Goal: Information Seeking & Learning: Learn about a topic

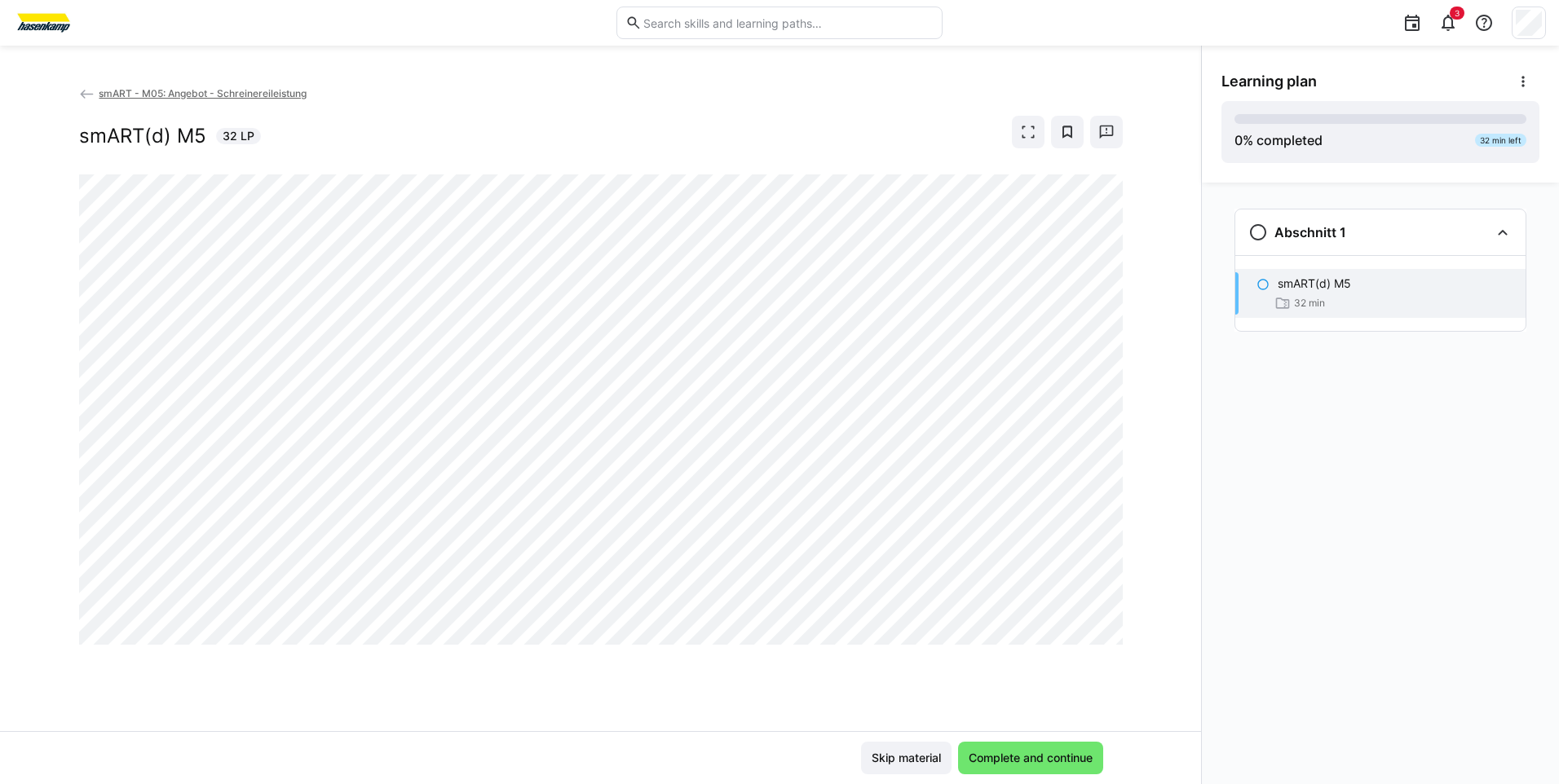
click at [78, 96] on div "smART - M05: Angebot - Schreinereileistung smART(d) M5 32 LP" at bounding box center [600, 407] width 1201 height 646
click at [84, 91] on eds-icon at bounding box center [88, 95] width 16 height 16
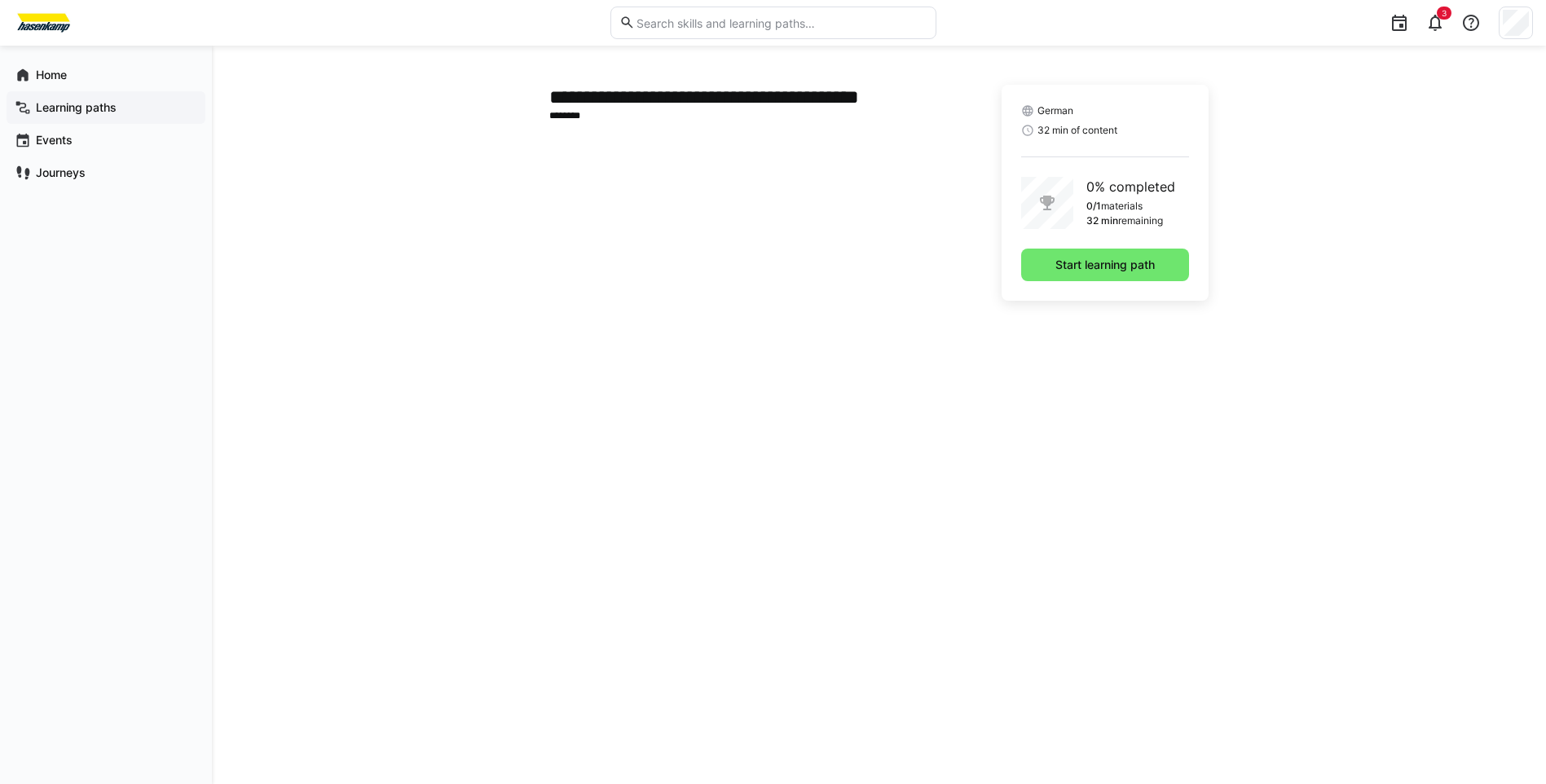
click at [0, 0] on app-navigation-label "Learning paths" at bounding box center [0, 0] width 0 height 0
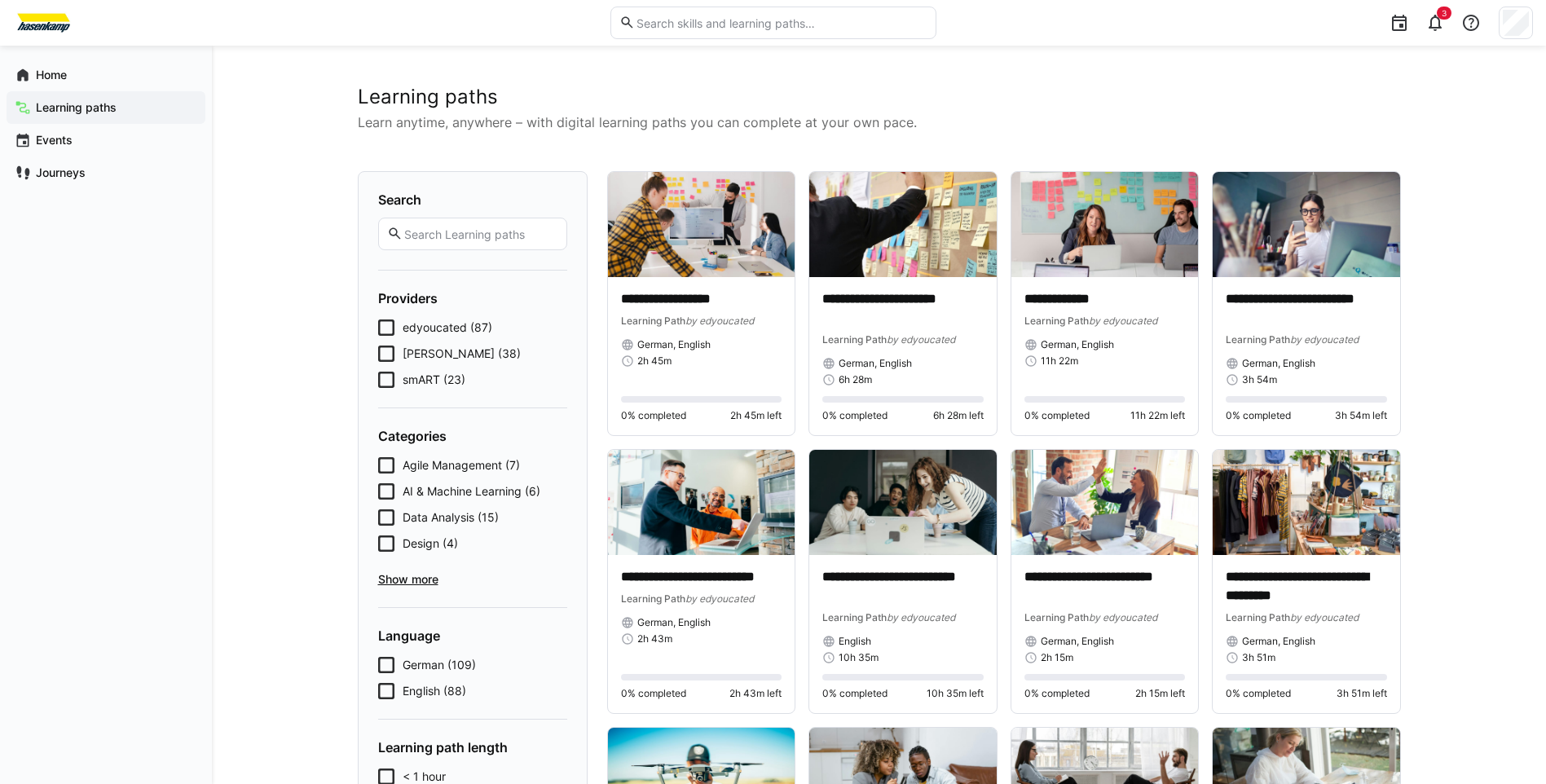
click at [447, 235] on input "text" at bounding box center [480, 234] width 155 height 14
type input "cyber"
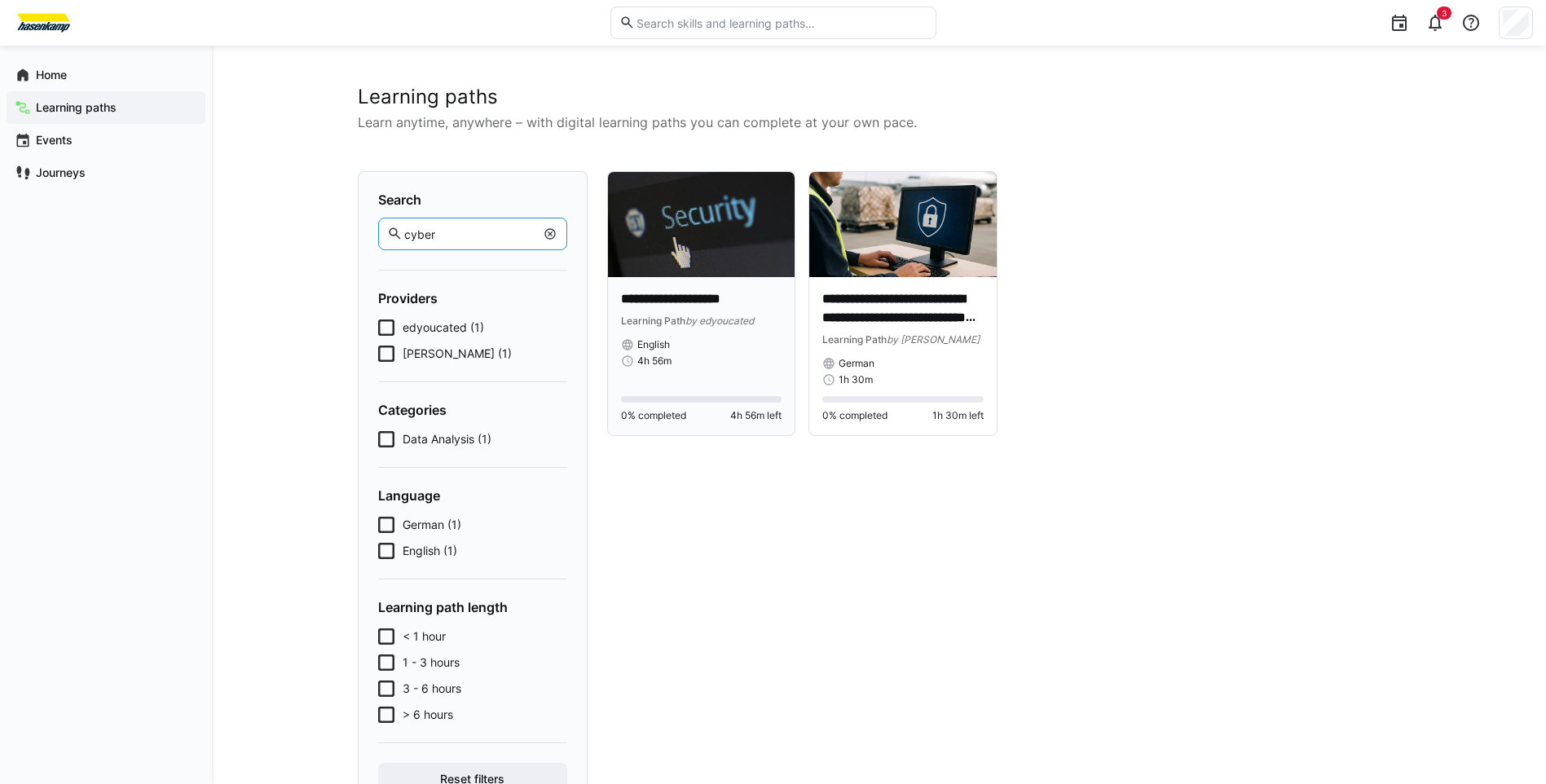
click at [672, 299] on p "**********" at bounding box center [701, 299] width 162 height 19
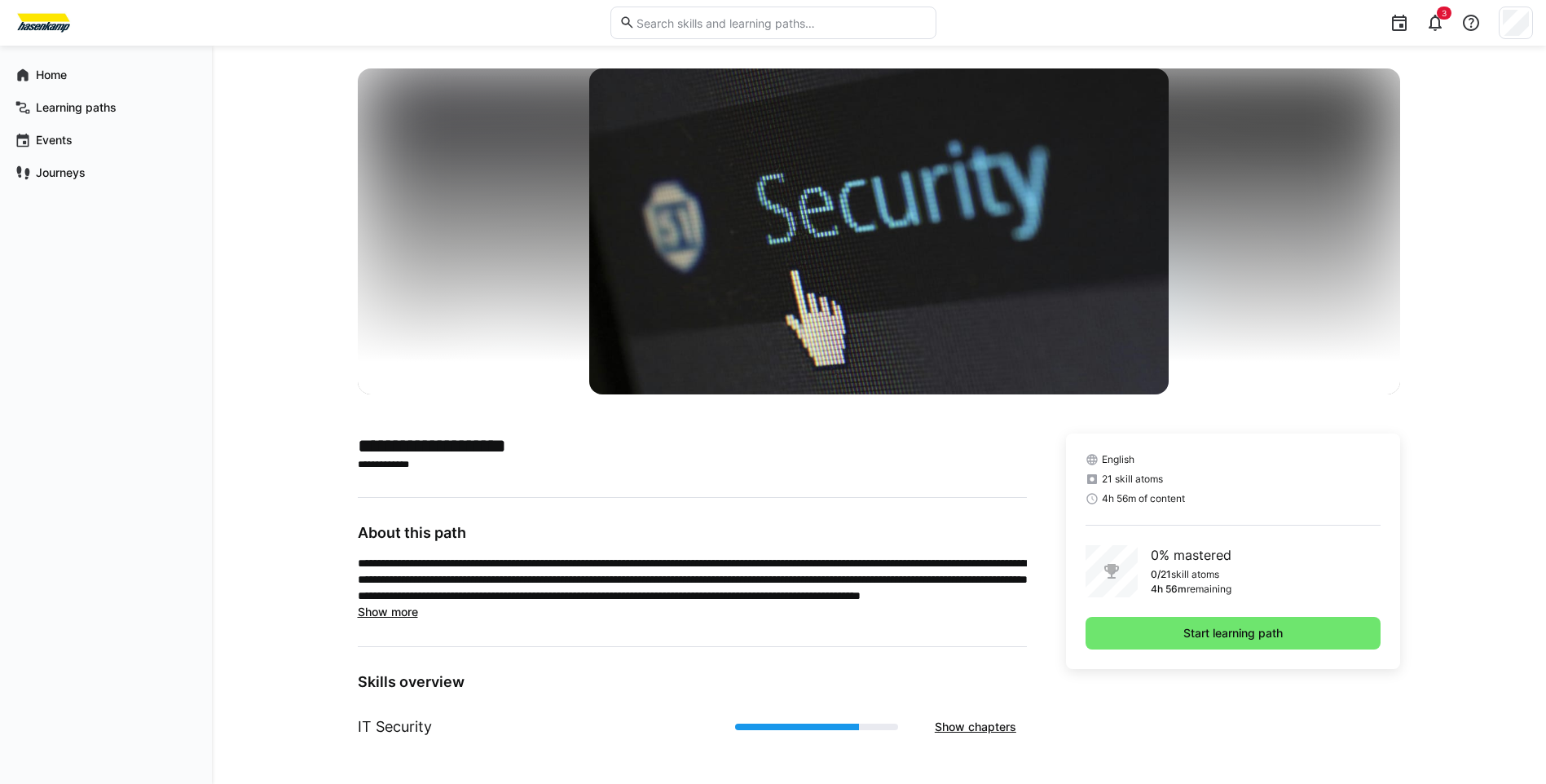
scroll to position [21, 0]
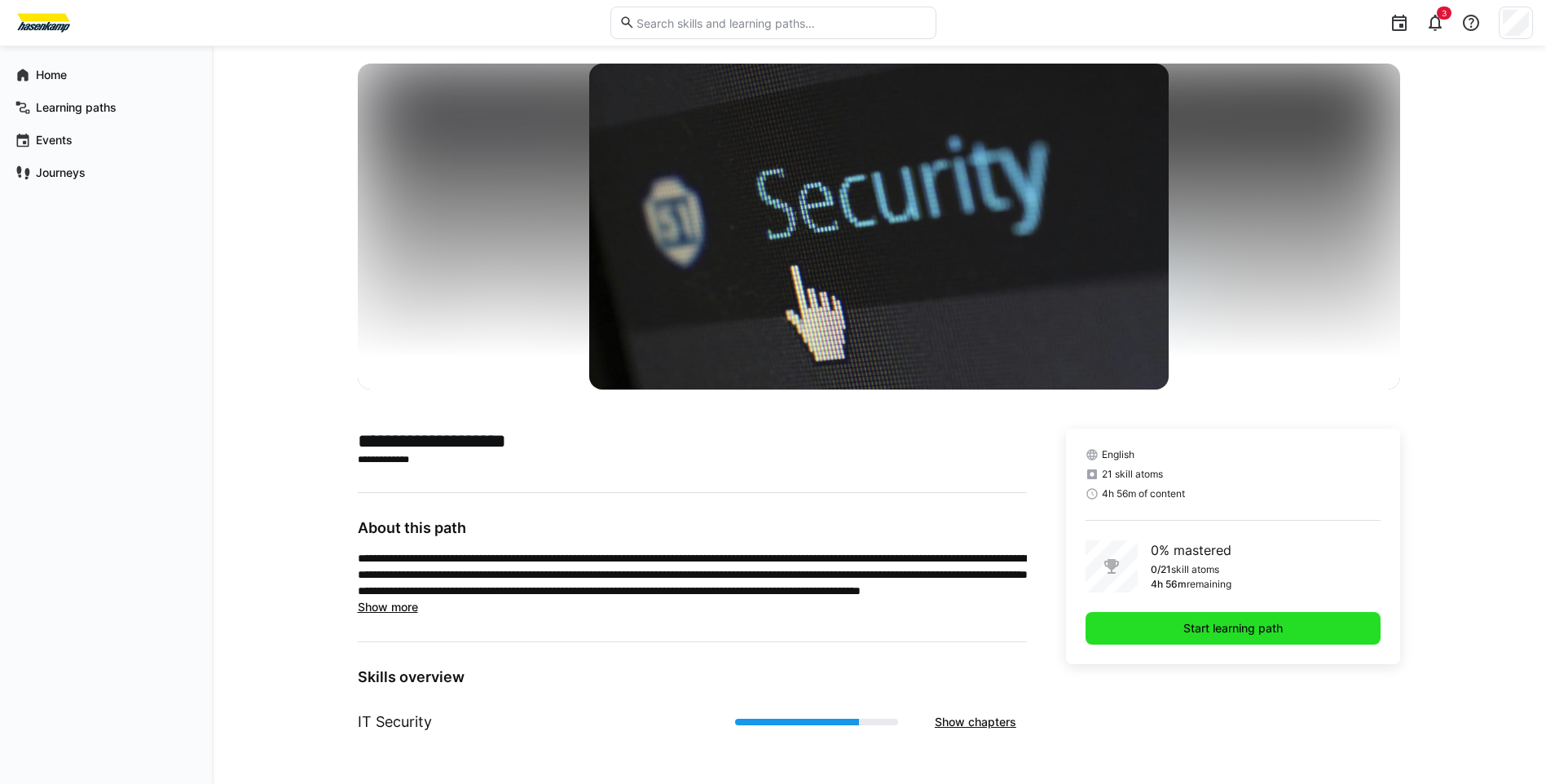
click at [1137, 621] on span "Start learning path" at bounding box center [1233, 628] width 295 height 33
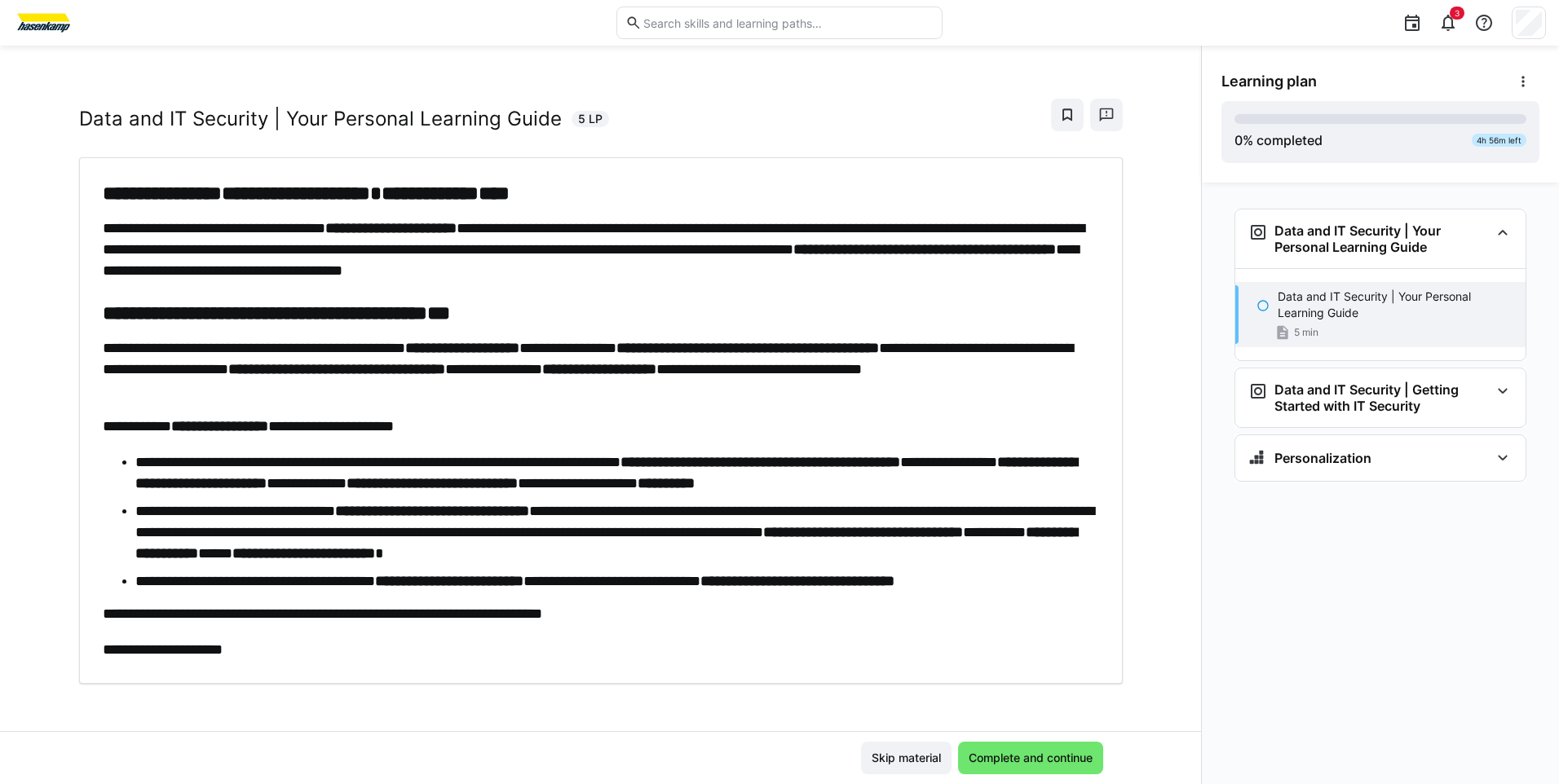
scroll to position [22, 0]
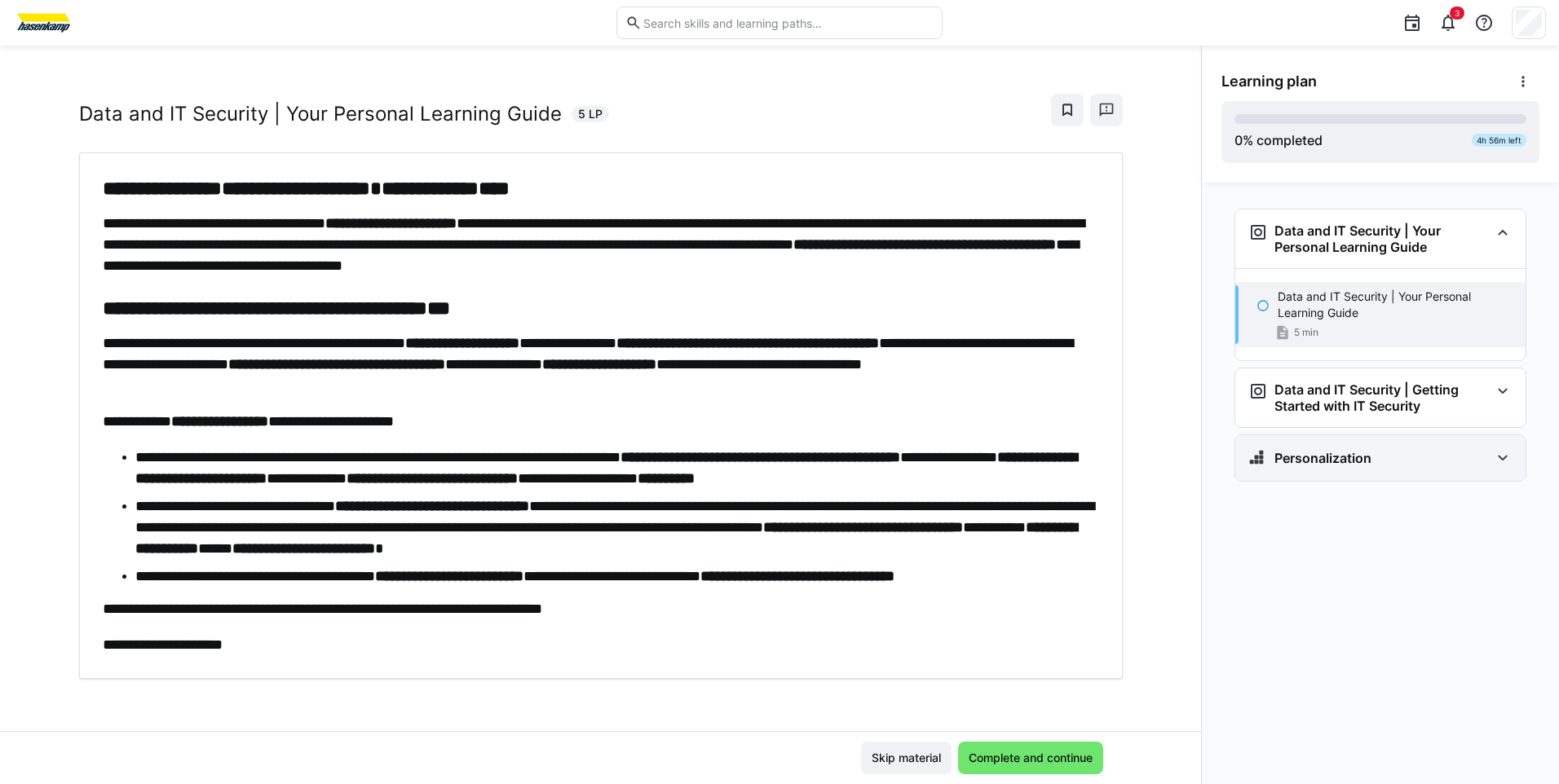
click at [1347, 468] on div "Personalization" at bounding box center [1380, 458] width 290 height 46
click at [1263, 302] on eds-icon at bounding box center [1263, 305] width 13 height 13
click at [317, 592] on div "**********" at bounding box center [601, 415] width 996 height 479
click at [1032, 762] on span "Complete and continue" at bounding box center [1030, 758] width 129 height 16
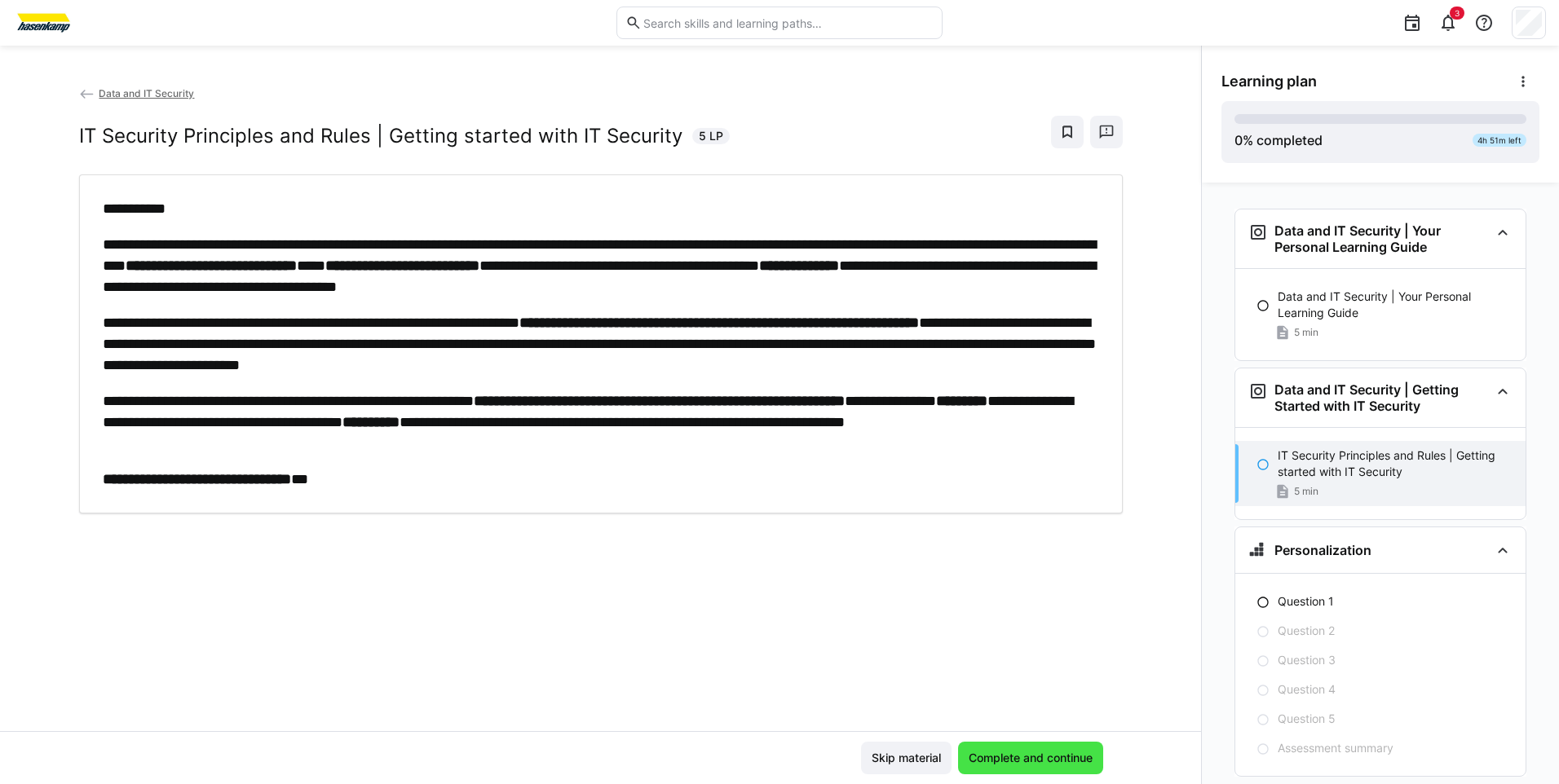
scroll to position [0, 0]
drag, startPoint x: 238, startPoint y: 482, endPoint x: 76, endPoint y: 480, distance: 162.0
click at [80, 480] on div "**********" at bounding box center [601, 343] width 1044 height 339
copy strong "**********"
click at [1028, 756] on span "Complete and continue" at bounding box center [1030, 758] width 129 height 16
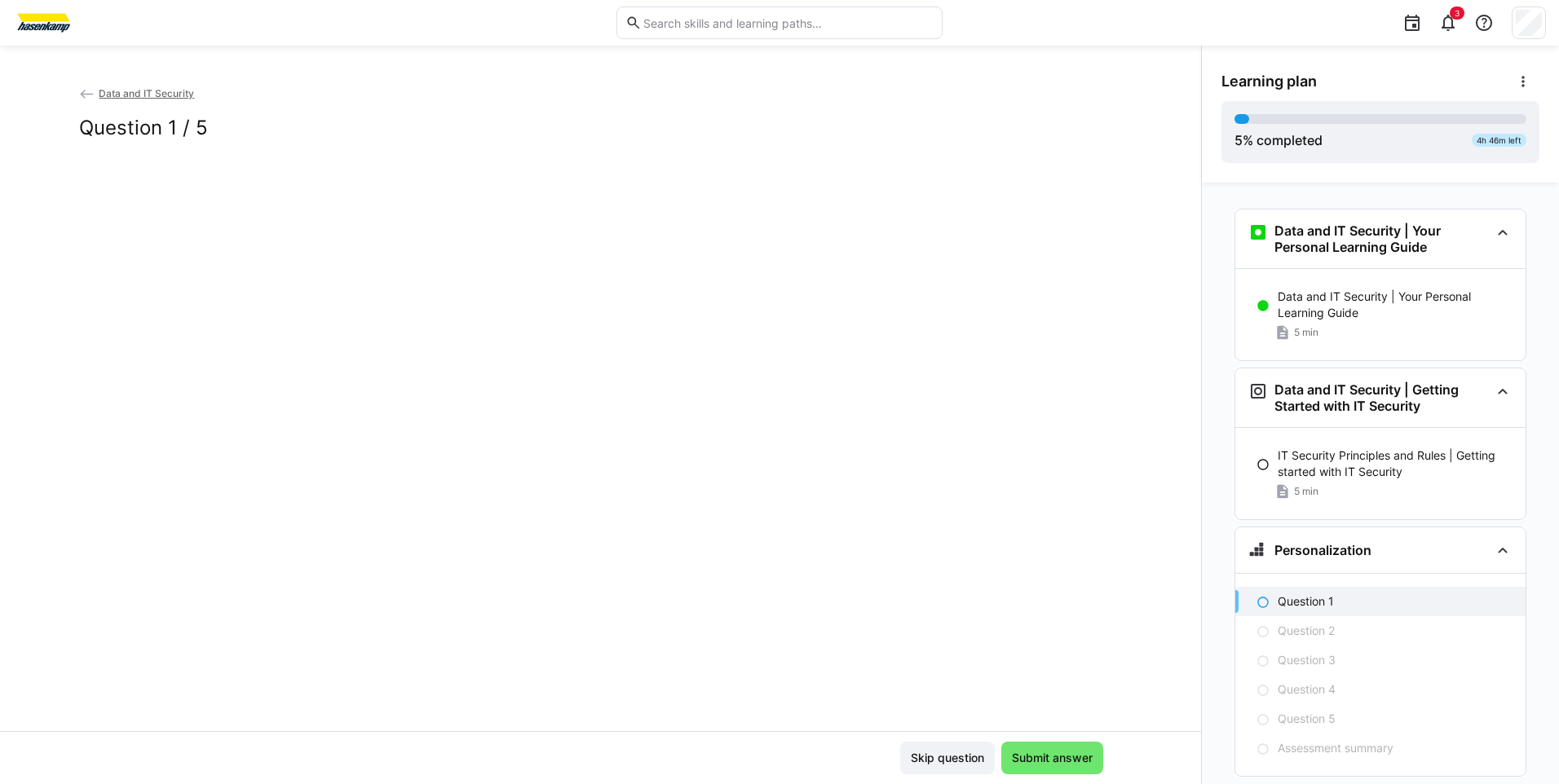
scroll to position [43, 0]
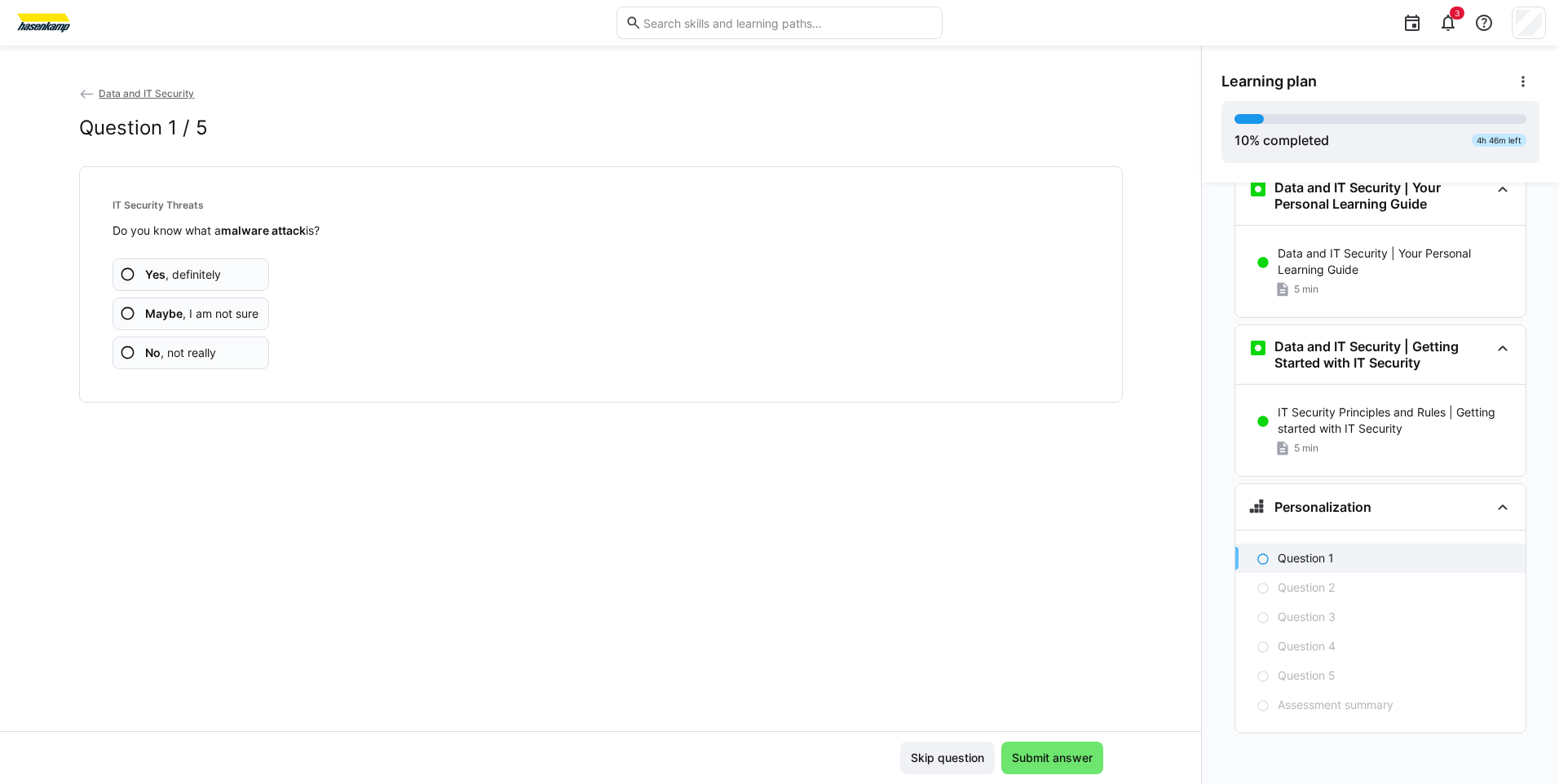
click at [136, 278] on app-assessment-question-radio "Yes , definitely" at bounding box center [191, 275] width 157 height 33
click at [127, 322] on app-assessment-question-radio "Maybe , I am not sure" at bounding box center [191, 313] width 157 height 33
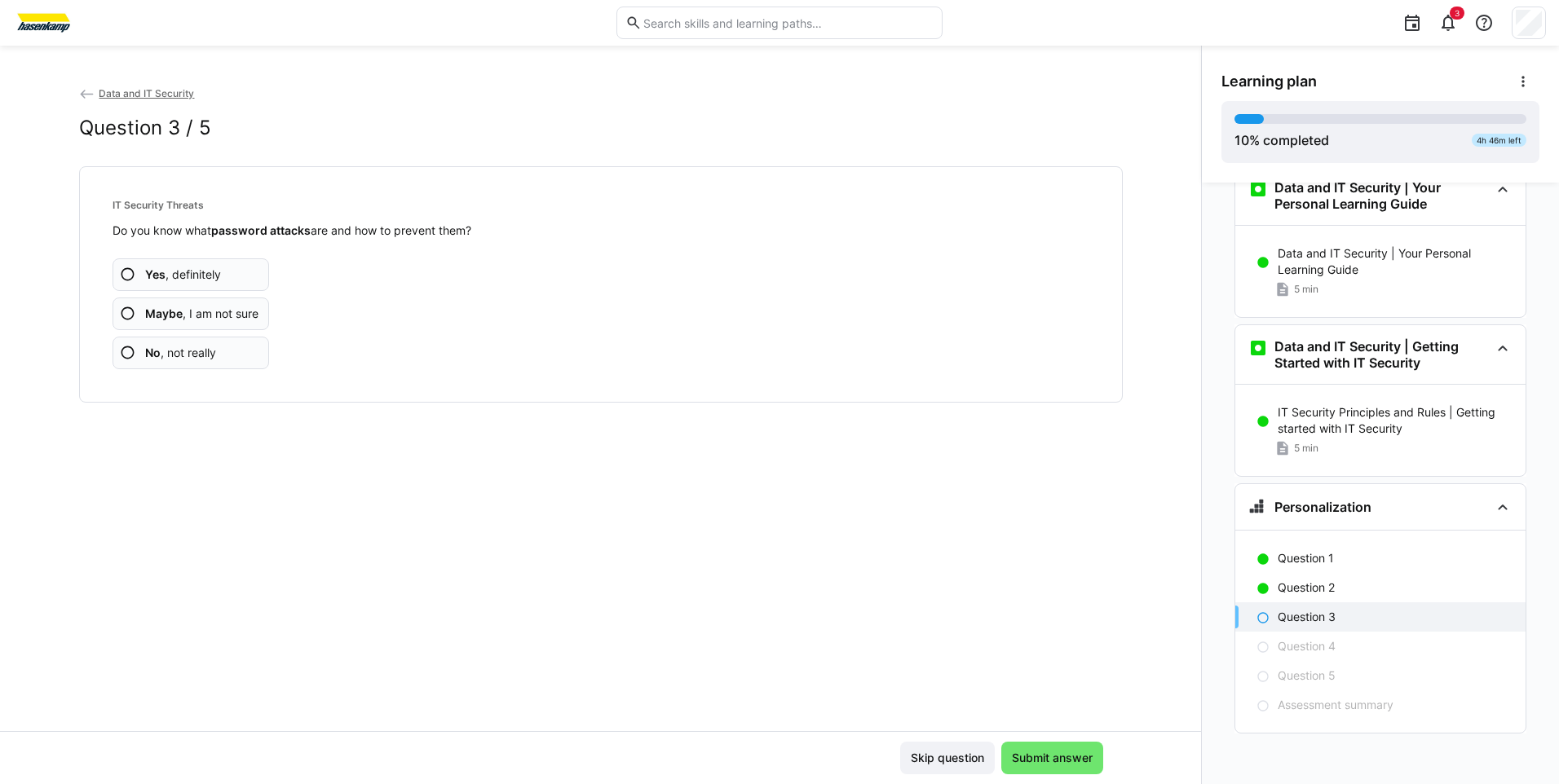
click at [174, 359] on span "No , not really" at bounding box center [181, 353] width 70 height 16
click at [162, 312] on b "Maybe" at bounding box center [164, 313] width 37 height 14
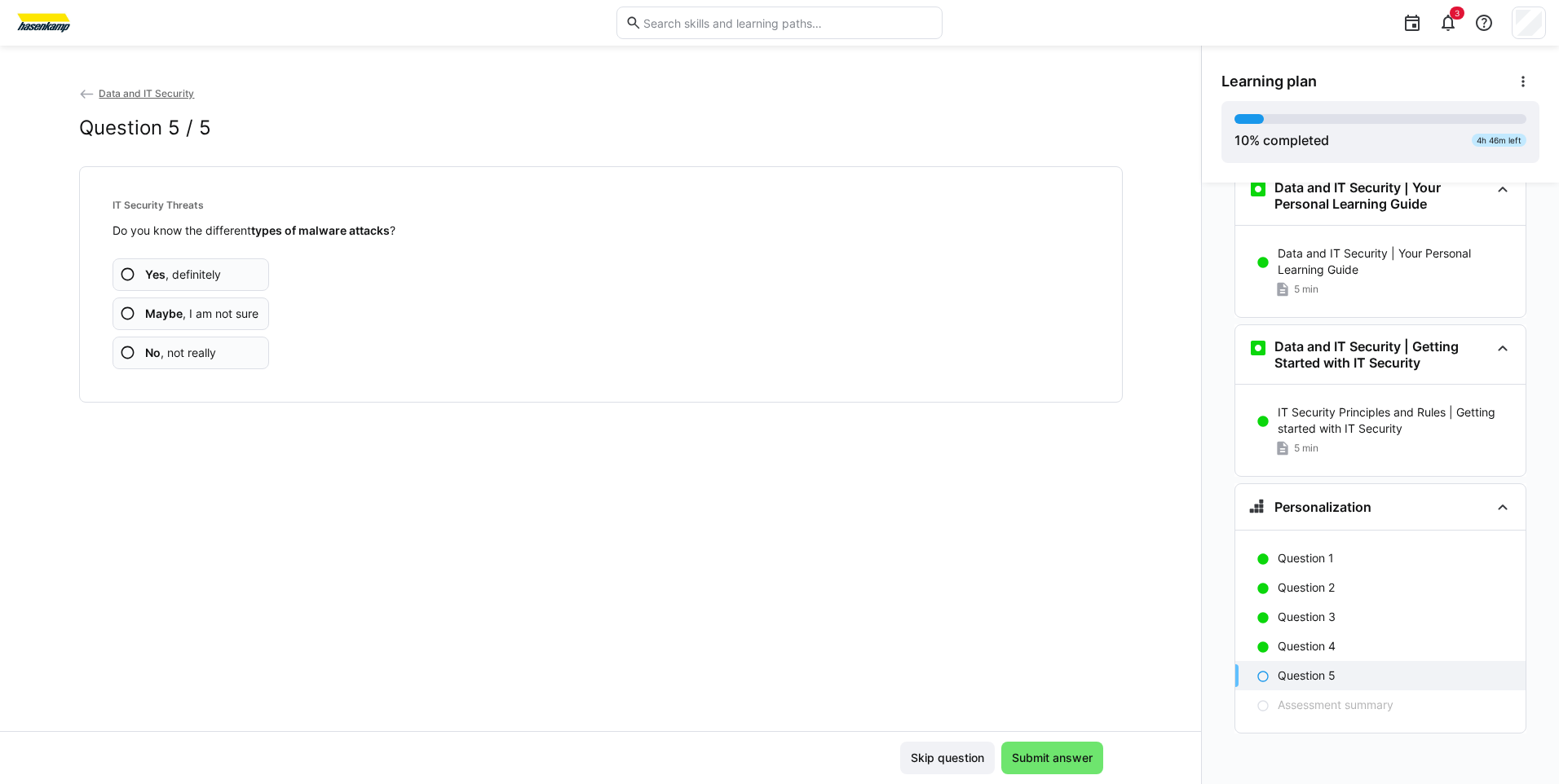
click at [208, 356] on span "No , not really" at bounding box center [181, 353] width 70 height 16
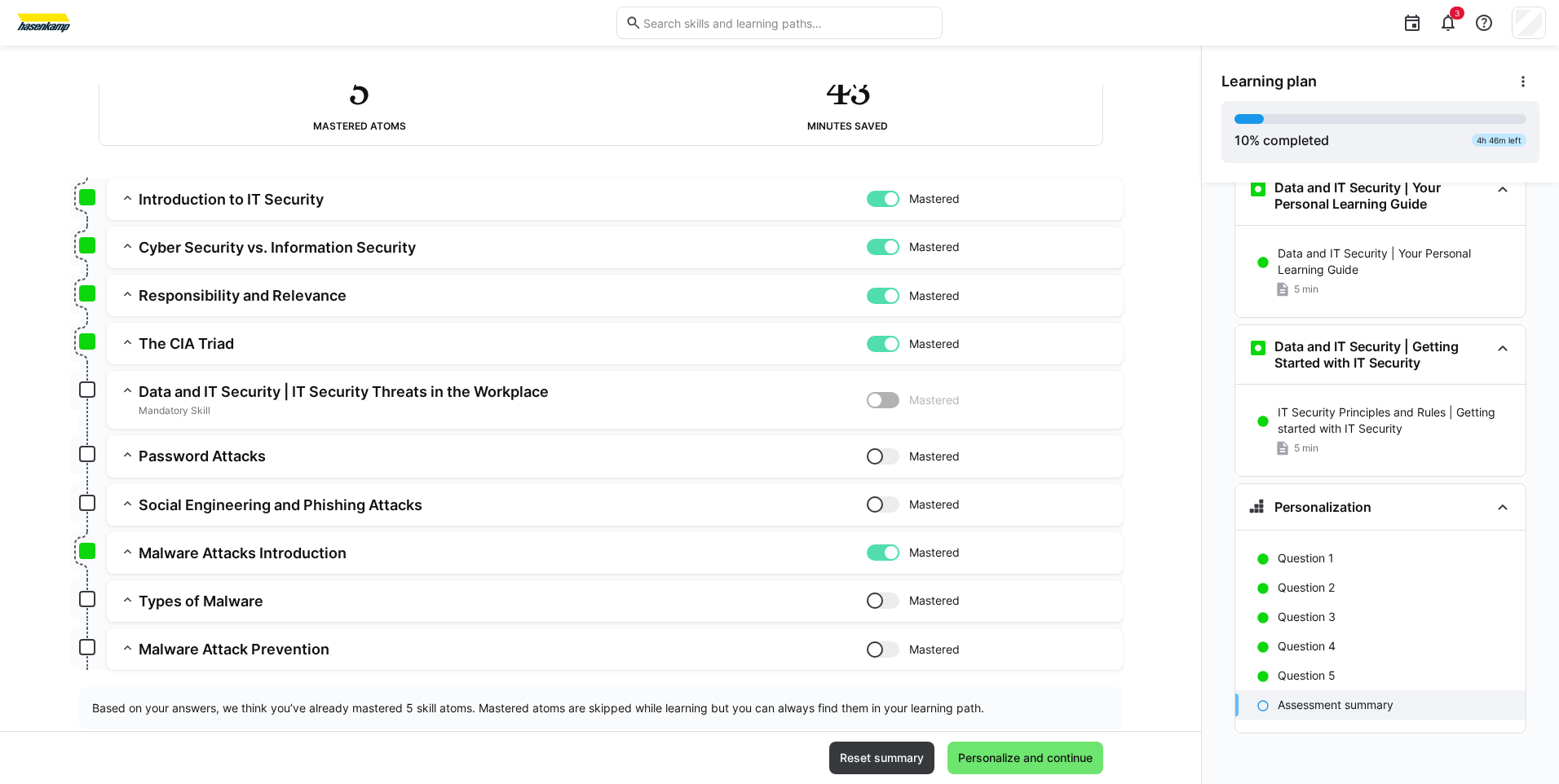
scroll to position [171, 0]
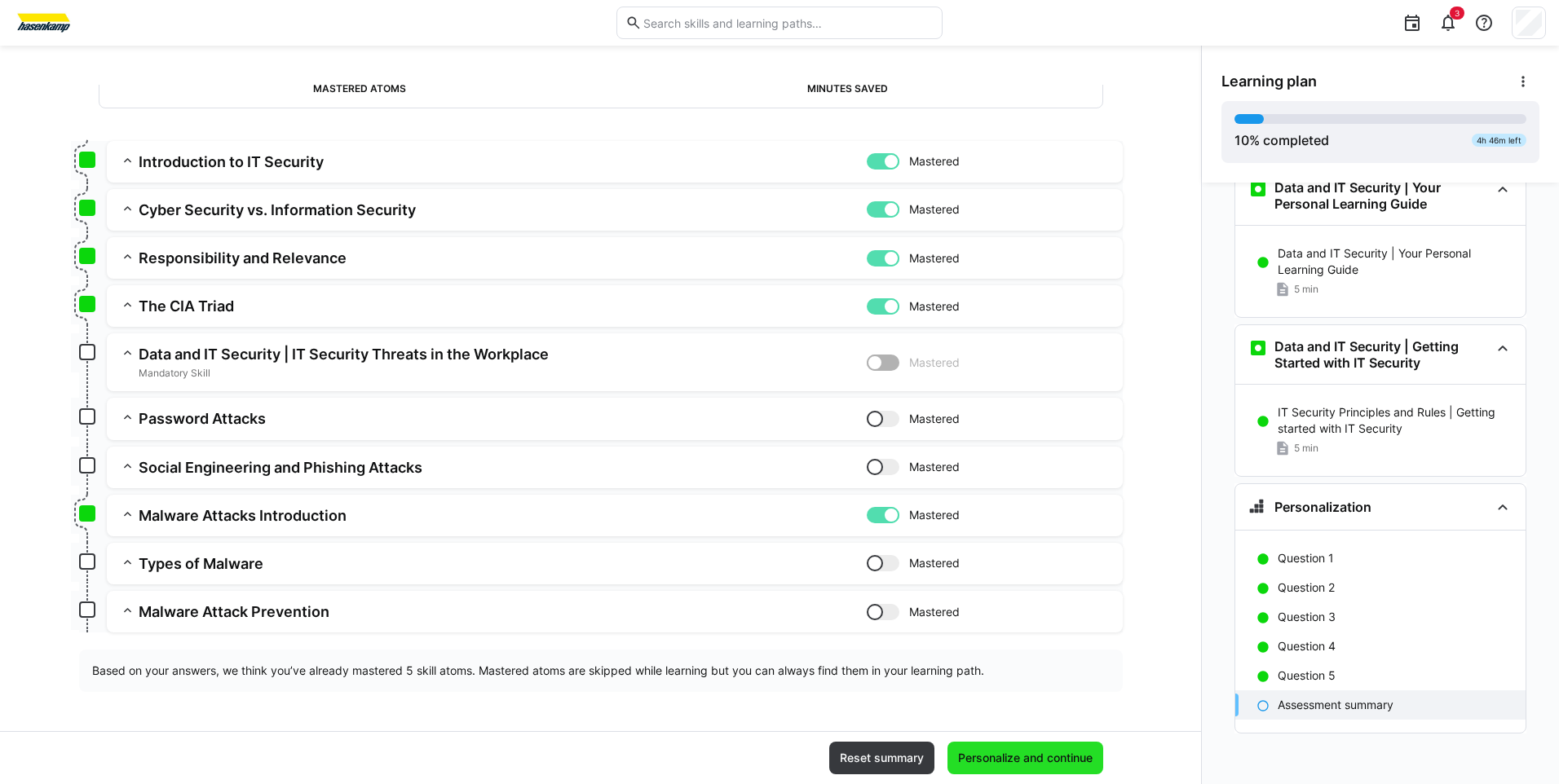
click at [995, 752] on span "Personalize and continue" at bounding box center [1025, 758] width 139 height 16
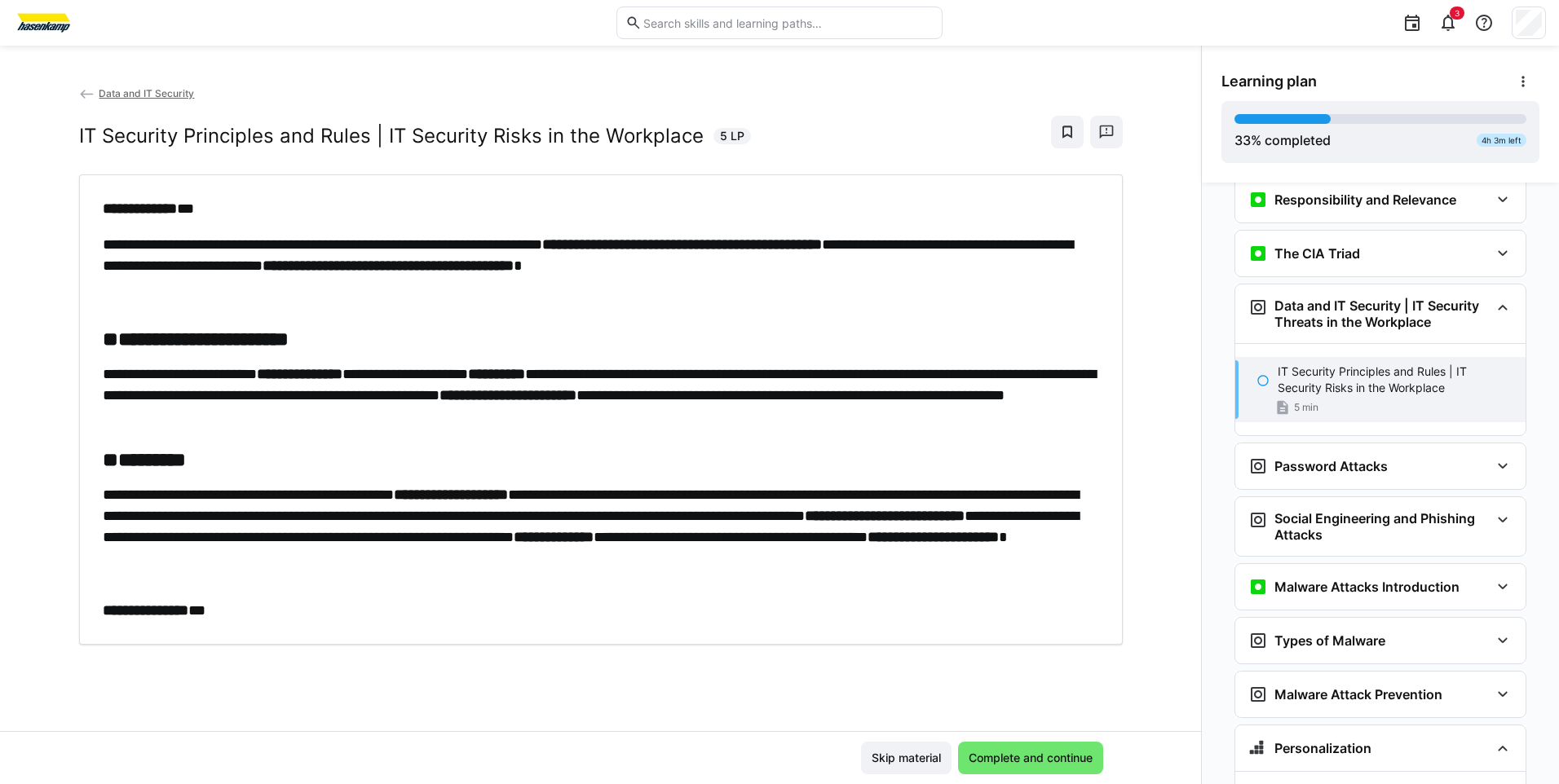
scroll to position [626, 0]
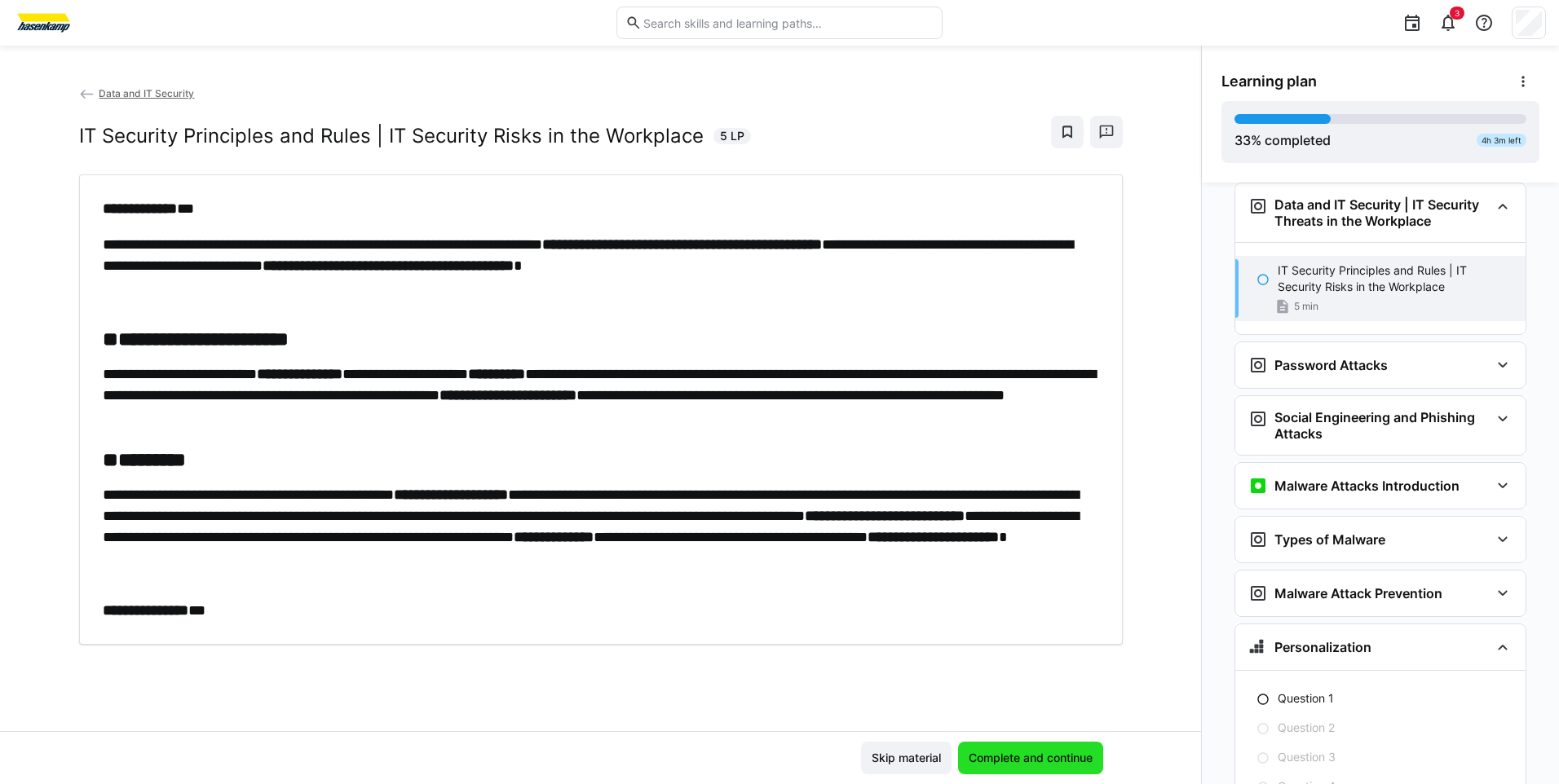
click at [1059, 762] on span "Complete and continue" at bounding box center [1030, 758] width 129 height 16
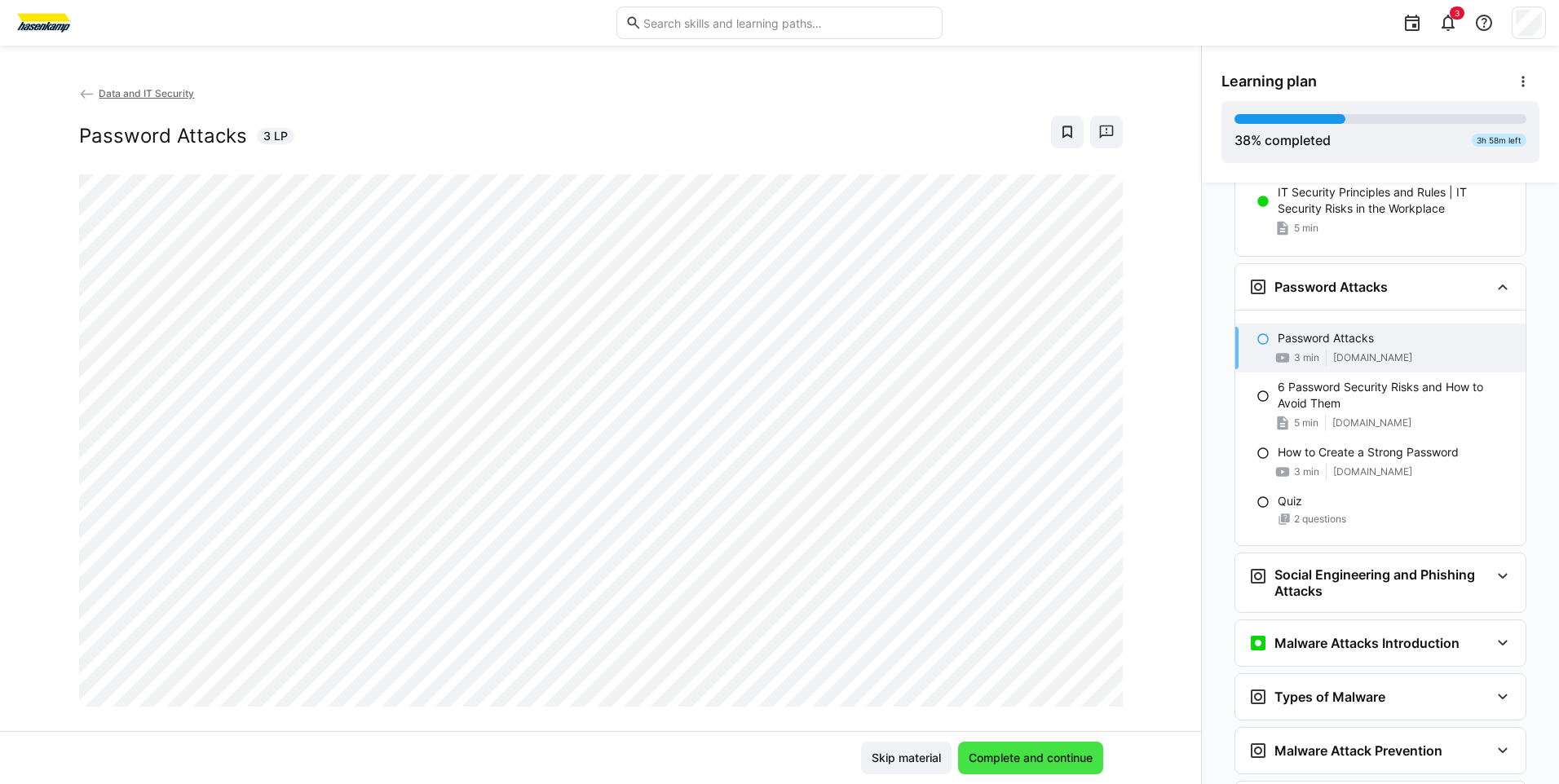
scroll to position [766, 0]
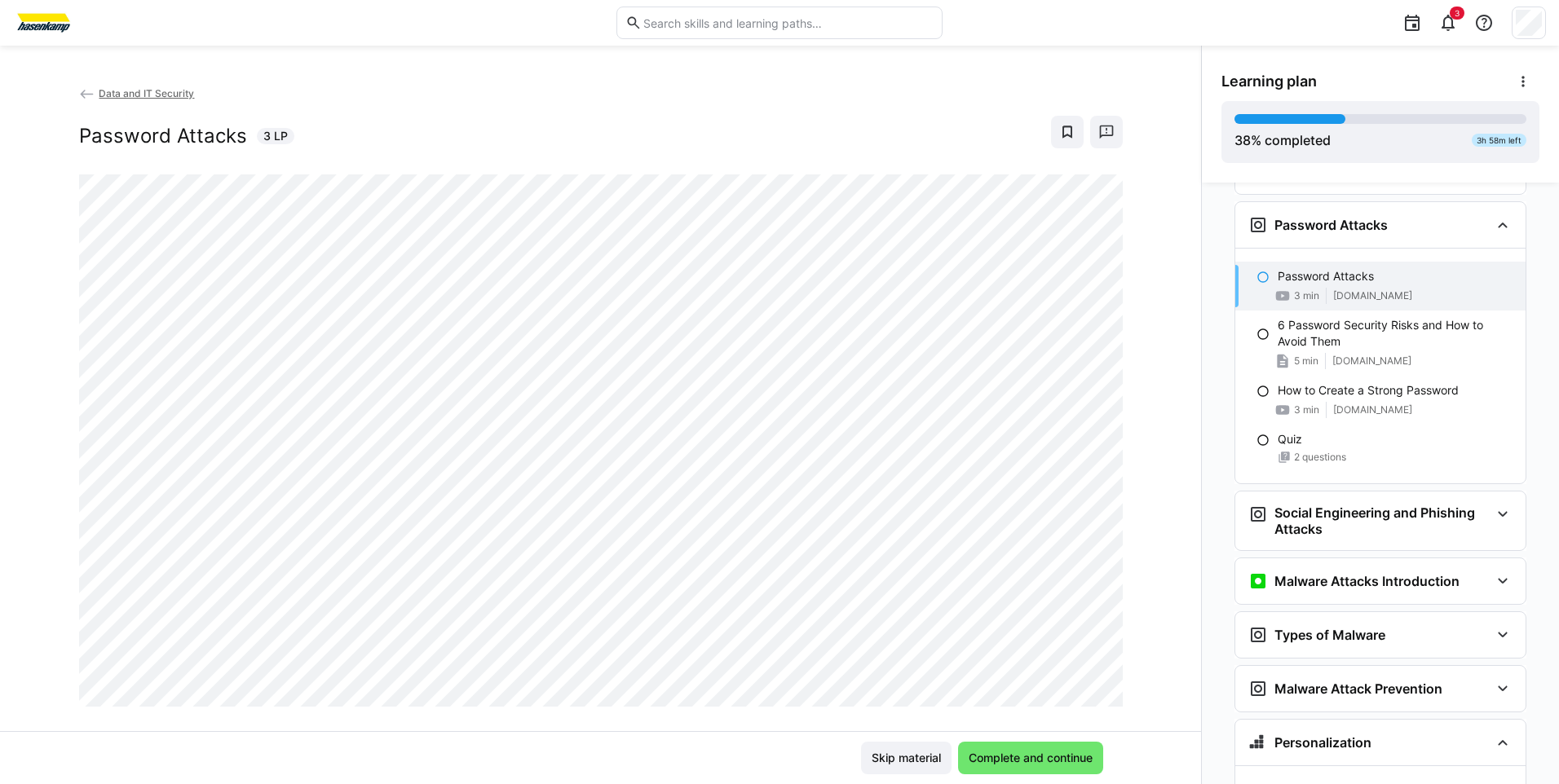
click at [679, 708] on div "Data and IT Security Password Attacks 3 LP" at bounding box center [600, 407] width 1201 height 646
click at [591, 732] on div "Skip material Complete and continue" at bounding box center [600, 757] width 1201 height 53
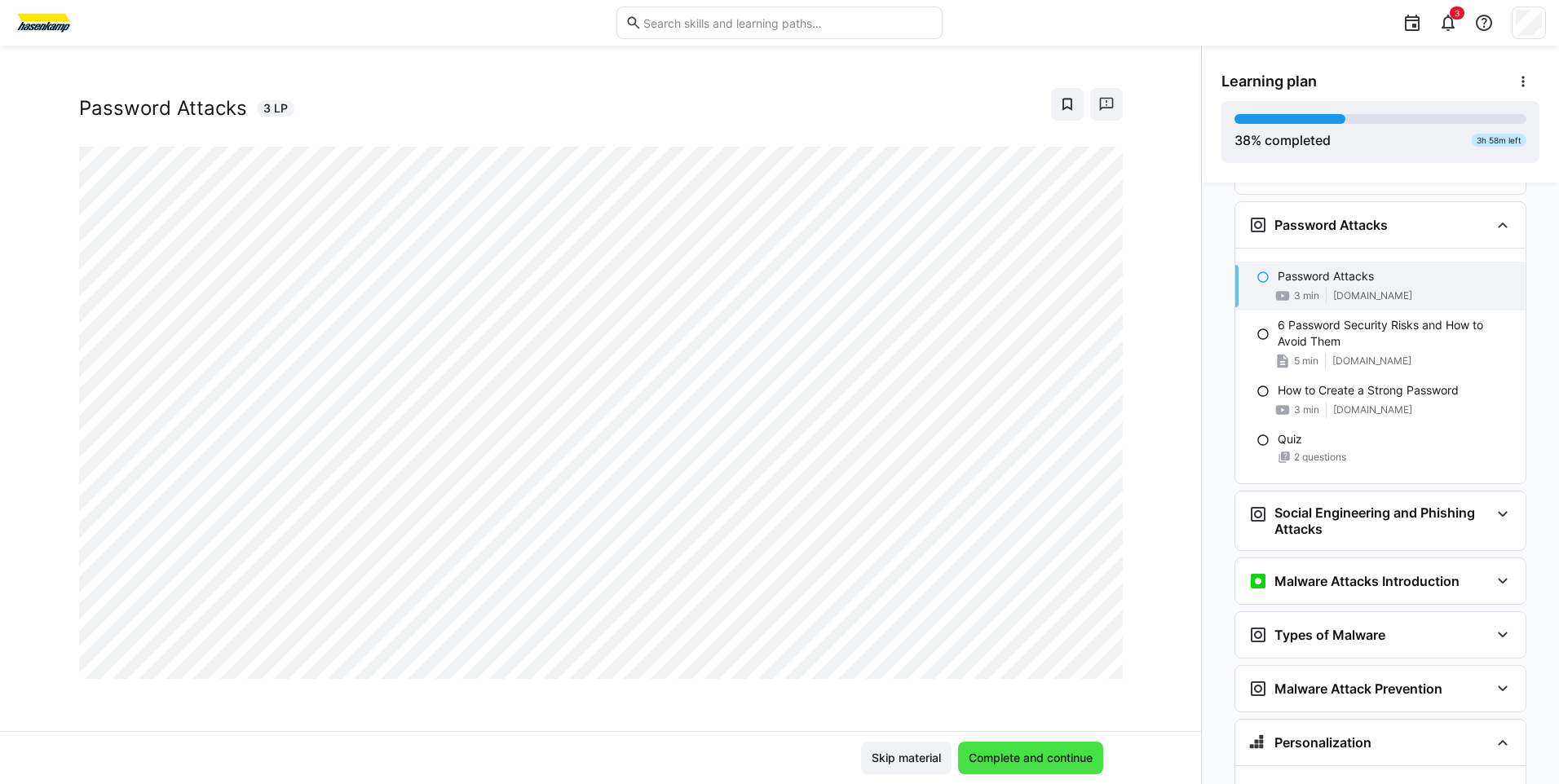
click at [990, 753] on span "Complete and continue" at bounding box center [1030, 758] width 129 height 16
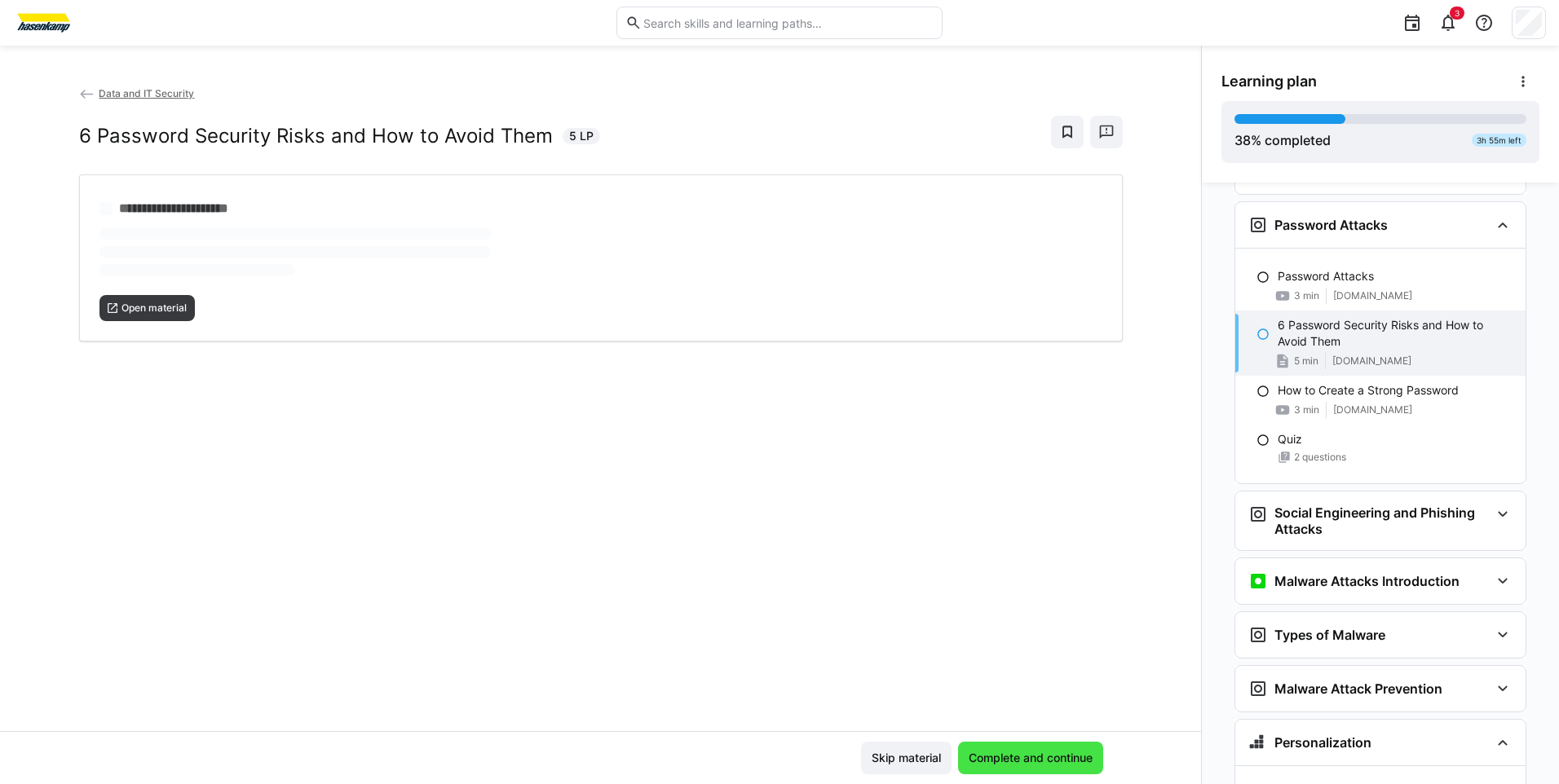
scroll to position [0, 0]
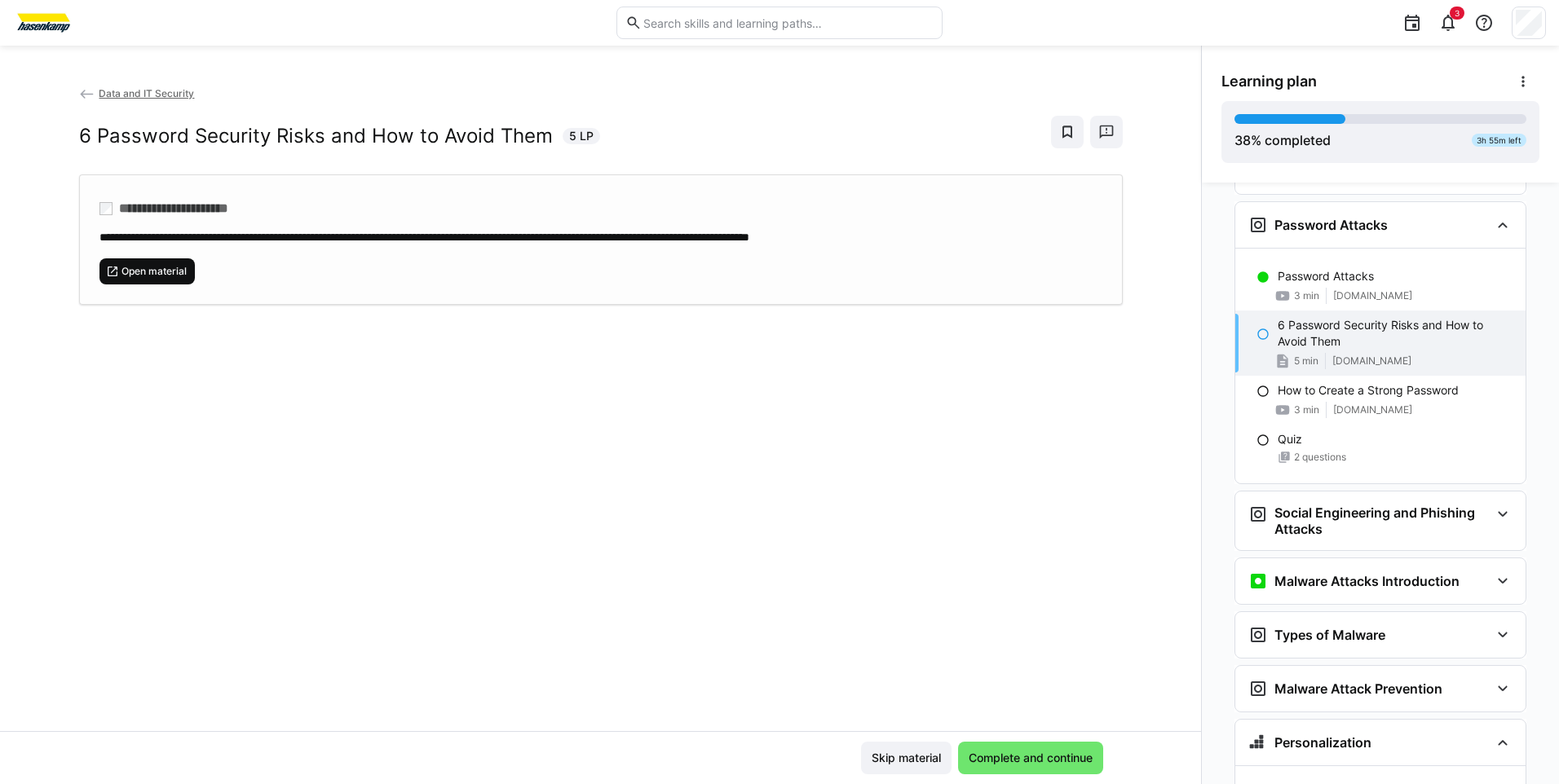
click at [158, 275] on span "Open material" at bounding box center [155, 271] width 69 height 13
drag, startPoint x: 1023, startPoint y: 761, endPoint x: 1008, endPoint y: 739, distance: 26.6
click at [1027, 759] on span "Complete and continue" at bounding box center [1030, 758] width 129 height 16
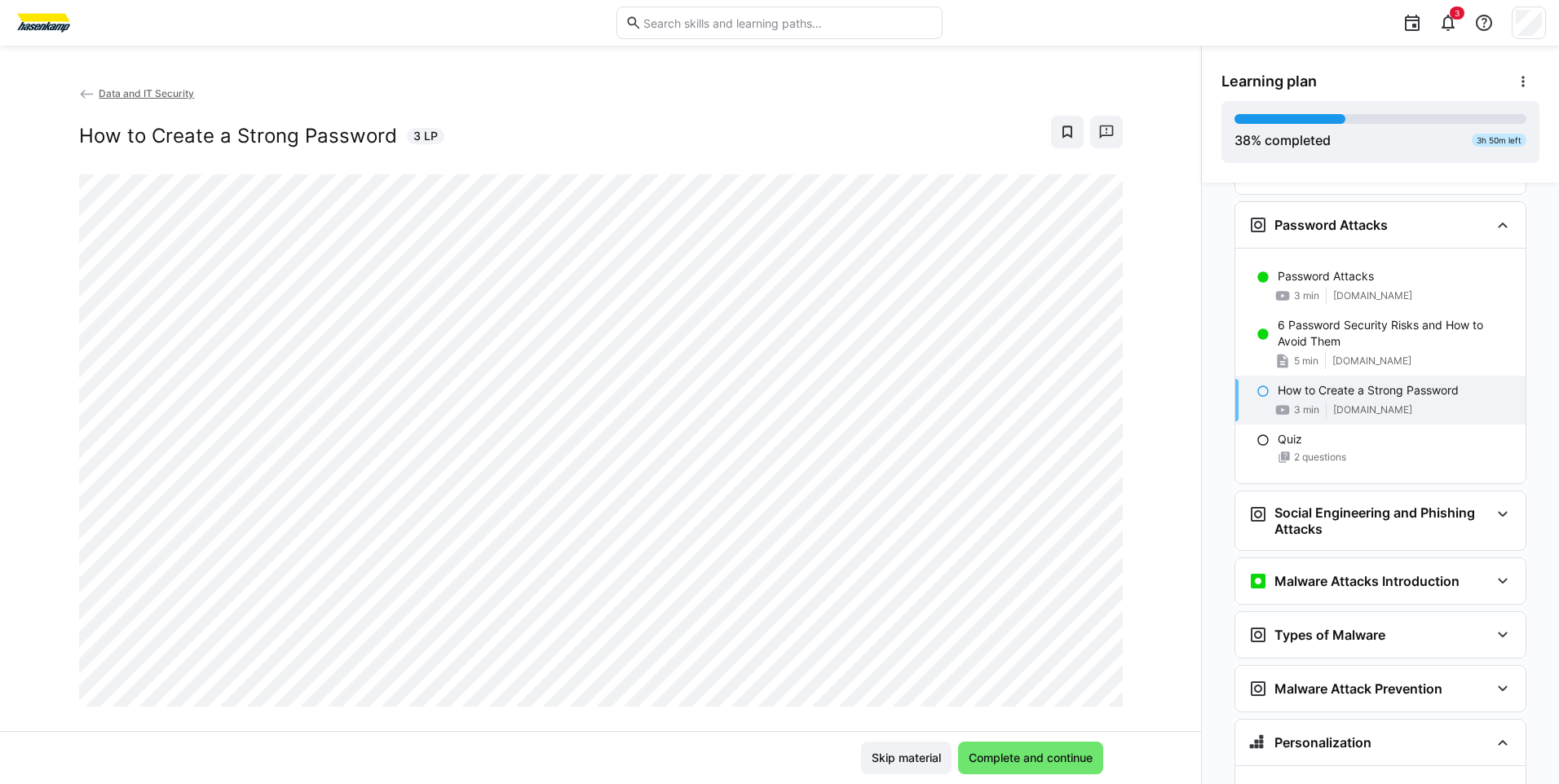
click at [1136, 412] on div "Data and IT Security How to Create a Strong Password 3 LP" at bounding box center [600, 407] width 1201 height 646
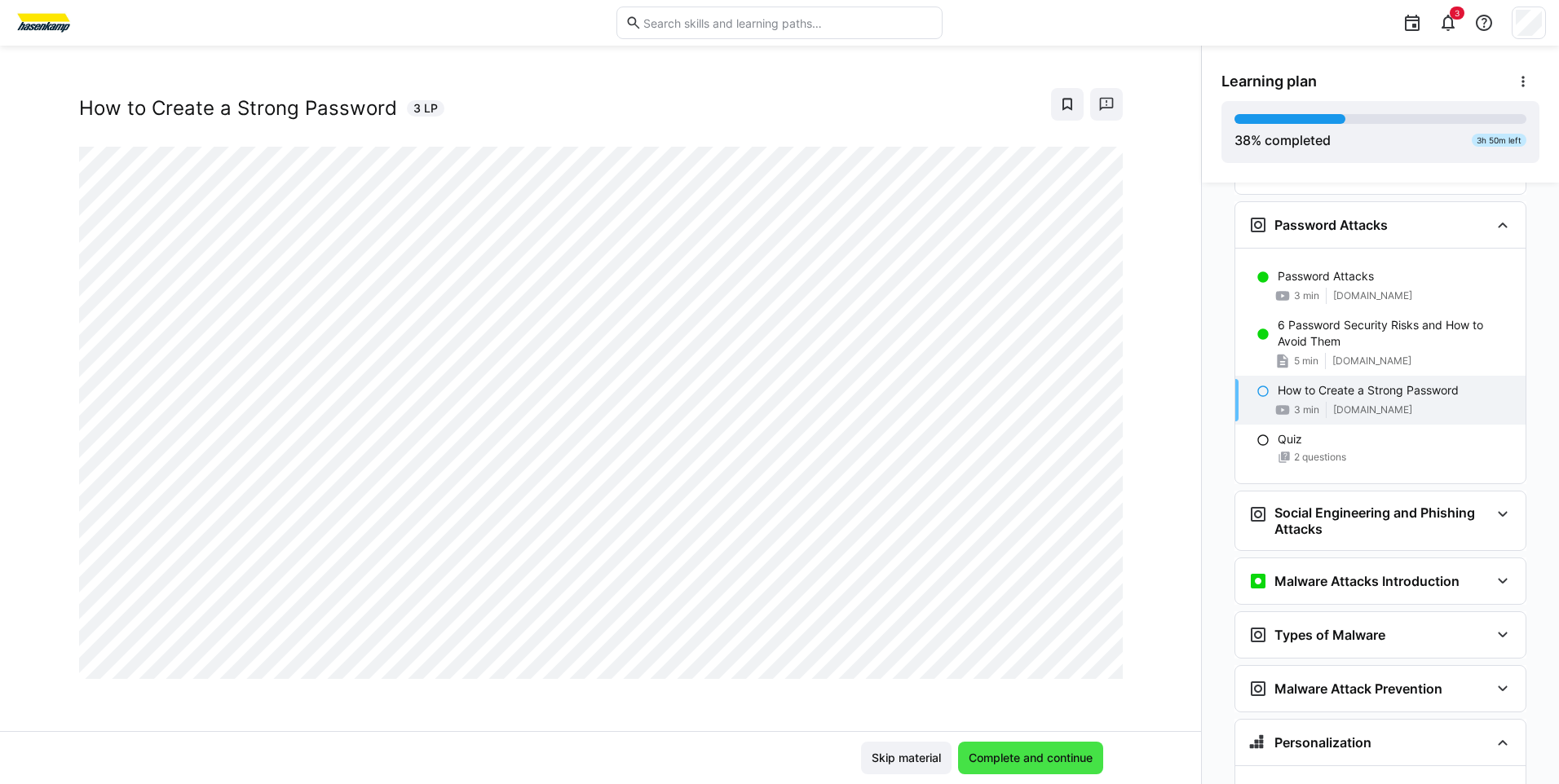
click at [1045, 757] on span "Complete and continue" at bounding box center [1030, 758] width 129 height 16
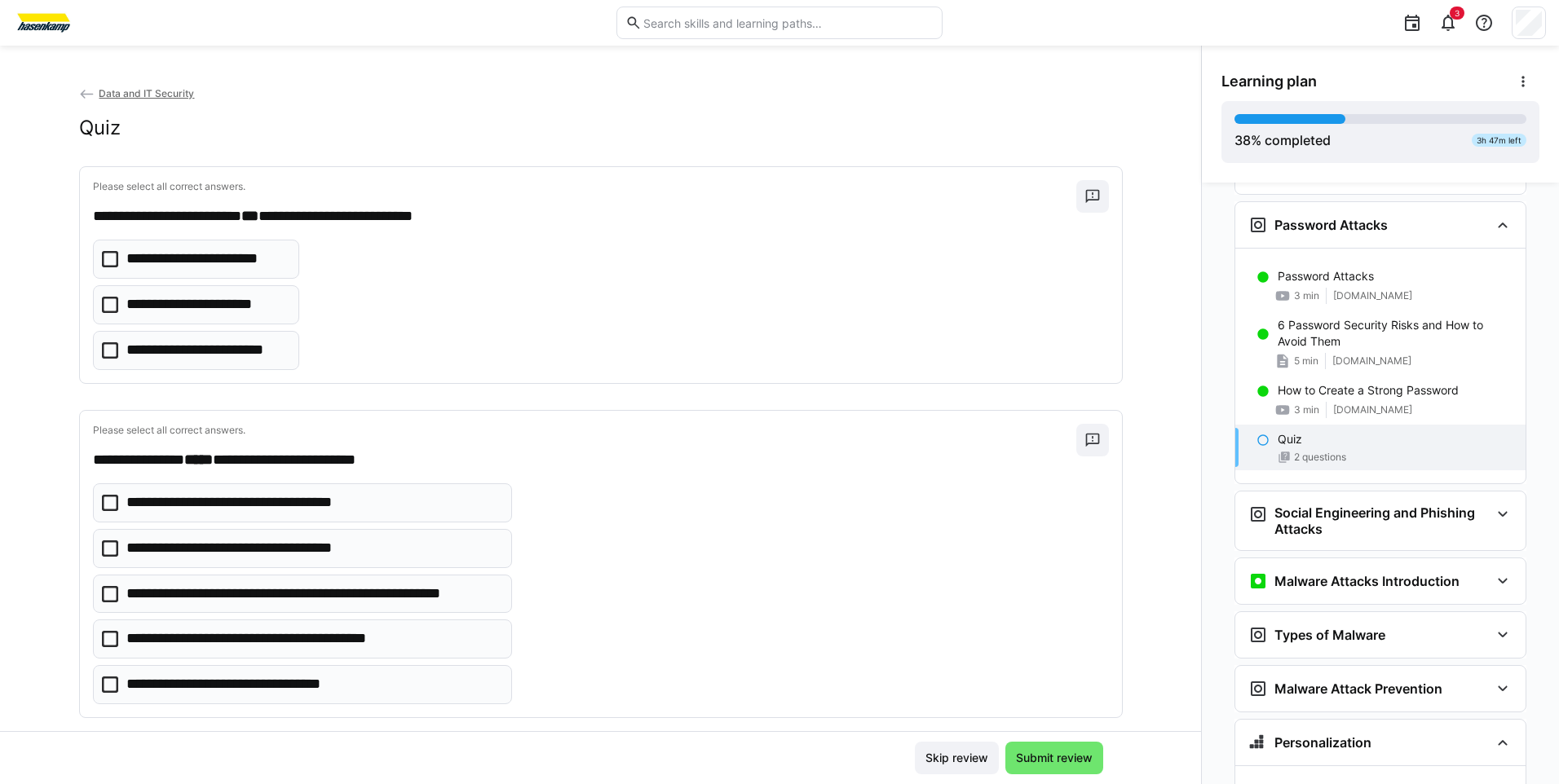
click at [105, 302] on icon at bounding box center [110, 304] width 16 height 16
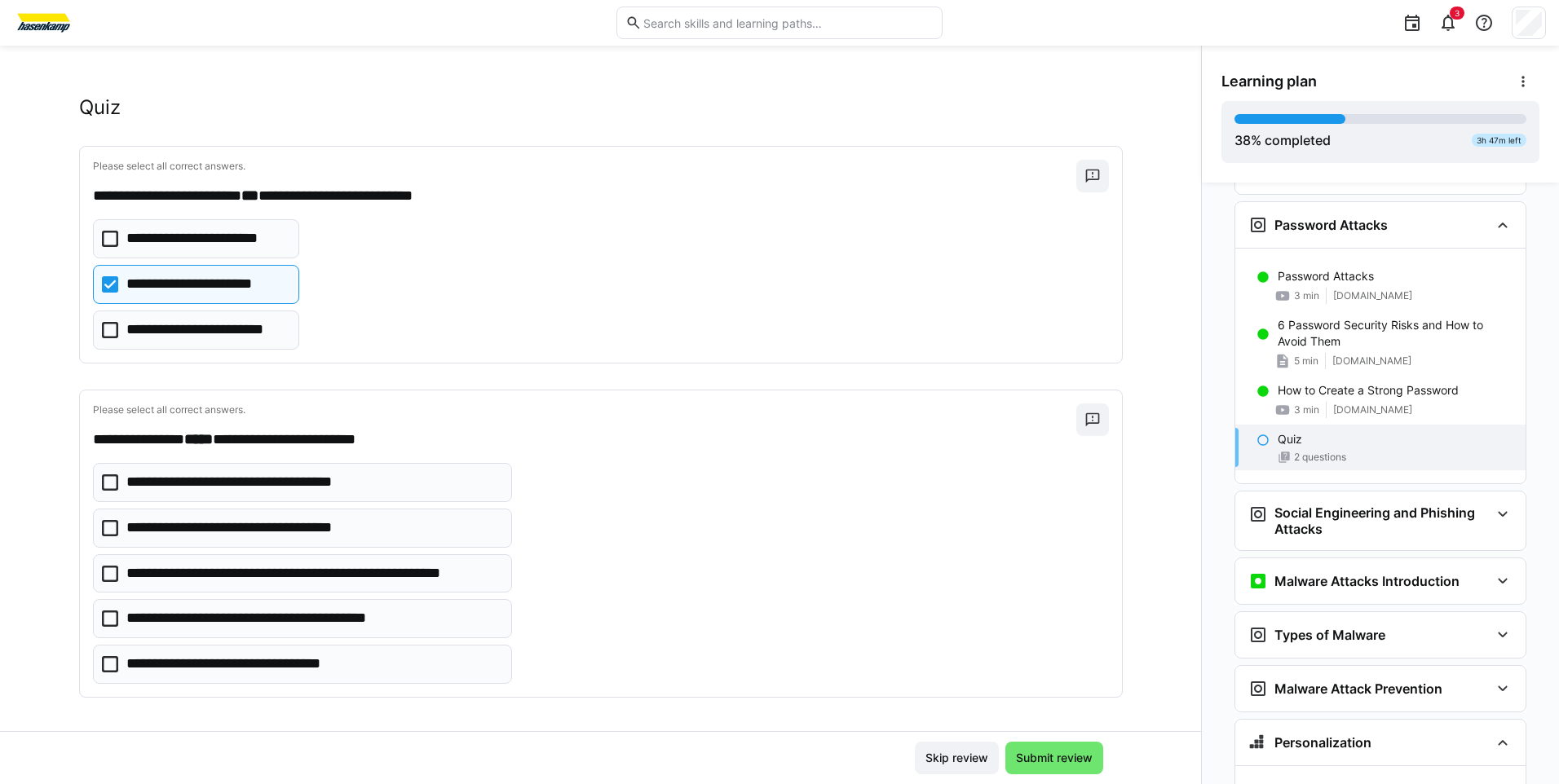
scroll to position [26, 0]
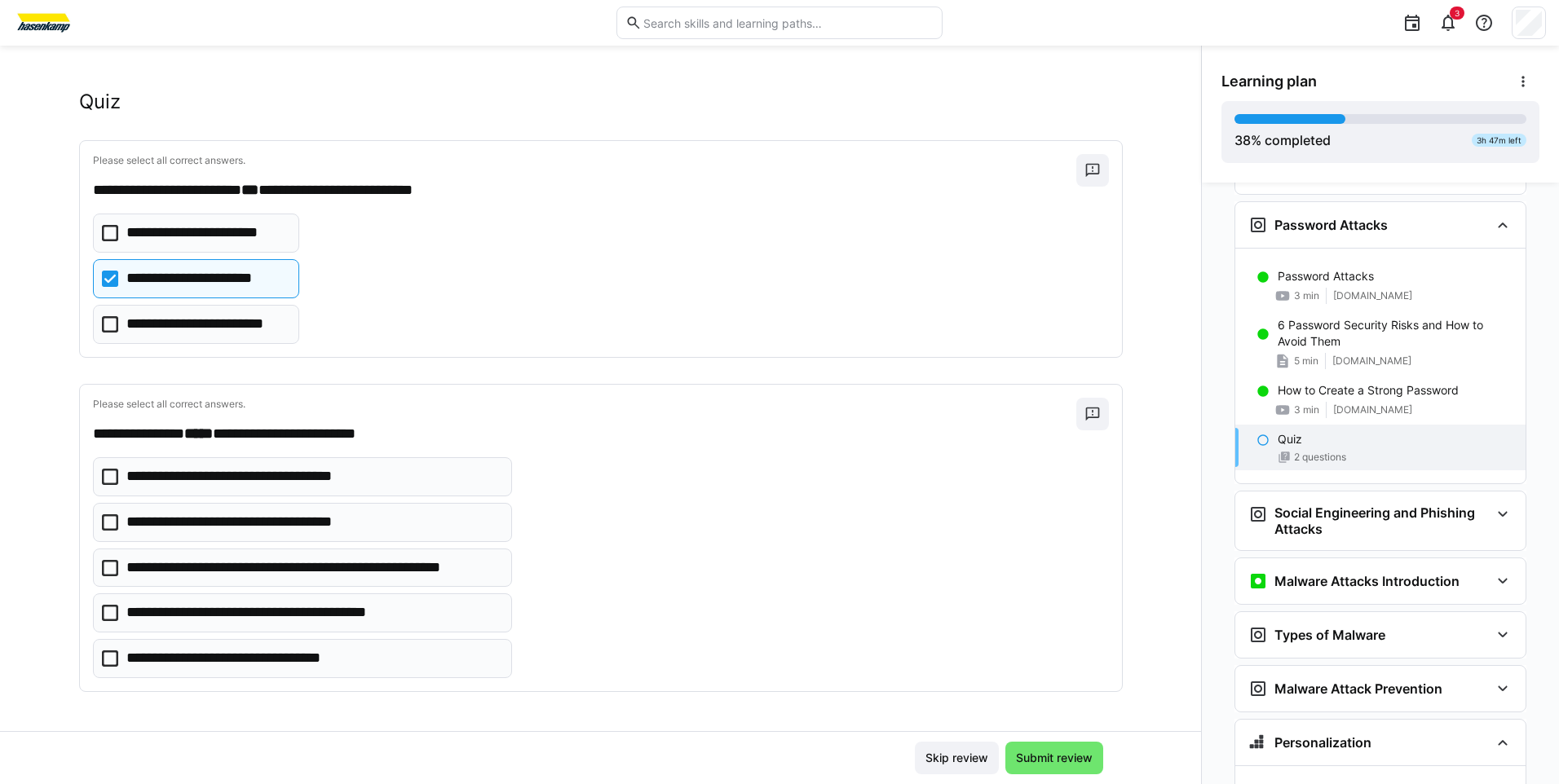
click at [102, 477] on icon at bounding box center [110, 477] width 16 height 16
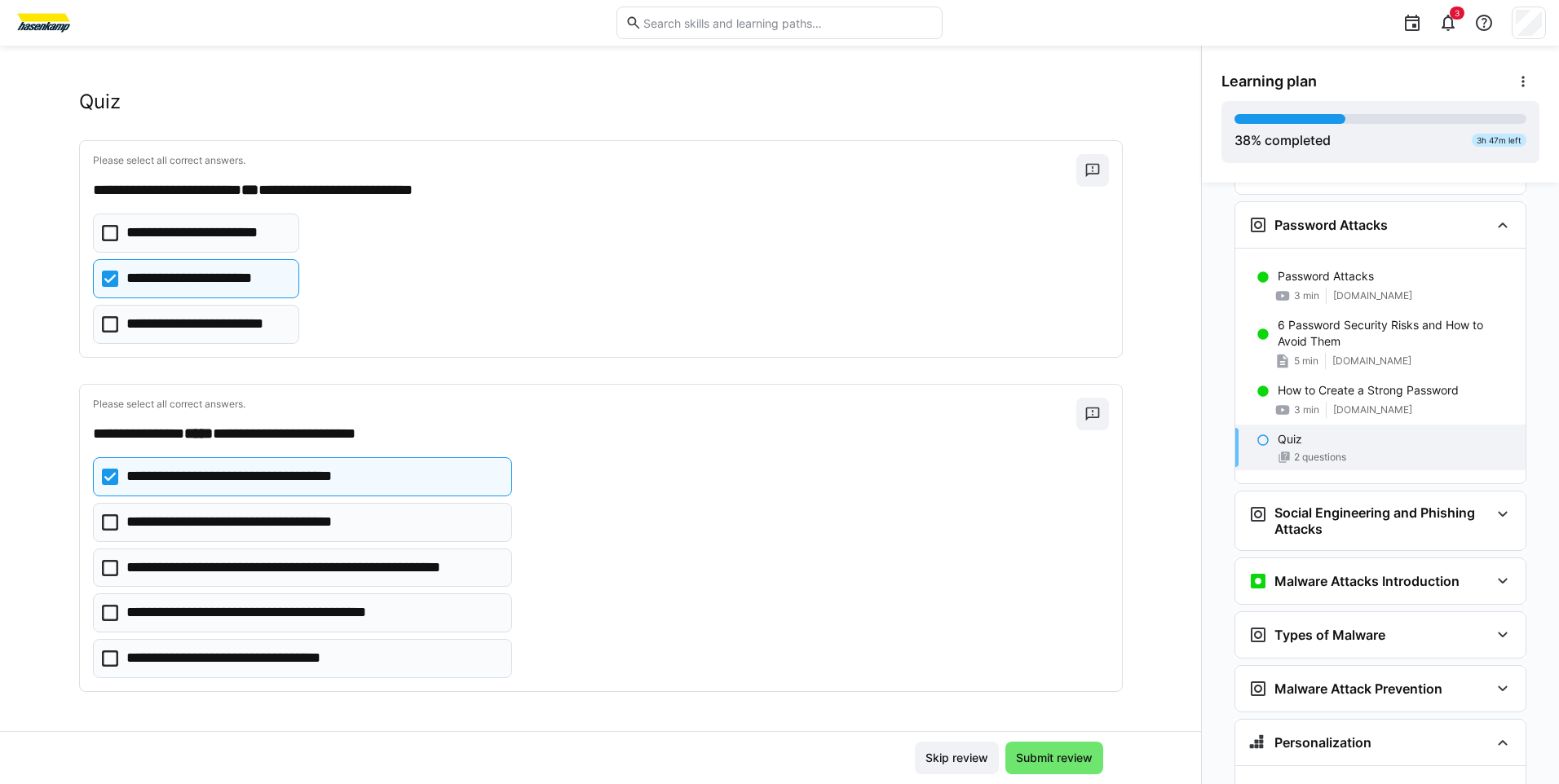
click at [104, 519] on icon at bounding box center [110, 522] width 16 height 16
click at [102, 563] on icon at bounding box center [110, 568] width 16 height 16
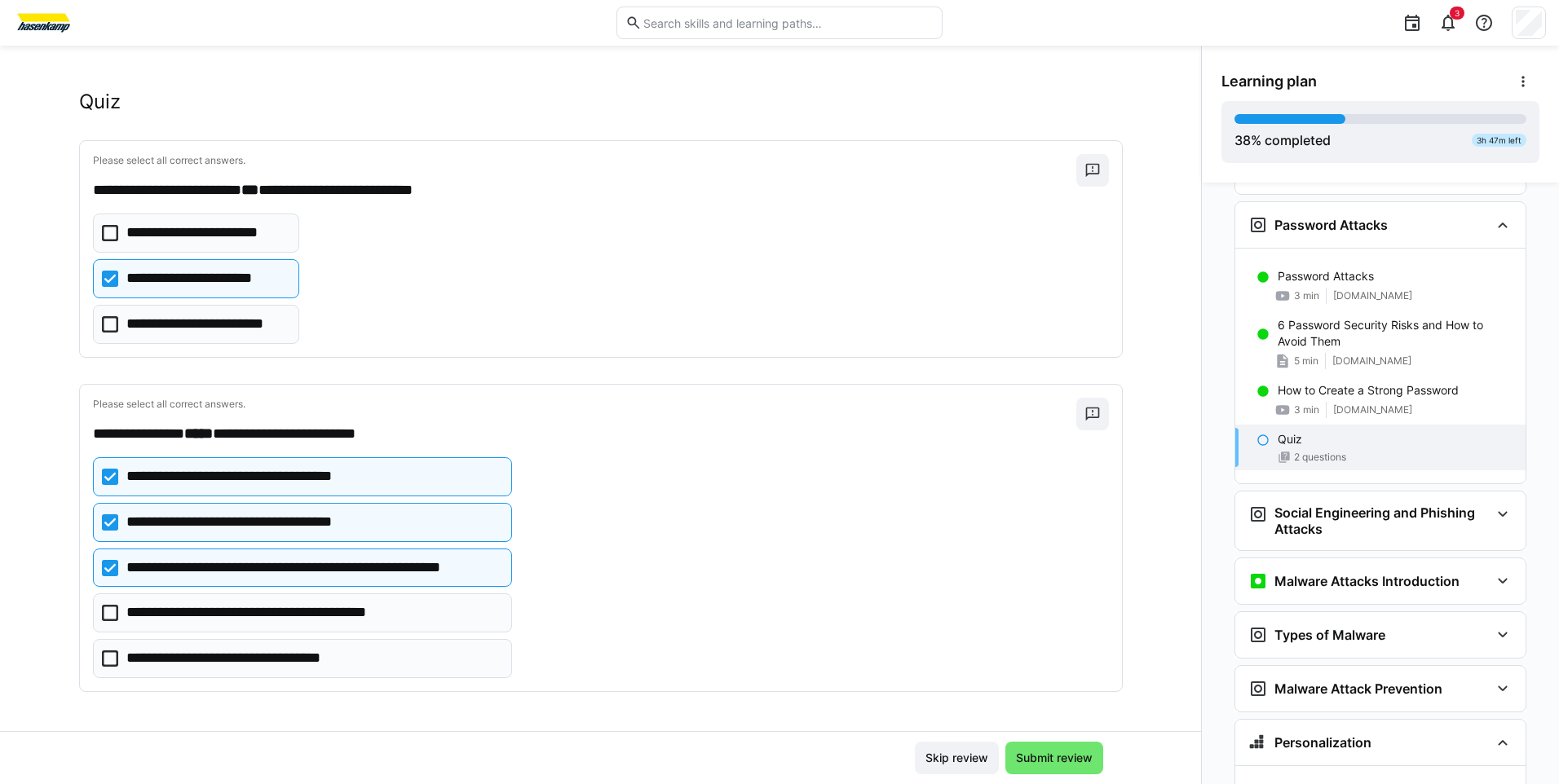
click at [102, 612] on icon at bounding box center [110, 612] width 16 height 16
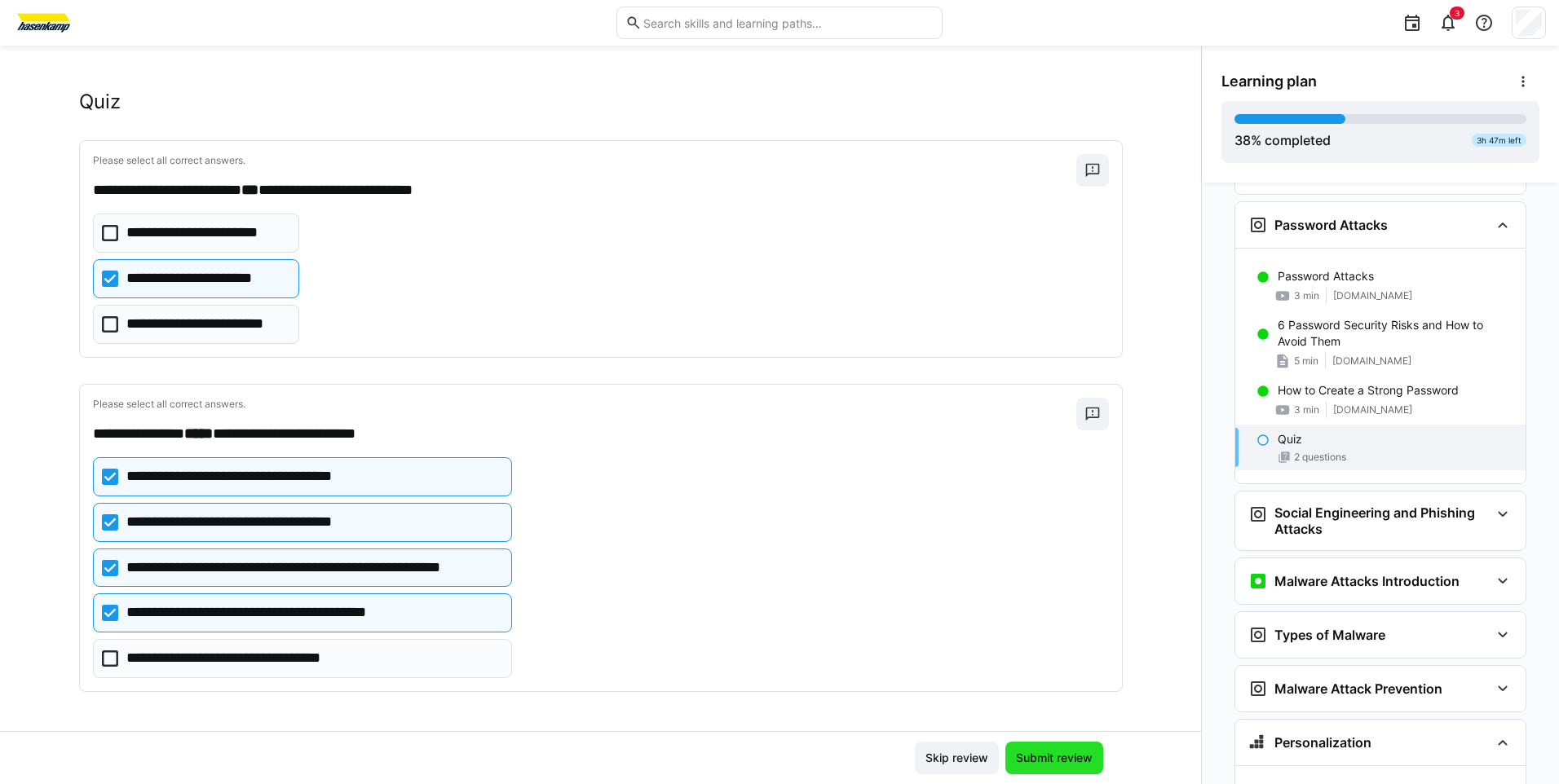
click at [1041, 767] on span "Submit review" at bounding box center [1054, 758] width 98 height 33
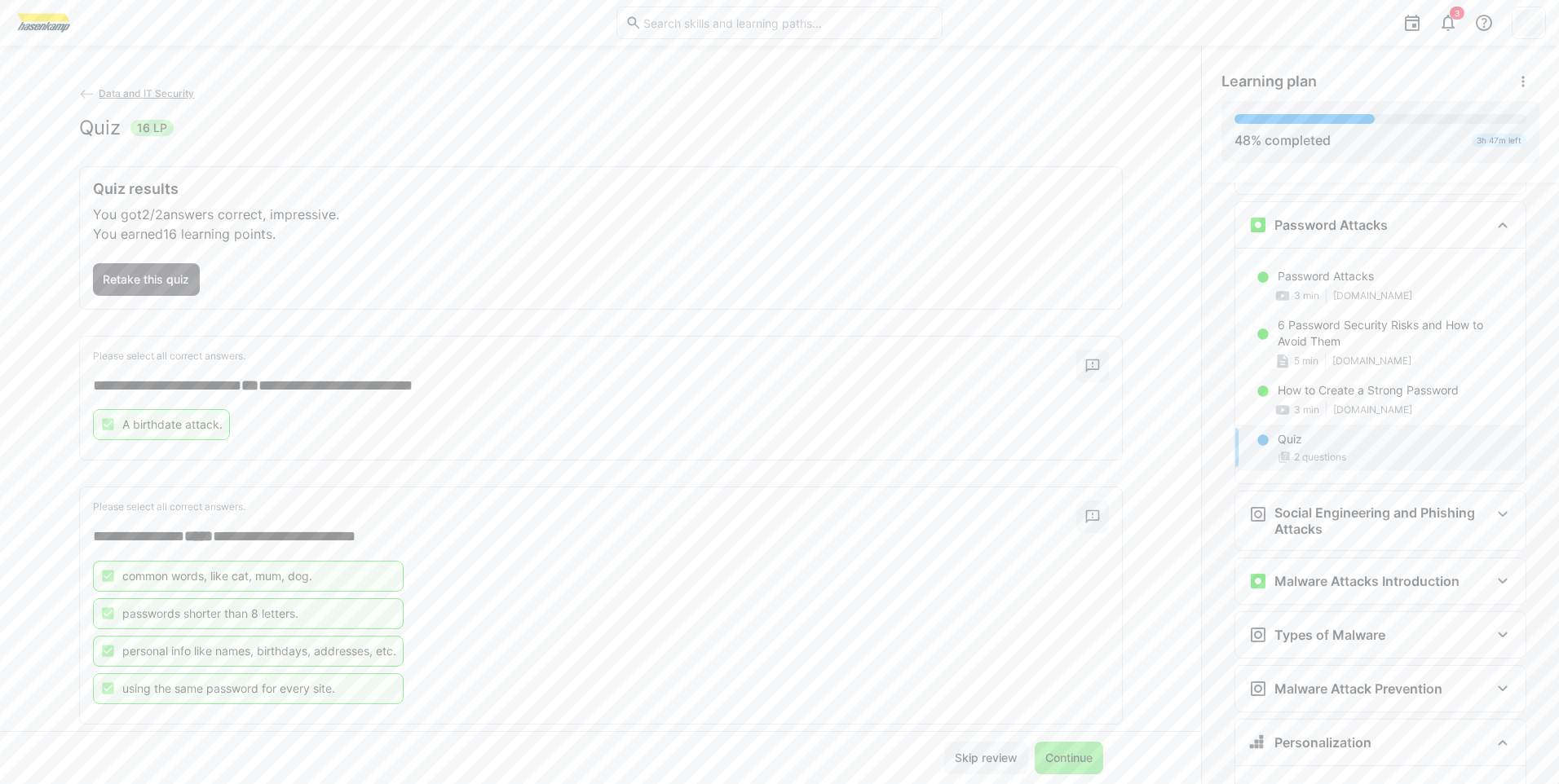
scroll to position [33, 0]
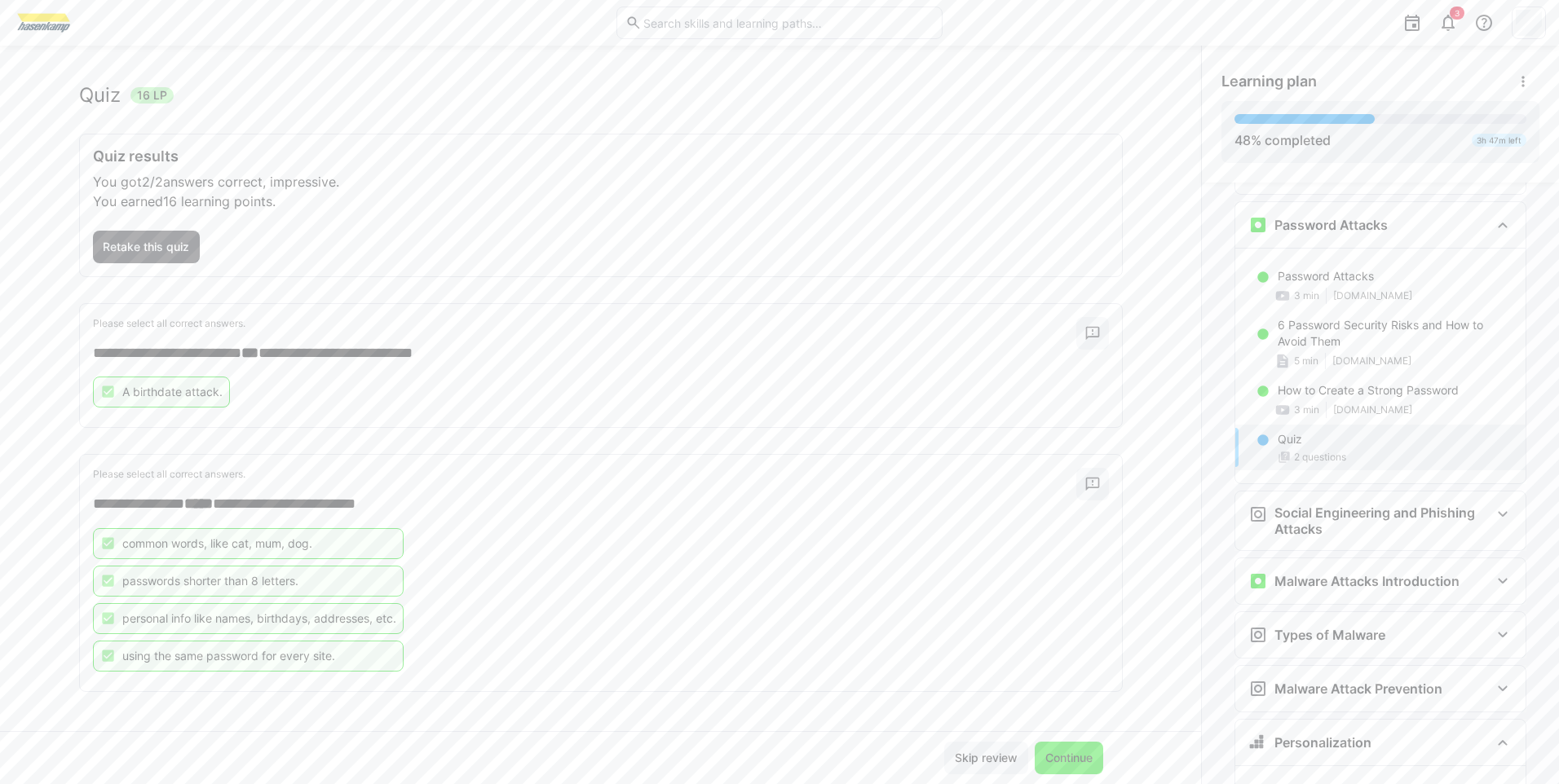
click at [1054, 753] on span "Continue" at bounding box center [1069, 758] width 52 height 16
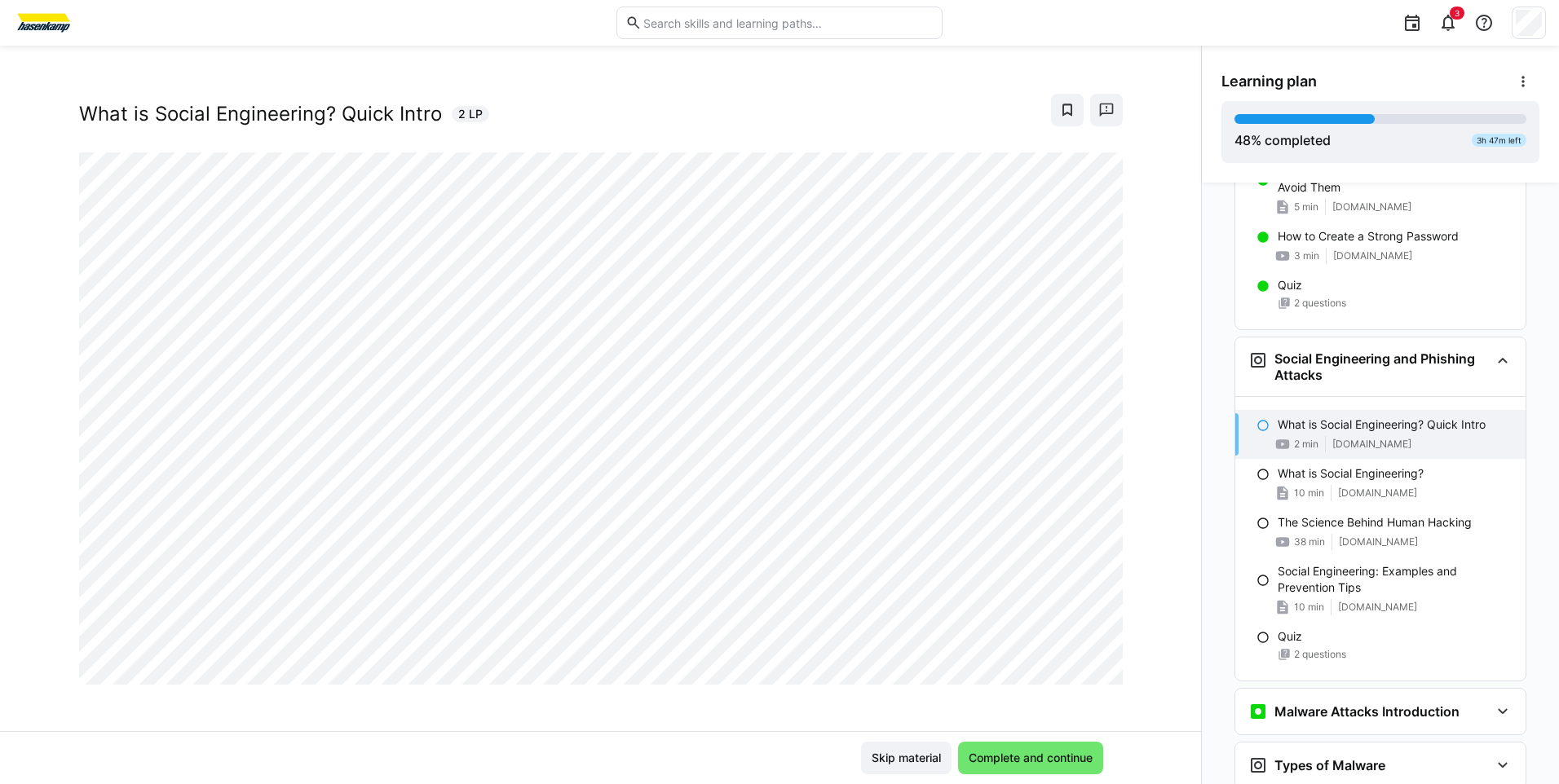
scroll to position [28, 0]
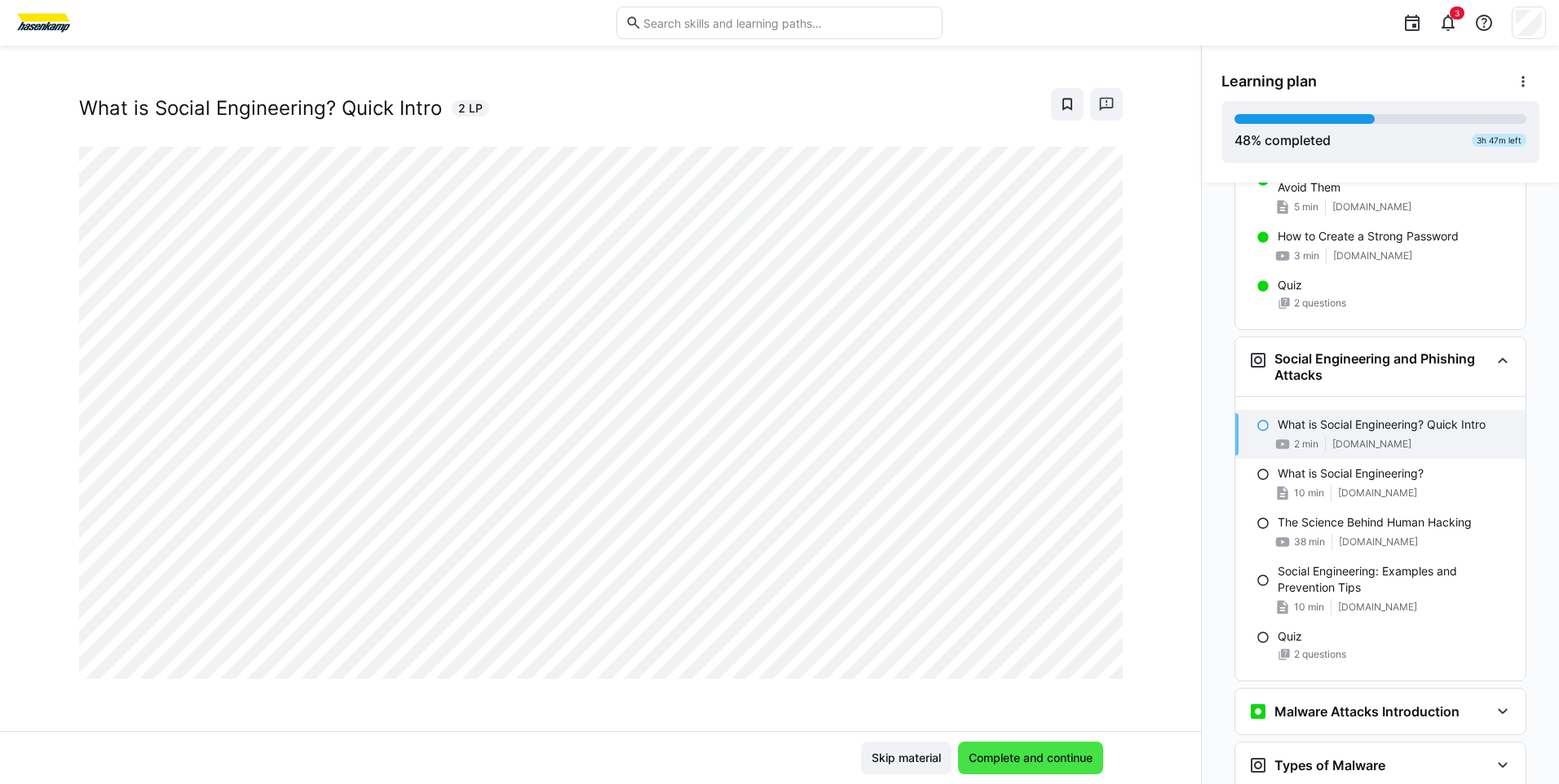
click at [1027, 746] on span "Complete and continue" at bounding box center [1030, 758] width 146 height 33
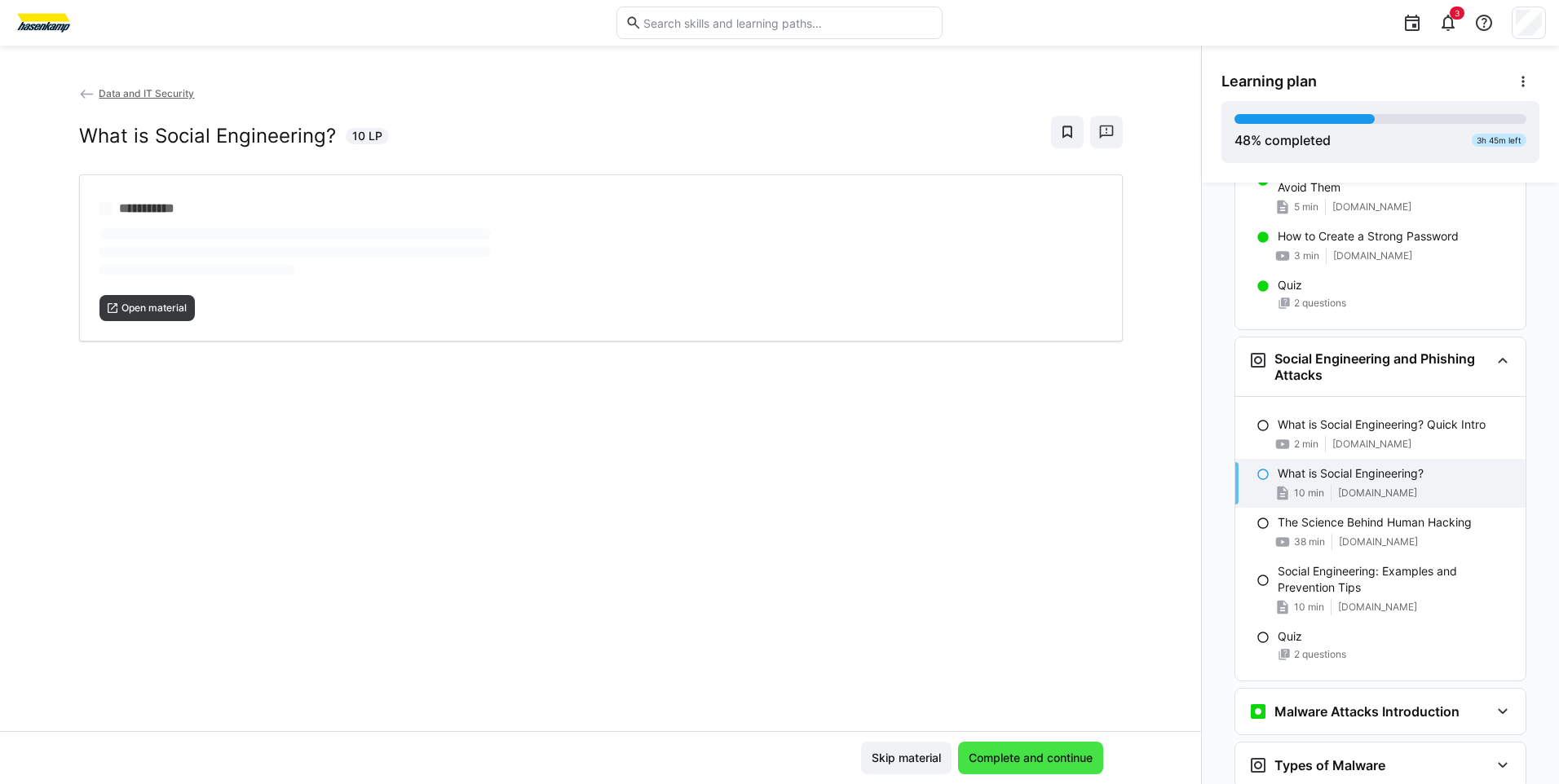
scroll to position [0, 0]
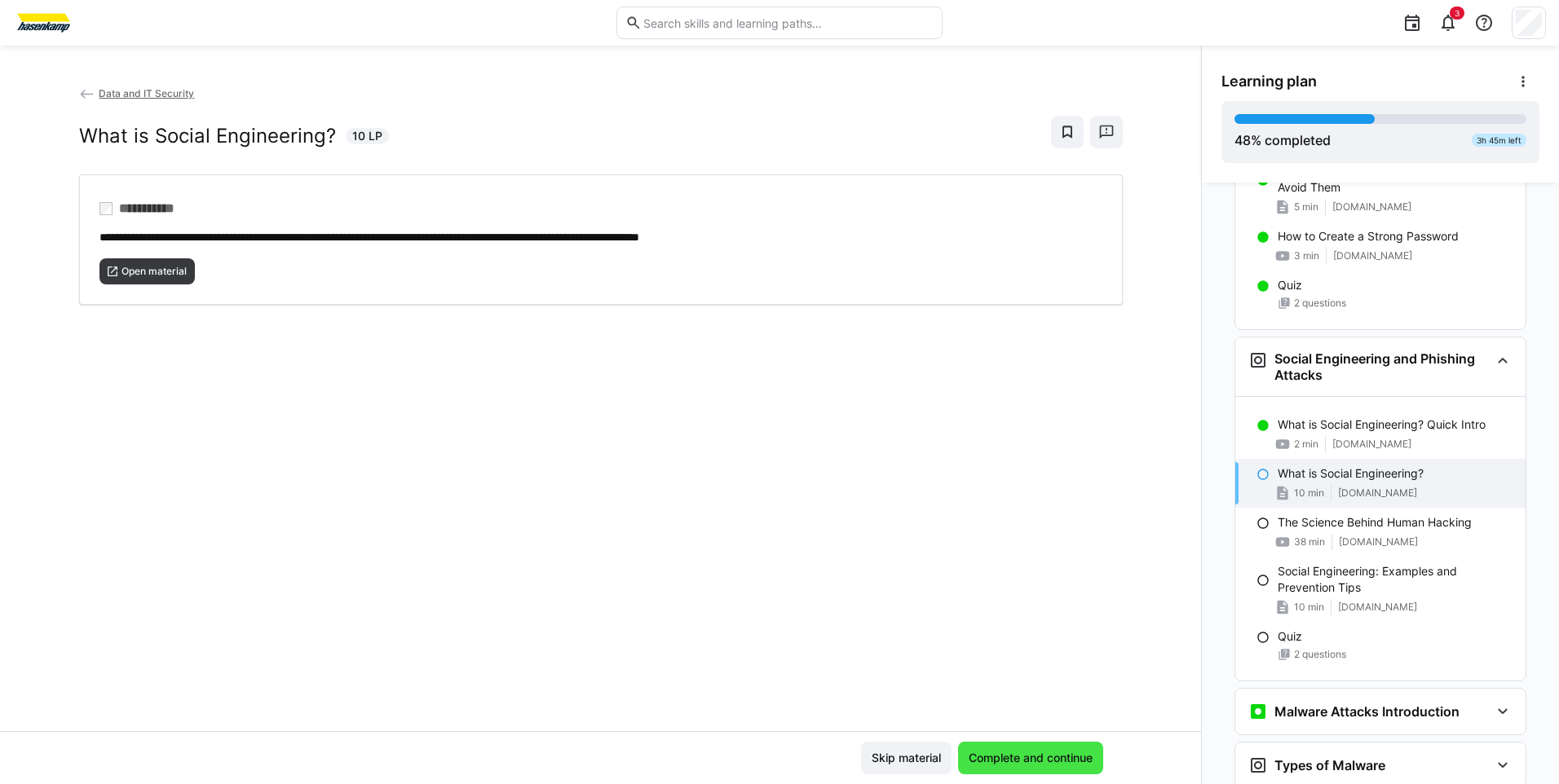
click at [1054, 752] on span "Complete and continue" at bounding box center [1030, 758] width 129 height 16
click at [145, 275] on span "Open material" at bounding box center [155, 271] width 69 height 13
click at [1046, 753] on span "Complete and continue" at bounding box center [1030, 758] width 129 height 16
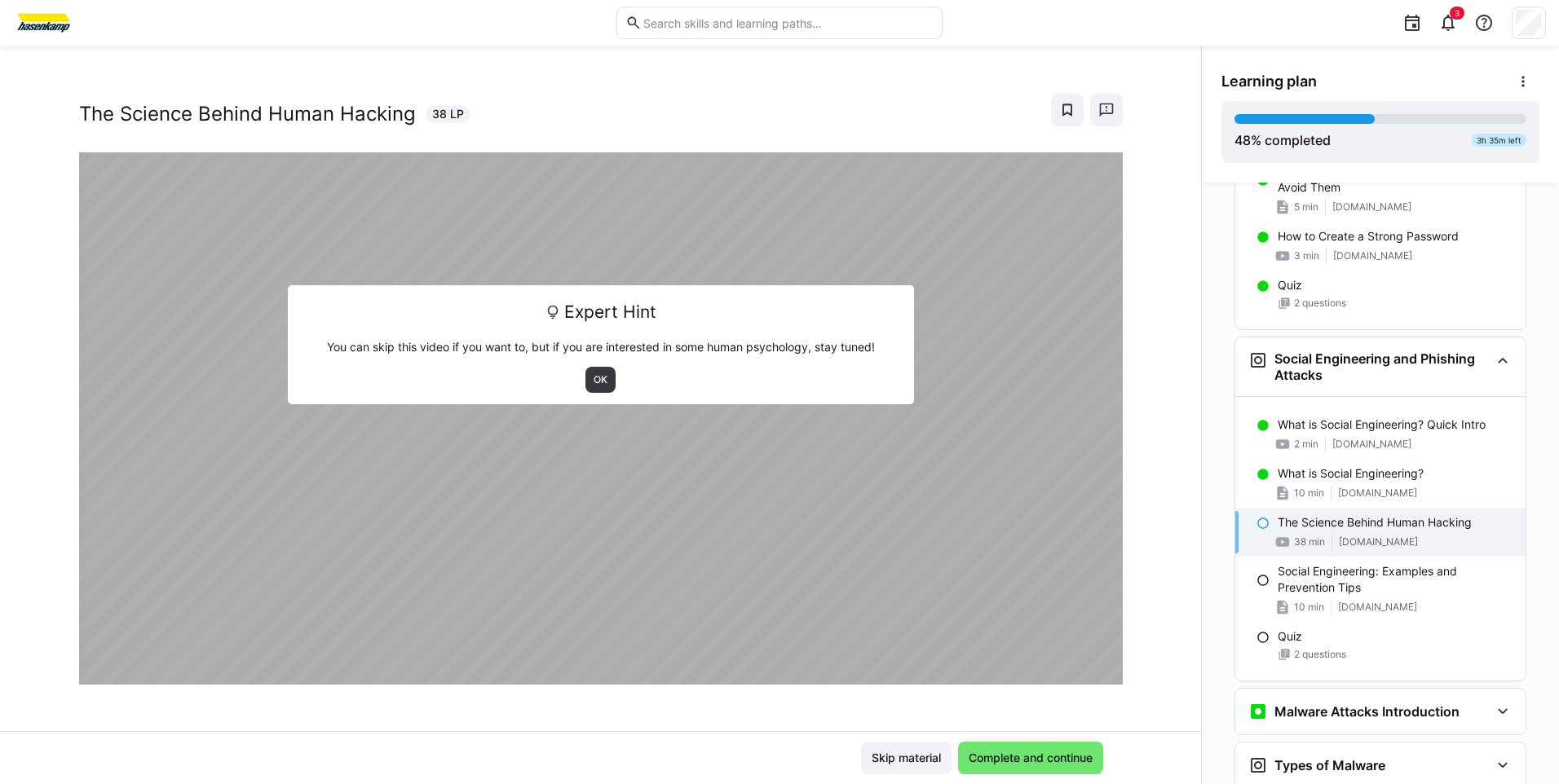
scroll to position [28, 0]
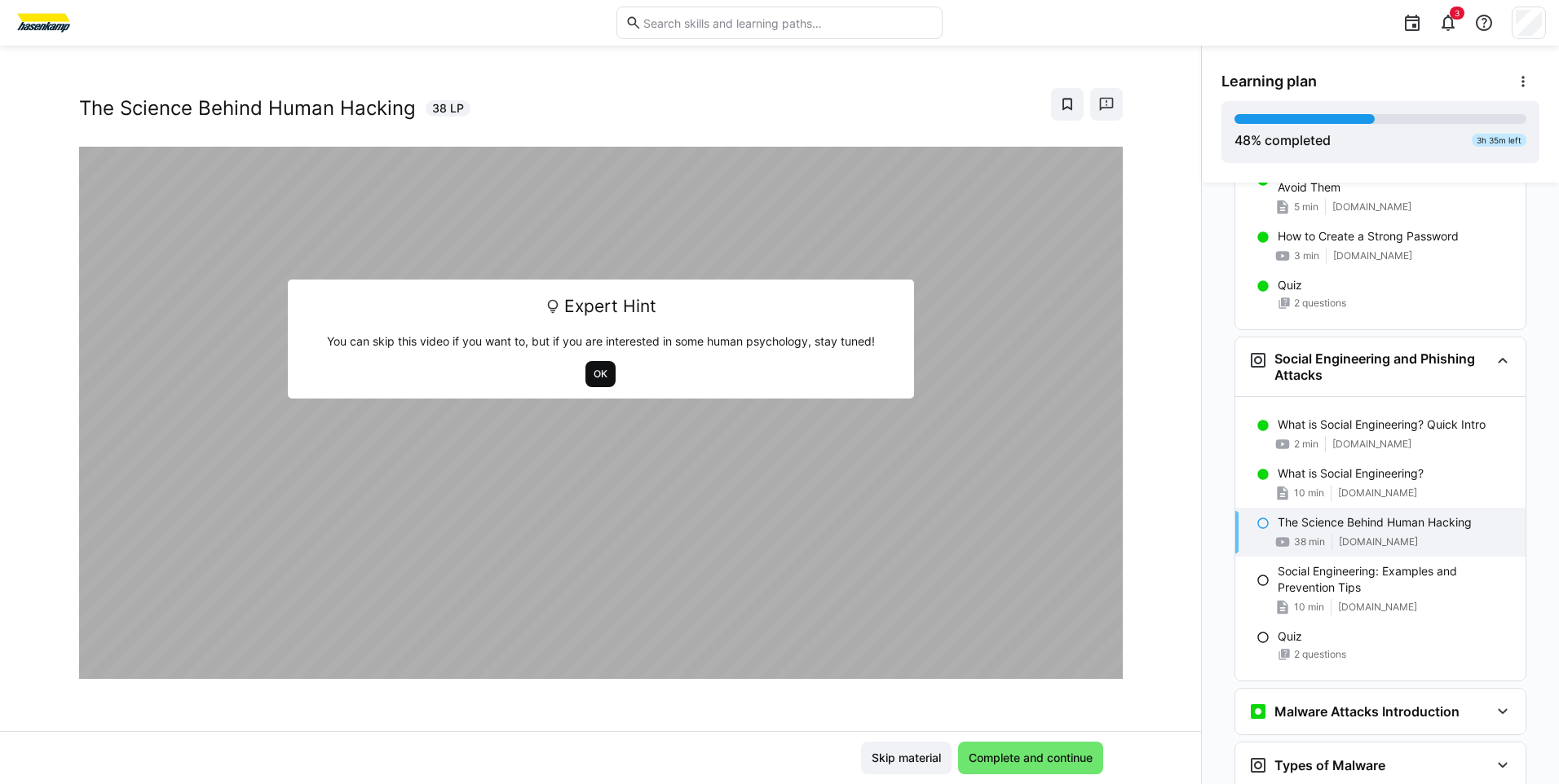
click at [592, 378] on span "OK" at bounding box center [600, 374] width 17 height 13
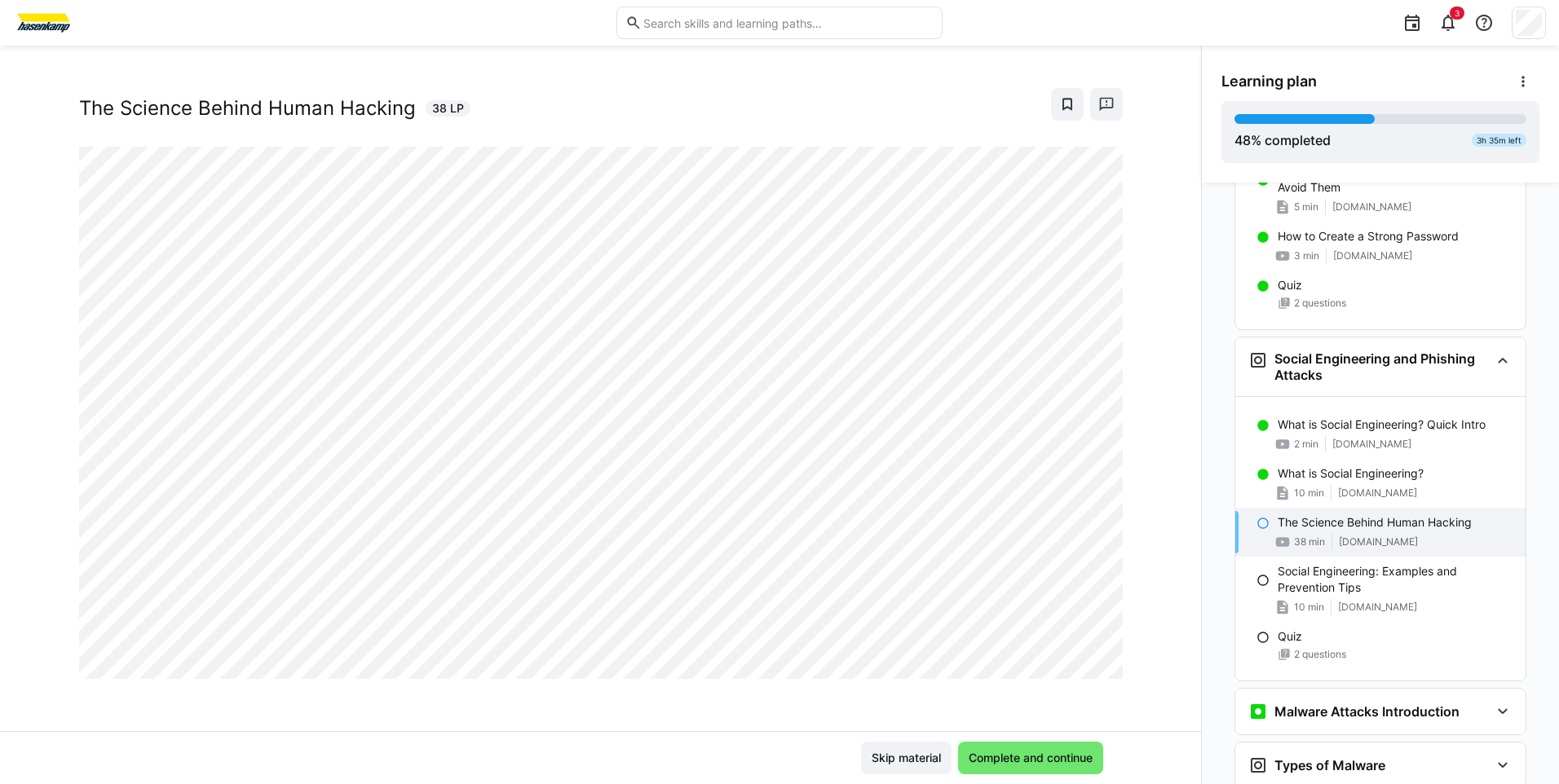
click at [56, 381] on div "Data and IT Security The Science Behind Human Hacking 38 LP" at bounding box center [600, 407] width 1201 height 646
click at [163, 687] on div "Data and IT Security The Science Behind Human Hacking 38 LP" at bounding box center [600, 407] width 1201 height 646
click at [821, 689] on div "Data and IT Security The Science Behind Human Hacking 38 LP" at bounding box center [600, 407] width 1201 height 646
drag, startPoint x: 1141, startPoint y: 669, endPoint x: 1120, endPoint y: 671, distance: 21.1
click at [1140, 669] on div "Data and IT Security The Science Behind Human Hacking 38 LP" at bounding box center [600, 407] width 1201 height 646
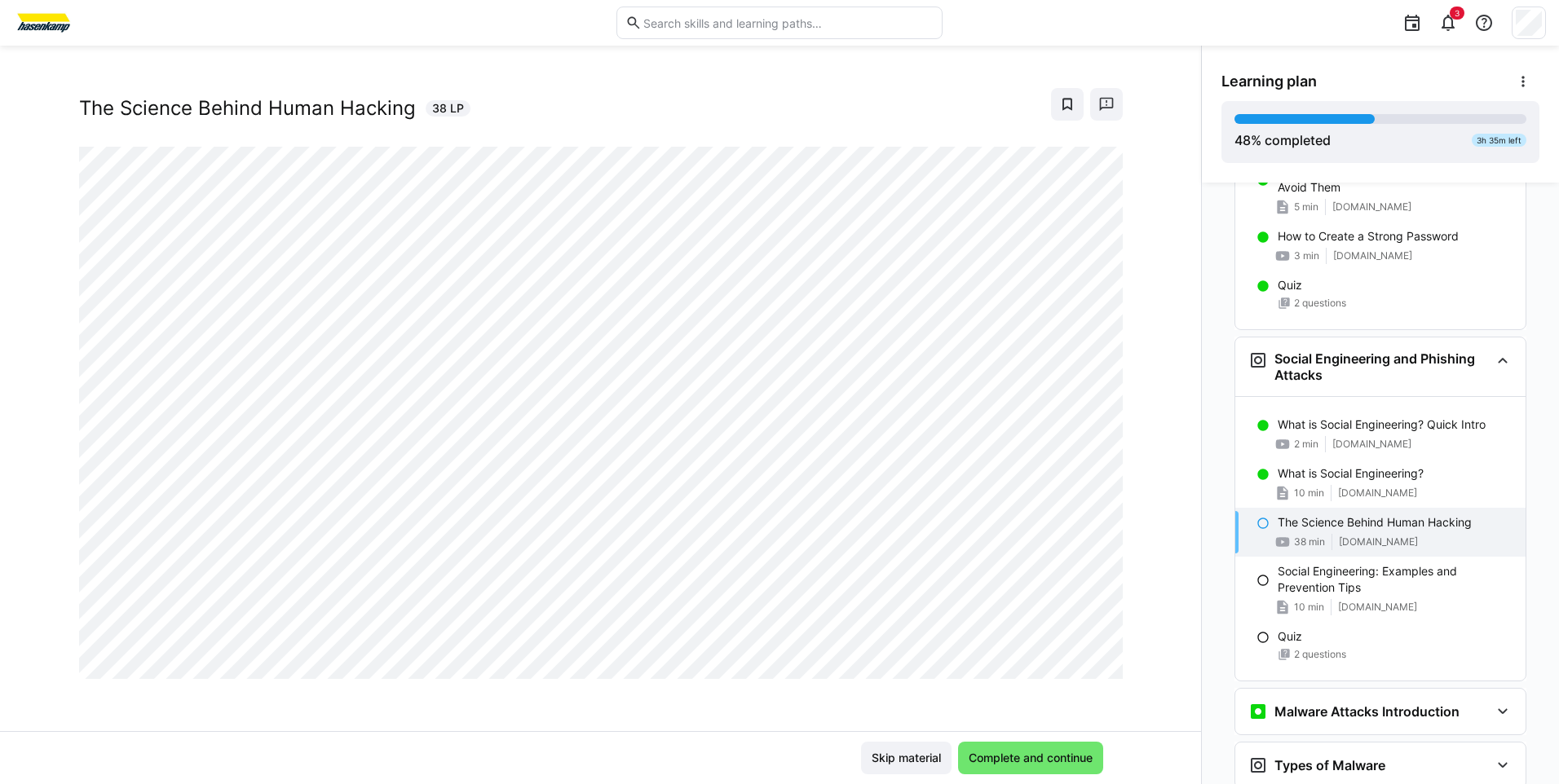
click at [512, 692] on div "Data and IT Security The Science Behind Human Hacking 38 LP" at bounding box center [600, 407] width 1201 height 646
click at [795, 702] on div "Data and IT Security The Science Behind Human Hacking 38 LP" at bounding box center [600, 407] width 1201 height 646
drag, startPoint x: 977, startPoint y: 756, endPoint x: 1090, endPoint y: 699, distance: 126.6
click at [1090, 699] on app-classroom-main-layout "Data and IT Security The Science Behind Human Hacking 38 LP Skip material Compl…" at bounding box center [600, 434] width 1201 height 699
click at [1007, 753] on span "Complete and continue" at bounding box center [1030, 758] width 129 height 16
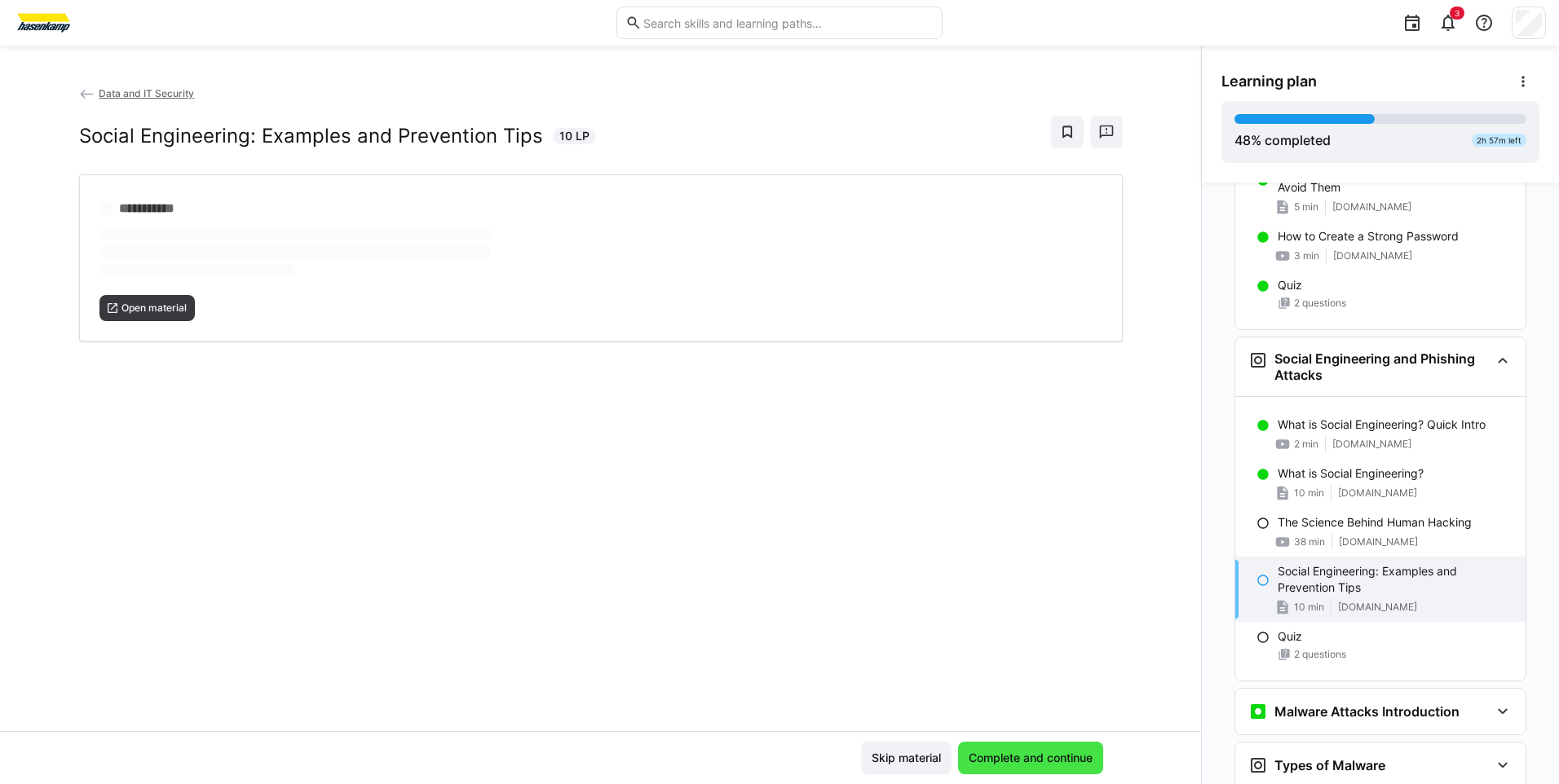
scroll to position [0, 0]
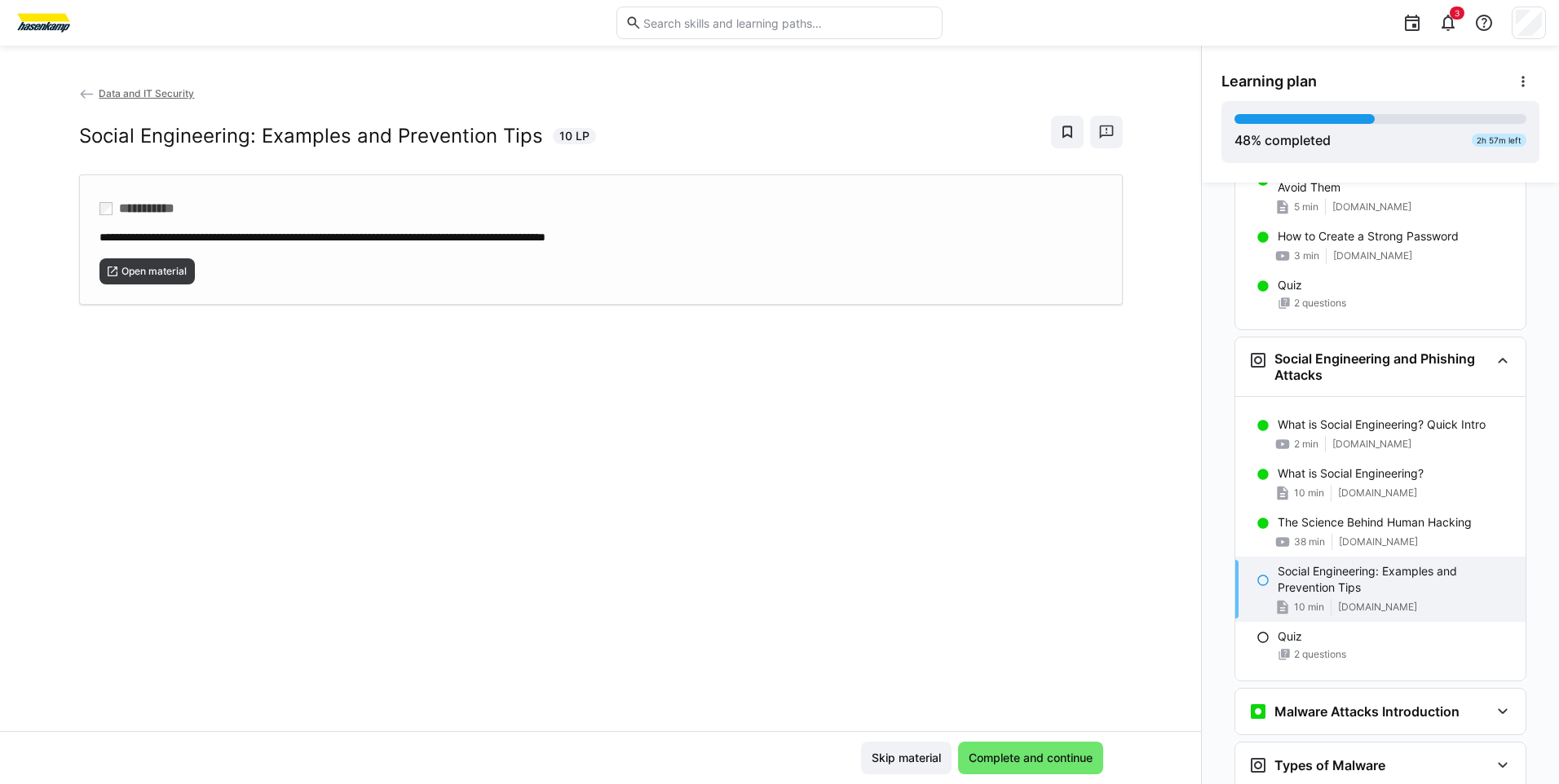
click at [162, 248] on div "Open material" at bounding box center [601, 265] width 1003 height 39
click at [999, 751] on span "Complete and continue" at bounding box center [1030, 758] width 129 height 16
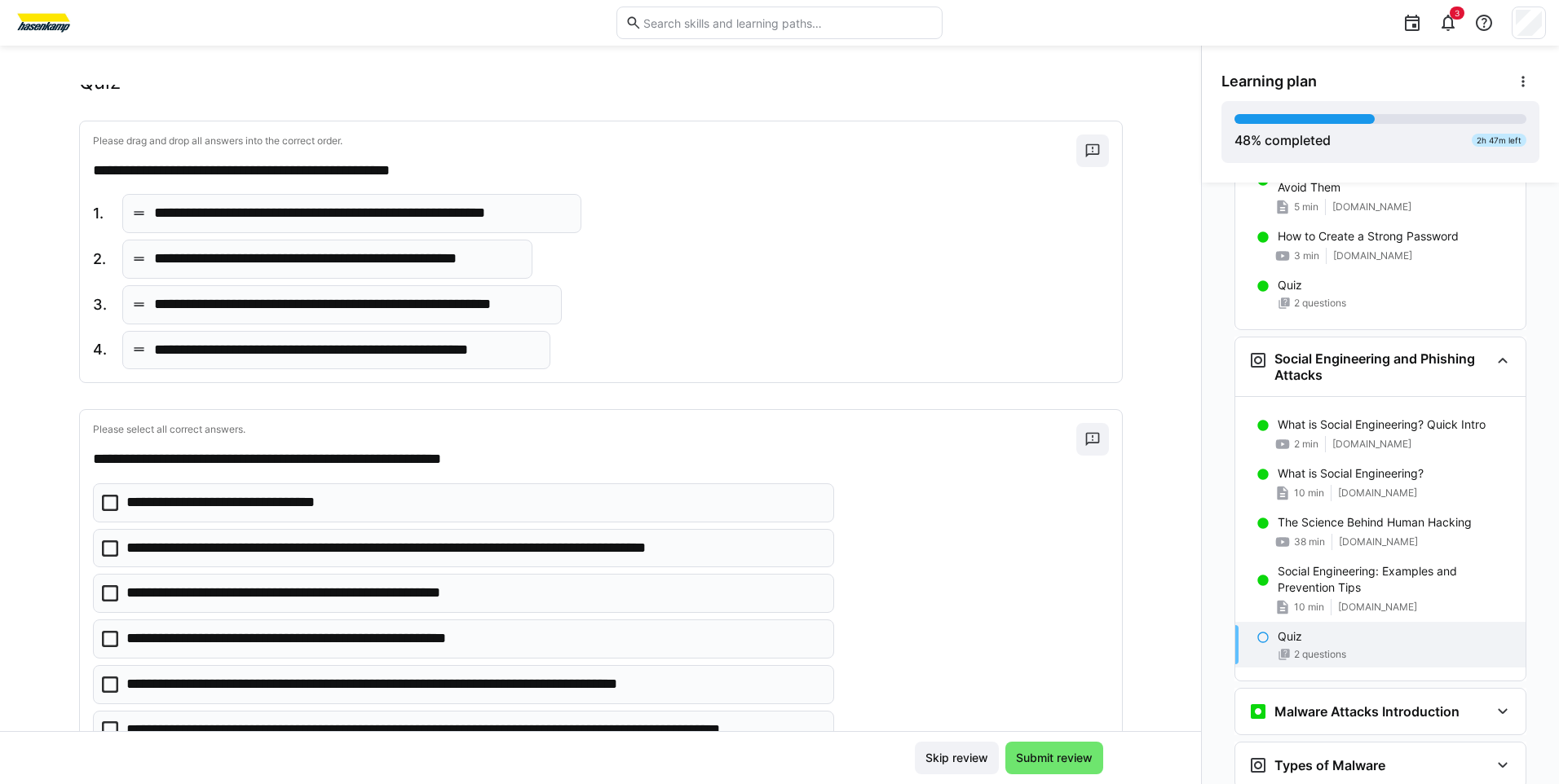
scroll to position [81, 0]
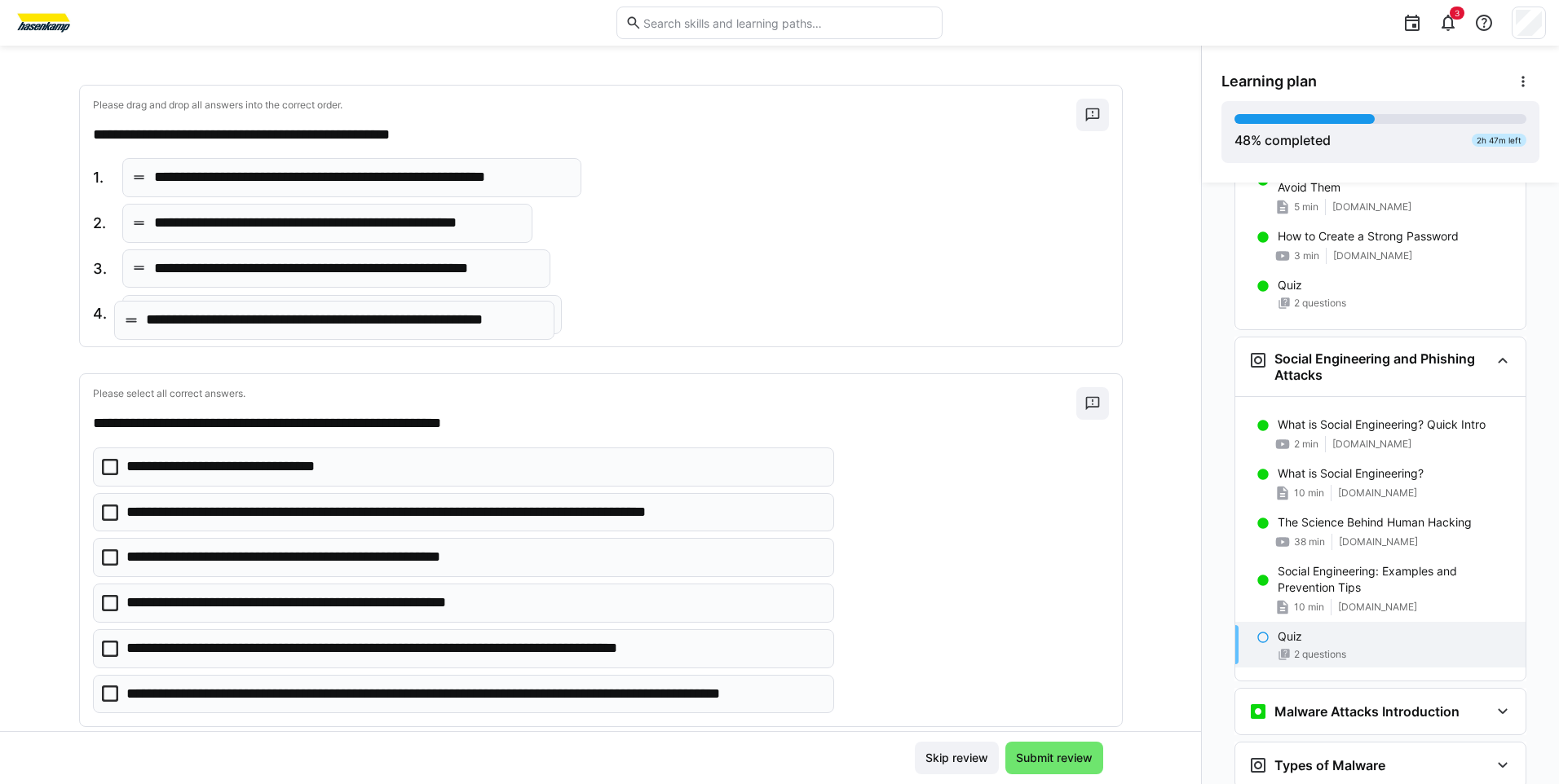
drag, startPoint x: 266, startPoint y: 278, endPoint x: 266, endPoint y: 329, distance: 51.0
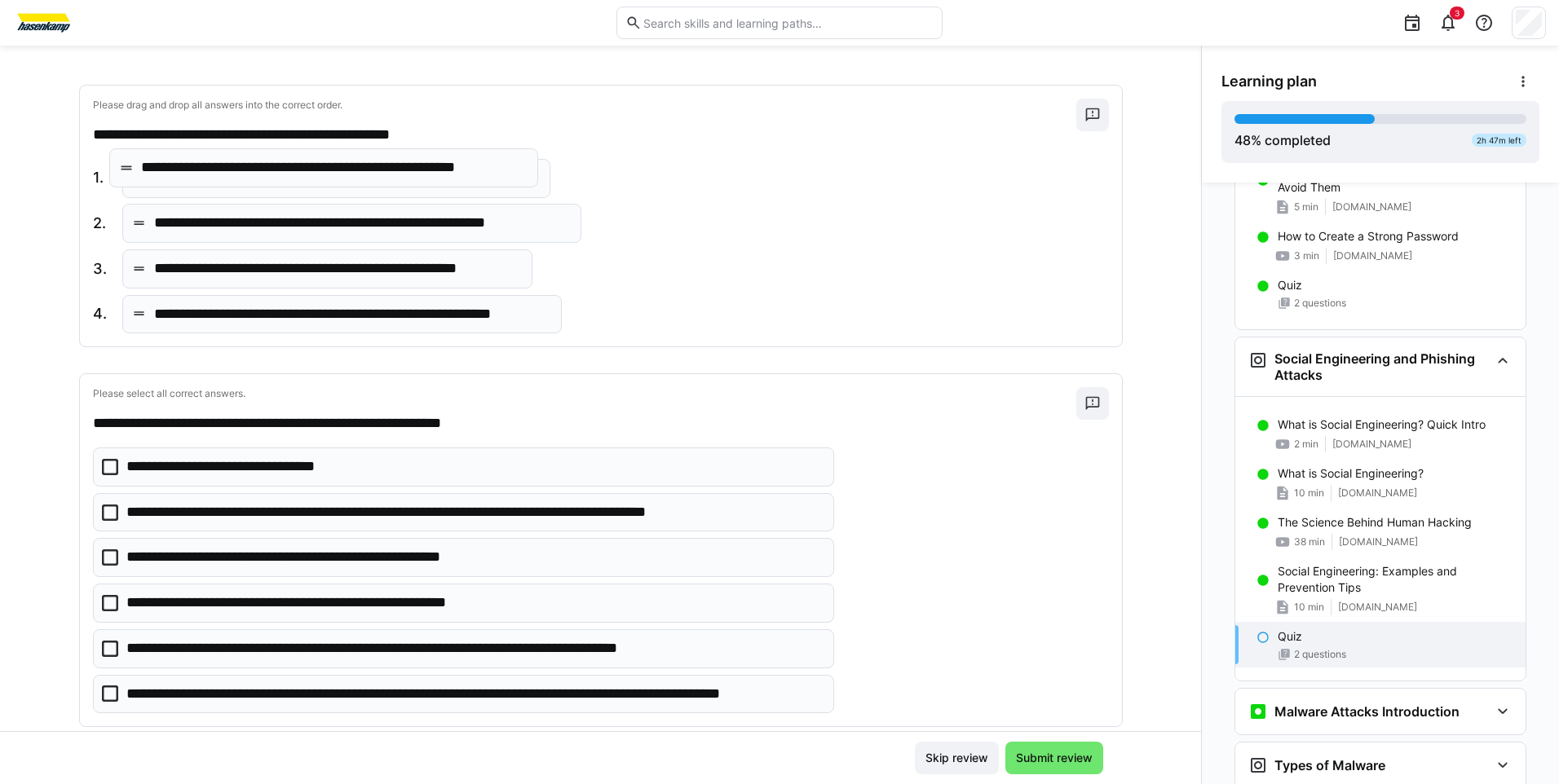
drag, startPoint x: 238, startPoint y: 276, endPoint x: 233, endPoint y: 175, distance: 101.1
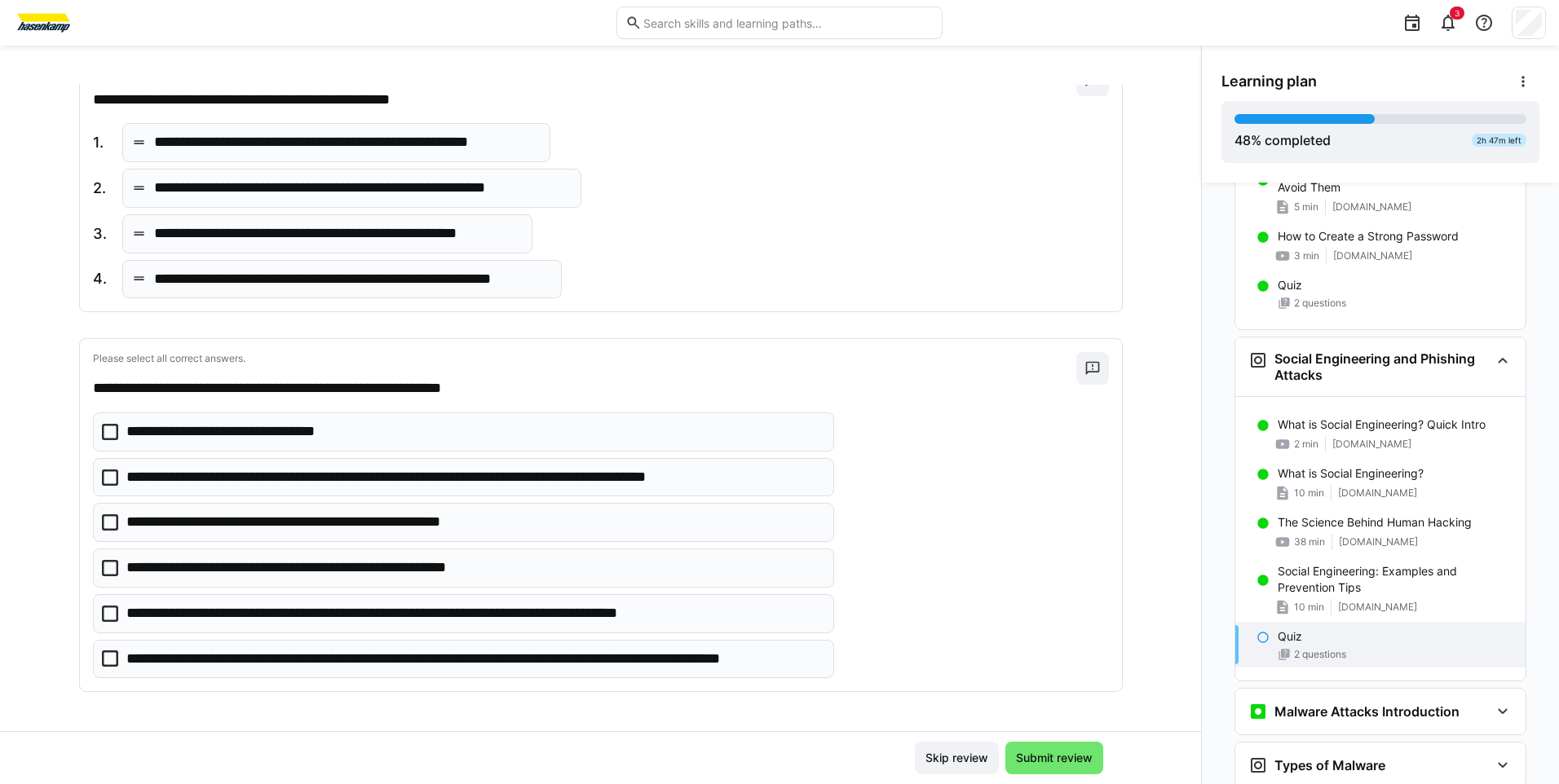
click at [106, 432] on icon at bounding box center [110, 432] width 16 height 16
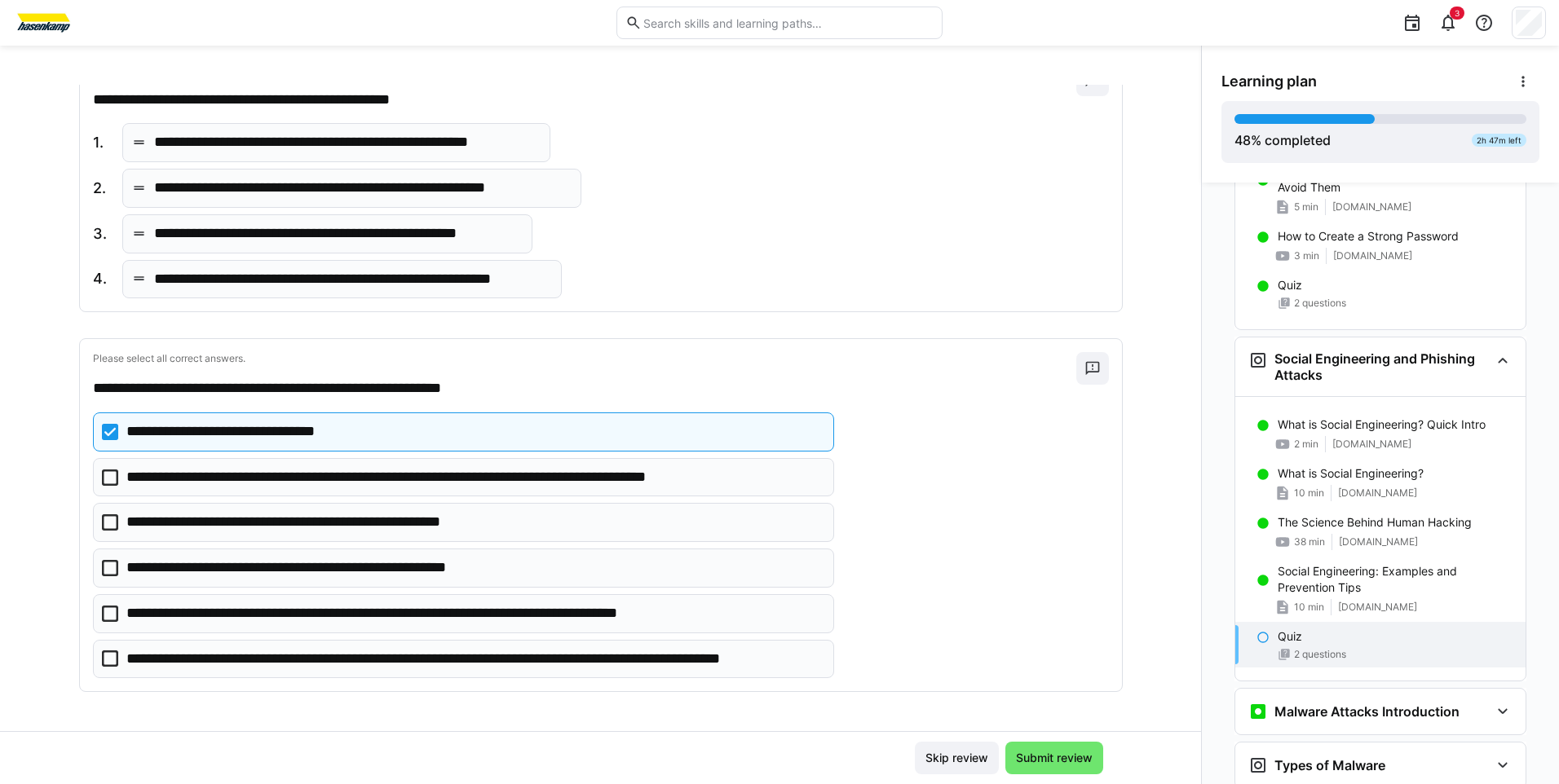
click at [106, 433] on icon at bounding box center [110, 432] width 16 height 16
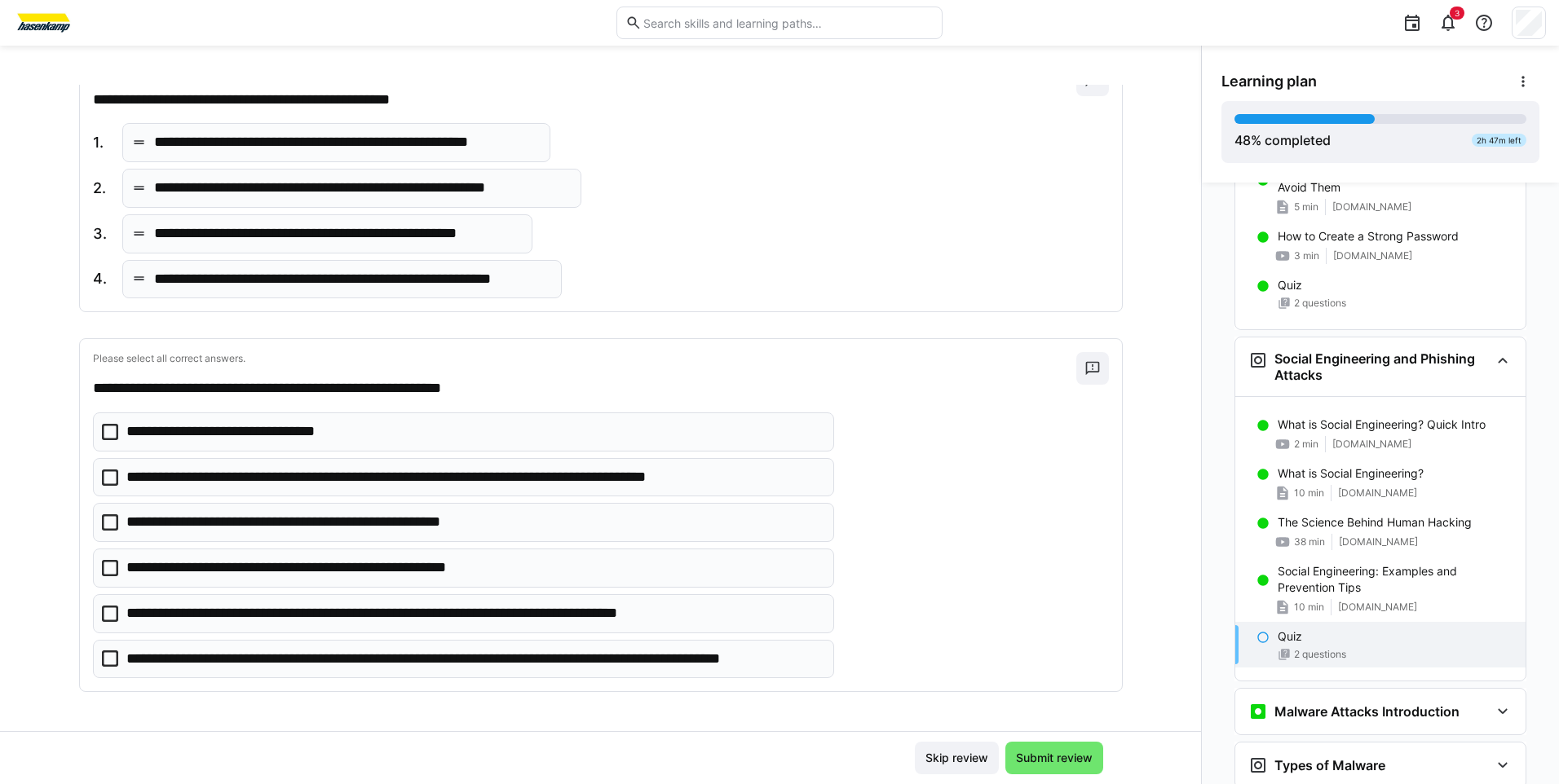
click at [107, 525] on icon at bounding box center [110, 522] width 16 height 16
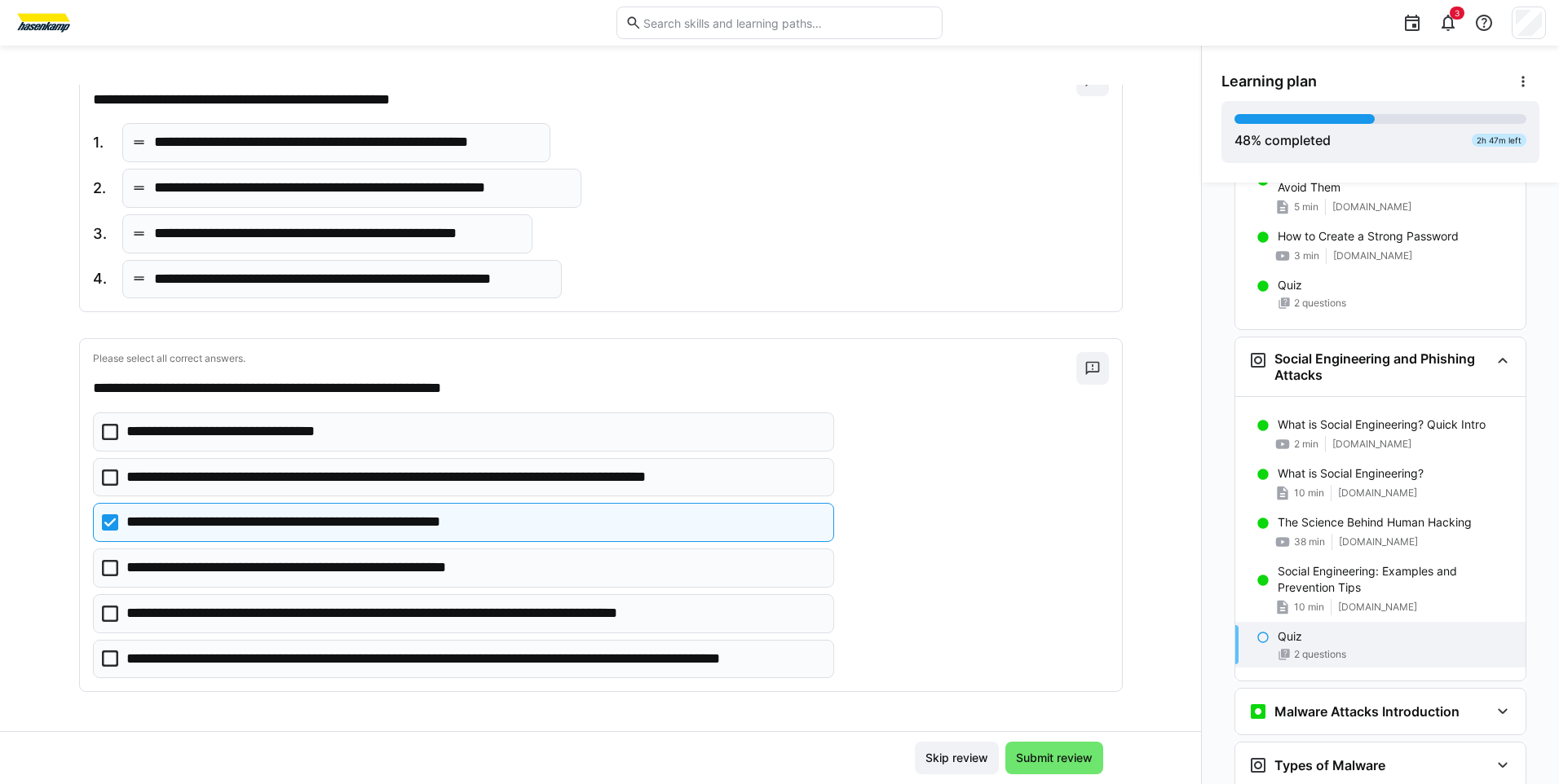
click at [104, 657] on icon at bounding box center [110, 658] width 16 height 16
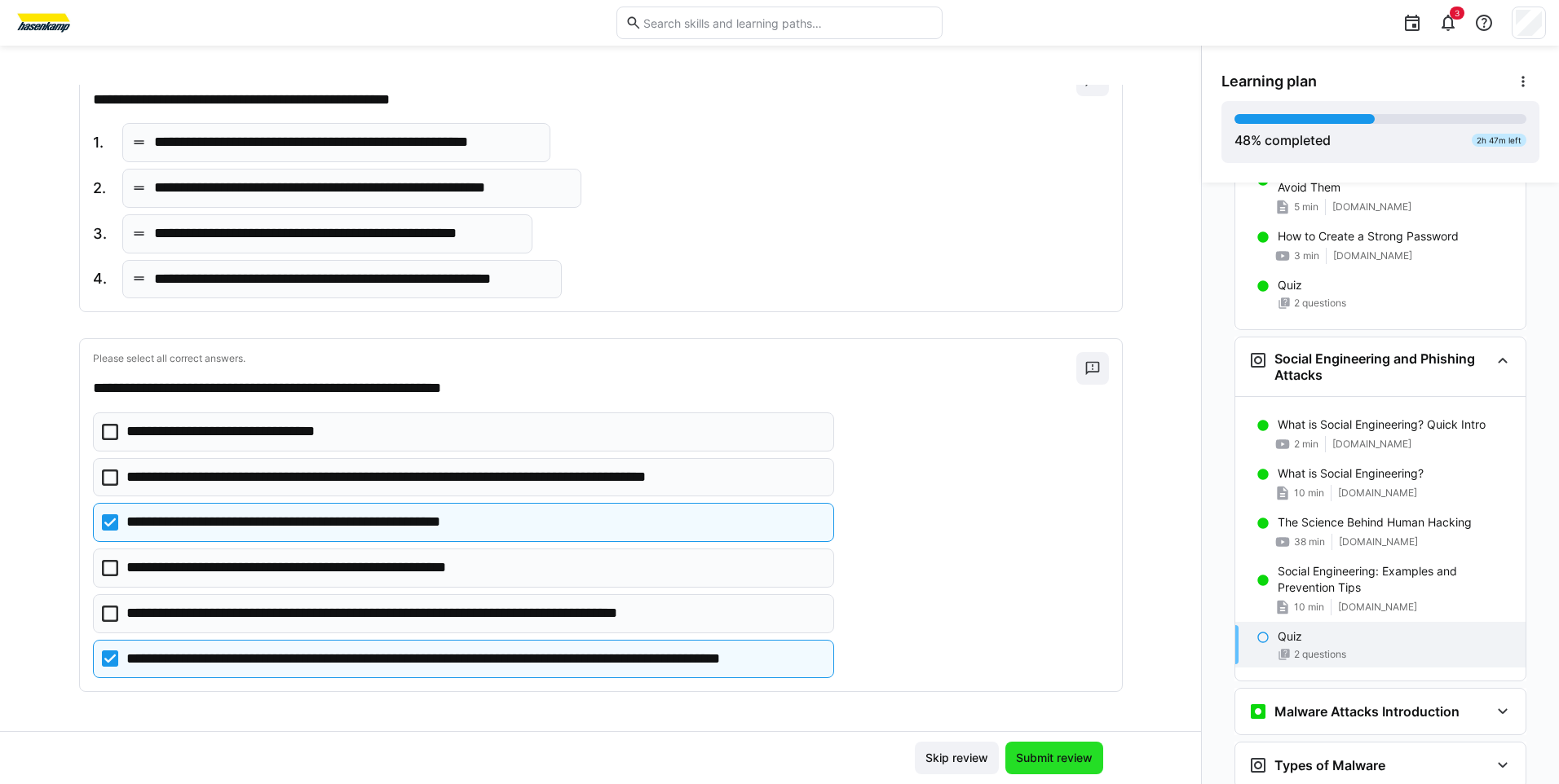
click at [1085, 759] on span "Submit review" at bounding box center [1054, 758] width 81 height 16
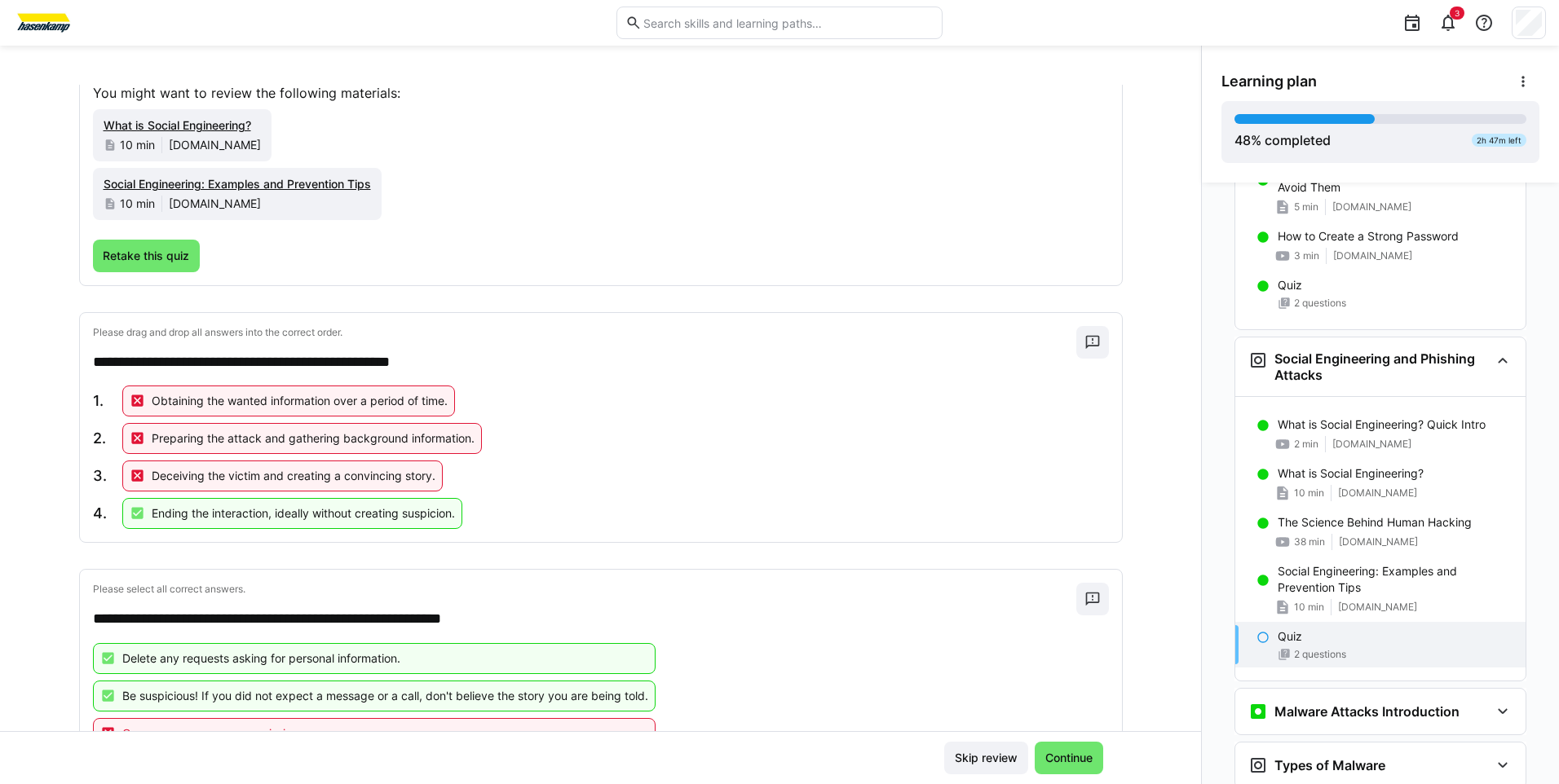
scroll to position [257, 0]
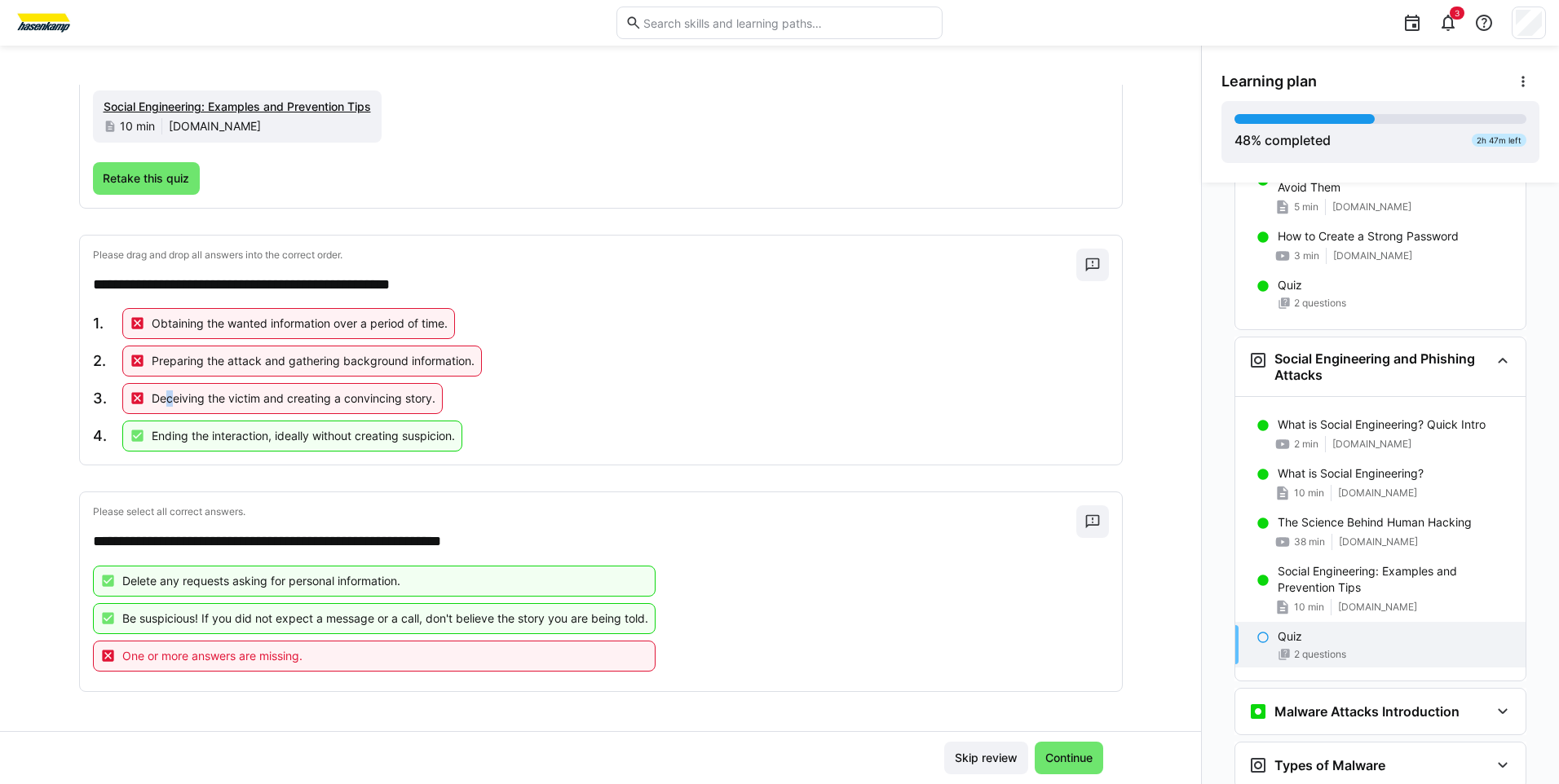
drag, startPoint x: 163, startPoint y: 406, endPoint x: 162, endPoint y: 391, distance: 15.0
click at [162, 391] on p "Deceiving the victim and creating a convincing story." at bounding box center [294, 398] width 284 height 16
click at [611, 415] on div "1. Obtaining the wanted information over a period of time. 2. Preparing the att…" at bounding box center [601, 379] width 1016 height 144
click at [1053, 761] on span "Continue" at bounding box center [1069, 758] width 52 height 16
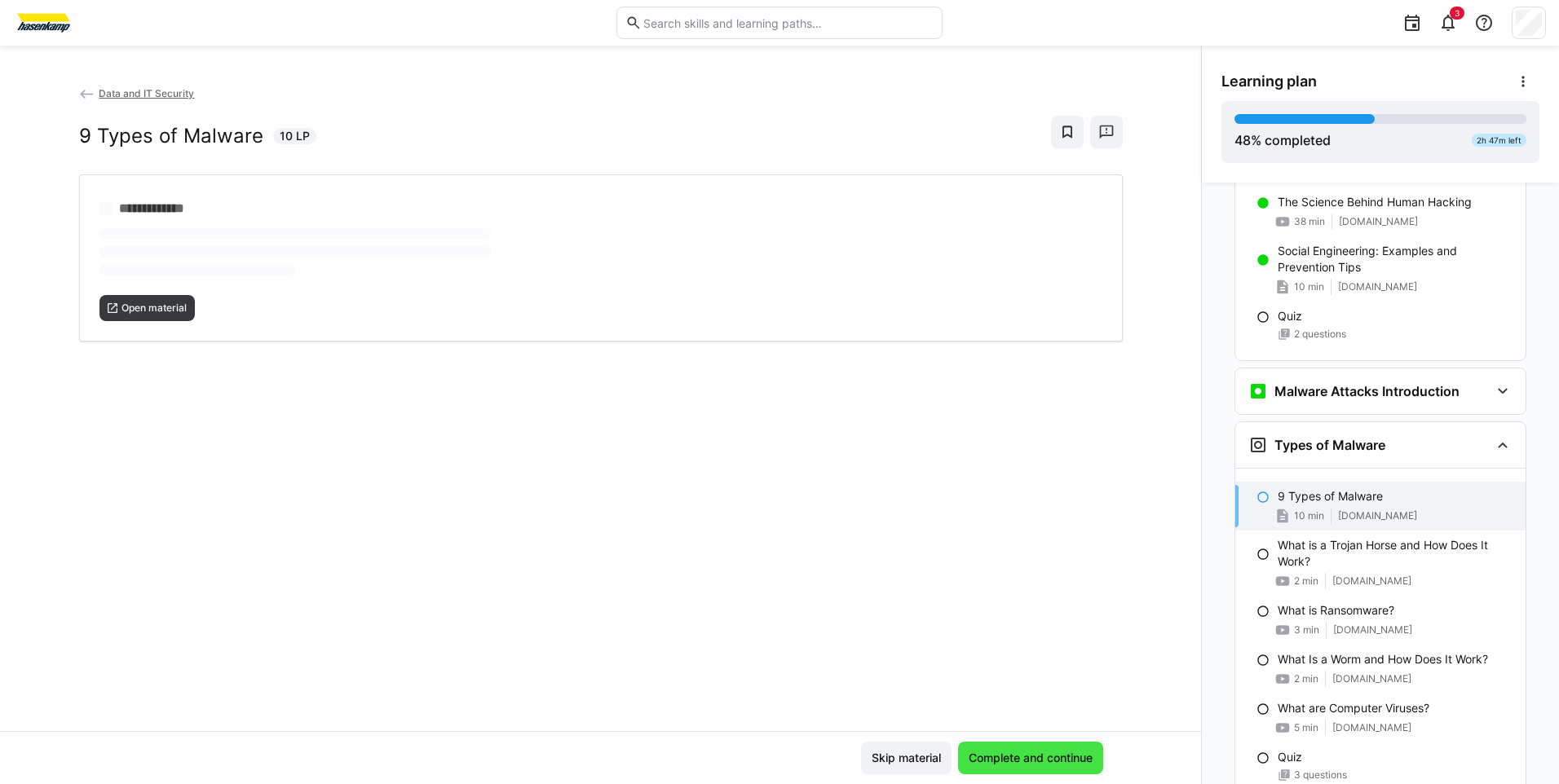
scroll to position [1286, 0]
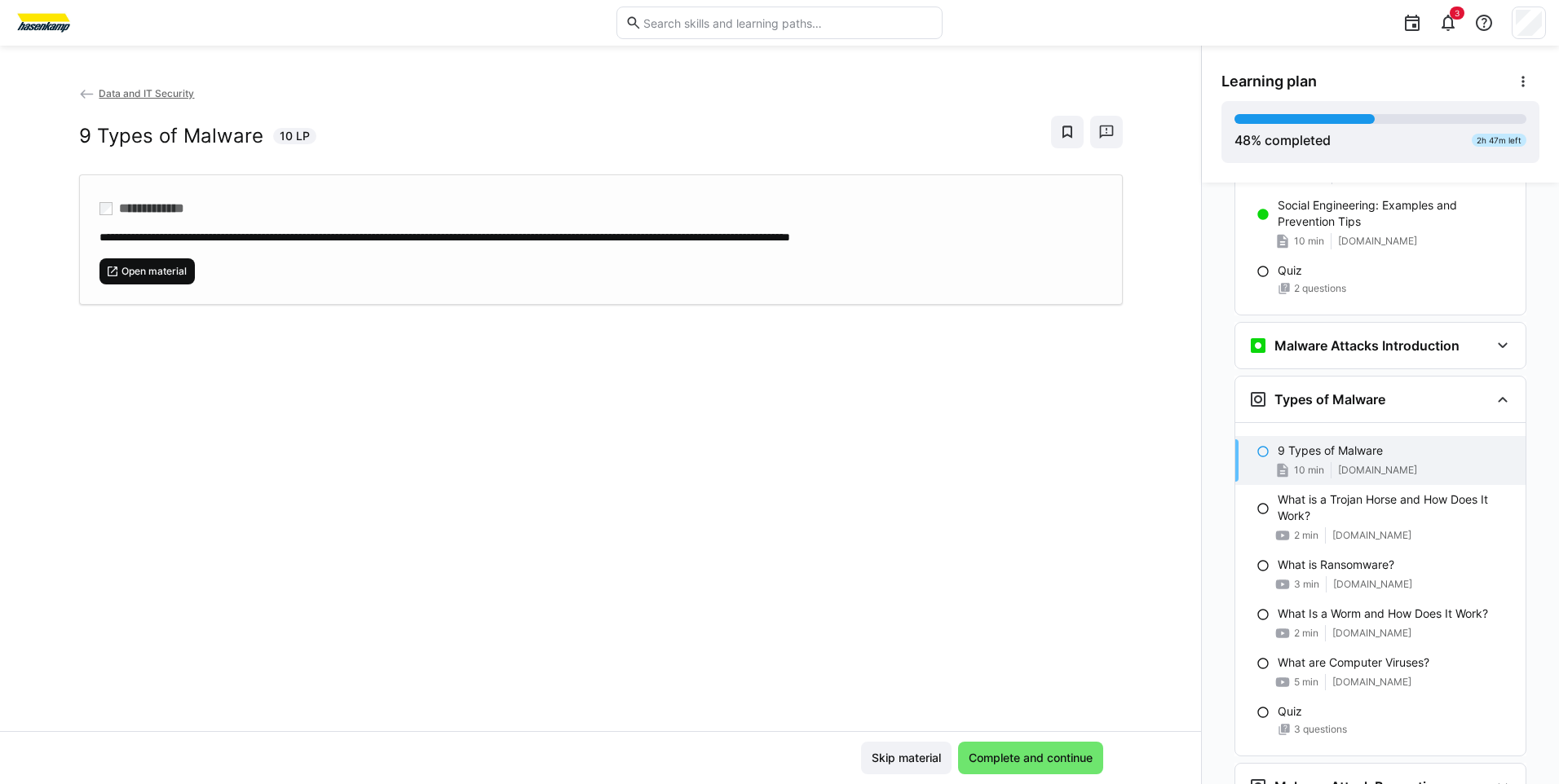
click at [156, 269] on span "Open material" at bounding box center [155, 271] width 69 height 13
click at [1019, 763] on span "Complete and continue" at bounding box center [1030, 758] width 129 height 16
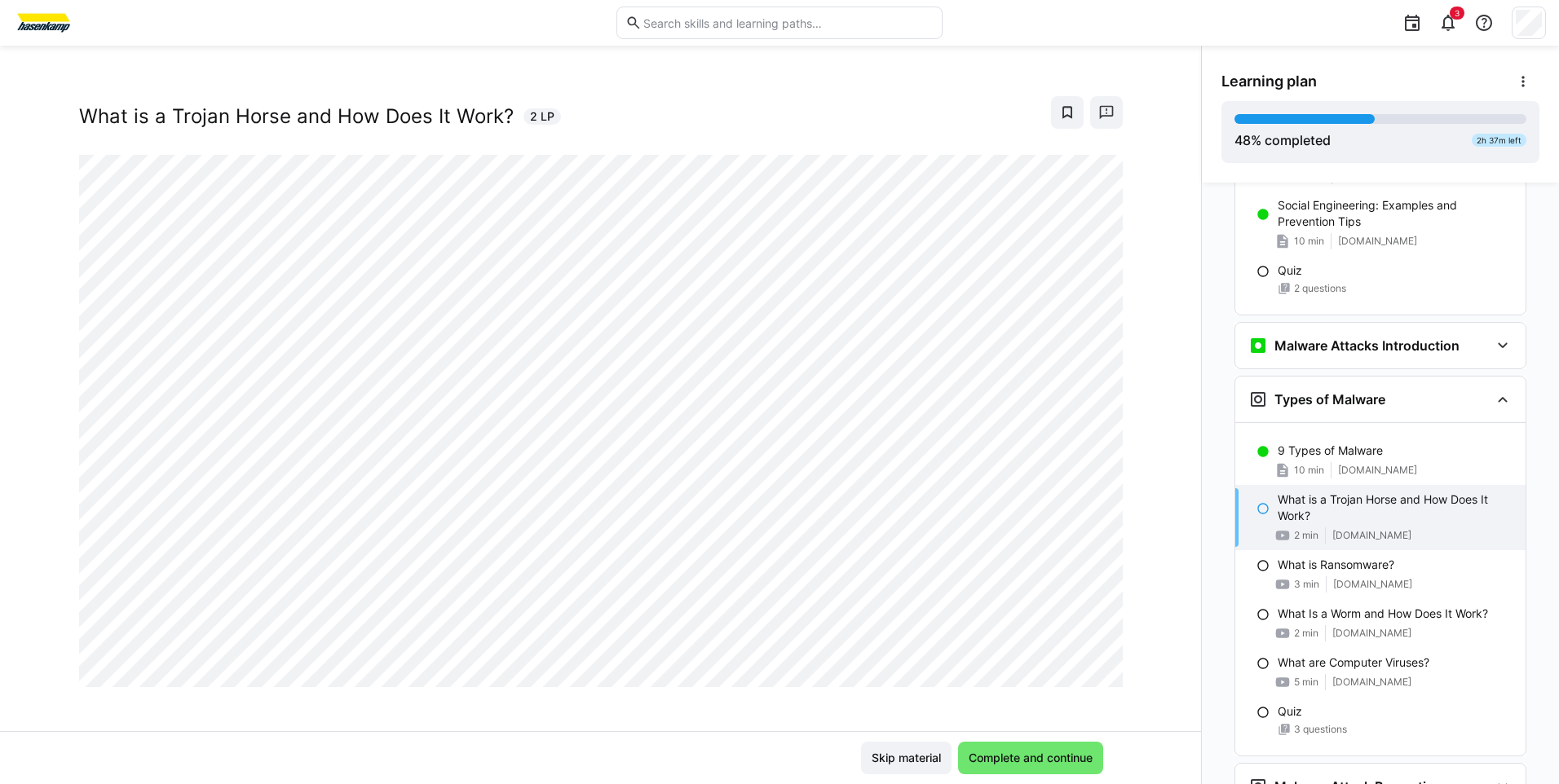
scroll to position [28, 0]
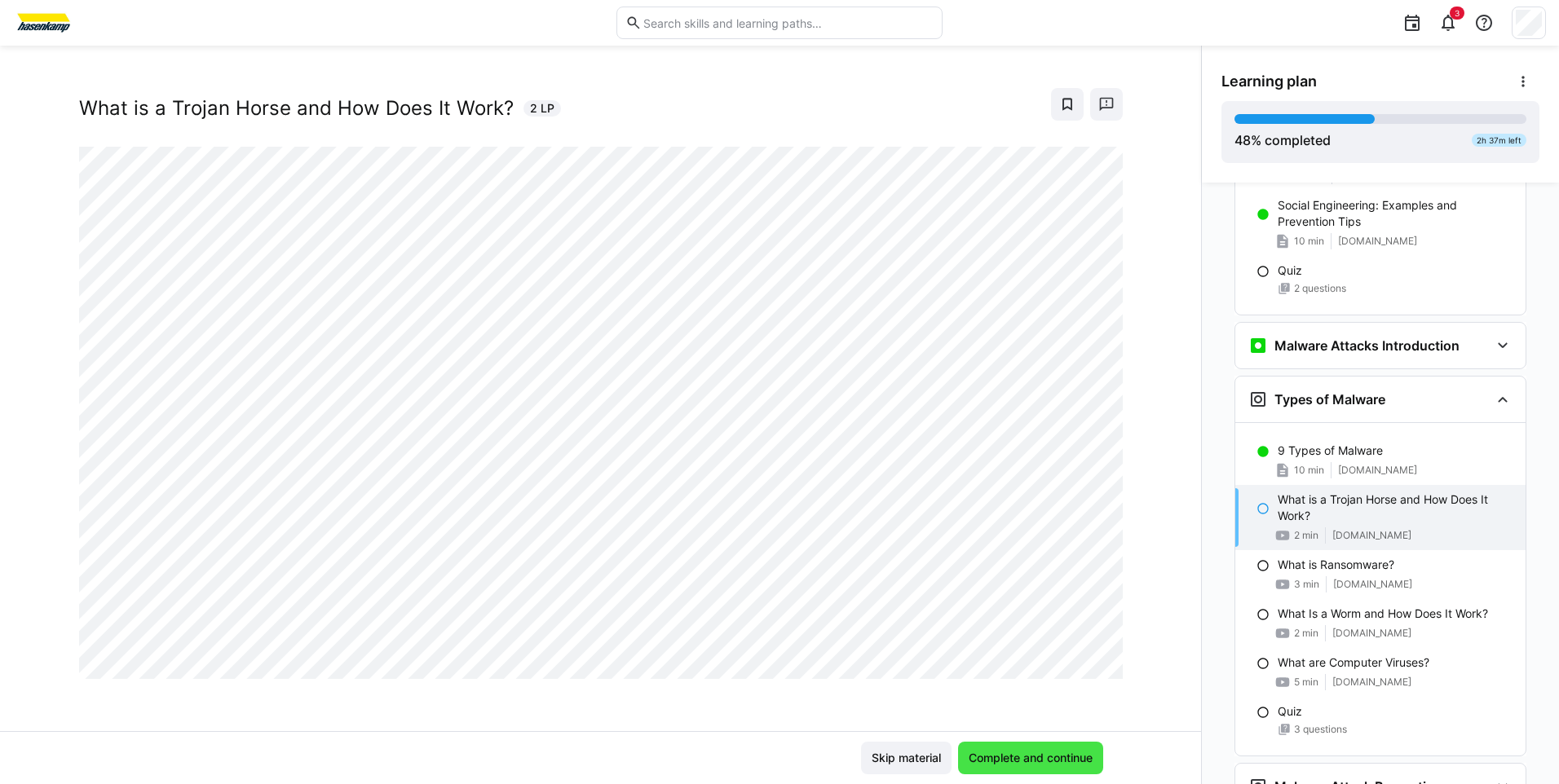
click at [991, 753] on span "Complete and continue" at bounding box center [1030, 758] width 129 height 16
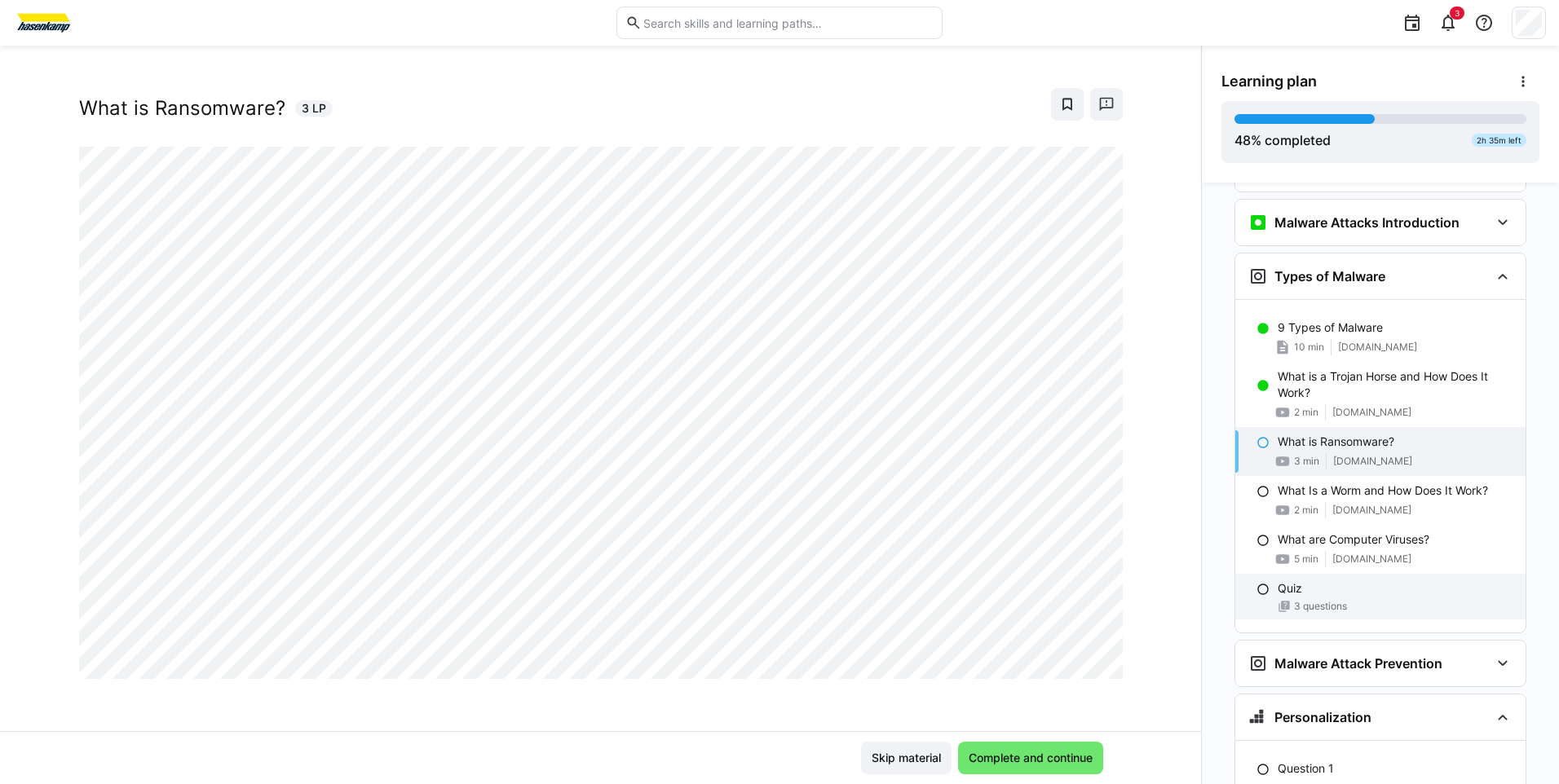
scroll to position [1449, 0]
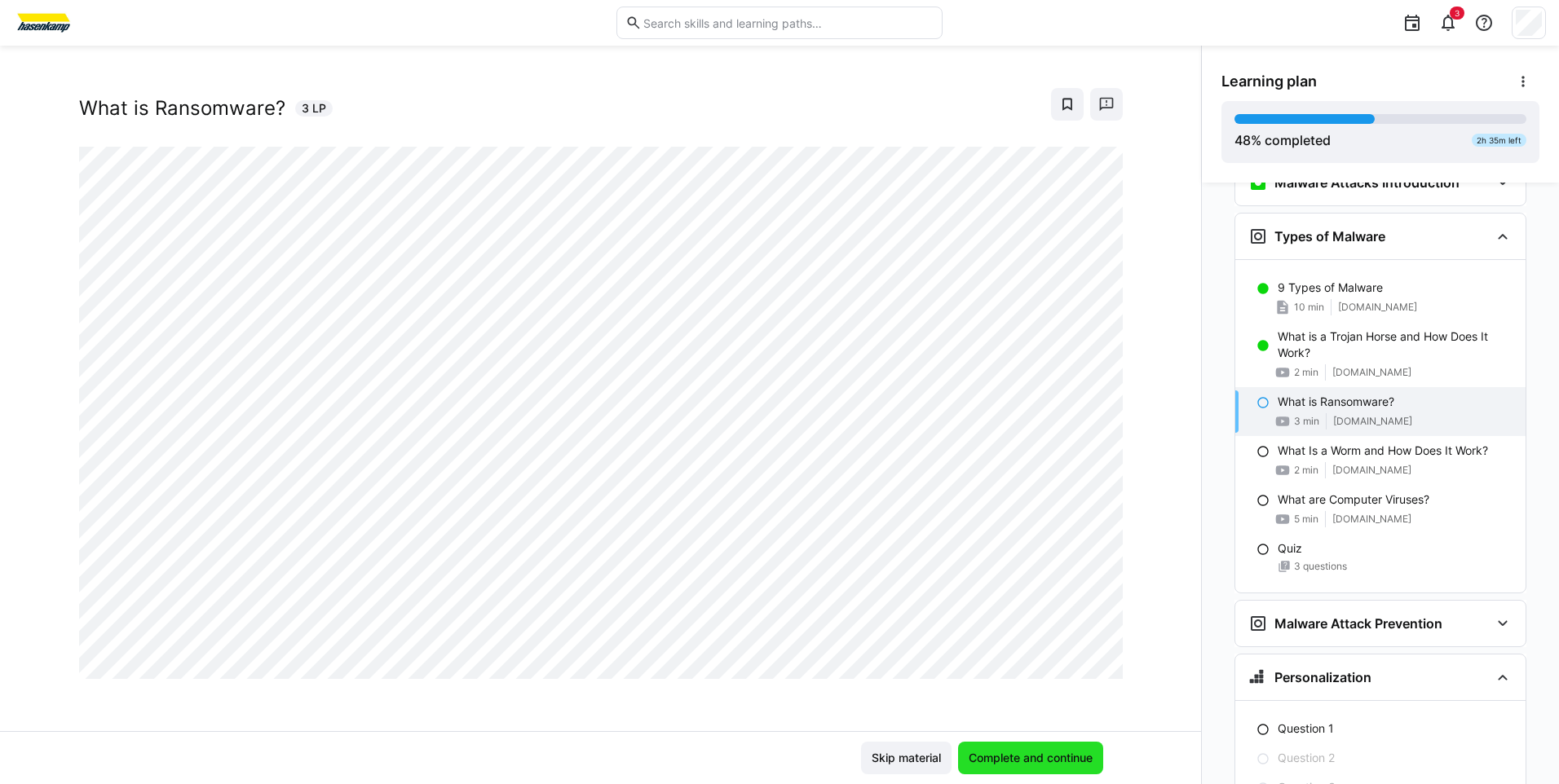
click at [985, 756] on span "Complete and continue" at bounding box center [1030, 758] width 129 height 16
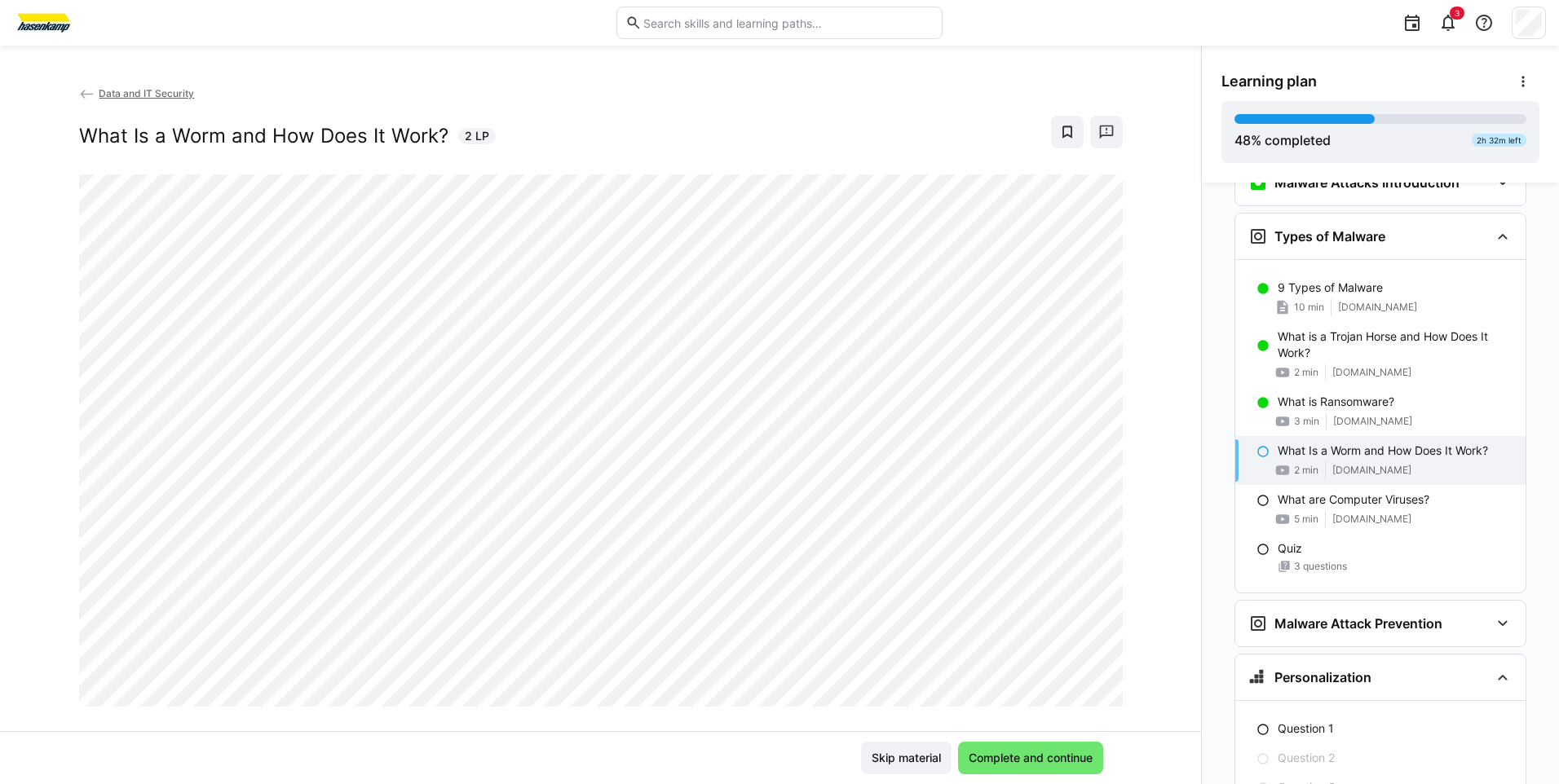
scroll to position [28, 0]
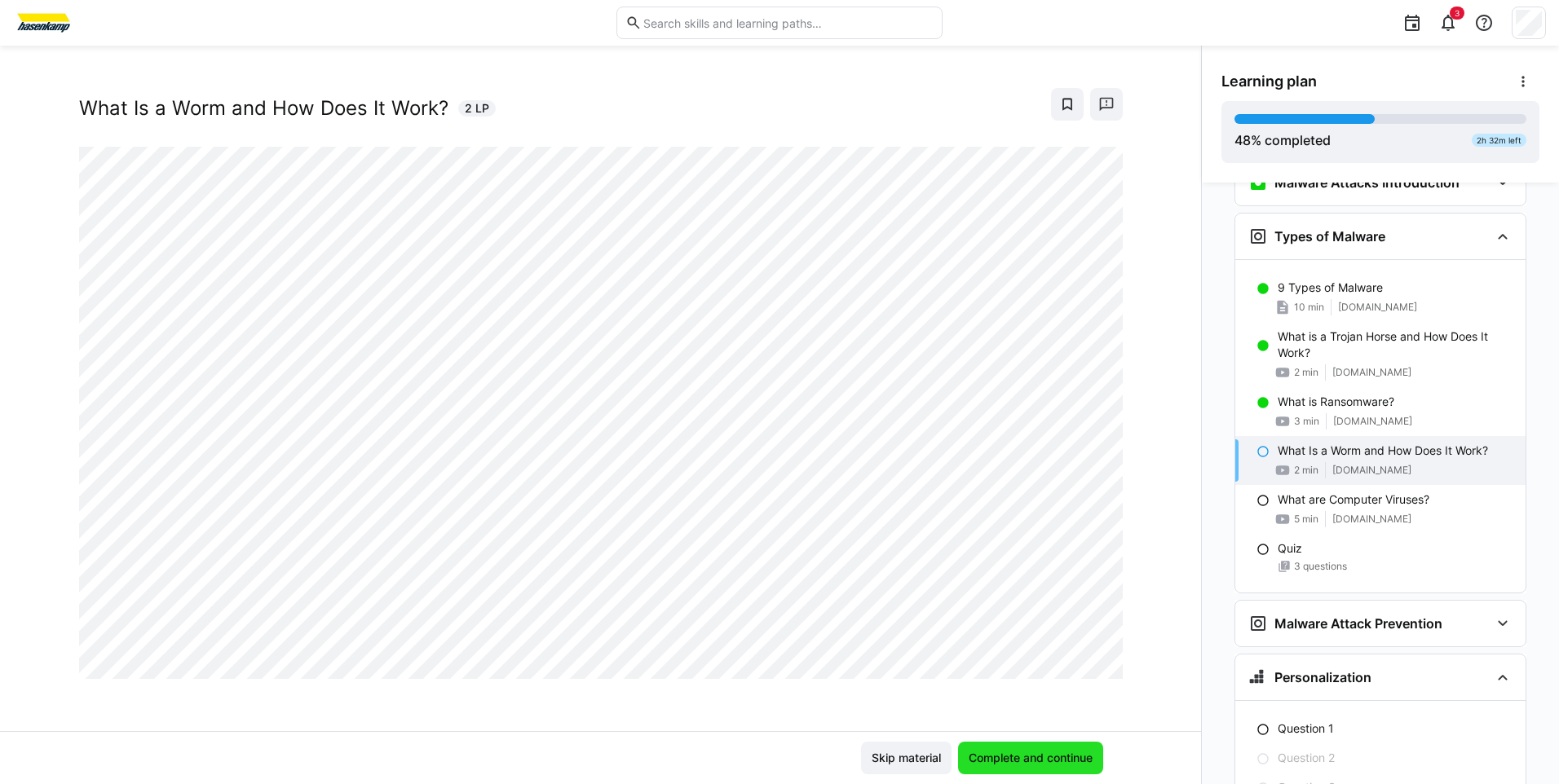
click at [1015, 755] on span "Complete and continue" at bounding box center [1030, 758] width 129 height 16
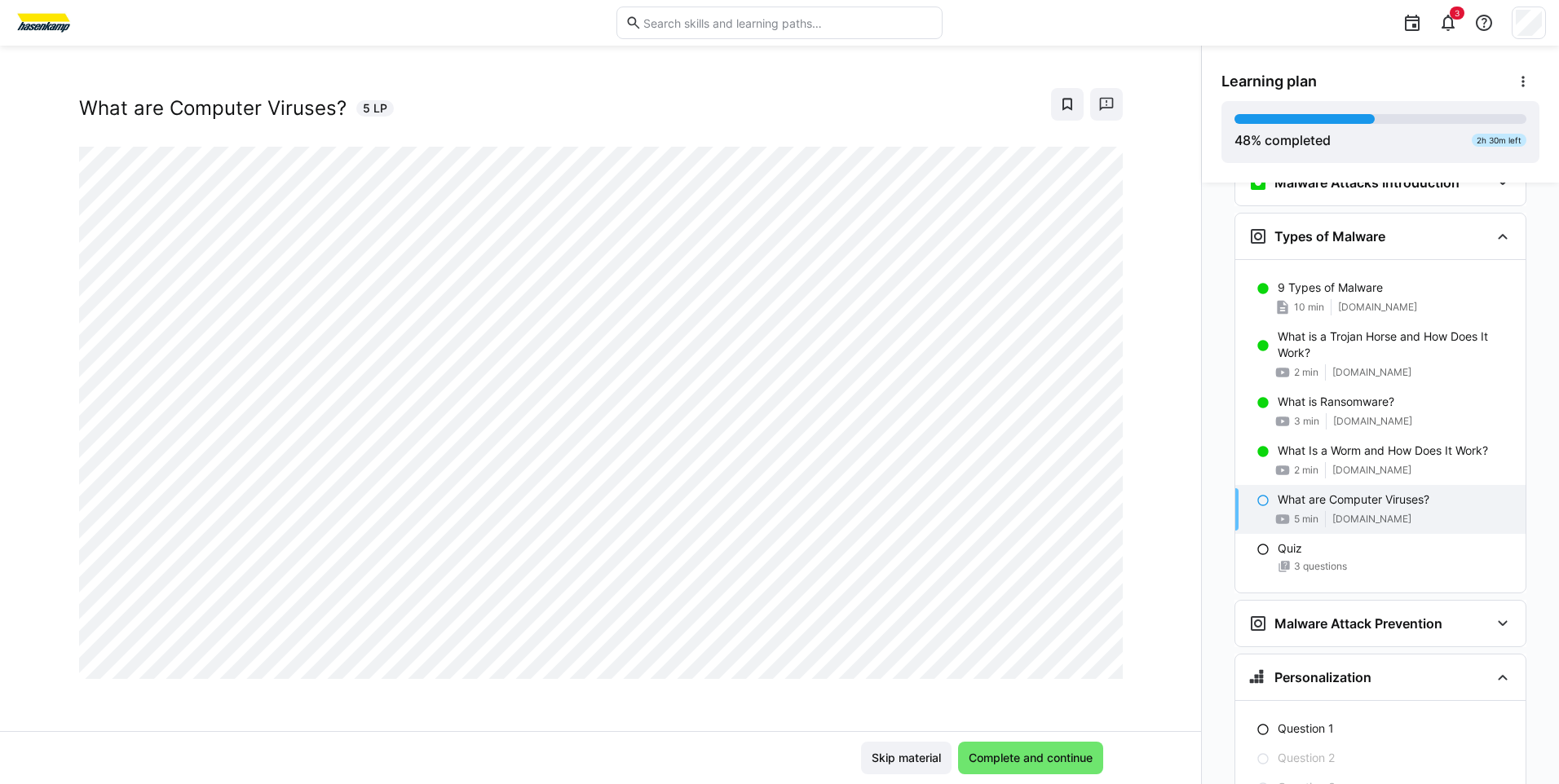
click at [738, 695] on div "Data and IT Security What are Computer Viruses? 5 LP" at bounding box center [600, 407] width 1201 height 646
drag, startPoint x: 1015, startPoint y: 752, endPoint x: 1073, endPoint y: 707, distance: 73.4
click at [1073, 707] on app-classroom-main-layout "Data and IT Security What are Computer Viruses? 5 LP Skip material Complete and…" at bounding box center [600, 434] width 1201 height 699
click at [987, 758] on span "Complete and continue" at bounding box center [1030, 758] width 129 height 16
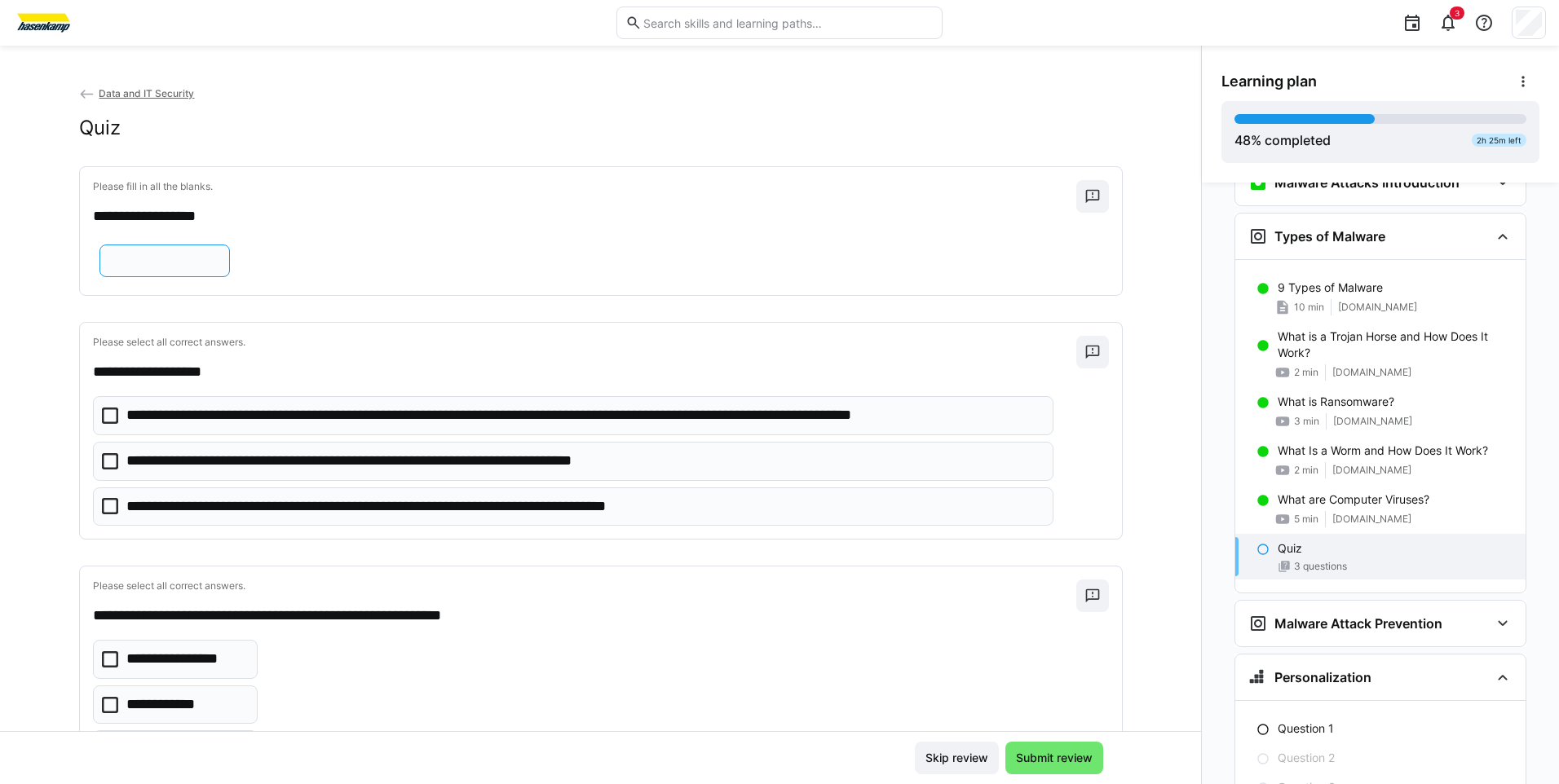
click at [146, 267] on input "text" at bounding box center [164, 261] width 112 height 14
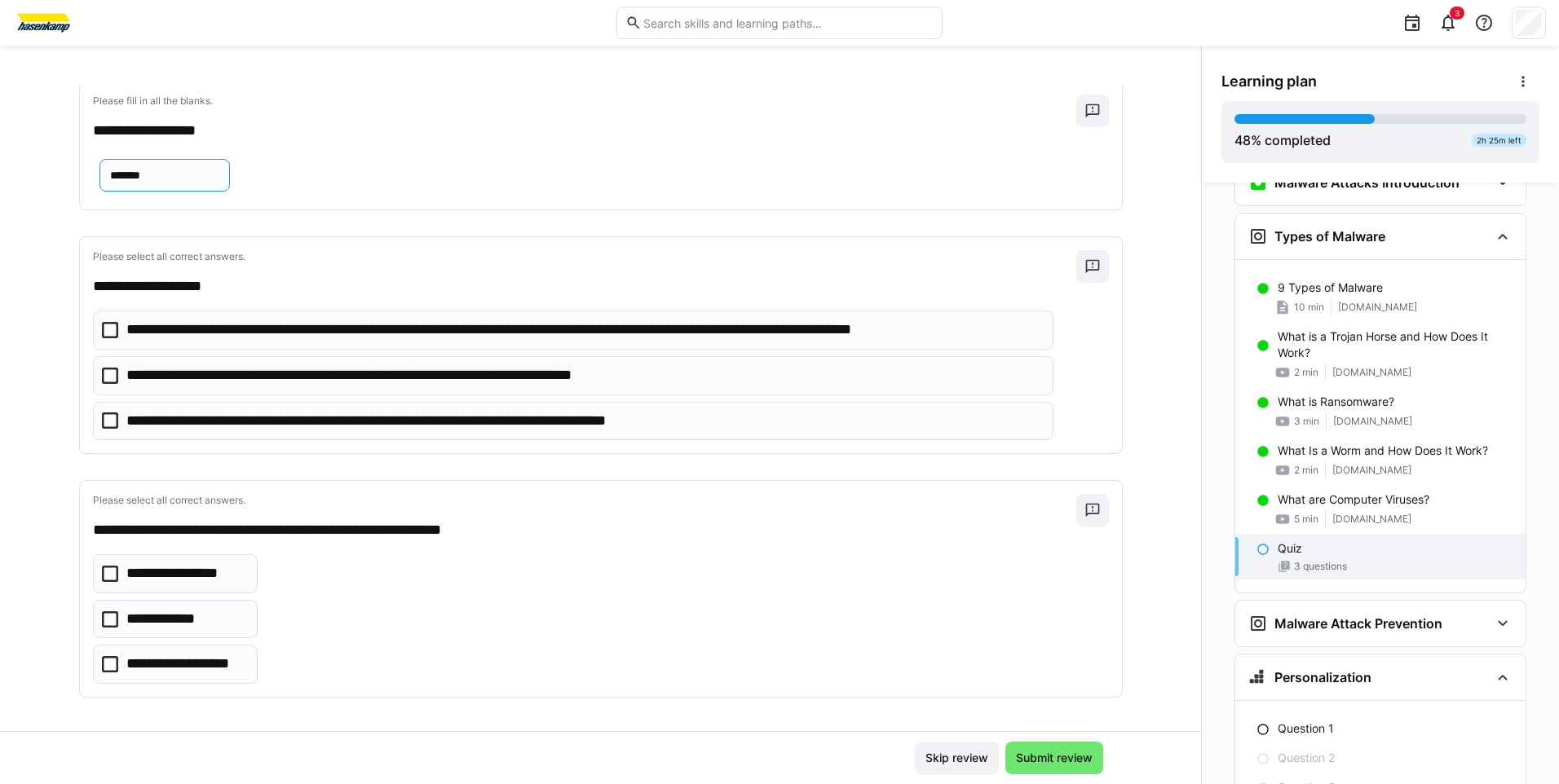
scroll to position [91, 0]
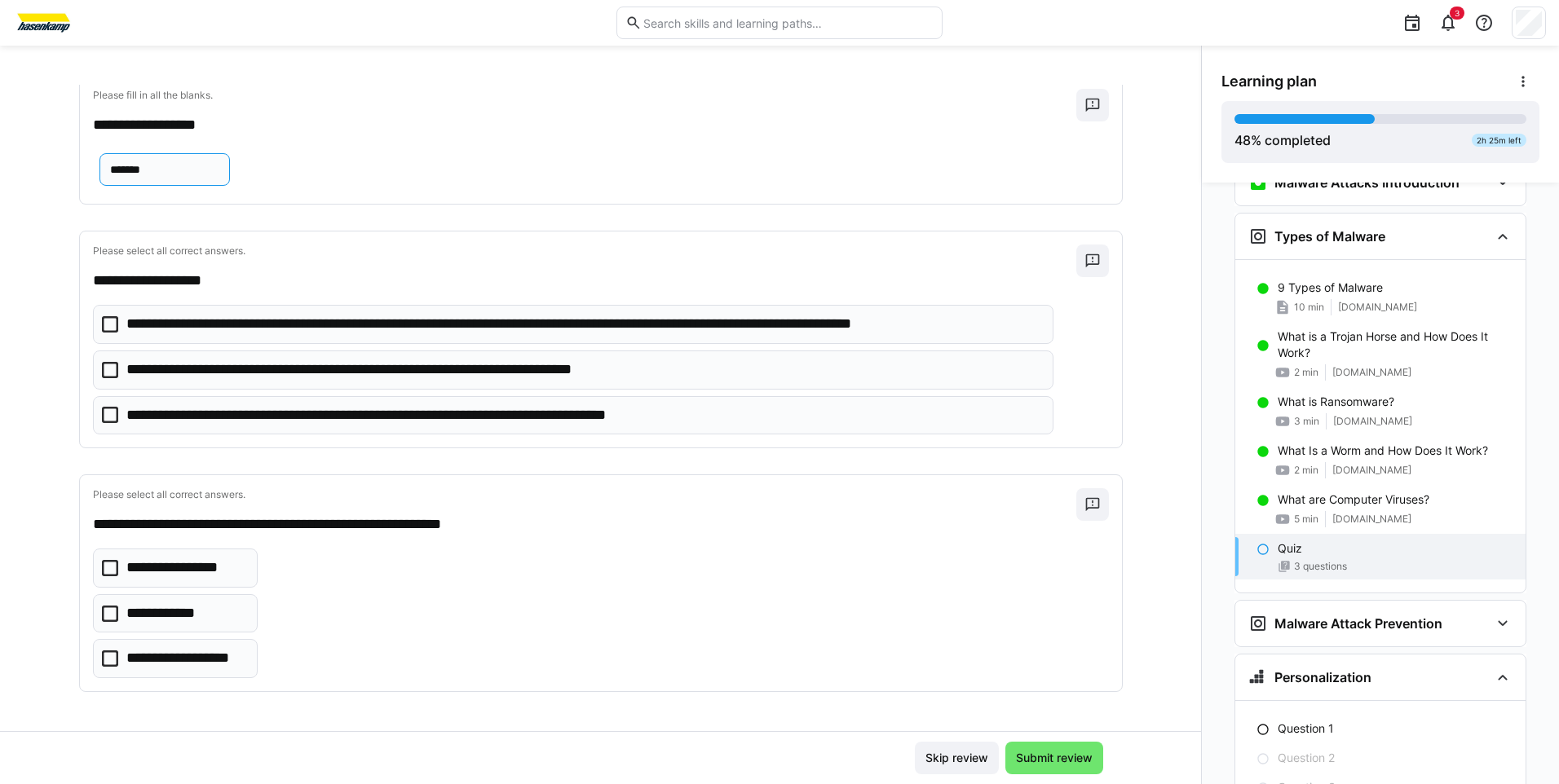
type input "*******"
click at [160, 325] on p "**********" at bounding box center [584, 323] width 915 height 21
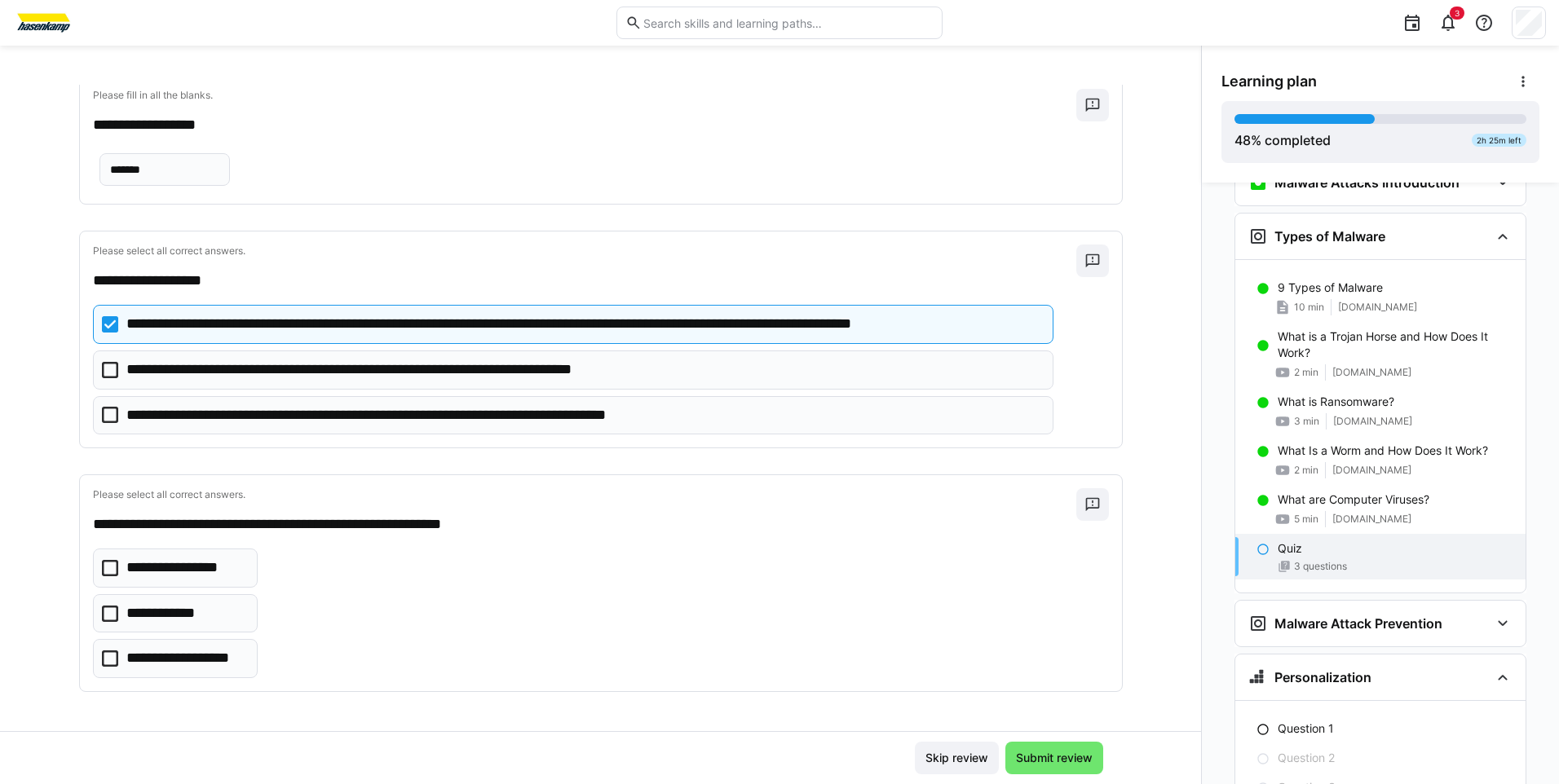
click at [171, 658] on p "**********" at bounding box center [186, 658] width 120 height 21
click at [1057, 764] on span "Submit review" at bounding box center [1054, 758] width 81 height 16
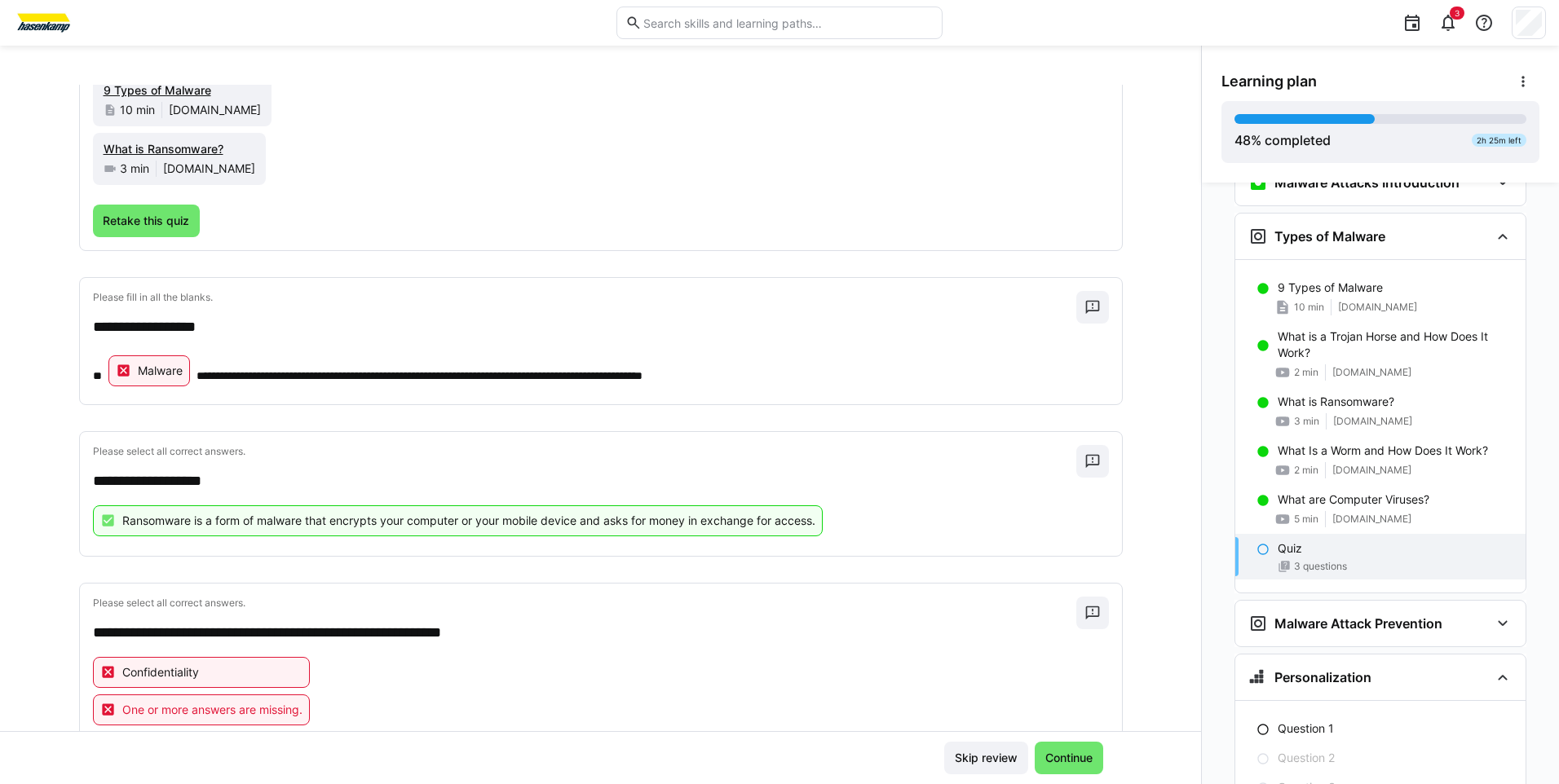
scroll to position [245, 0]
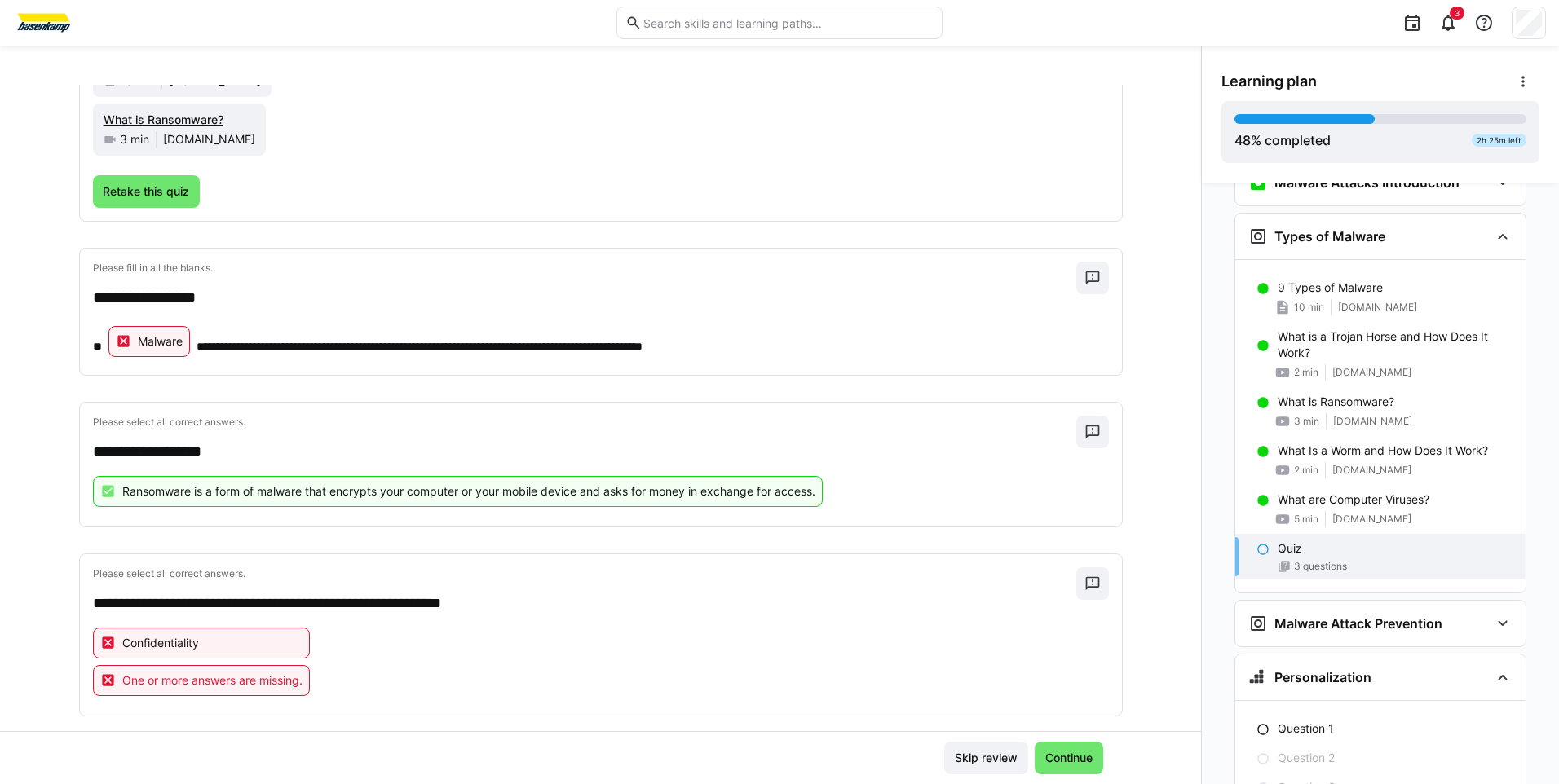
click at [116, 341] on eds-icon at bounding box center [124, 341] width 16 height 16
click at [1080, 287] on span at bounding box center [1093, 278] width 33 height 33
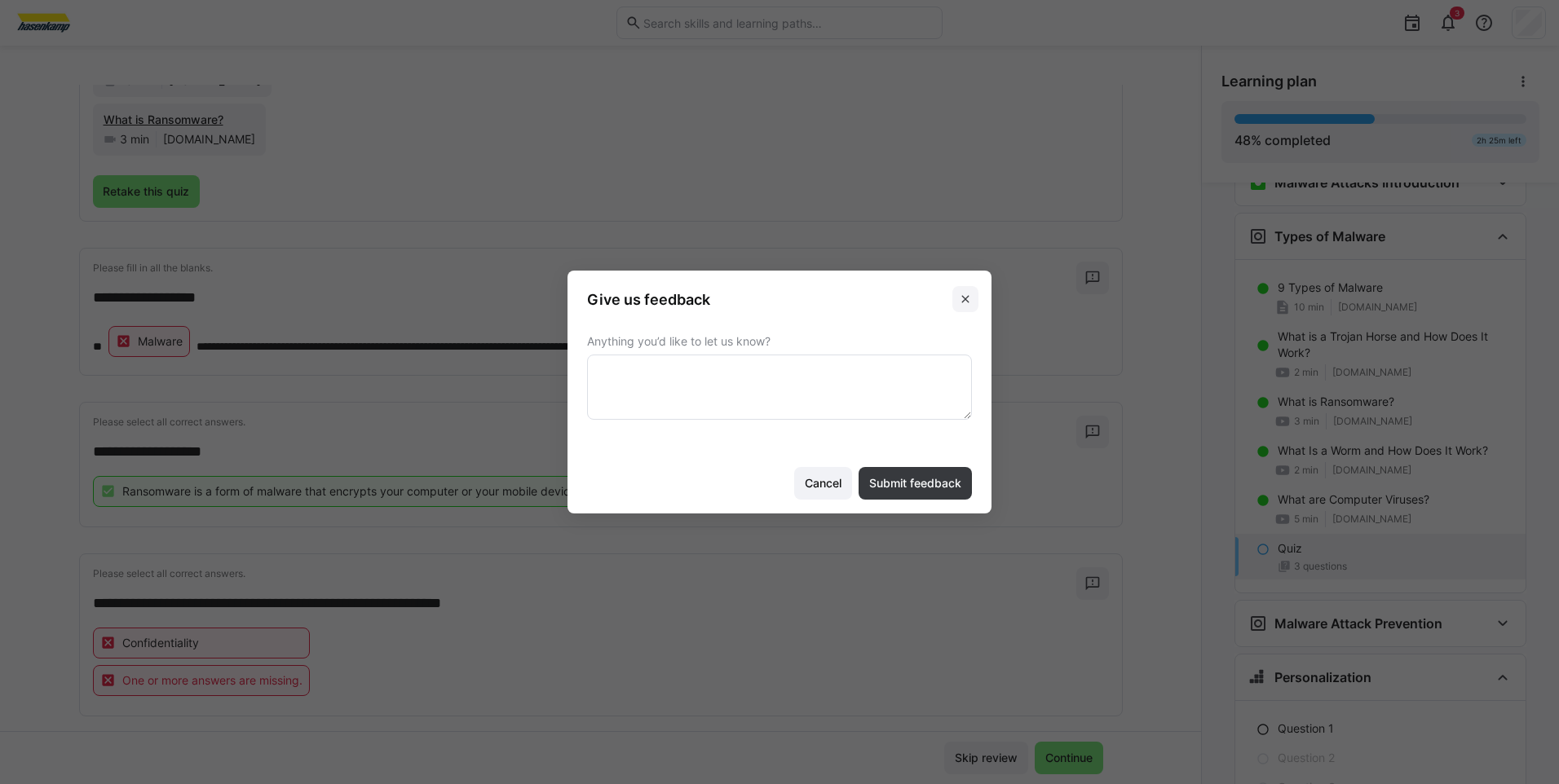
click at [958, 295] on span at bounding box center [965, 299] width 26 height 26
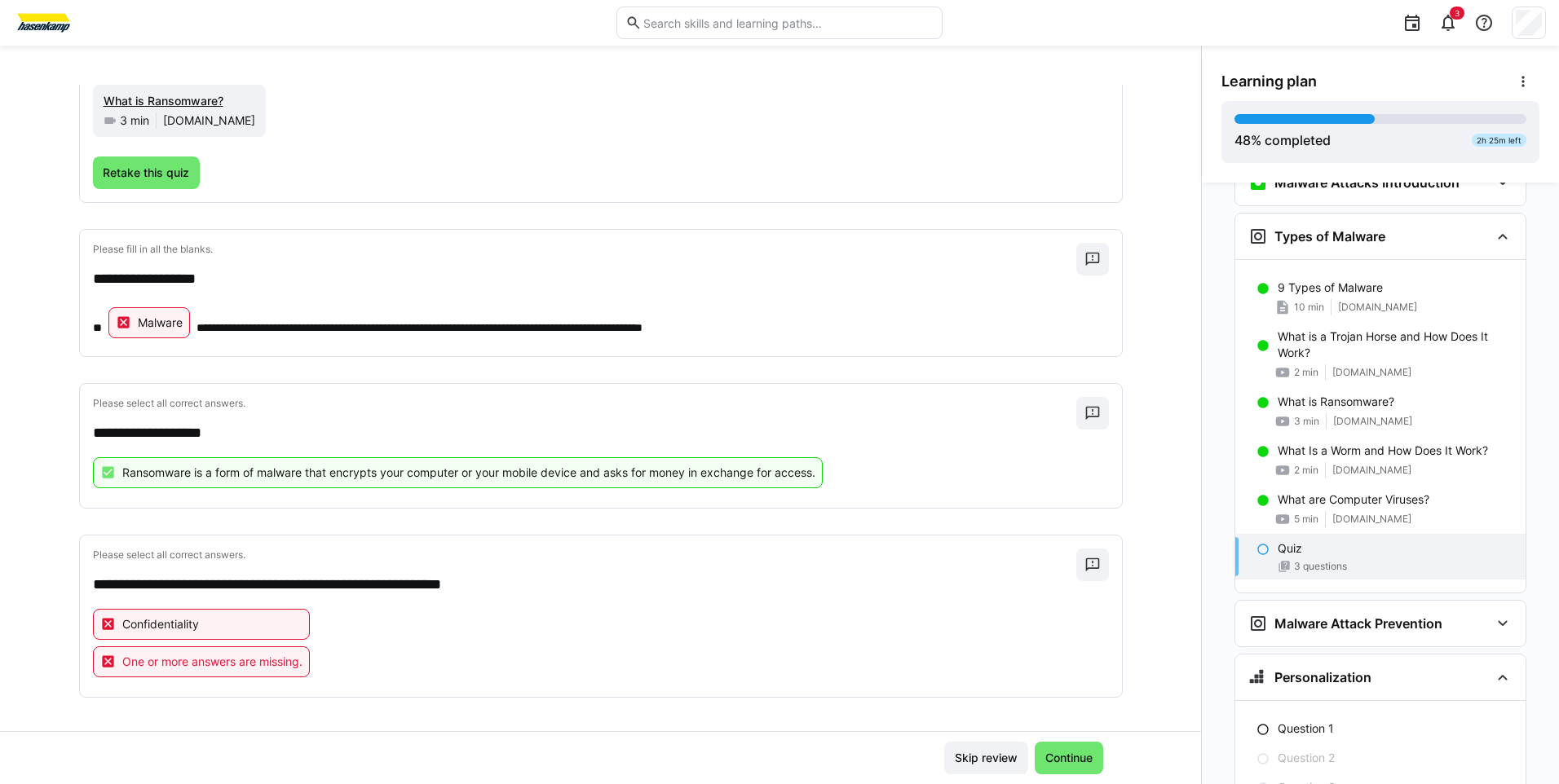
scroll to position [269, 0]
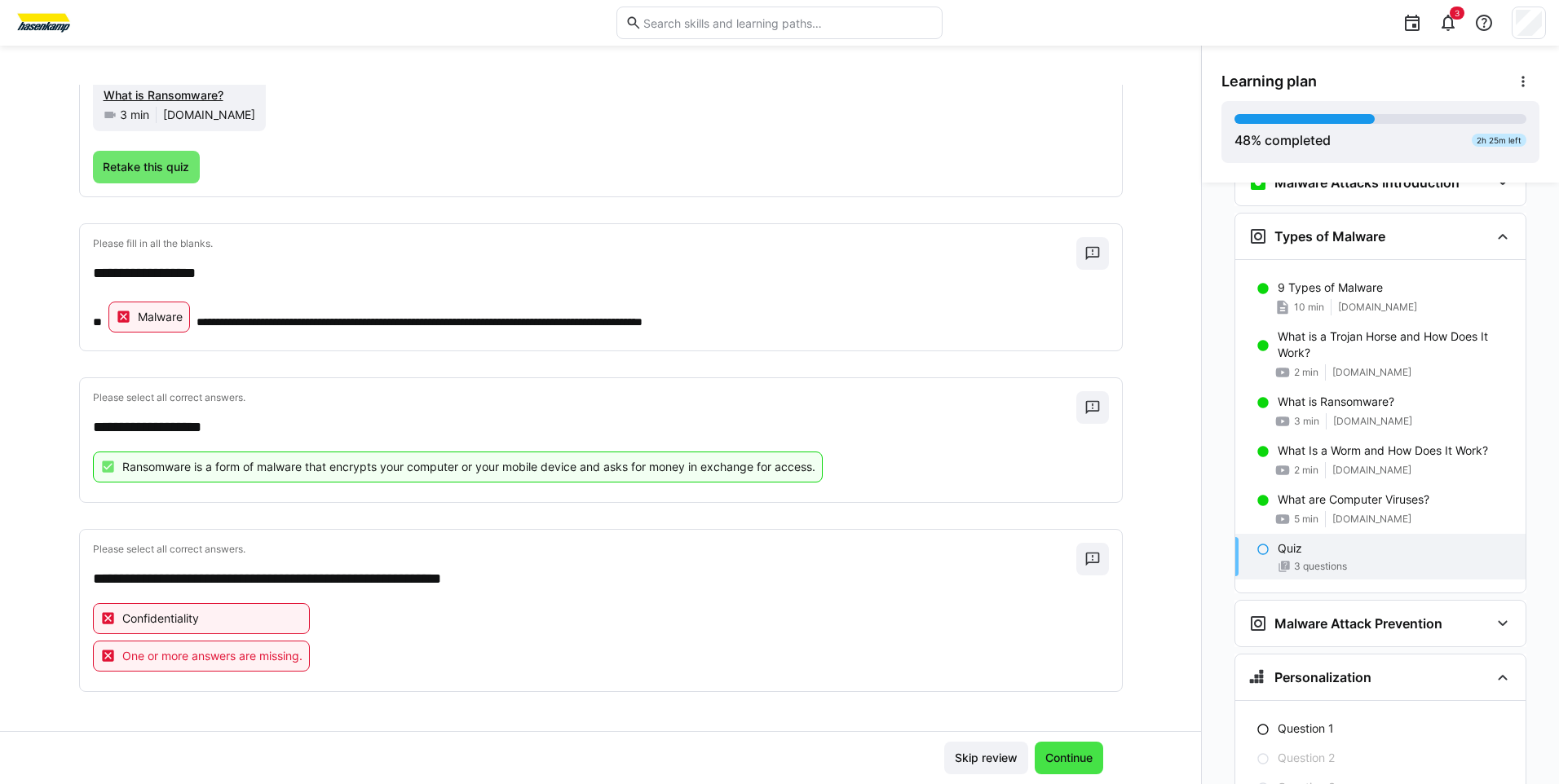
click at [1051, 752] on span "Continue" at bounding box center [1069, 758] width 52 height 16
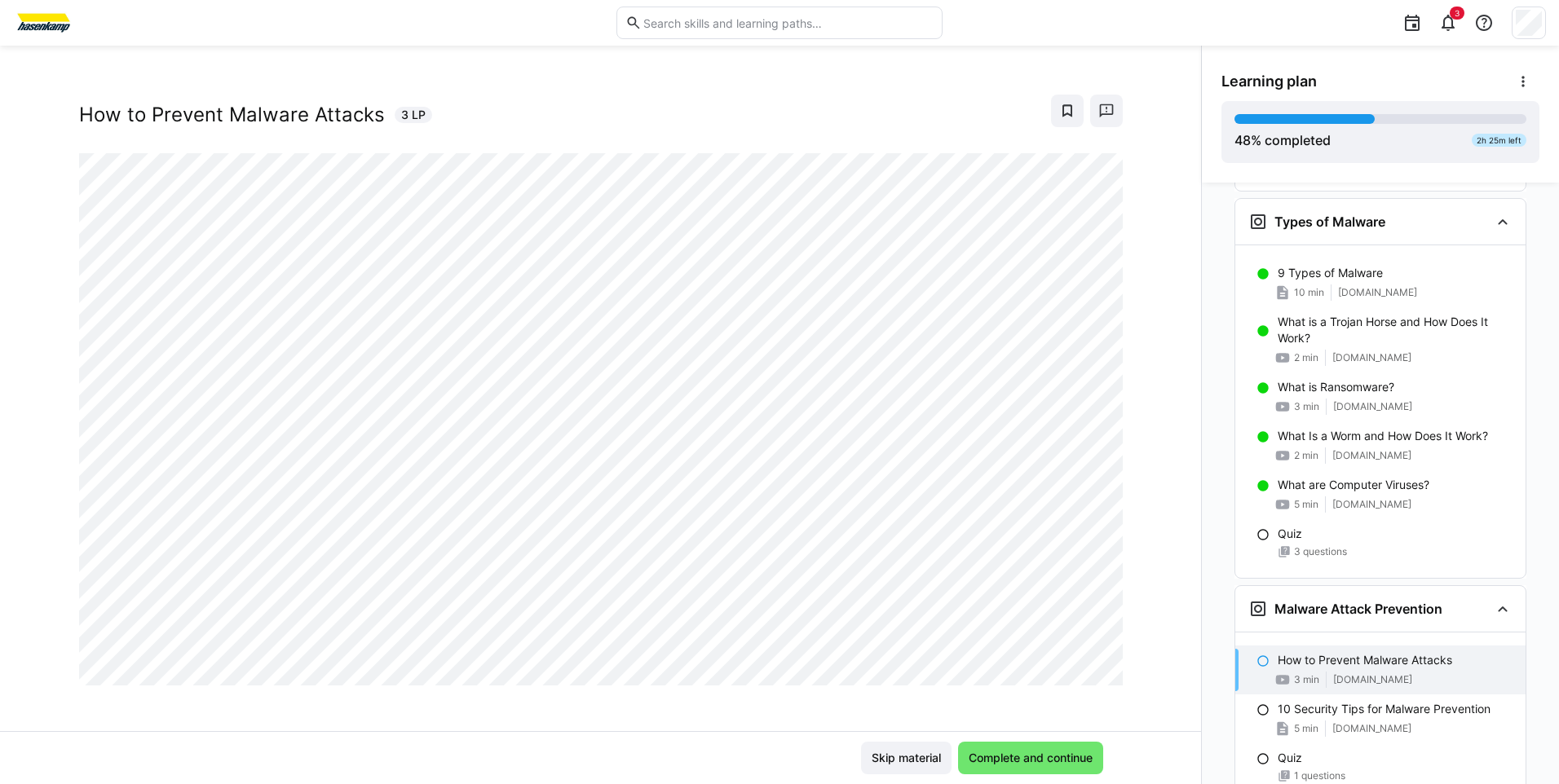
scroll to position [28, 0]
click at [589, 709] on div "Data and IT Security How to Prevent Malware Attacks 3 LP" at bounding box center [600, 407] width 1201 height 646
click at [972, 748] on span "Complete and continue" at bounding box center [1030, 758] width 146 height 33
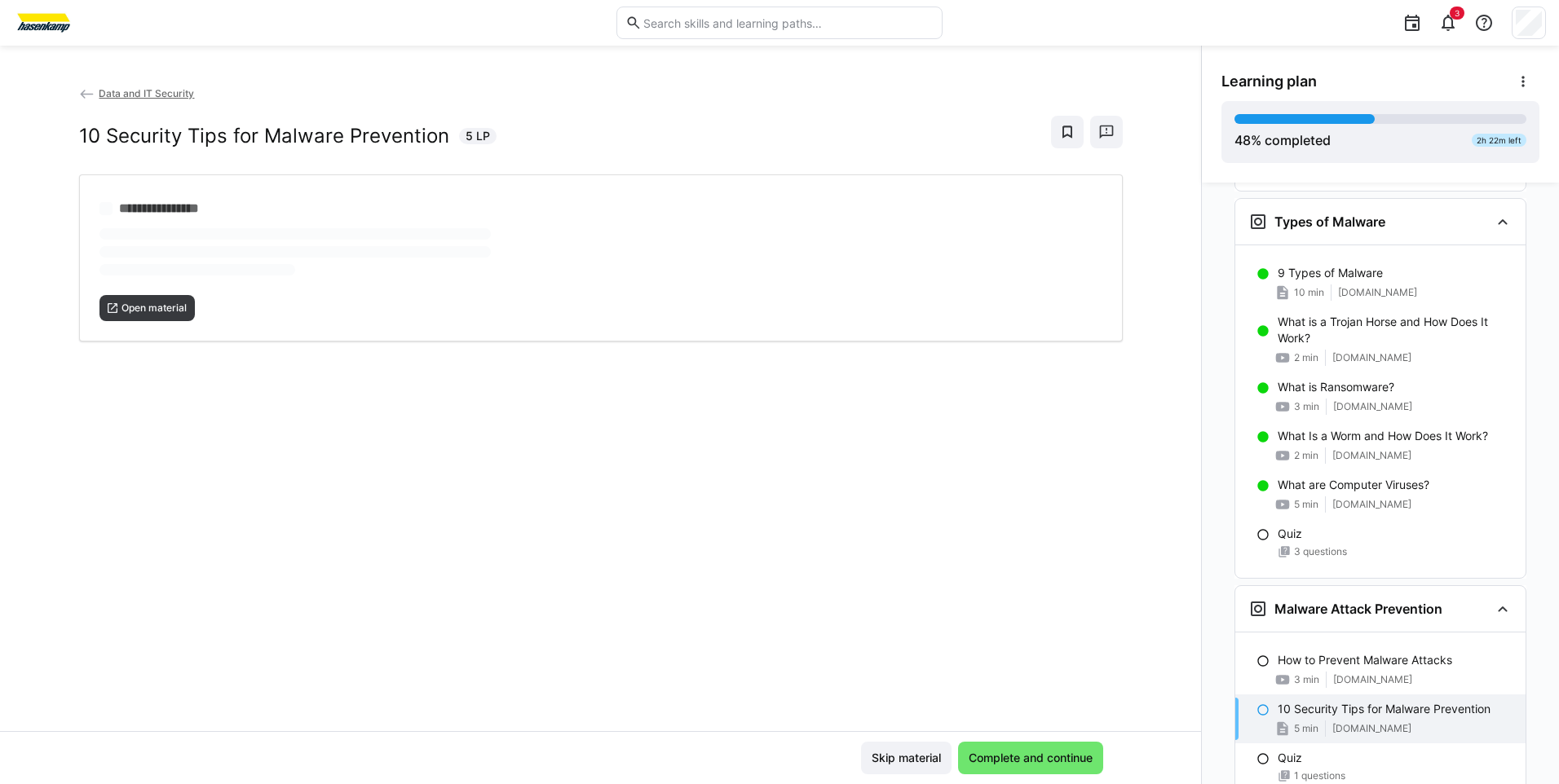
scroll to position [0, 0]
click at [169, 309] on span "Open material" at bounding box center [155, 308] width 69 height 13
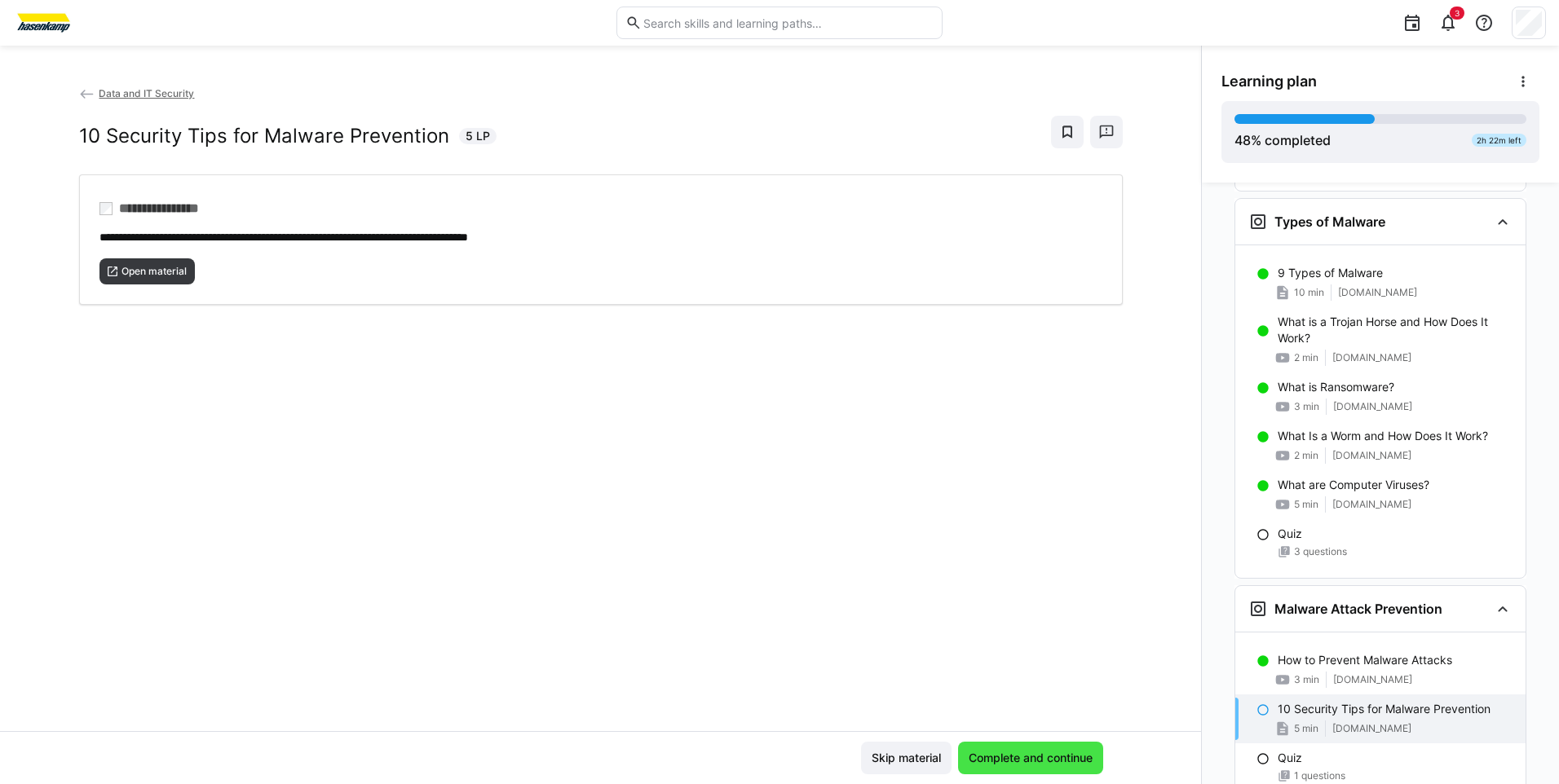
click at [985, 759] on span "Complete and continue" at bounding box center [1030, 758] width 129 height 16
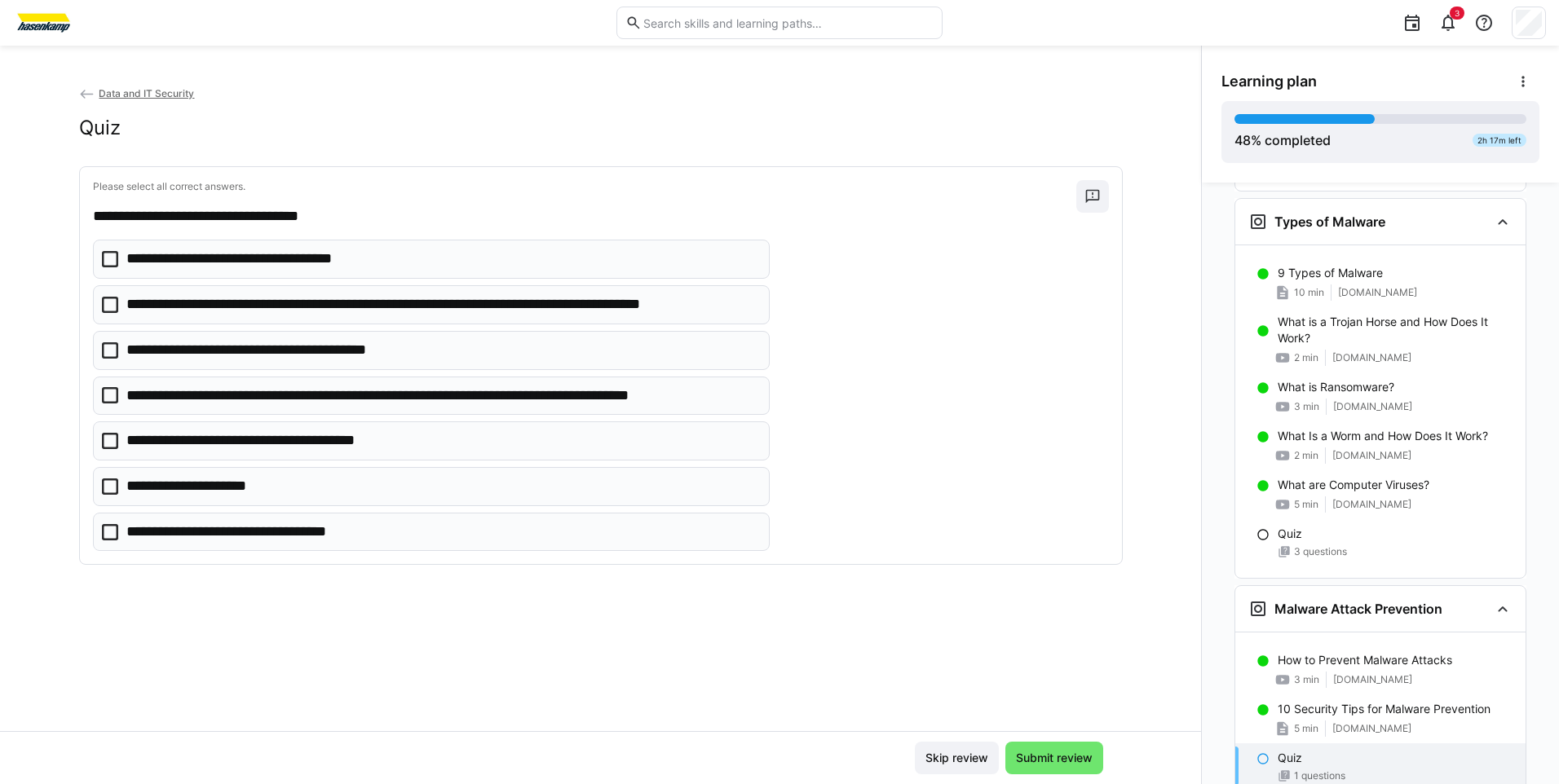
click at [102, 350] on icon at bounding box center [110, 350] width 16 height 16
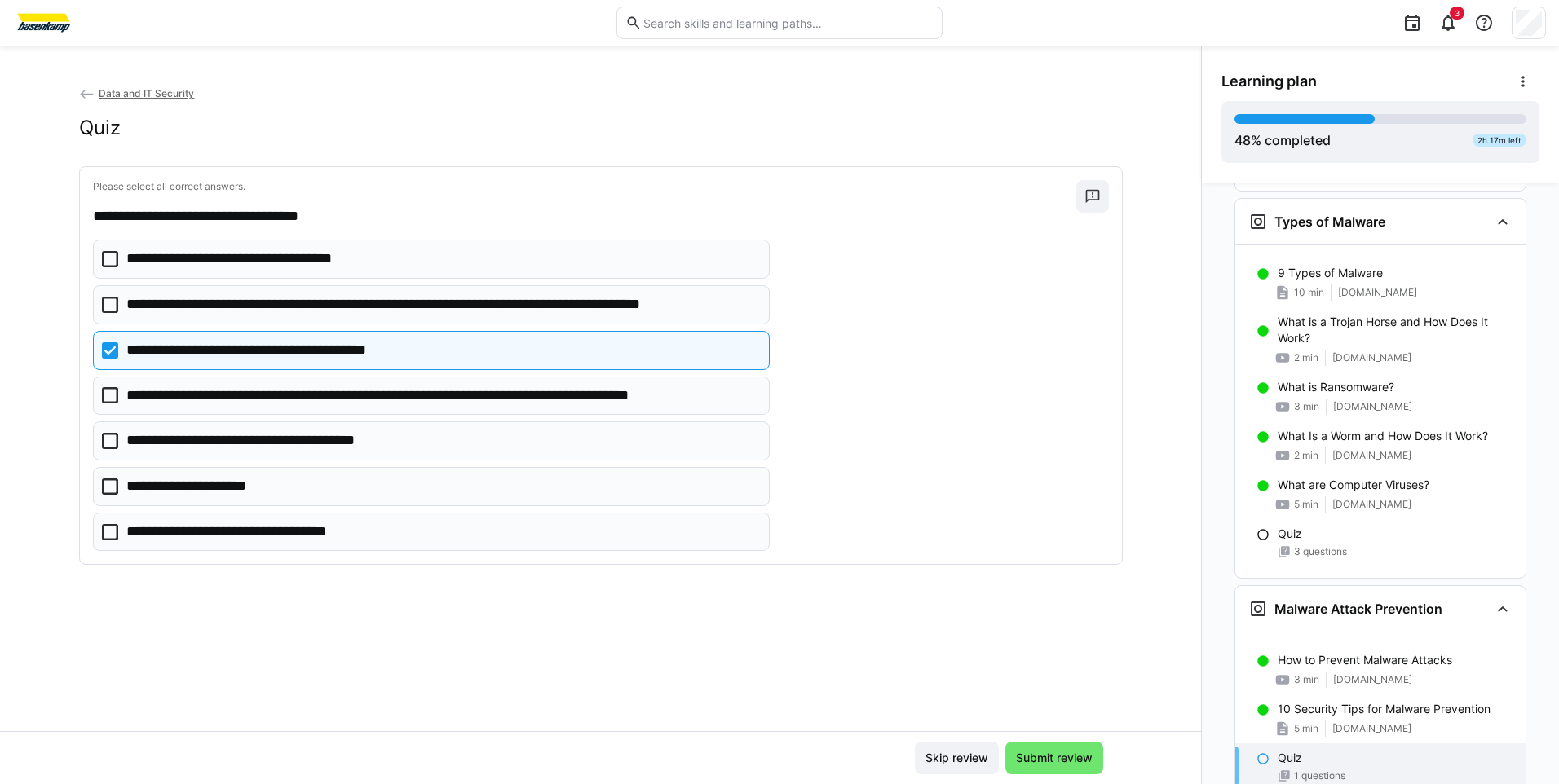
click at [197, 390] on p "**********" at bounding box center [430, 396] width 607 height 21
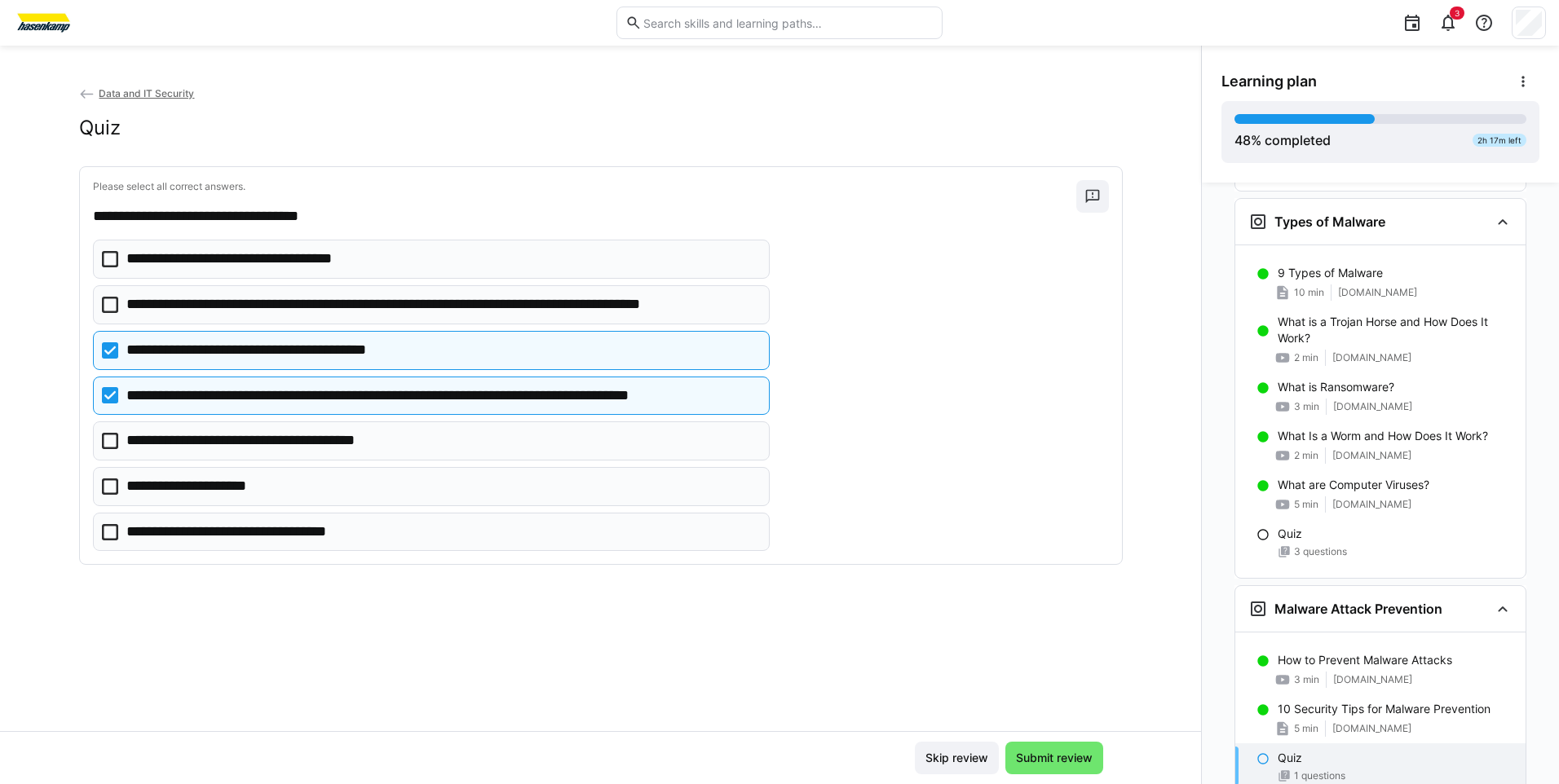
click at [197, 439] on p "**********" at bounding box center [272, 440] width 291 height 21
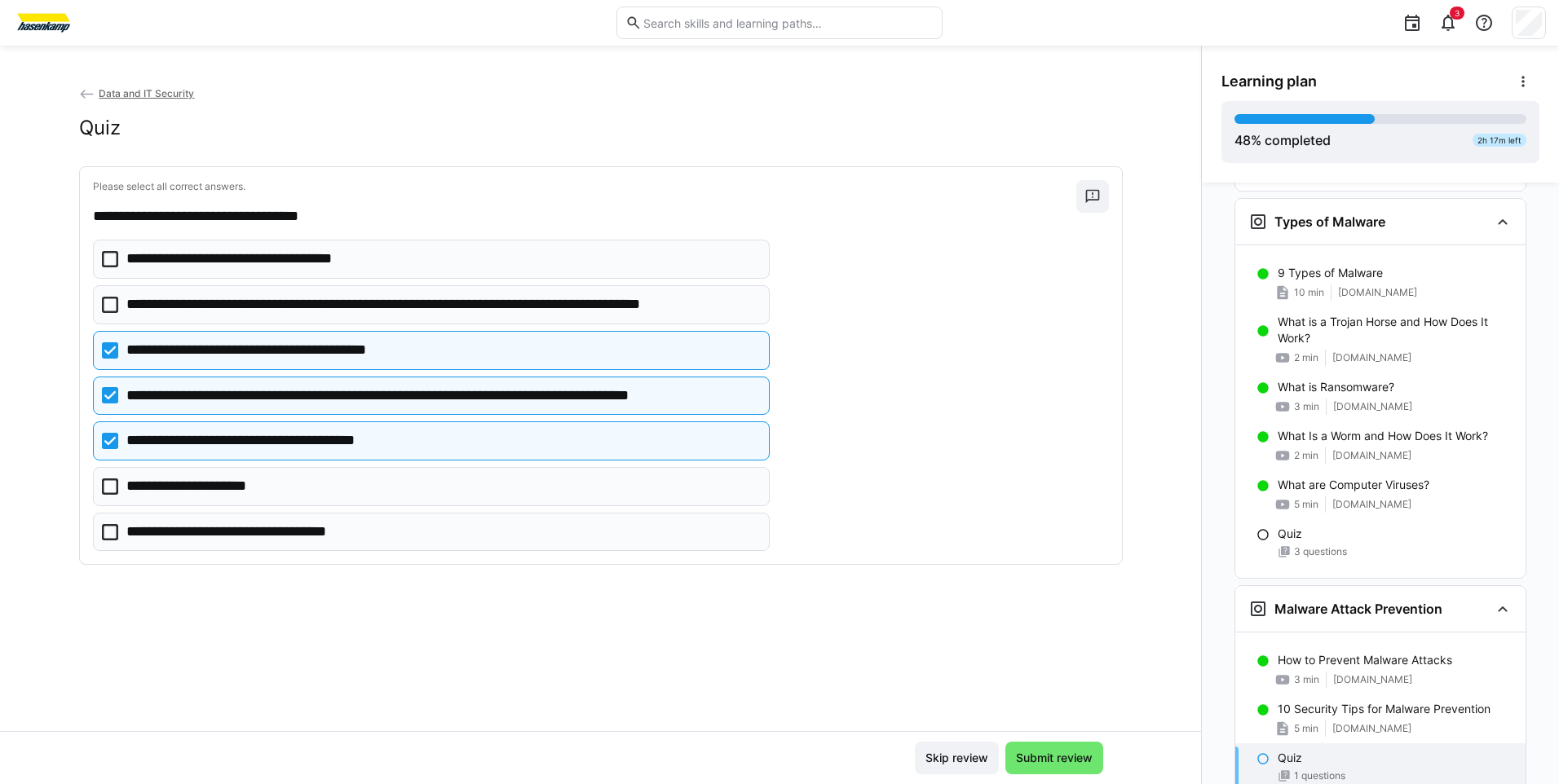
click at [220, 528] on p "**********" at bounding box center [241, 531] width 230 height 21
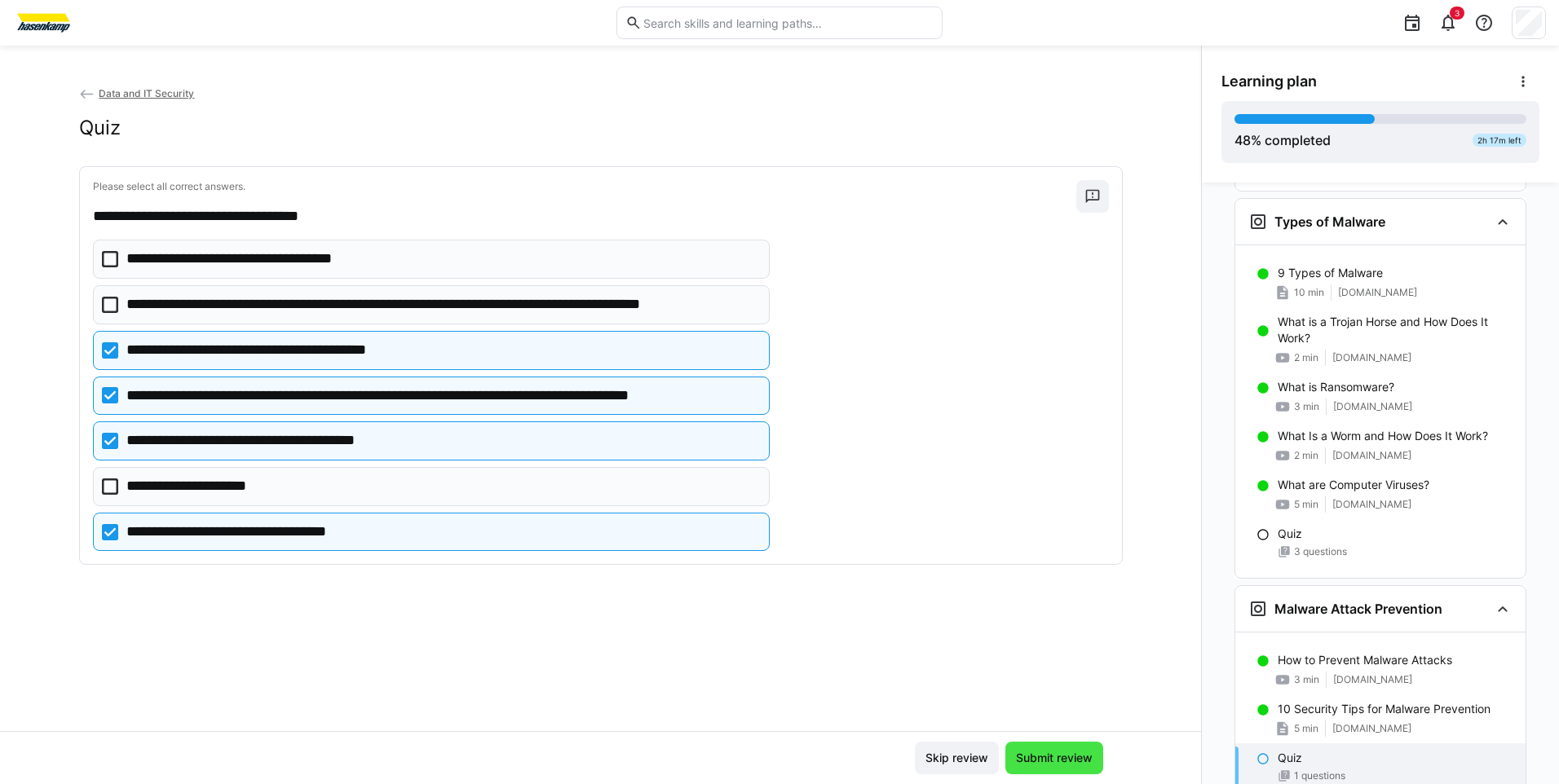
click at [1034, 744] on span "Submit review" at bounding box center [1054, 758] width 98 height 33
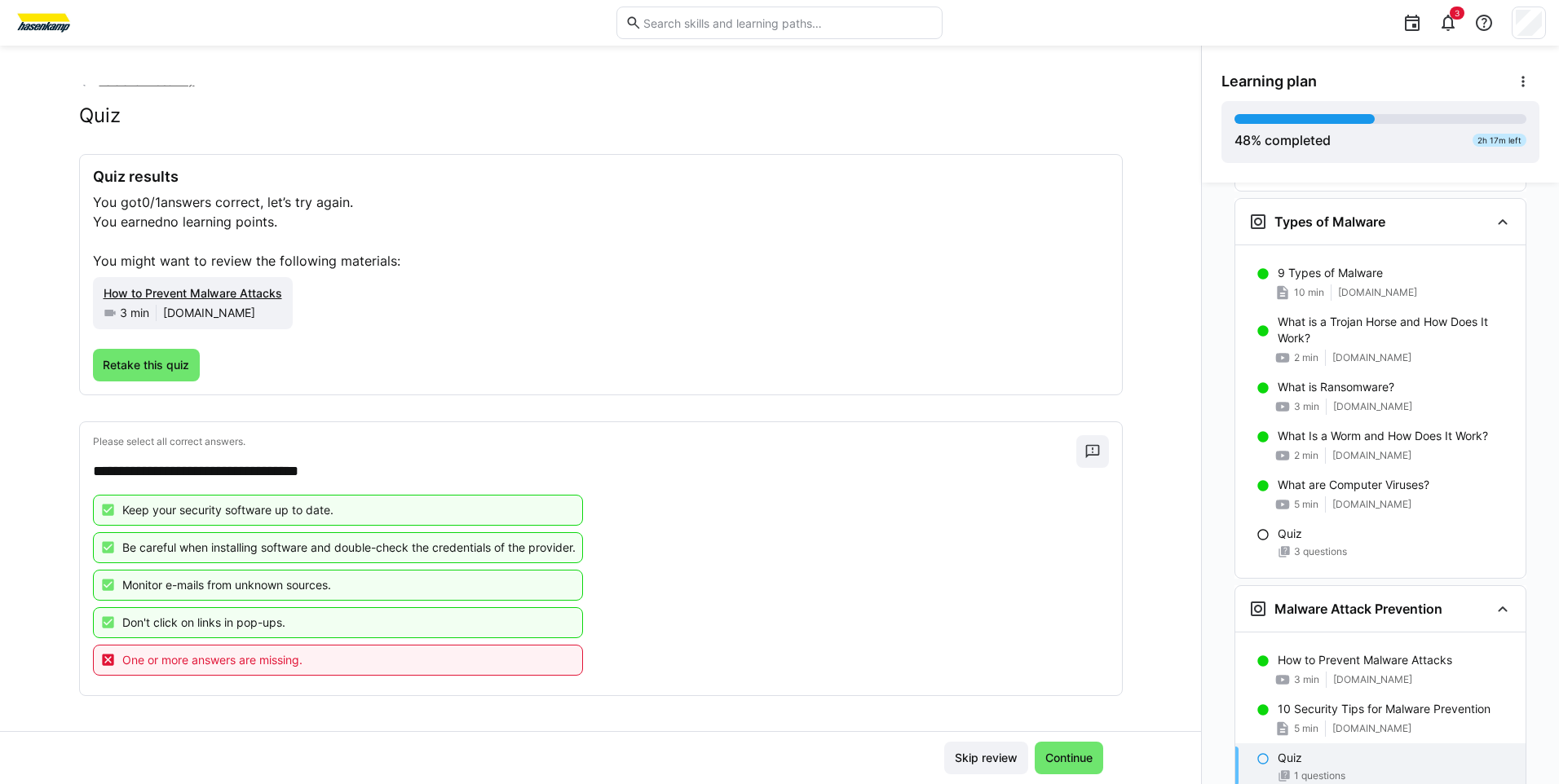
scroll to position [16, 0]
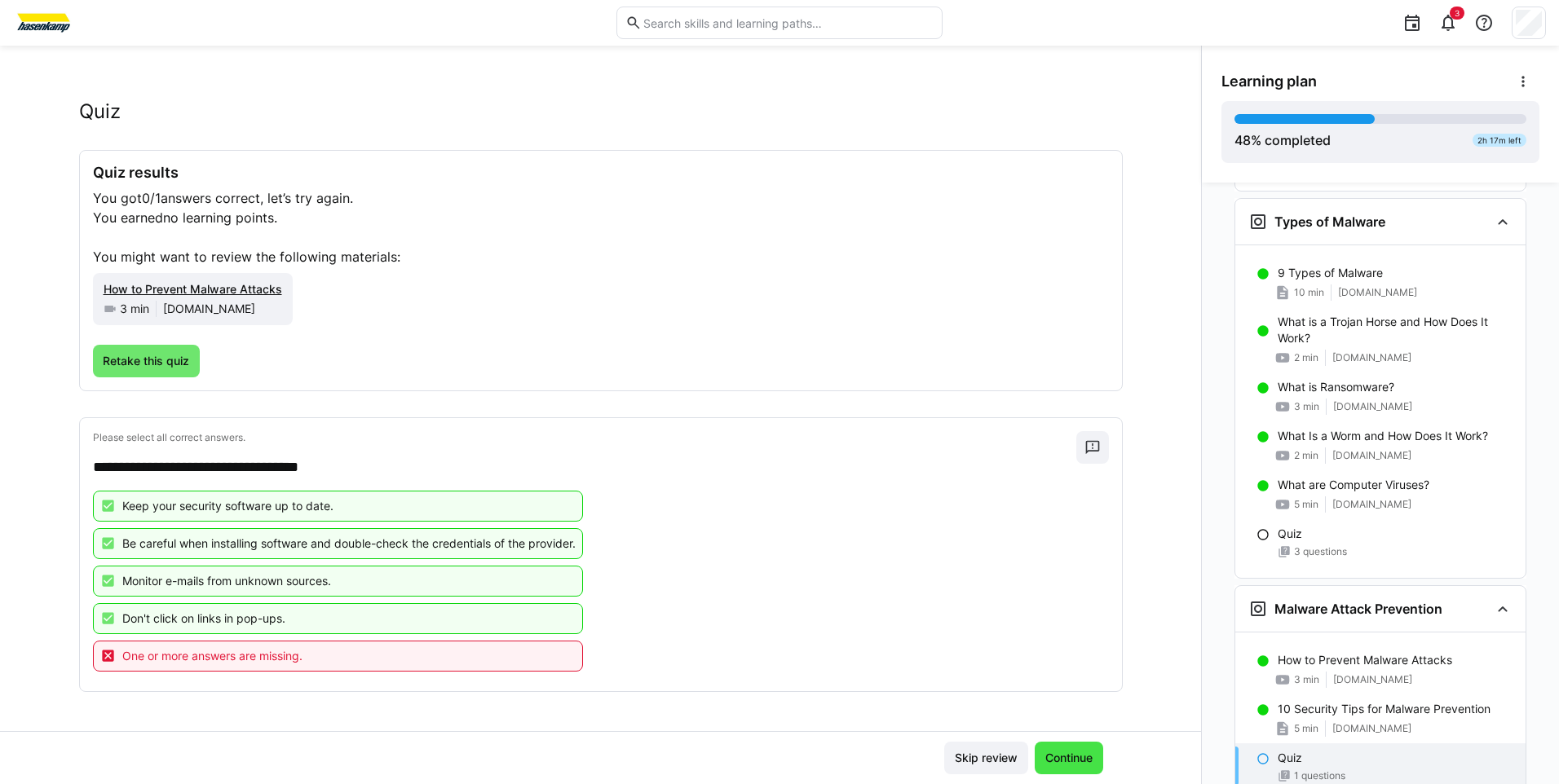
click at [1078, 762] on span "Continue" at bounding box center [1069, 758] width 52 height 16
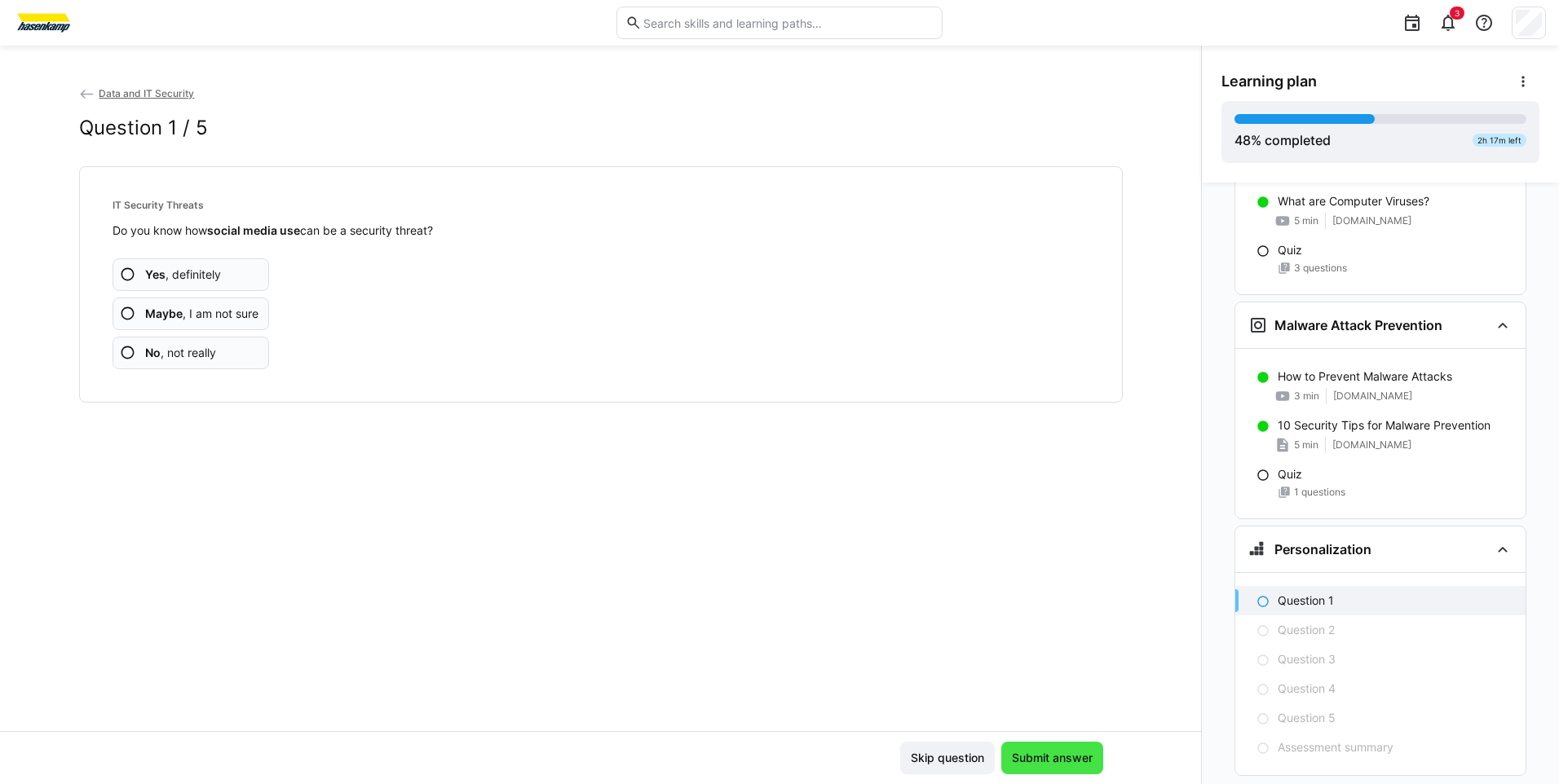
scroll to position [1789, 0]
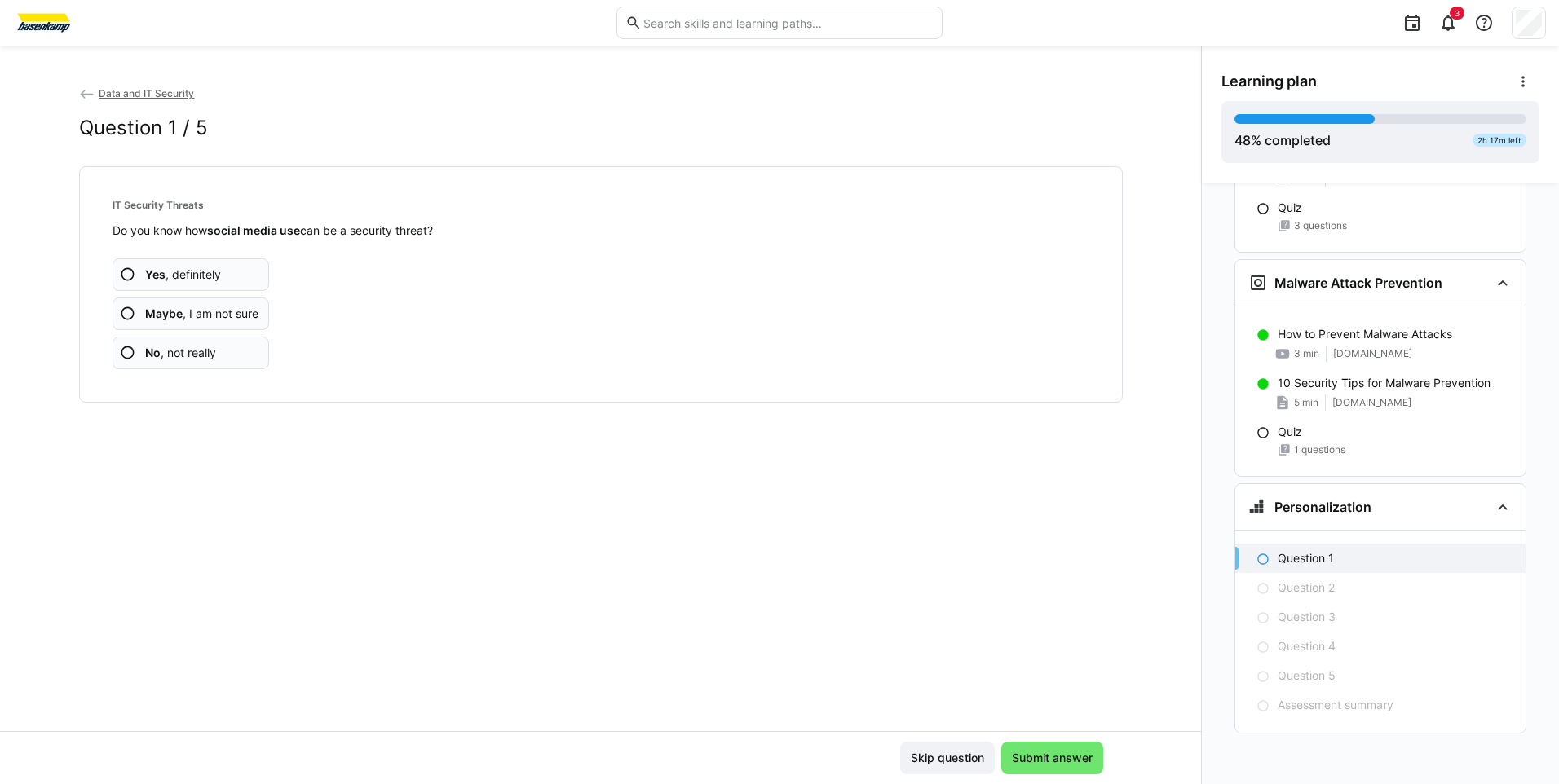
click at [162, 313] on b "Maybe" at bounding box center [164, 313] width 37 height 14
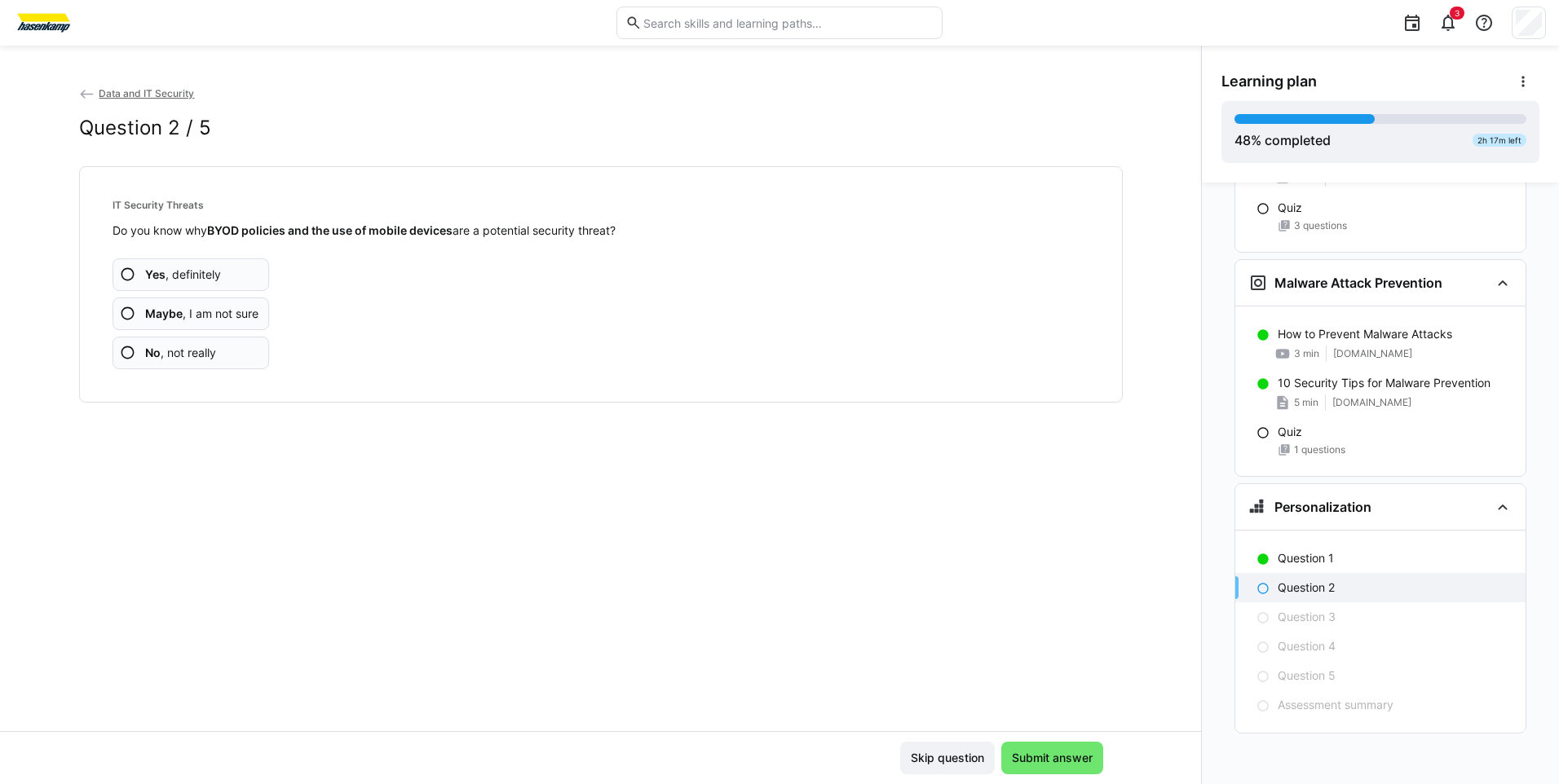
click at [221, 231] on strong "BYOD policies and the use of mobile devices" at bounding box center [330, 229] width 246 height 14
click at [321, 283] on div "Yes , definitely Maybe , I am not sure No , not really" at bounding box center [600, 303] width 977 height 130
click at [194, 277] on span "Yes , definitely" at bounding box center [183, 275] width 76 height 16
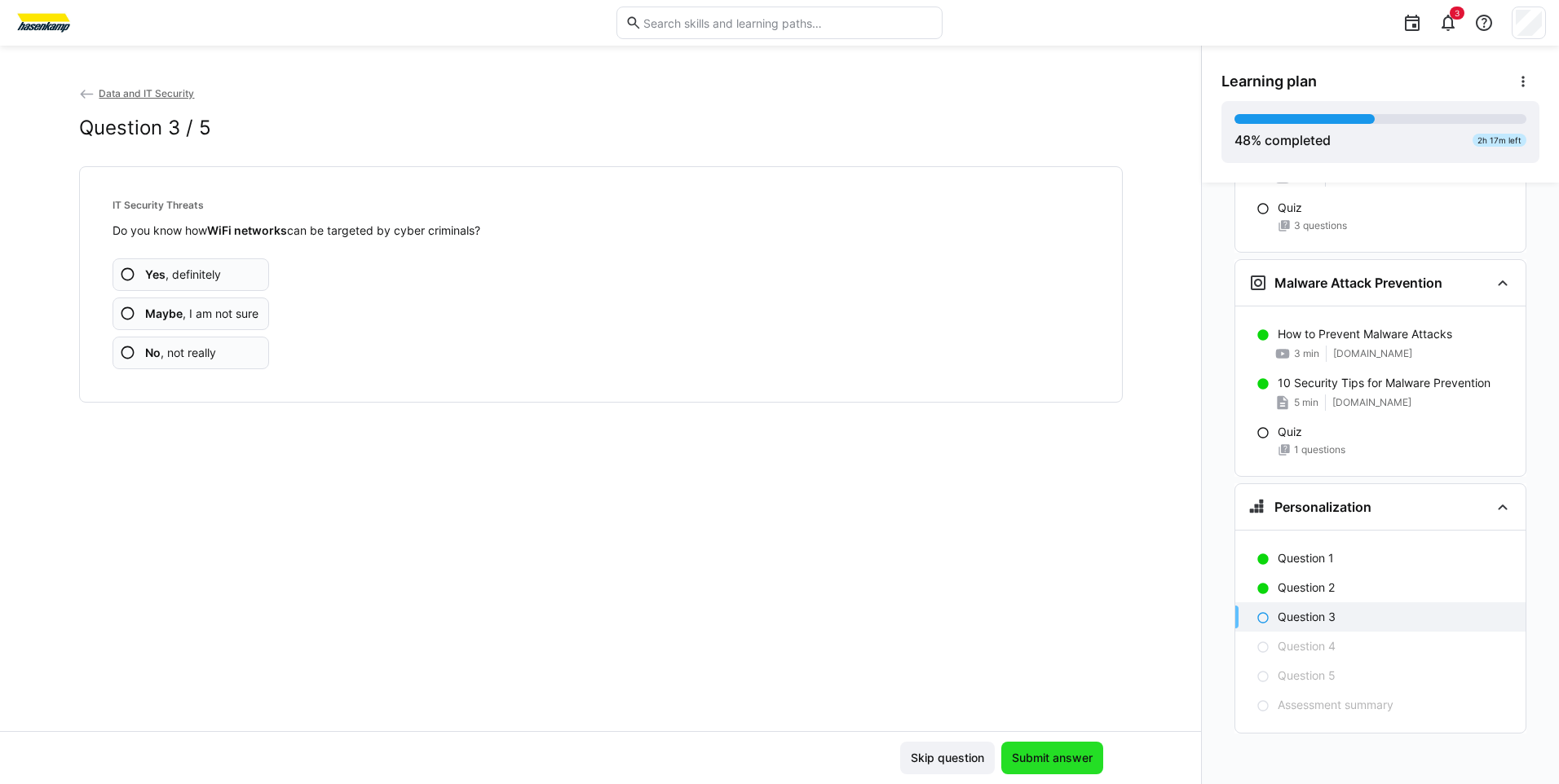
click at [1045, 756] on span "Submit answer" at bounding box center [1052, 758] width 86 height 16
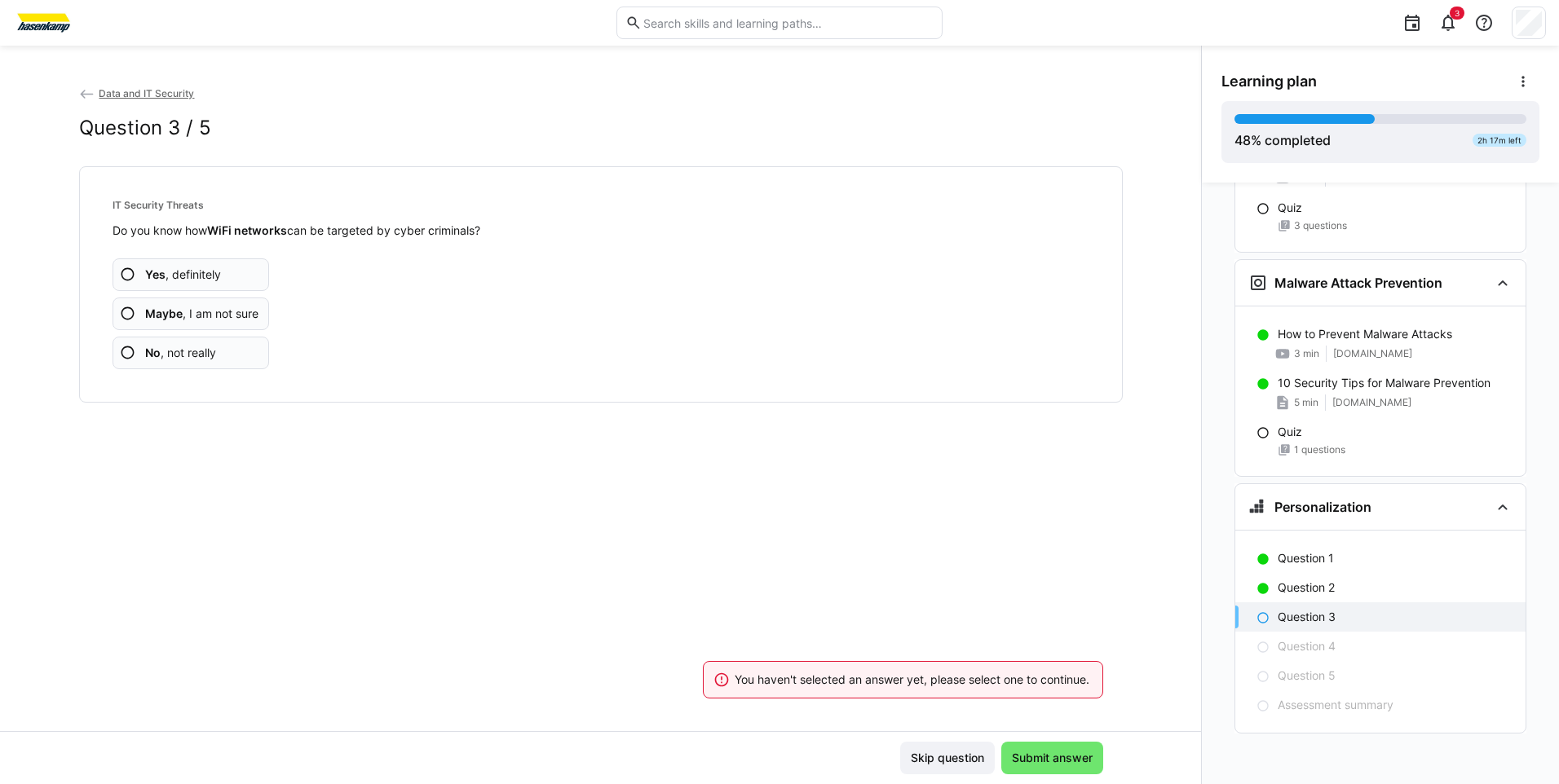
click at [197, 351] on span "No , not really" at bounding box center [181, 353] width 70 height 16
click at [149, 279] on b "Yes" at bounding box center [155, 274] width 21 height 14
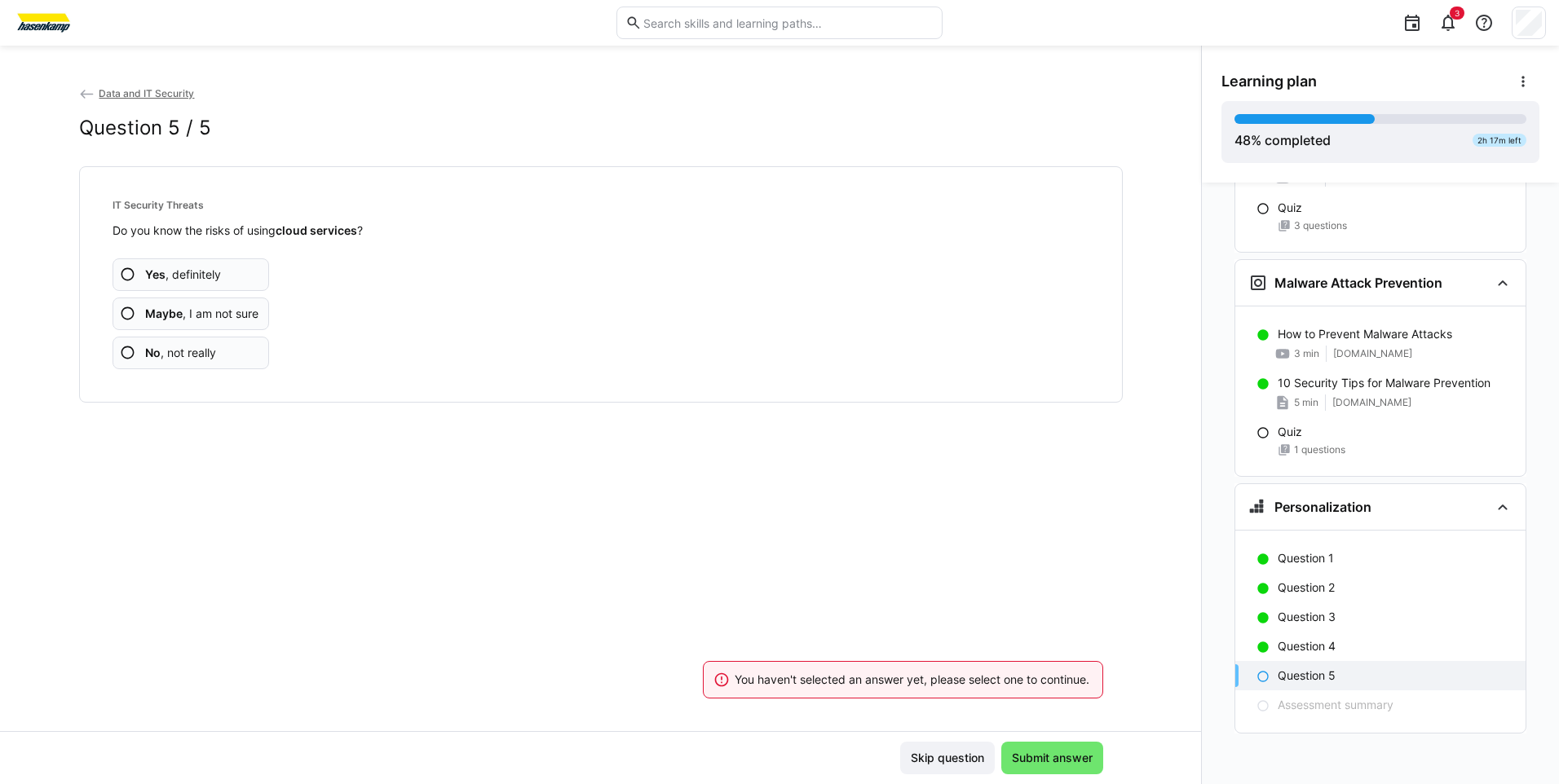
click at [188, 316] on span "Maybe , I am not sure" at bounding box center [202, 313] width 113 height 16
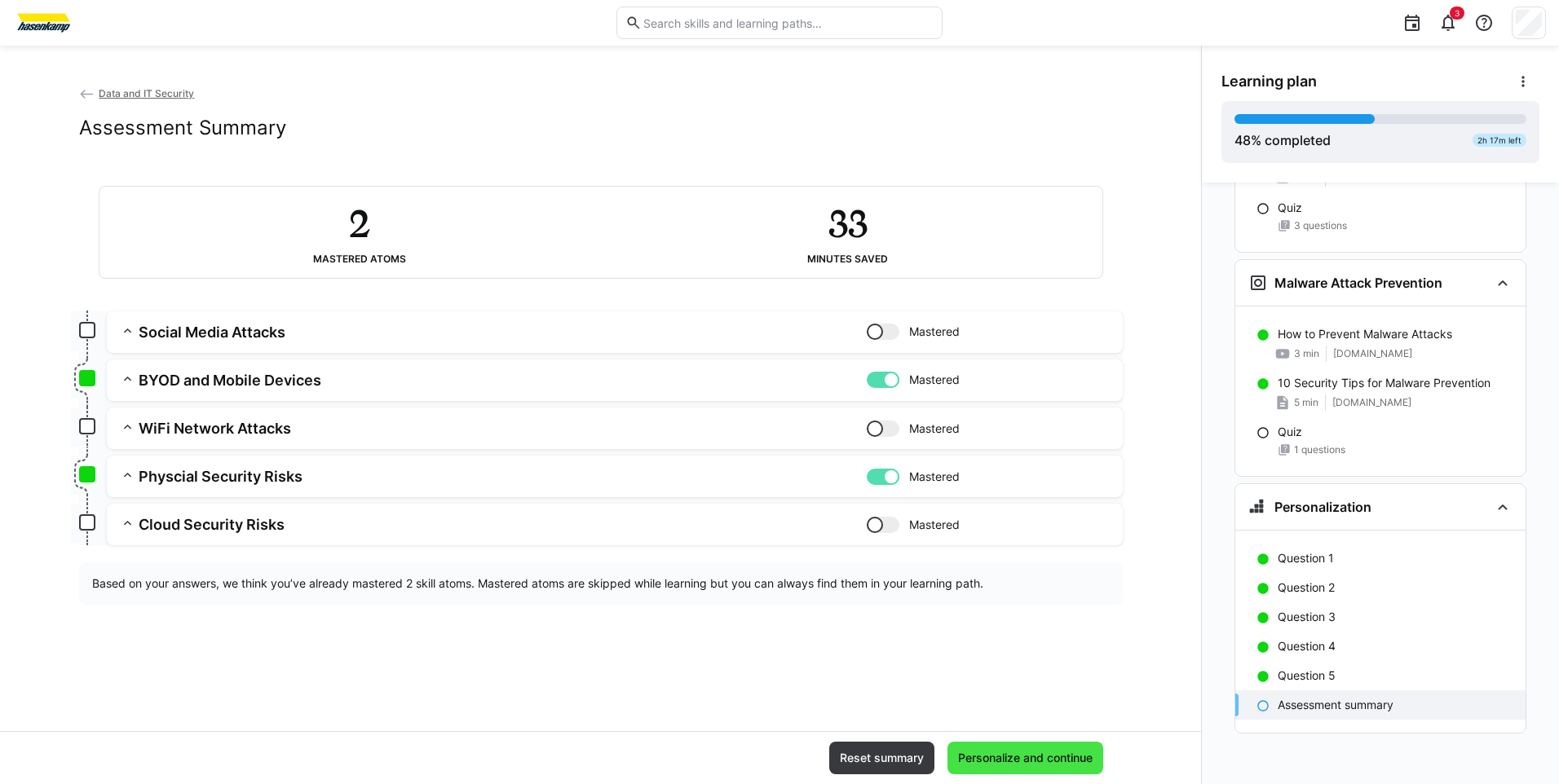
click at [1021, 755] on span "Personalize and continue" at bounding box center [1025, 758] width 139 height 16
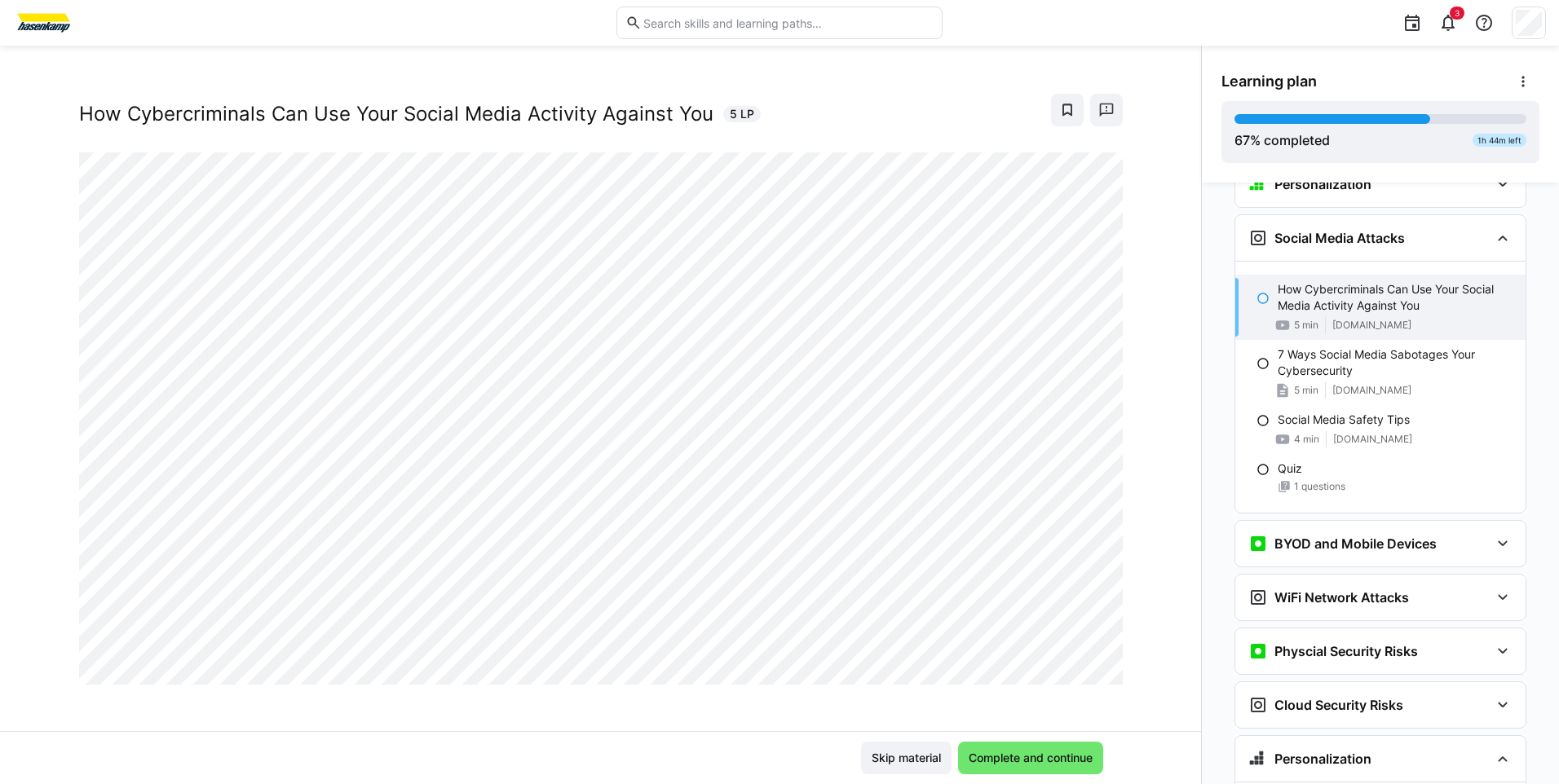
scroll to position [28, 0]
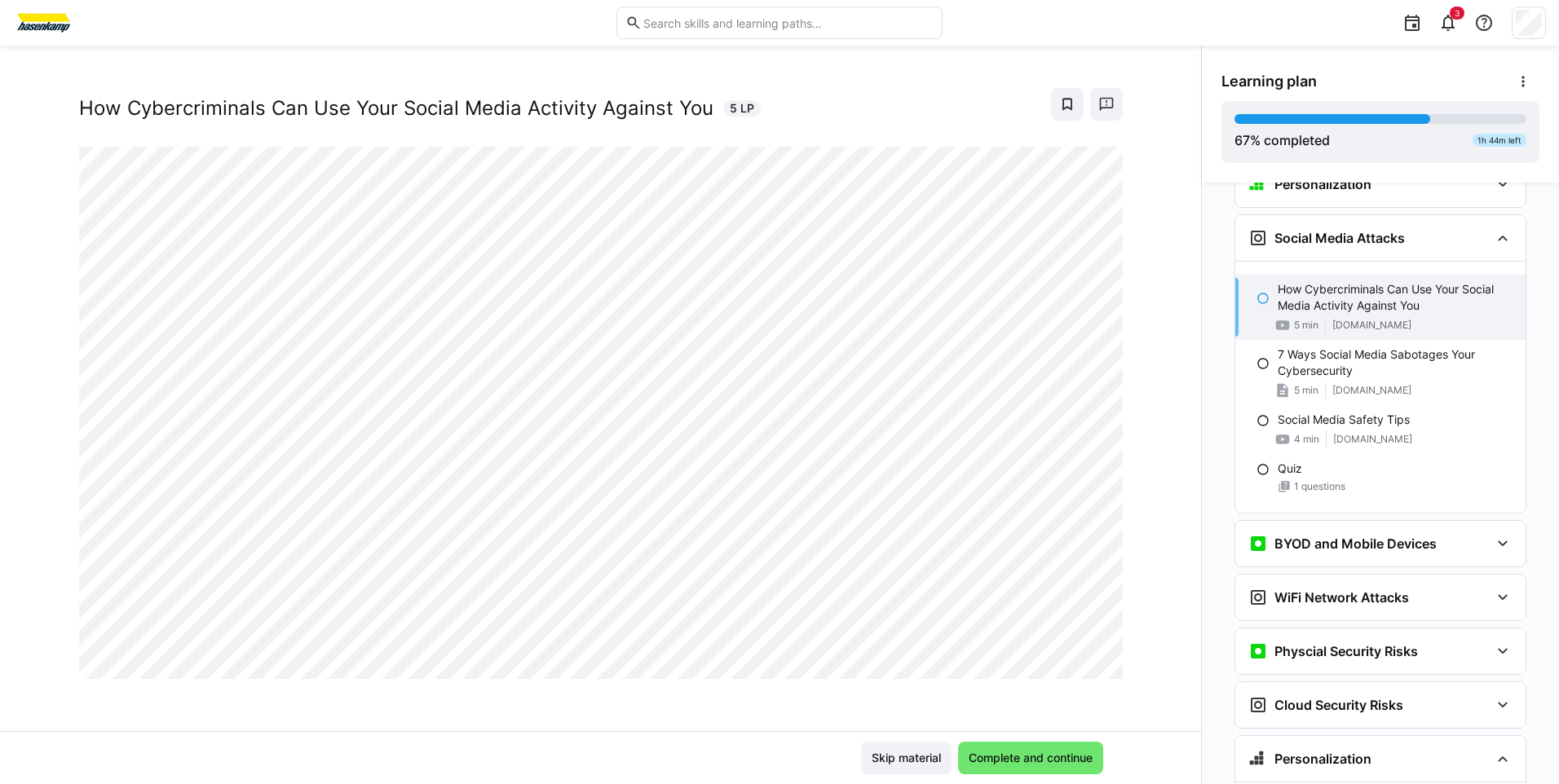
click at [805, 717] on div "Data and IT Security How Cybercriminals Can Use Your Social Media Activity Agai…" at bounding box center [600, 407] width 1201 height 646
click at [1032, 753] on span "Complete and continue" at bounding box center [1030, 758] width 129 height 16
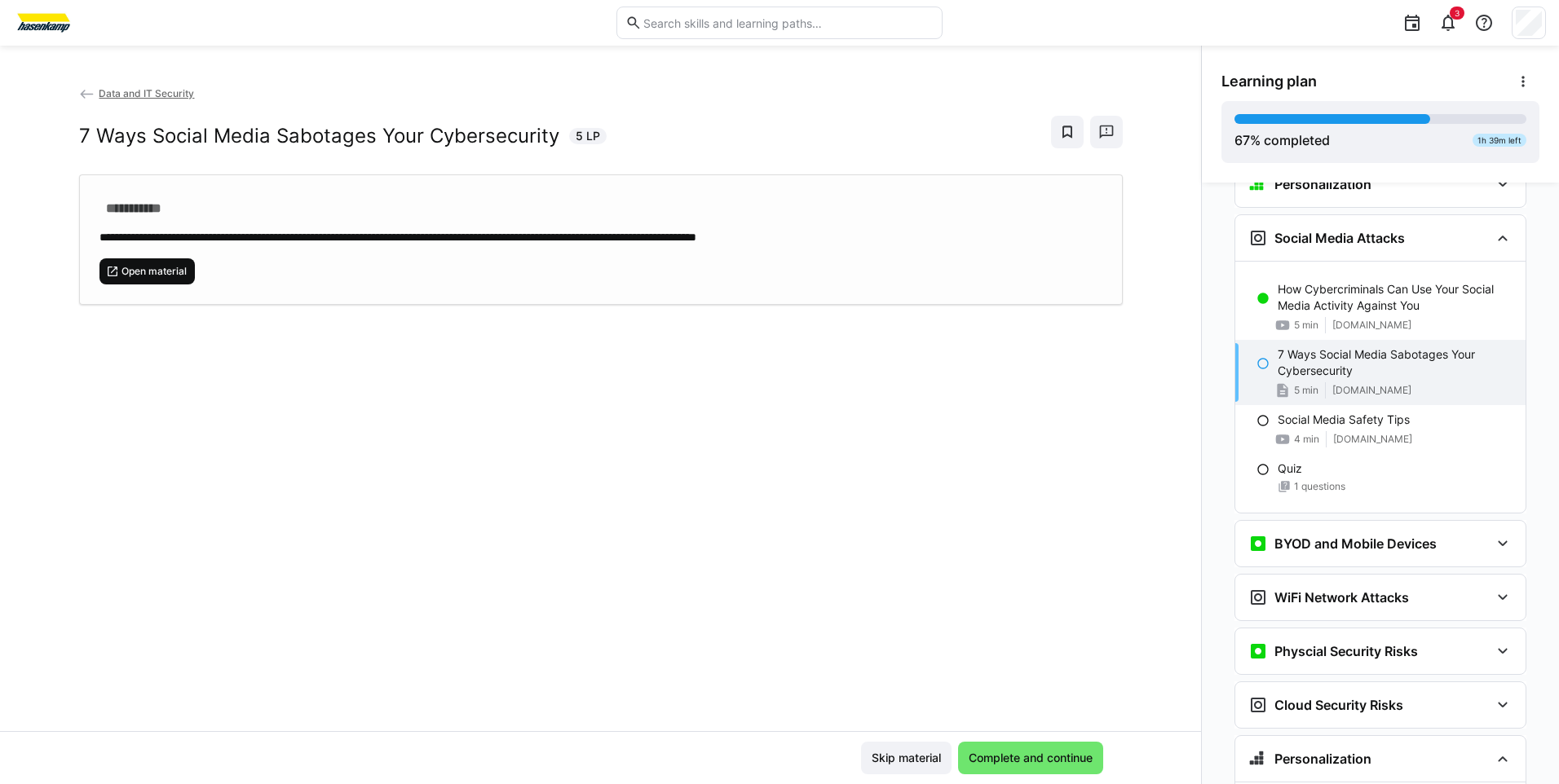
click at [156, 270] on span "Open material" at bounding box center [155, 271] width 69 height 13
click at [1048, 755] on span "Complete and continue" at bounding box center [1030, 758] width 129 height 16
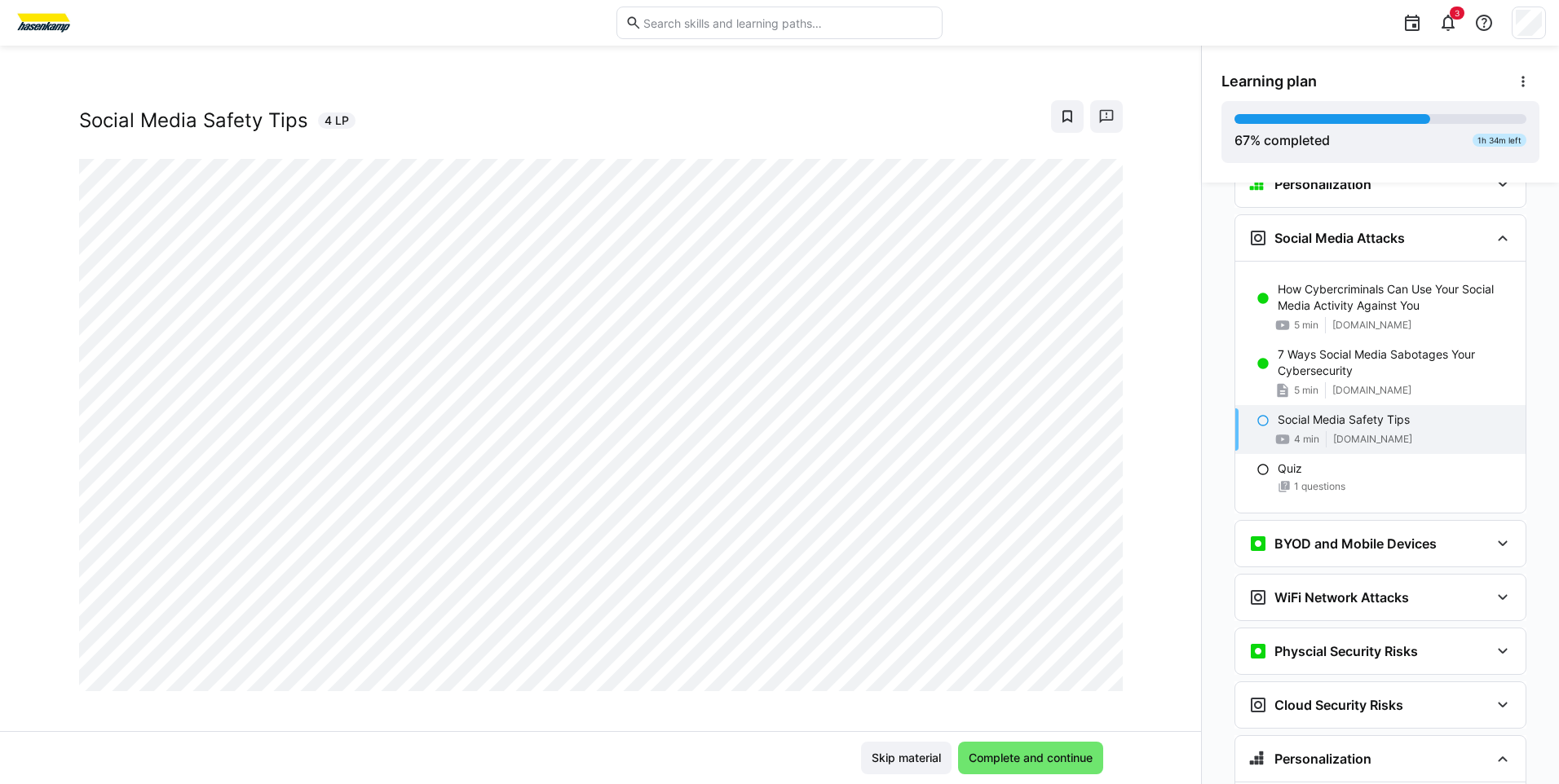
scroll to position [28, 0]
click at [709, 719] on div "Data and IT Security Social Media Safety Tips 4 LP" at bounding box center [600, 407] width 1201 height 646
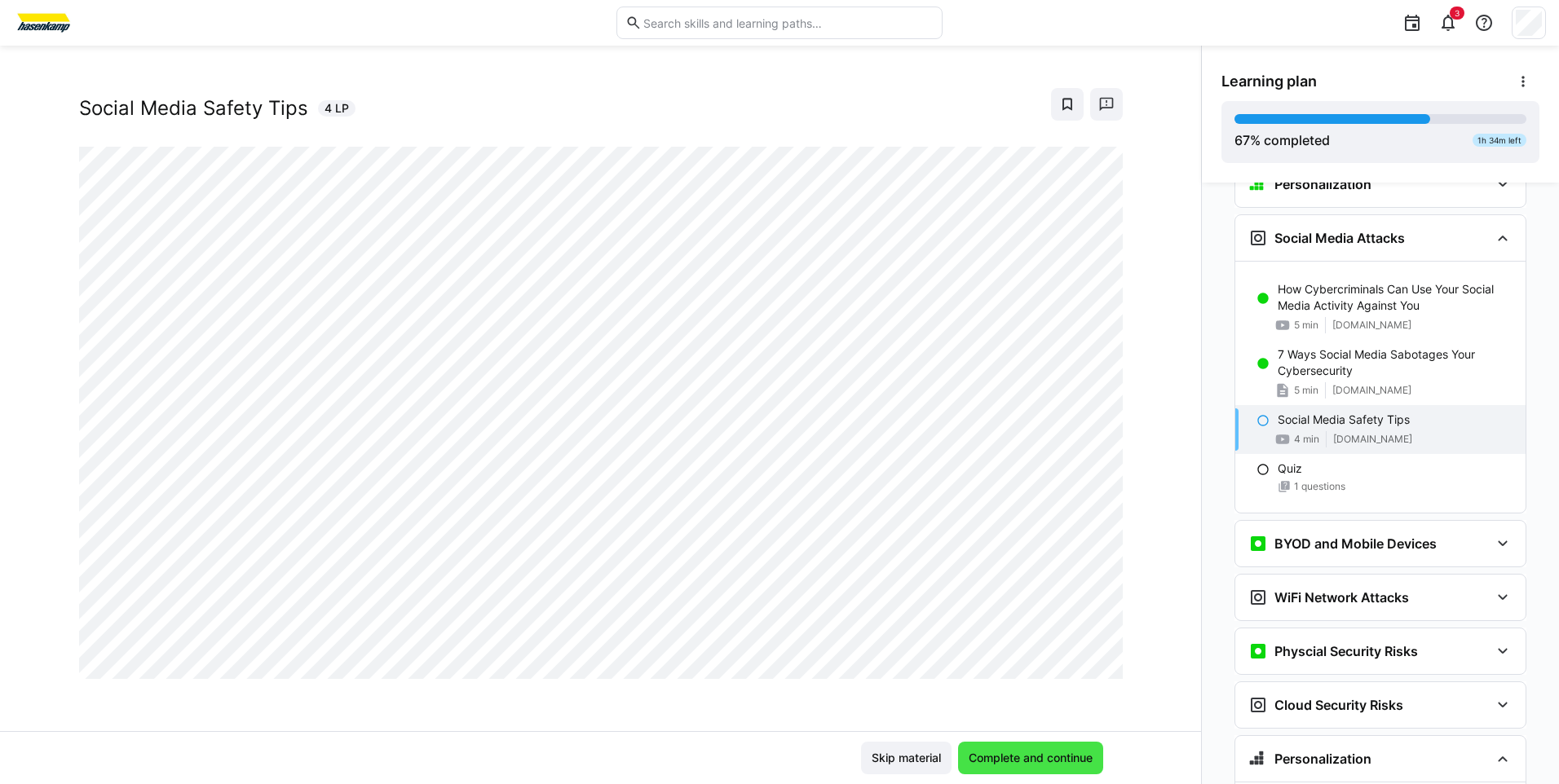
click at [1054, 758] on span "Complete and continue" at bounding box center [1030, 758] width 129 height 16
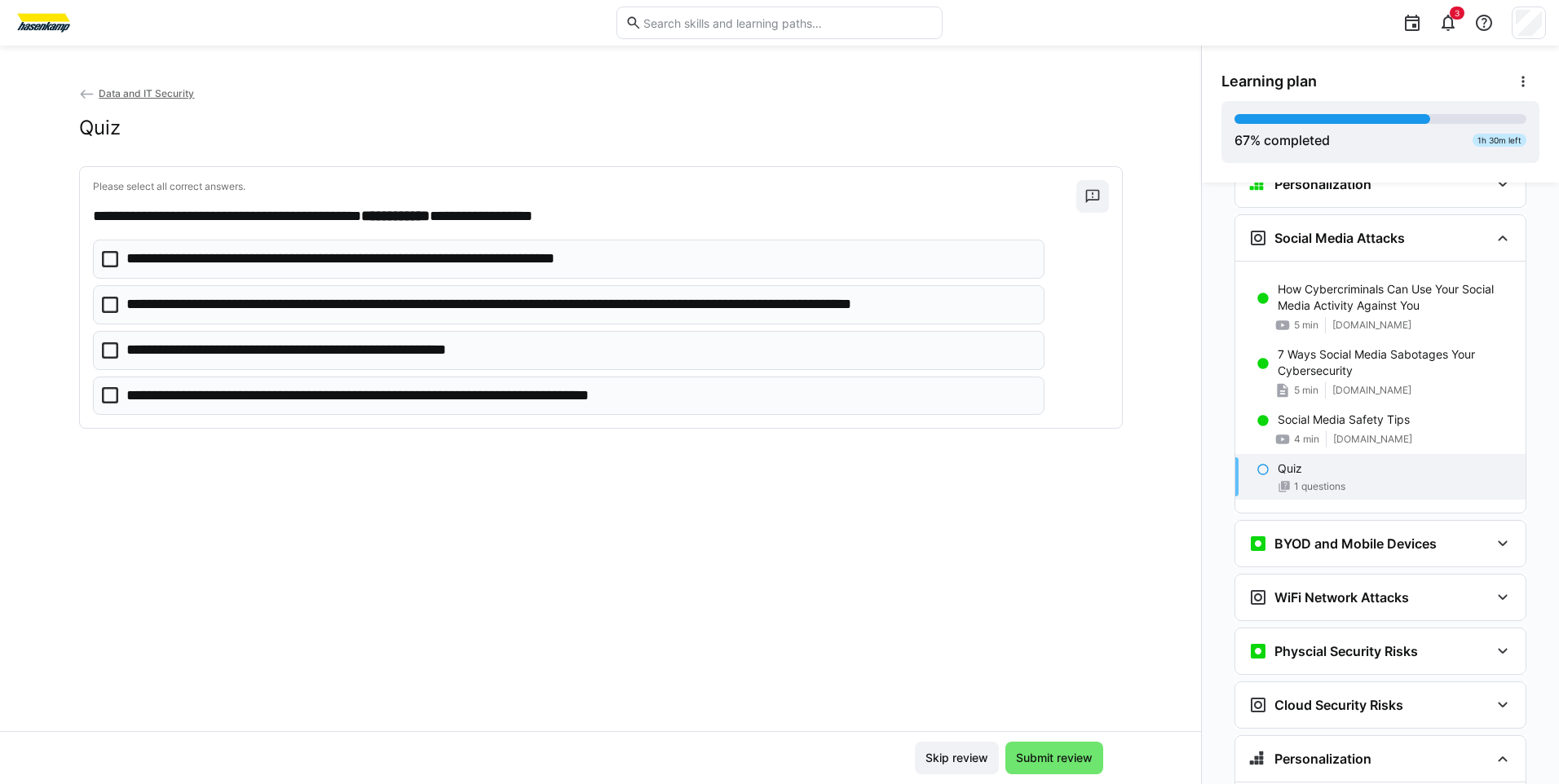
click at [295, 304] on p "**********" at bounding box center [579, 304] width 906 height 21
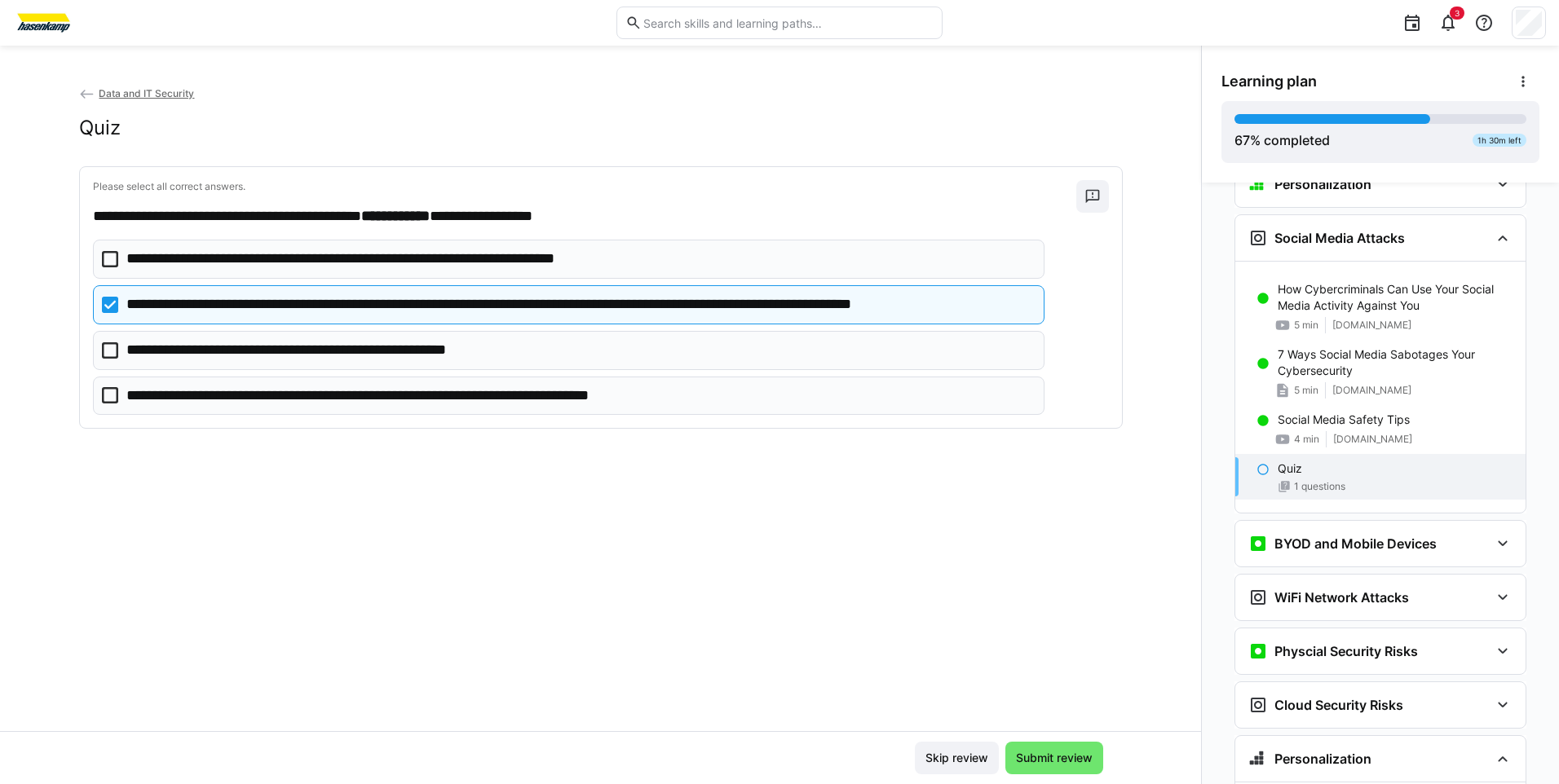
click at [345, 404] on p "**********" at bounding box center [409, 396] width 566 height 21
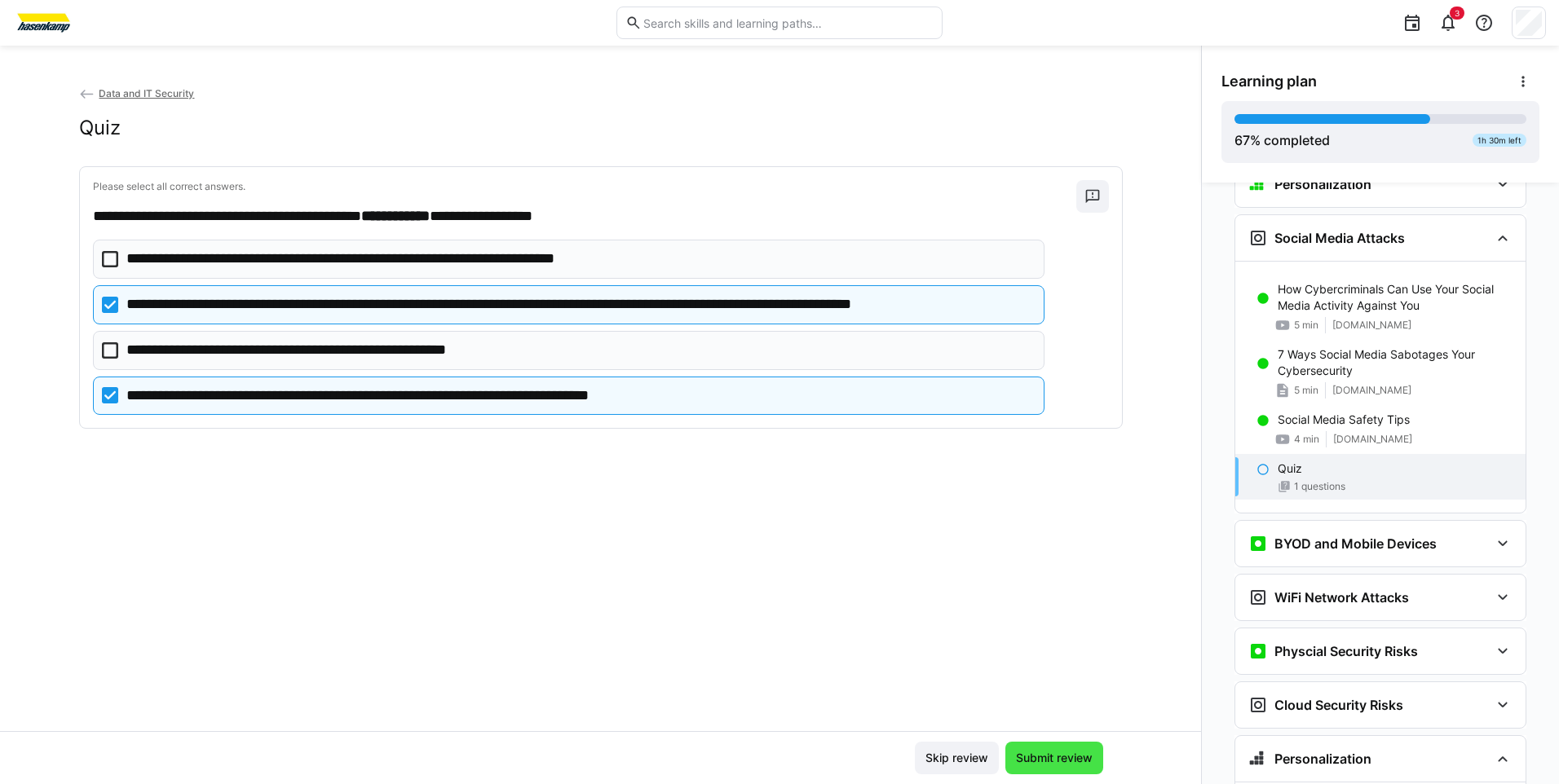
click at [1049, 761] on span "Submit review" at bounding box center [1054, 758] width 81 height 16
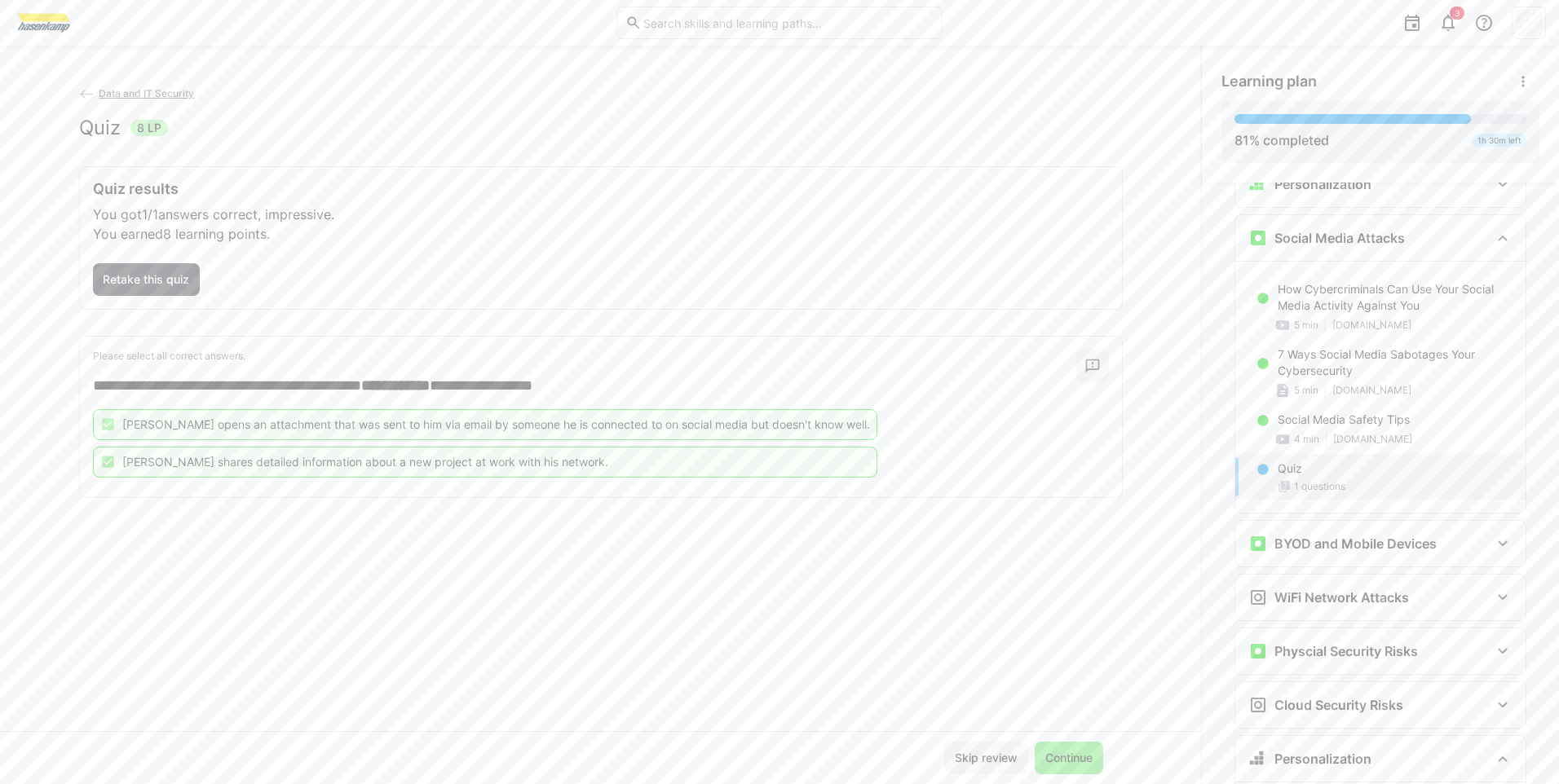
click at [1049, 761] on span "Continue" at bounding box center [1069, 758] width 52 height 16
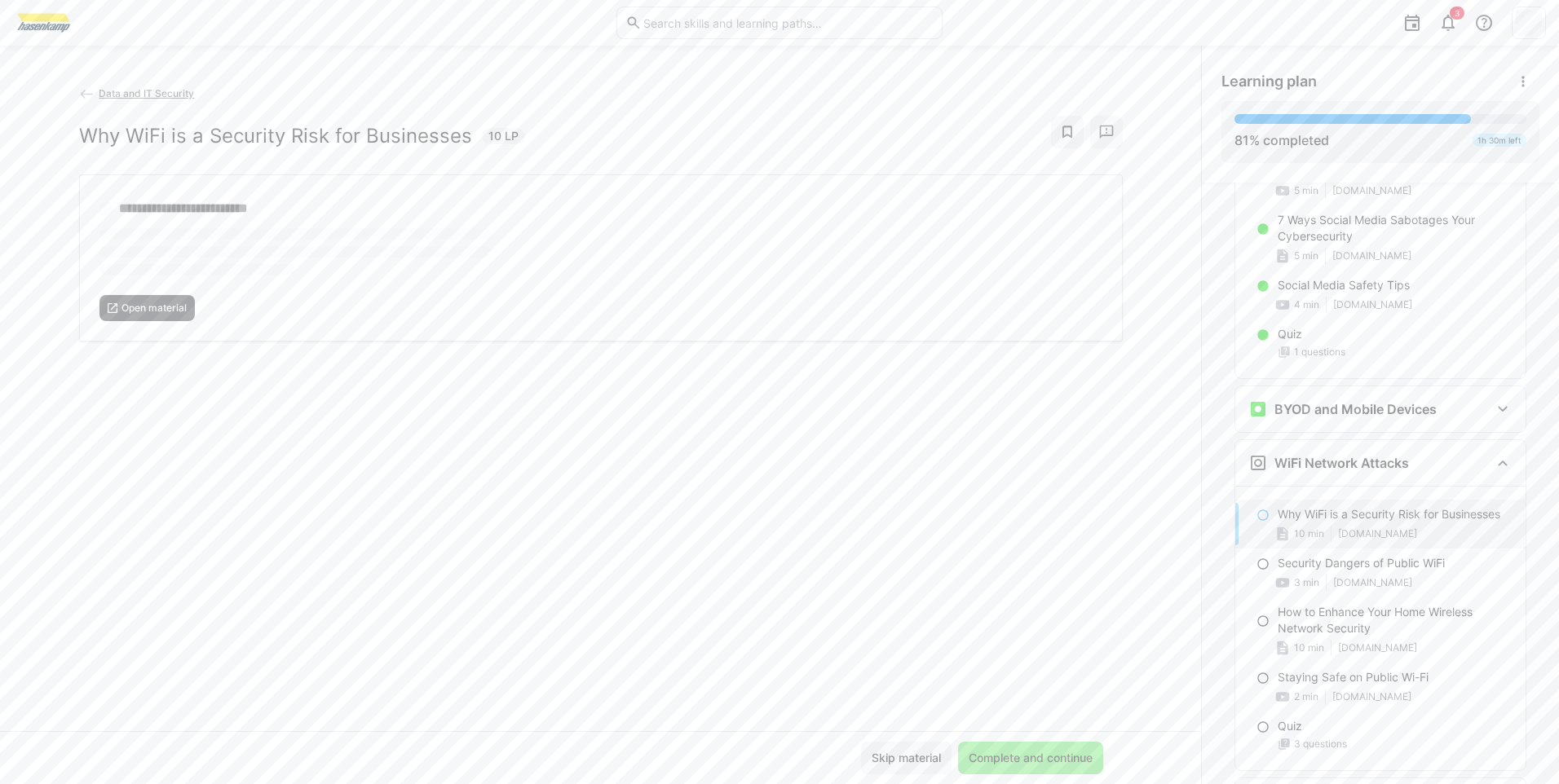
scroll to position [2276, 0]
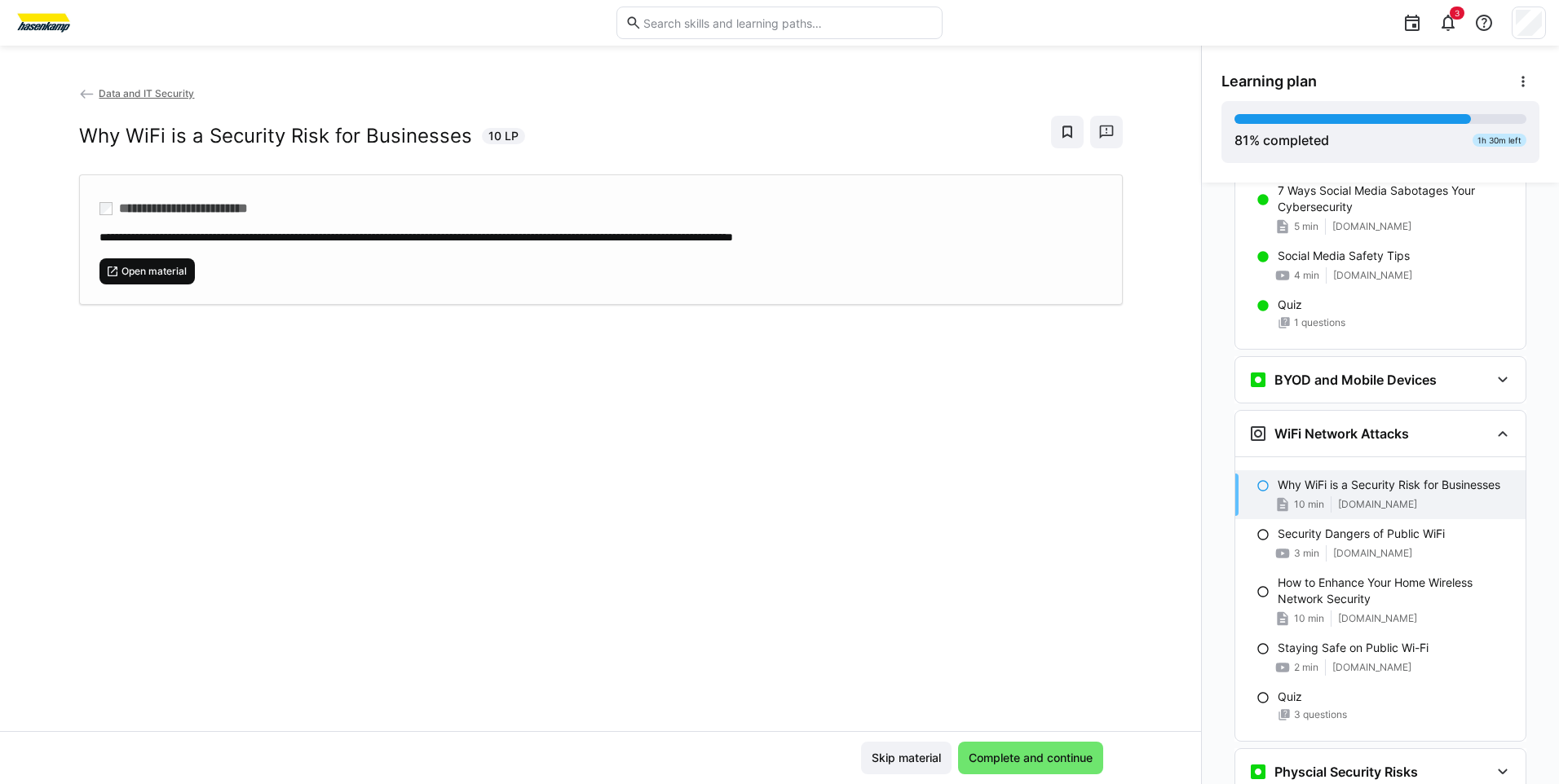
click at [167, 269] on span "Open material" at bounding box center [155, 271] width 69 height 13
click at [1021, 755] on span "Complete and continue" at bounding box center [1030, 758] width 129 height 16
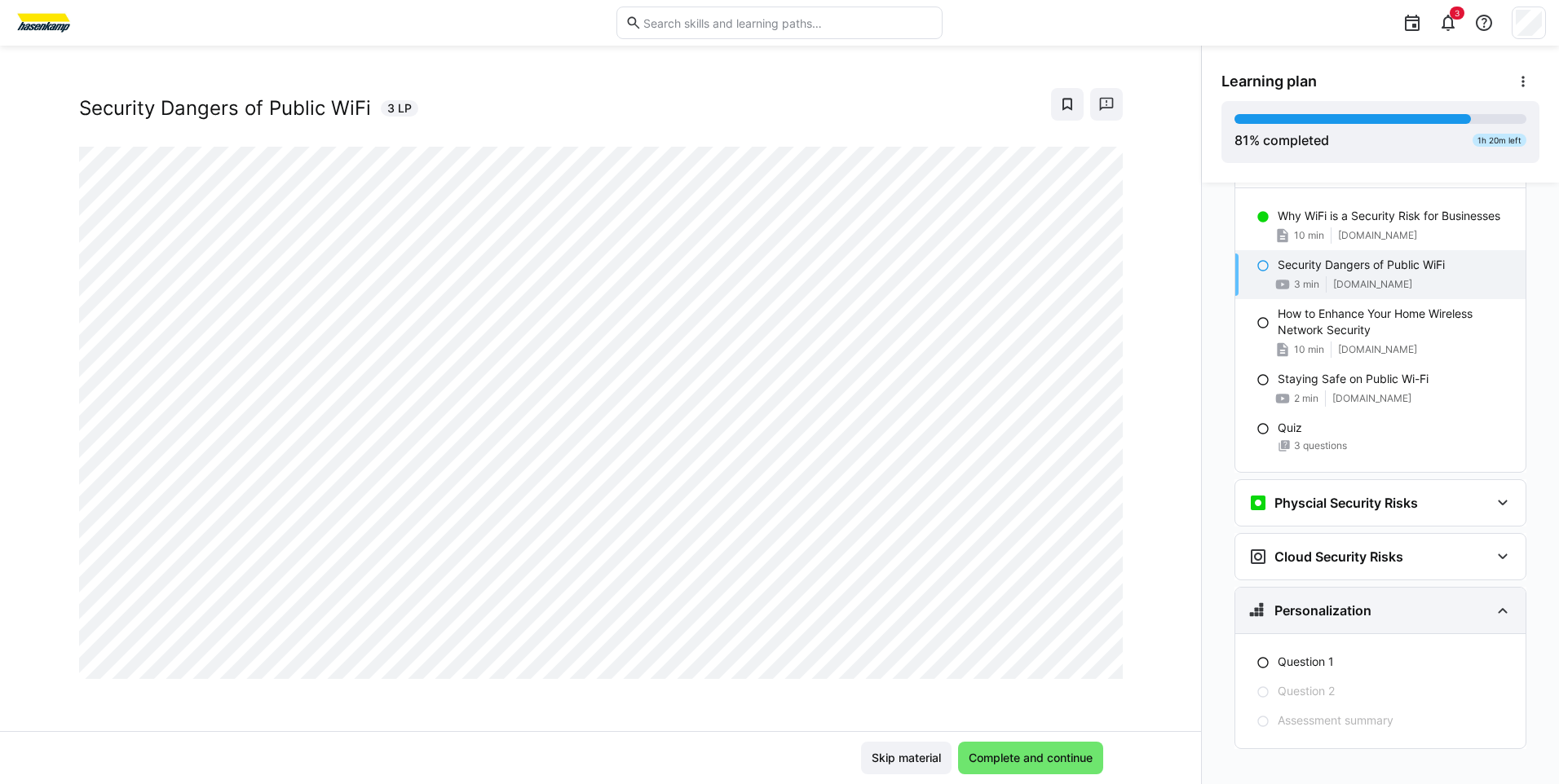
scroll to position [2560, 0]
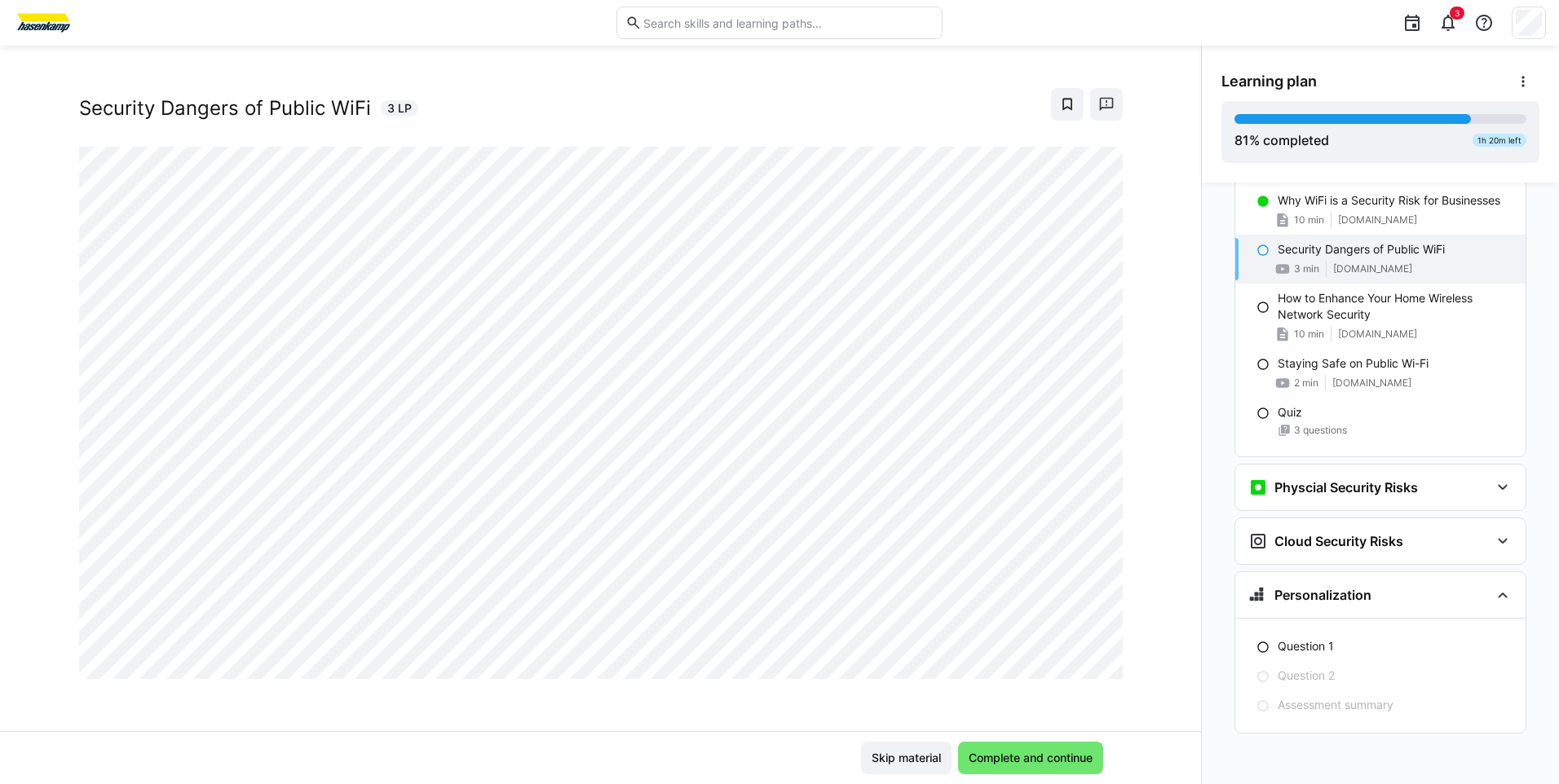
click at [740, 700] on div "Data and IT Security Security Dangers of Public WiFi 3 LP" at bounding box center [600, 407] width 1201 height 646
click at [1033, 748] on span "Complete and continue" at bounding box center [1030, 758] width 146 height 33
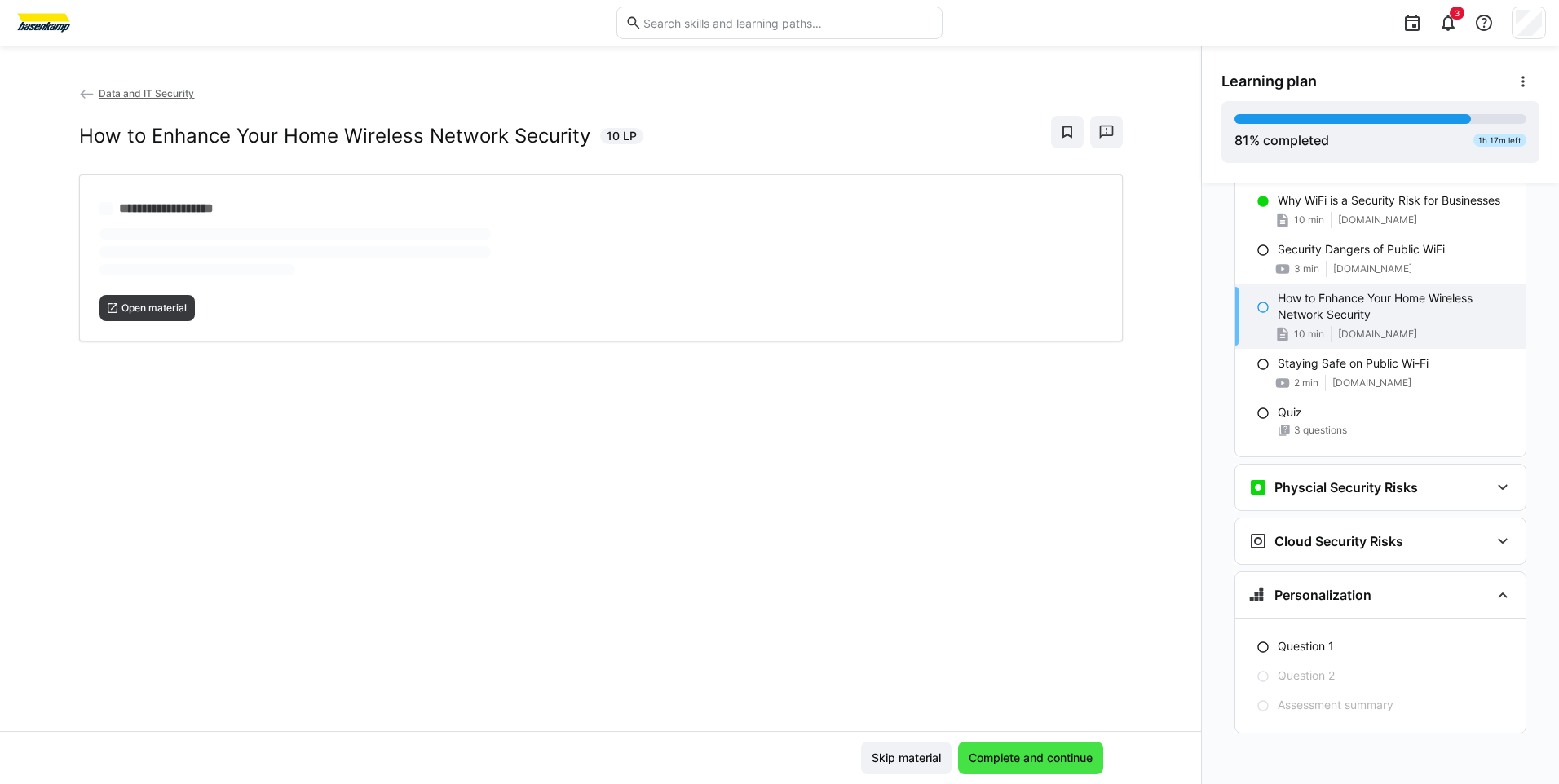
scroll to position [0, 0]
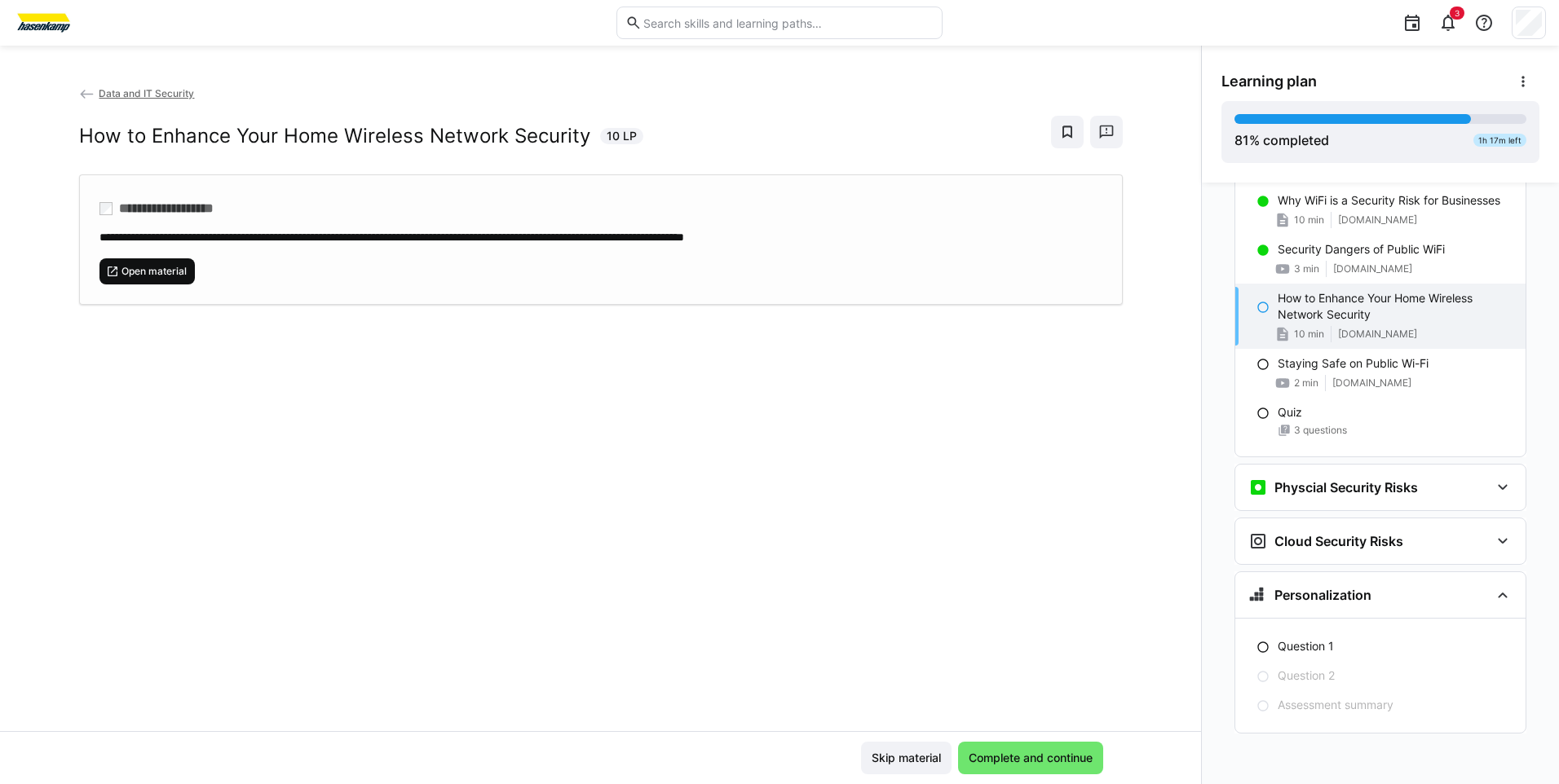
click at [180, 271] on span "Open material" at bounding box center [155, 271] width 69 height 13
click at [1028, 773] on span "Complete and continue" at bounding box center [1030, 758] width 146 height 33
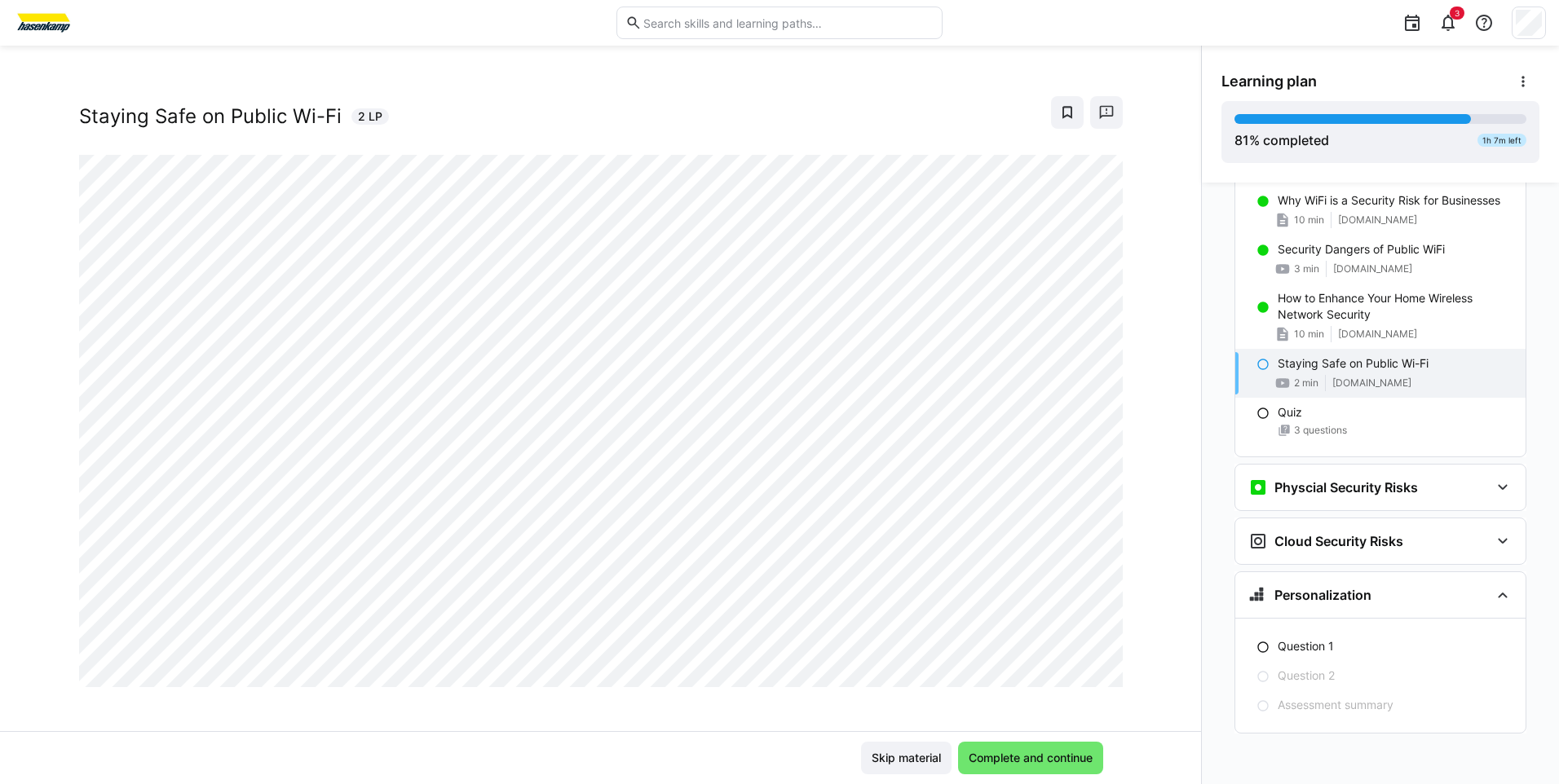
scroll to position [28, 0]
click at [1005, 760] on span "Complete and continue" at bounding box center [1030, 758] width 129 height 16
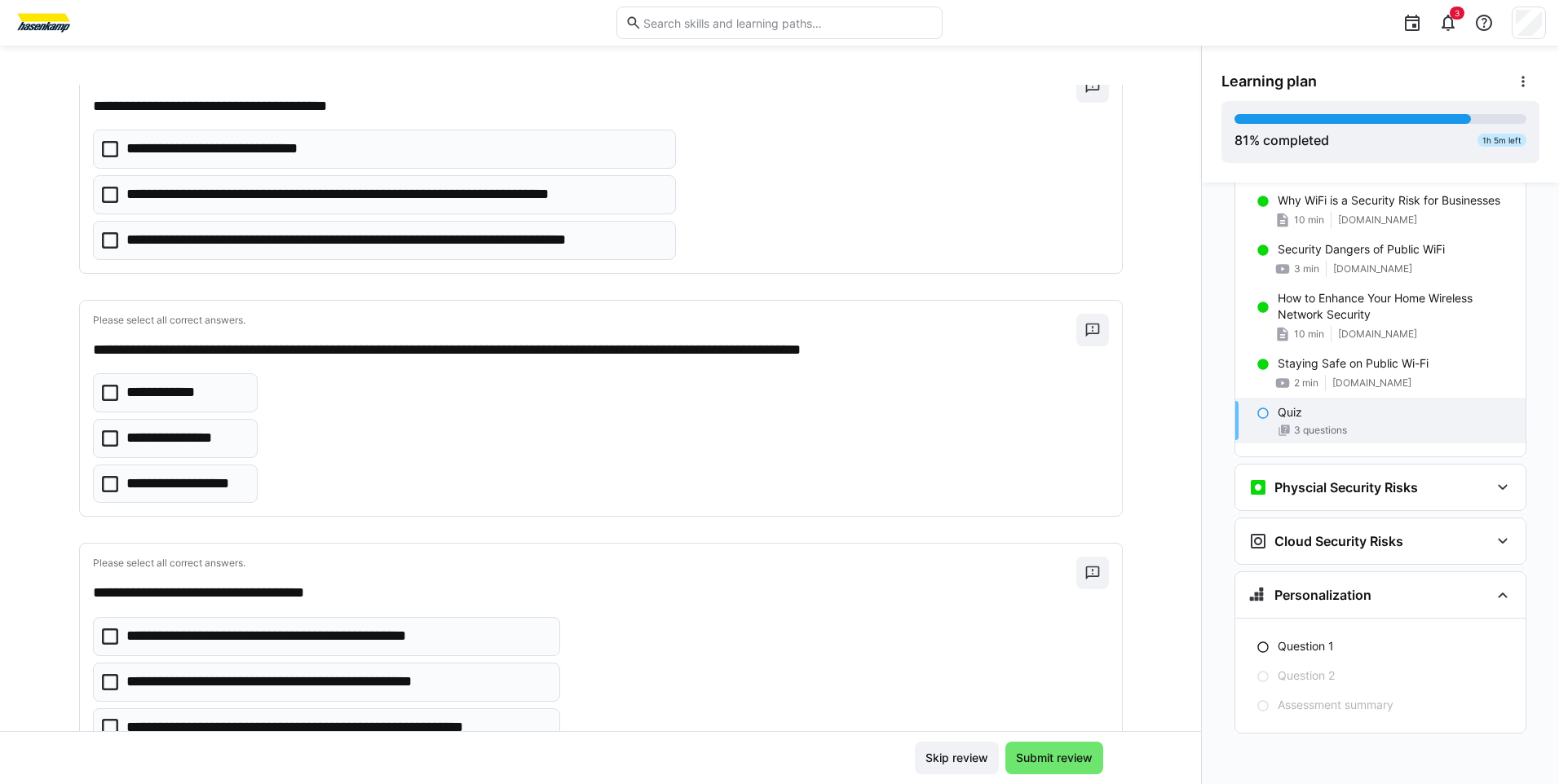
scroll to position [81, 0]
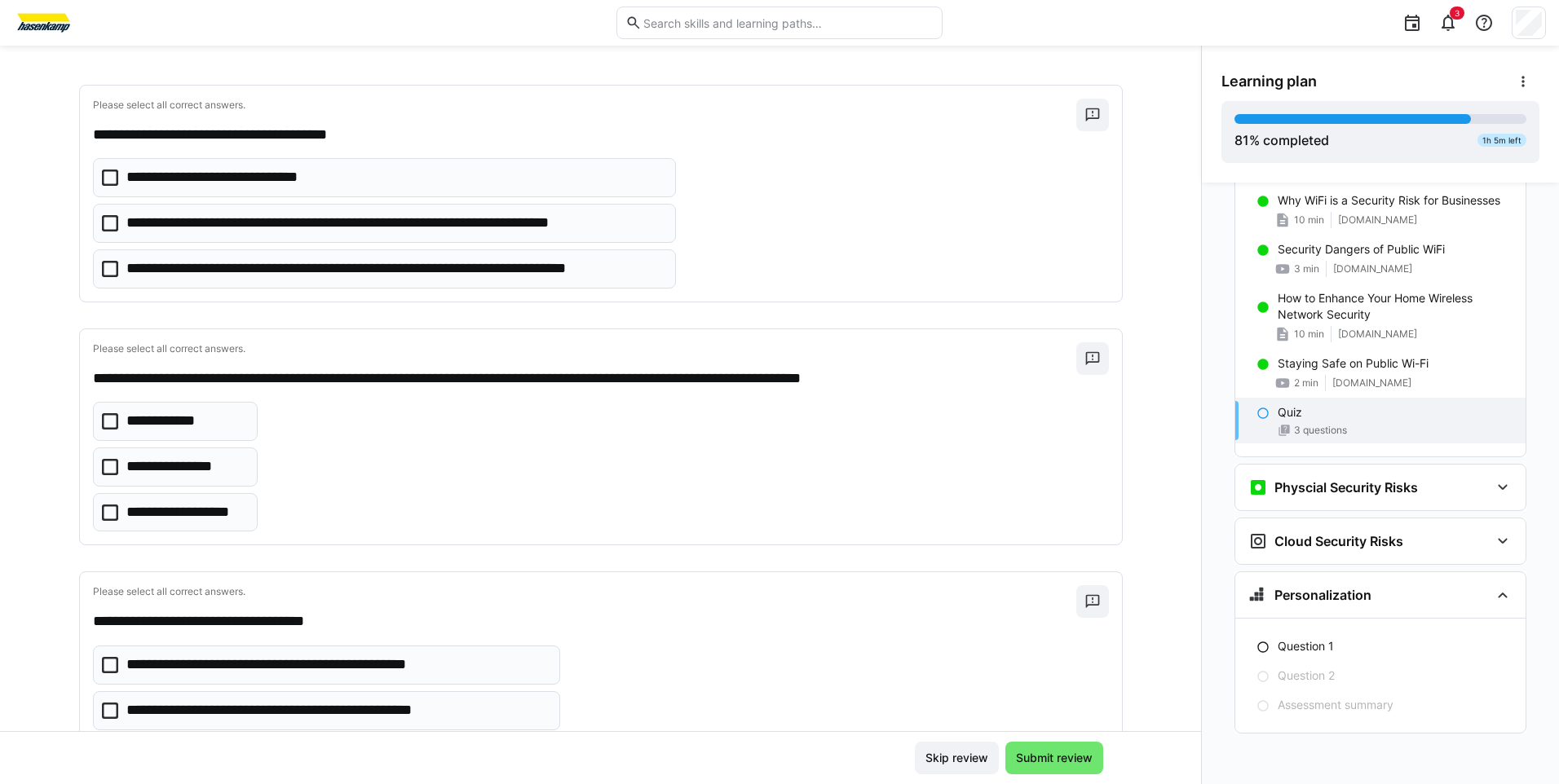
click at [172, 221] on p "**********" at bounding box center [374, 222] width 495 height 21
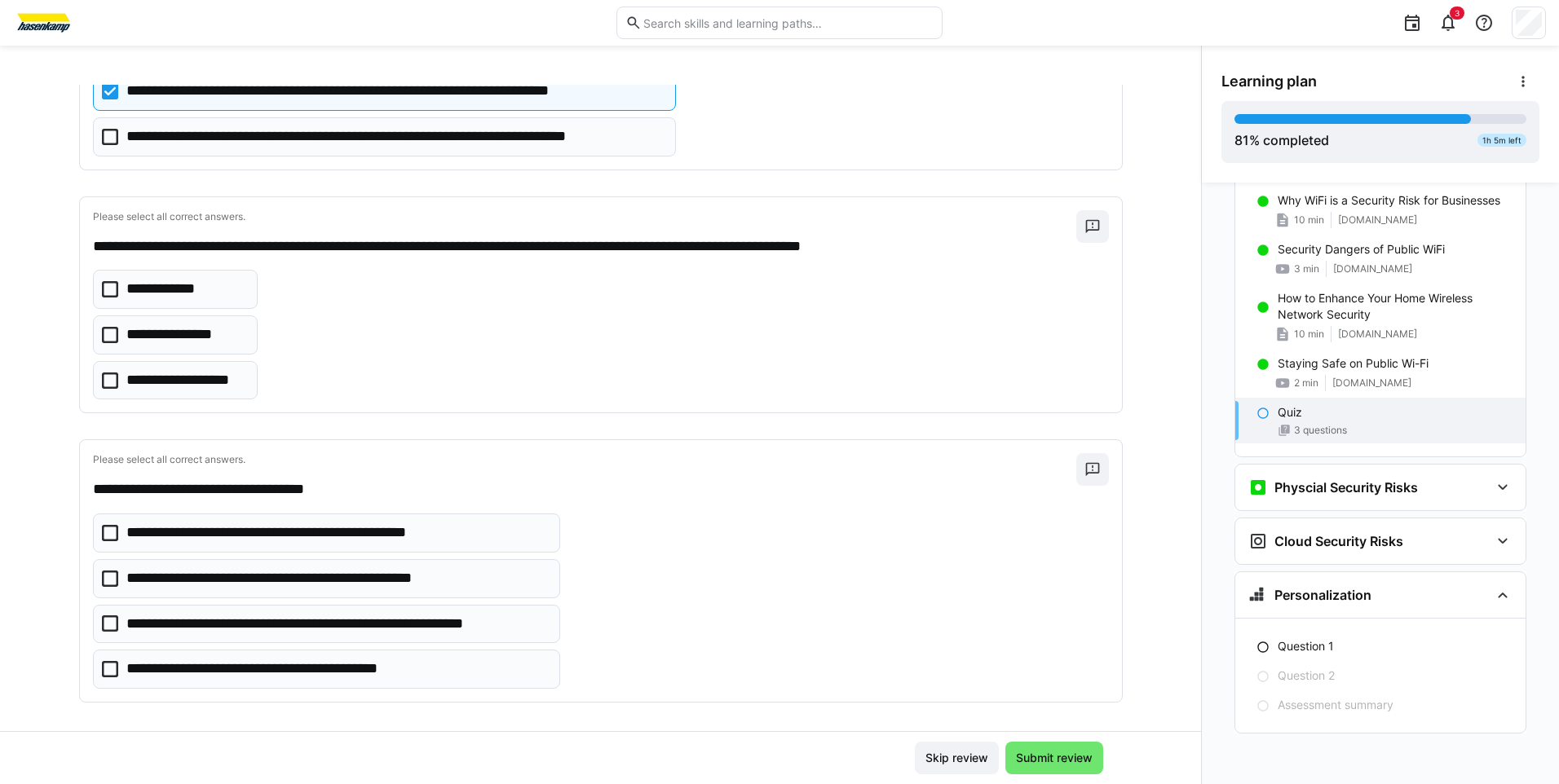
scroll to position [224, 0]
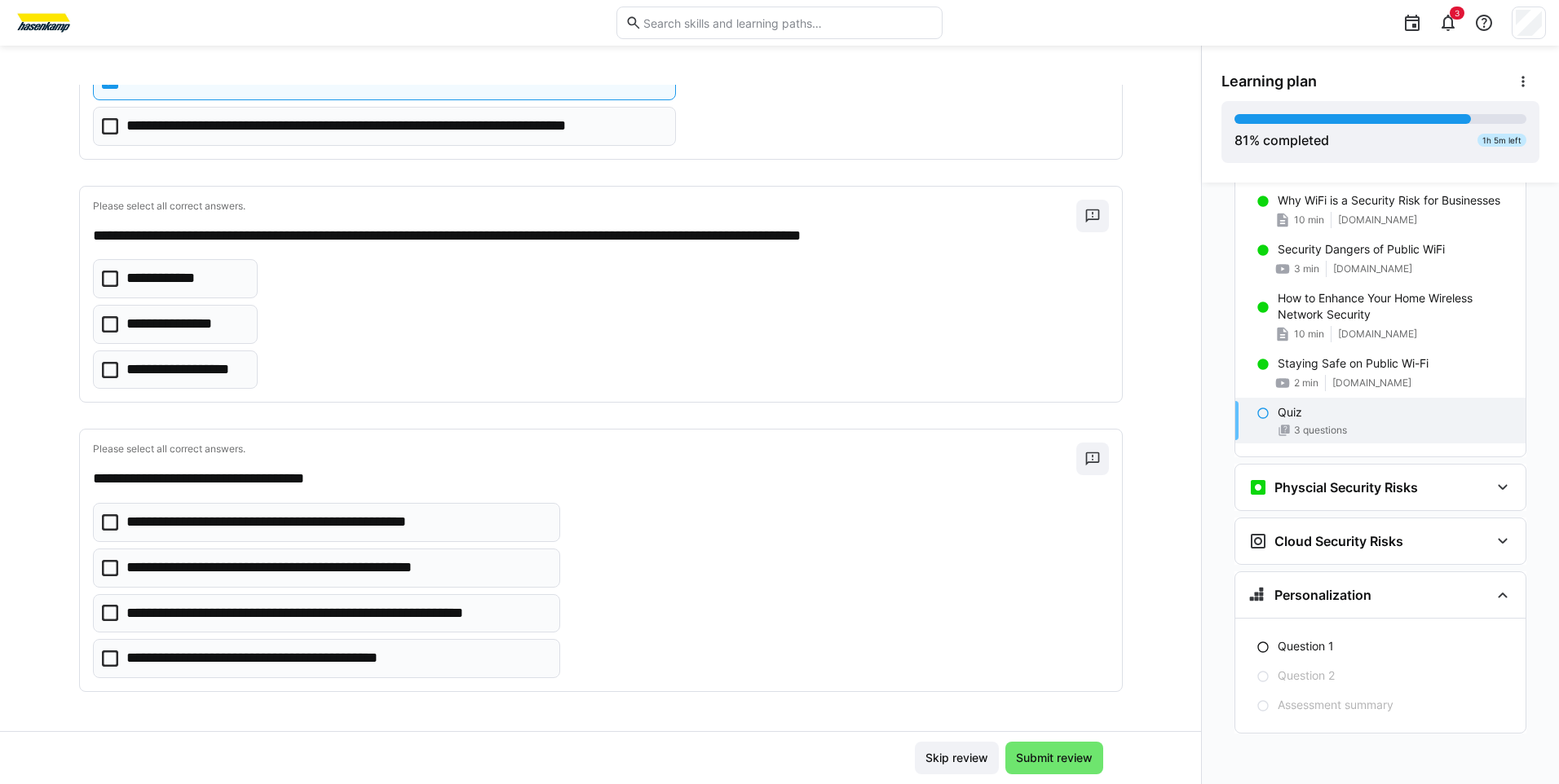
click at [313, 147] on div "**********" at bounding box center [600, 51] width 1042 height 216
click at [310, 135] on p "**********" at bounding box center [395, 126] width 538 height 21
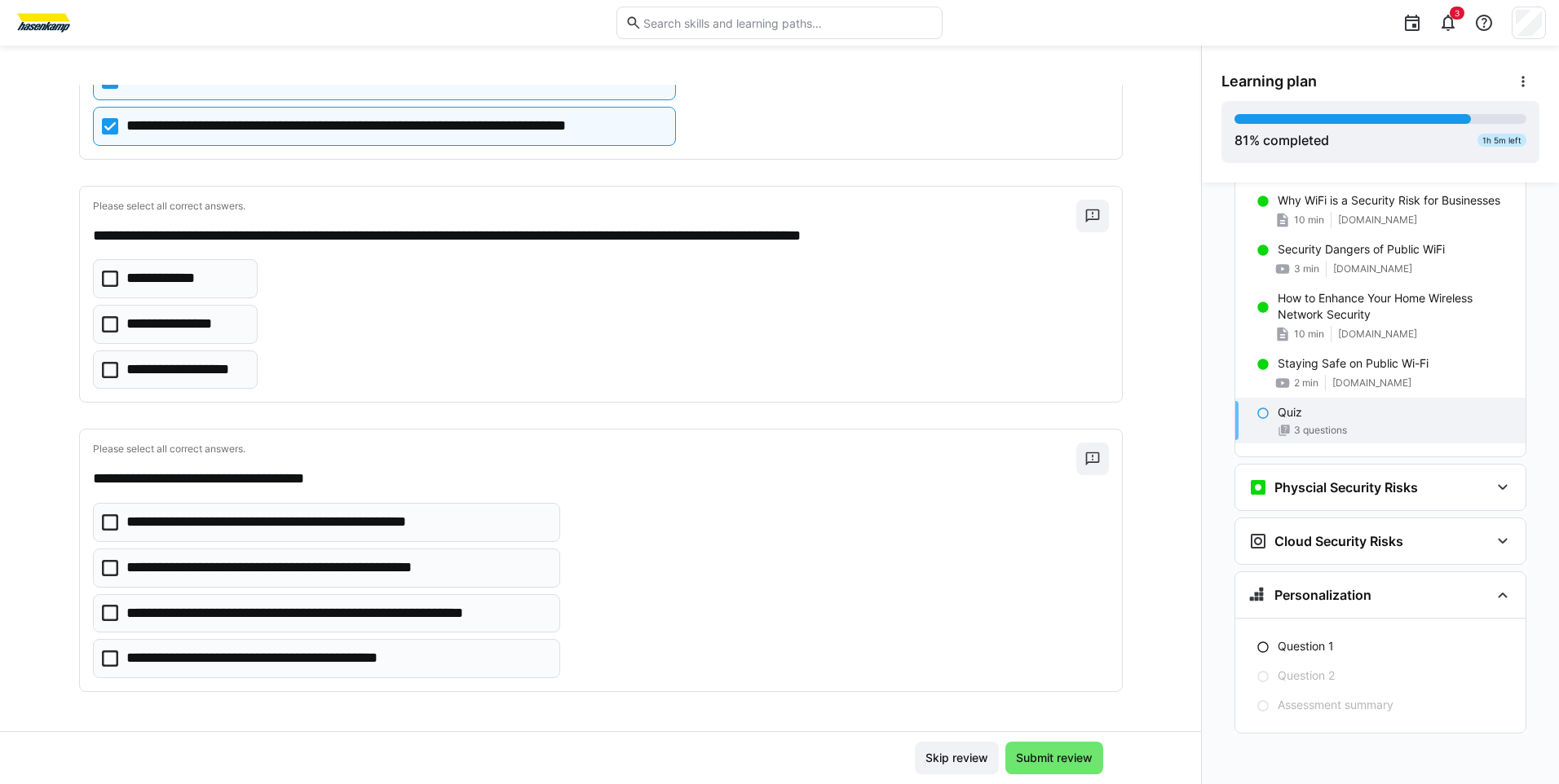
click at [300, 530] on p "**********" at bounding box center [294, 522] width 335 height 21
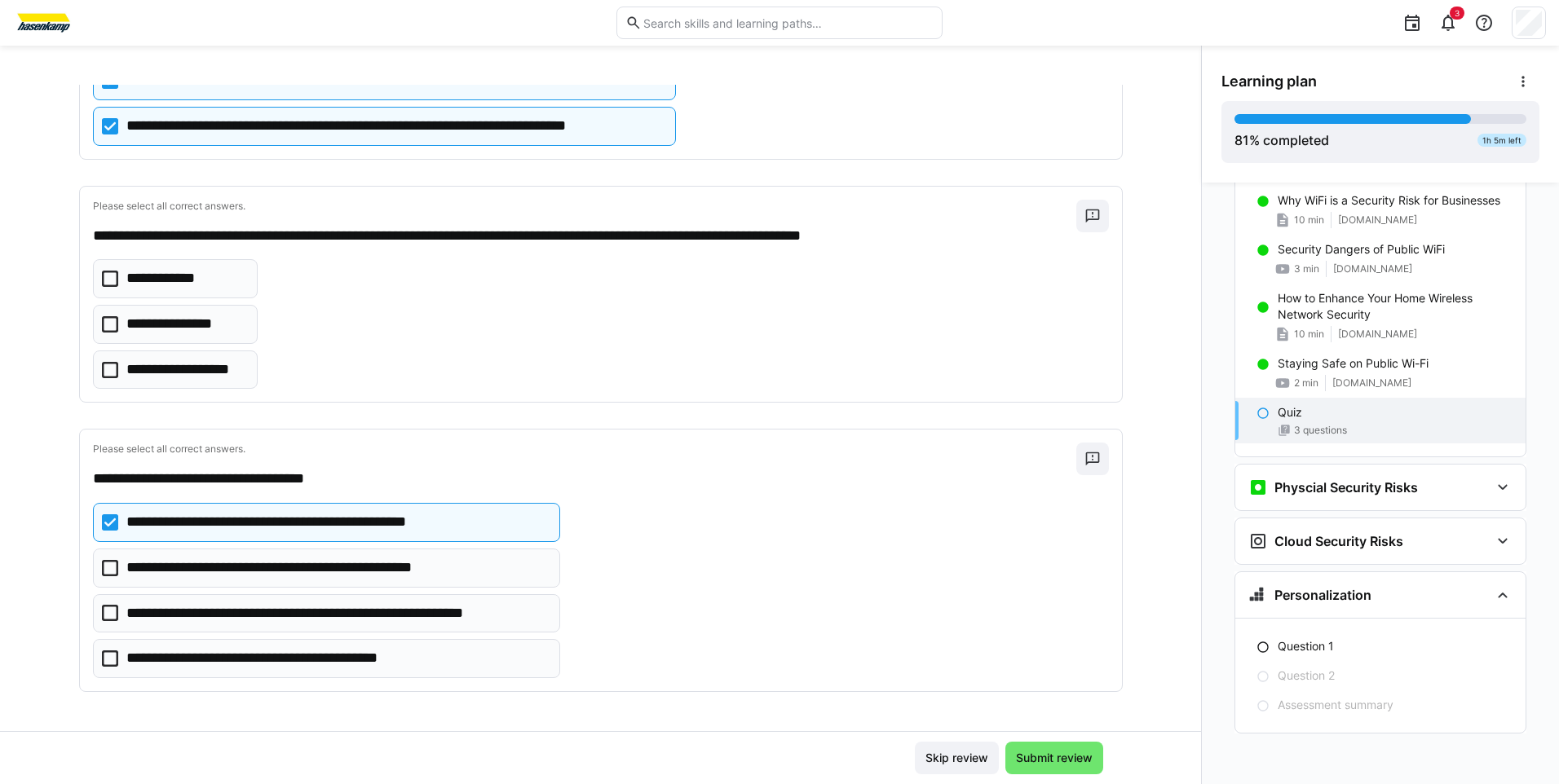
click at [285, 577] on p "**********" at bounding box center [304, 567] width 354 height 21
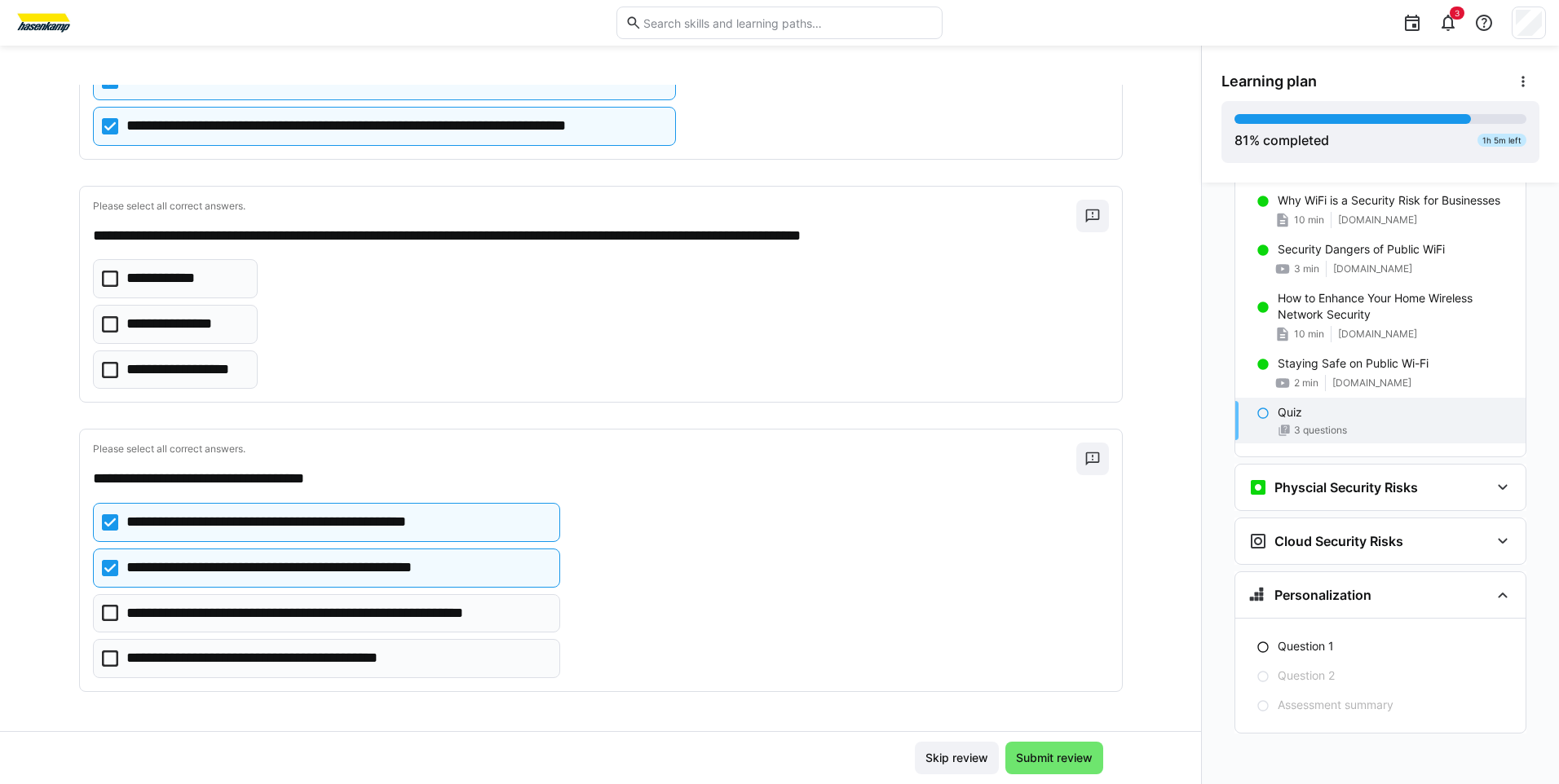
click at [410, 659] on p "**********" at bounding box center [284, 658] width 315 height 21
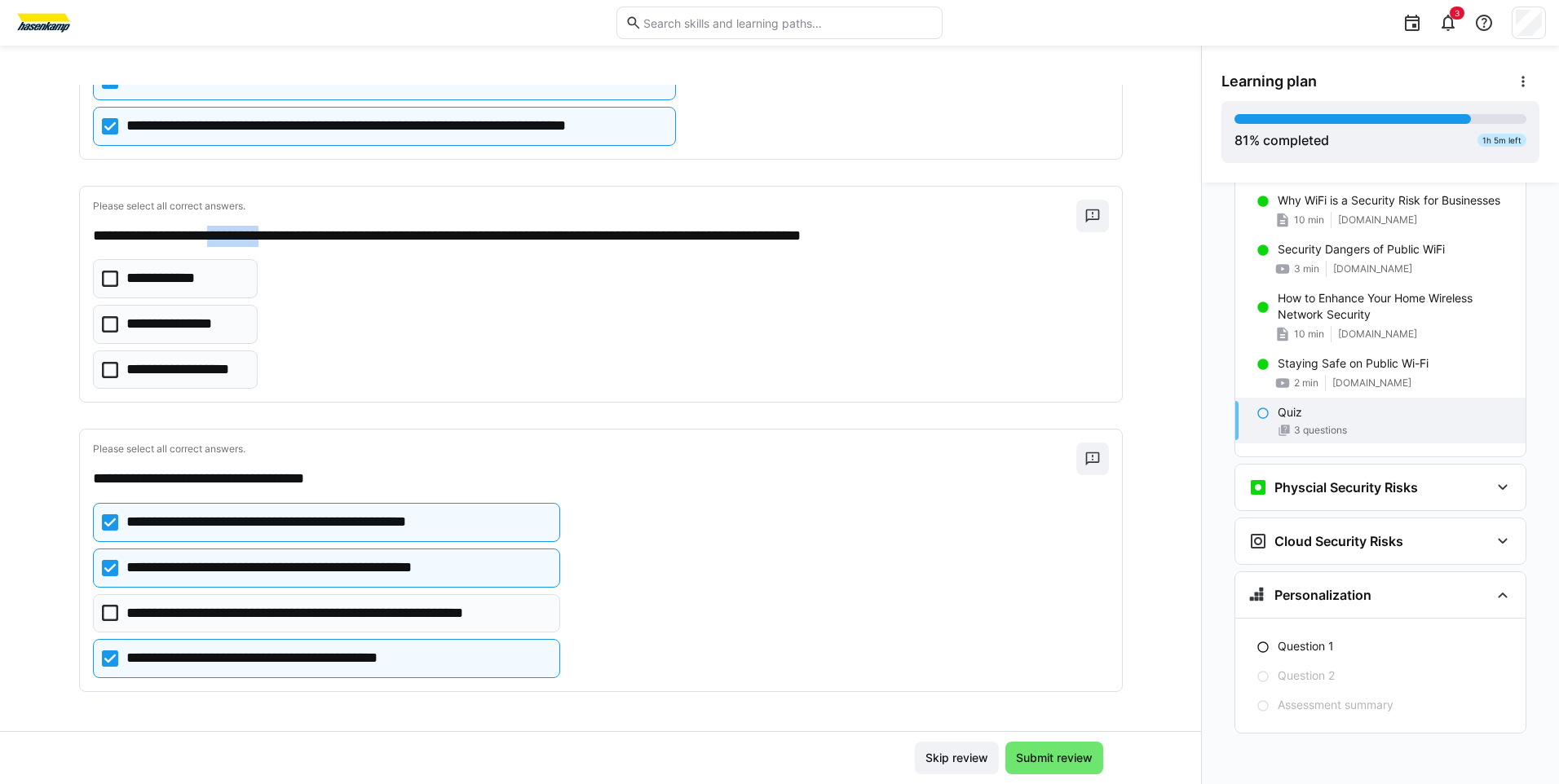
drag, startPoint x: 276, startPoint y: 236, endPoint x: 216, endPoint y: 238, distance: 60.0
click at [216, 238] on p "**********" at bounding box center [585, 236] width 983 height 21
click at [296, 277] on div "**********" at bounding box center [601, 323] width 1016 height 129
click at [187, 369] on p "**********" at bounding box center [186, 369] width 120 height 21
click at [1031, 748] on span "Submit review" at bounding box center [1054, 758] width 98 height 33
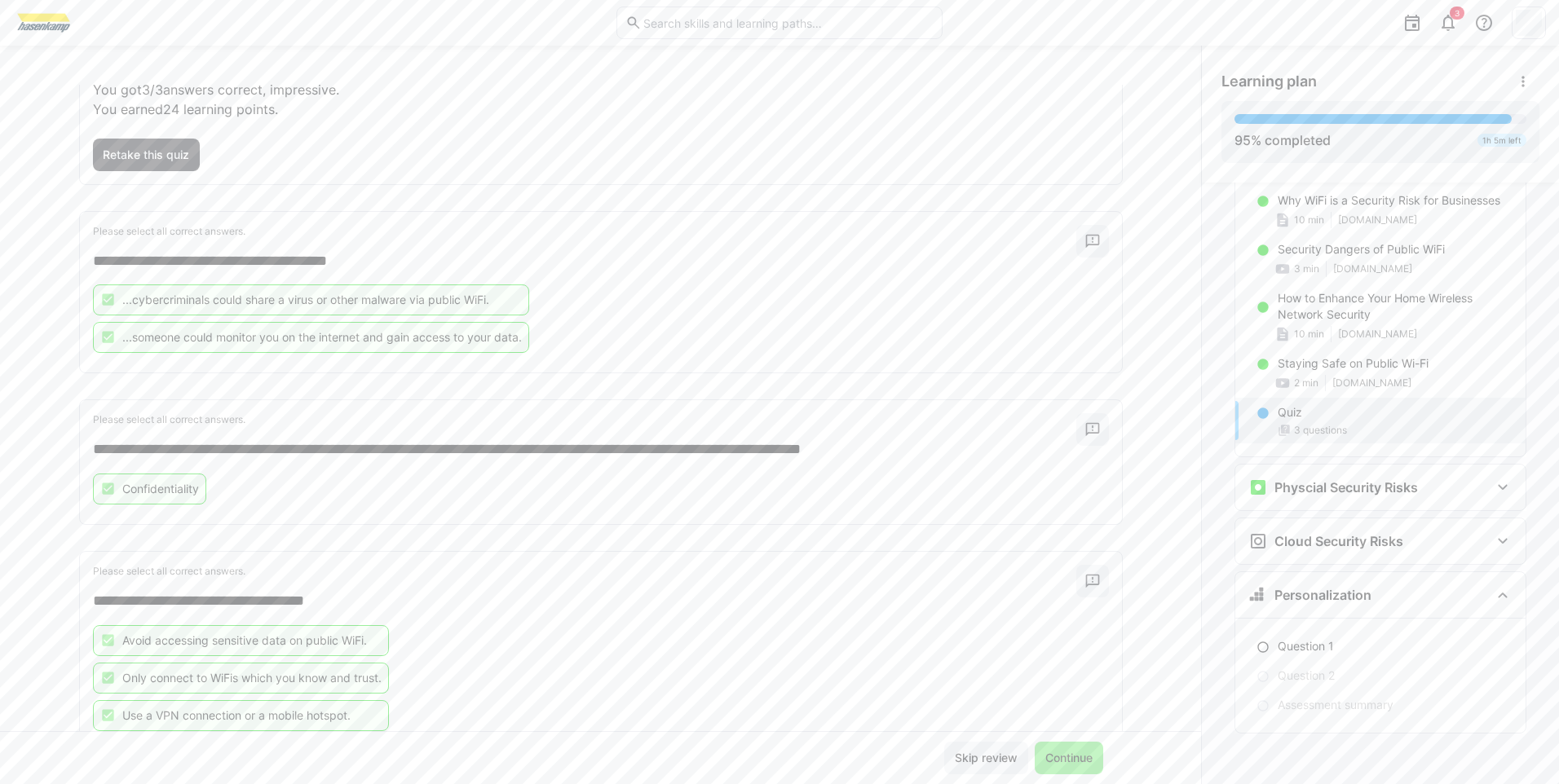
scroll to position [184, 0]
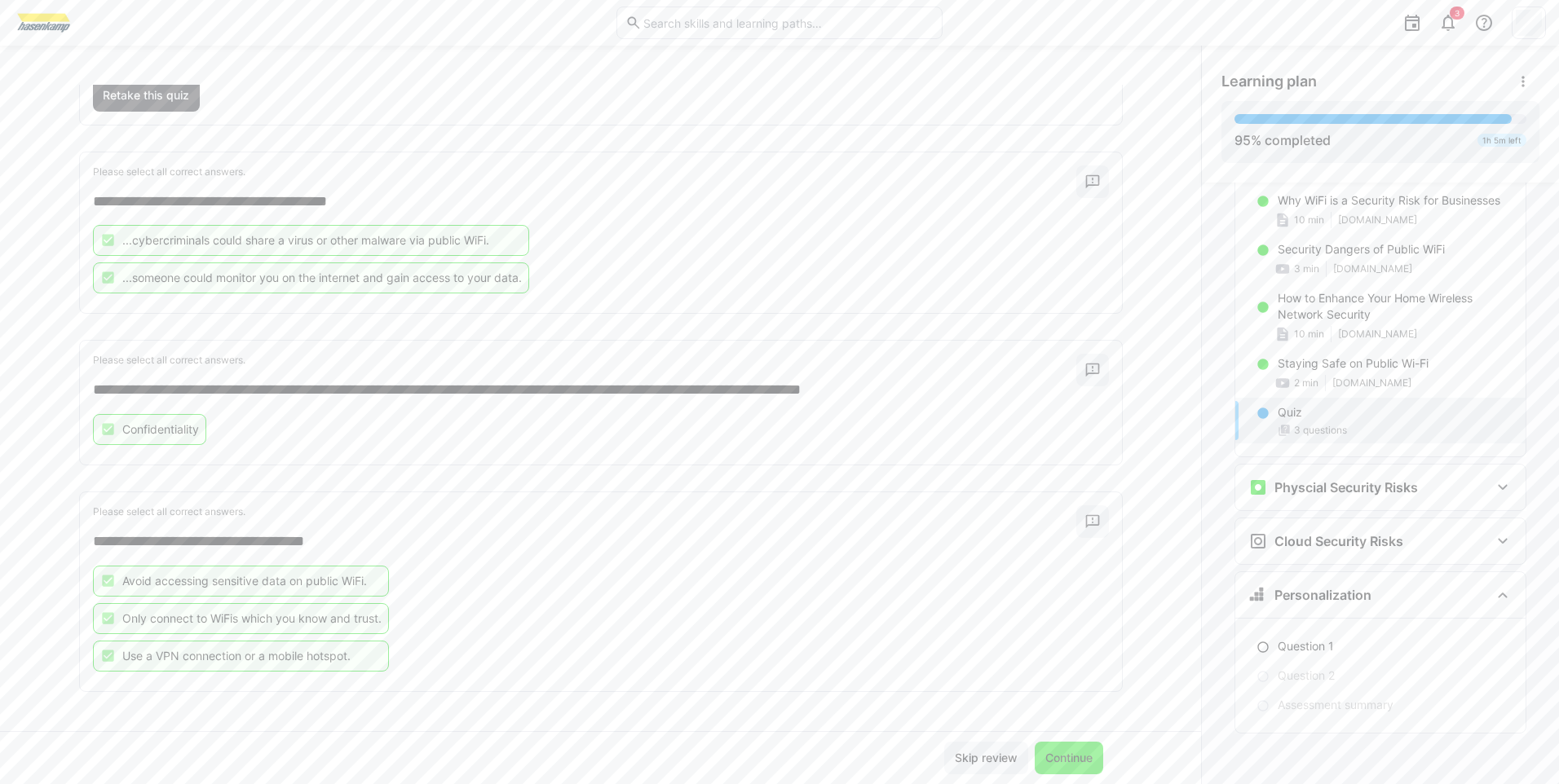
click at [1058, 750] on span "Continue" at bounding box center [1069, 758] width 52 height 16
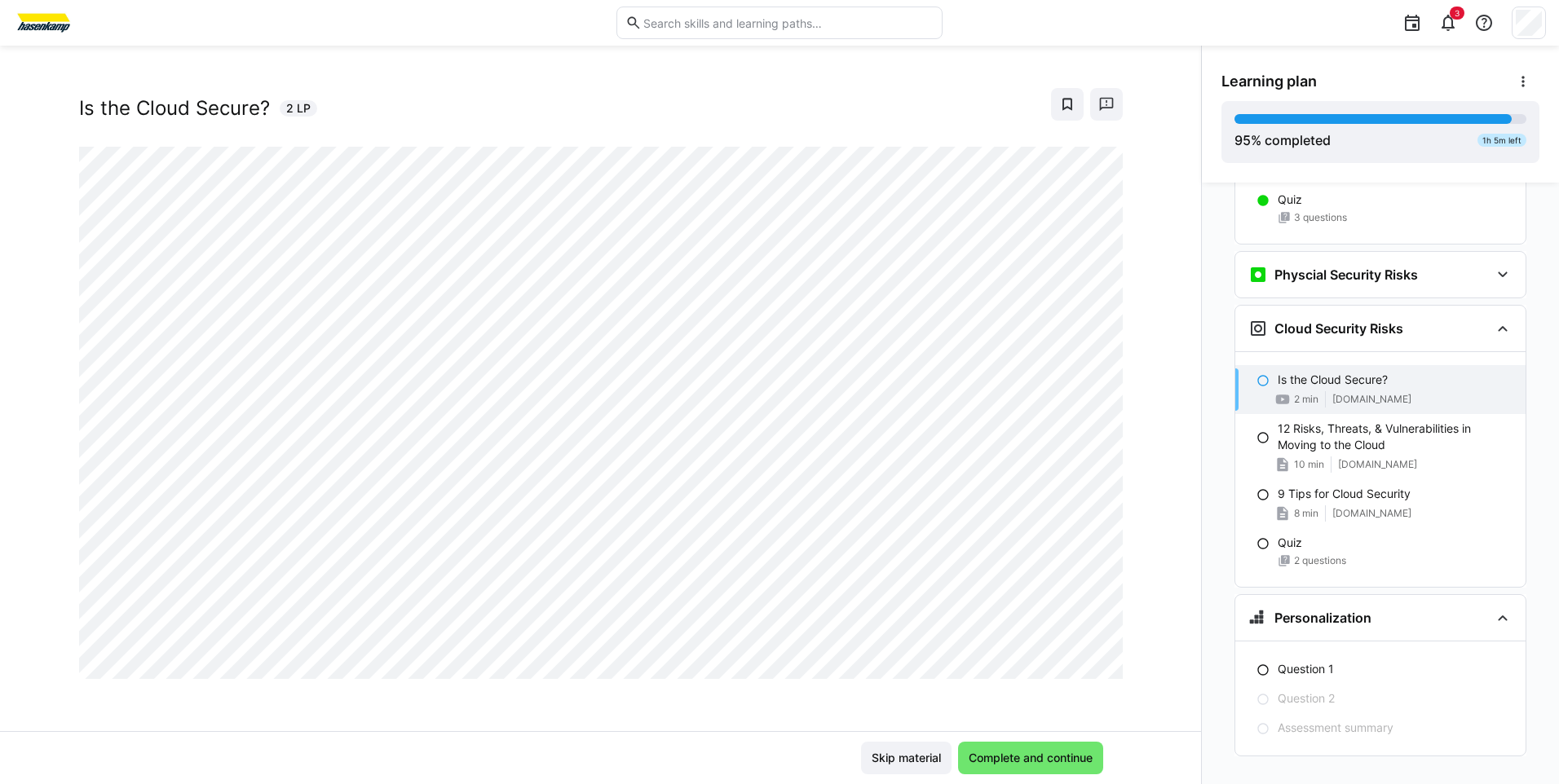
scroll to position [2795, 0]
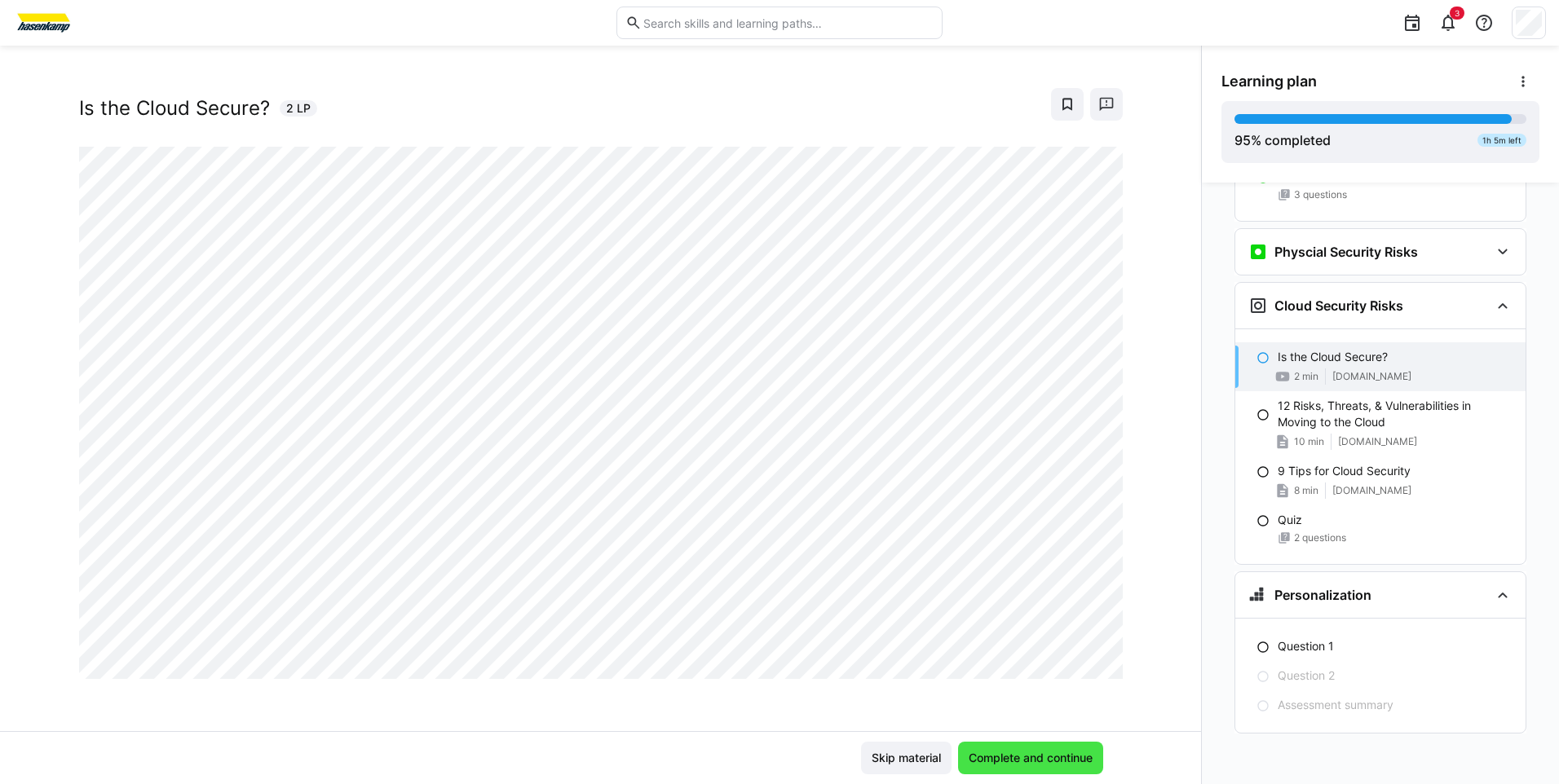
click at [1077, 759] on span "Complete and continue" at bounding box center [1030, 758] width 129 height 16
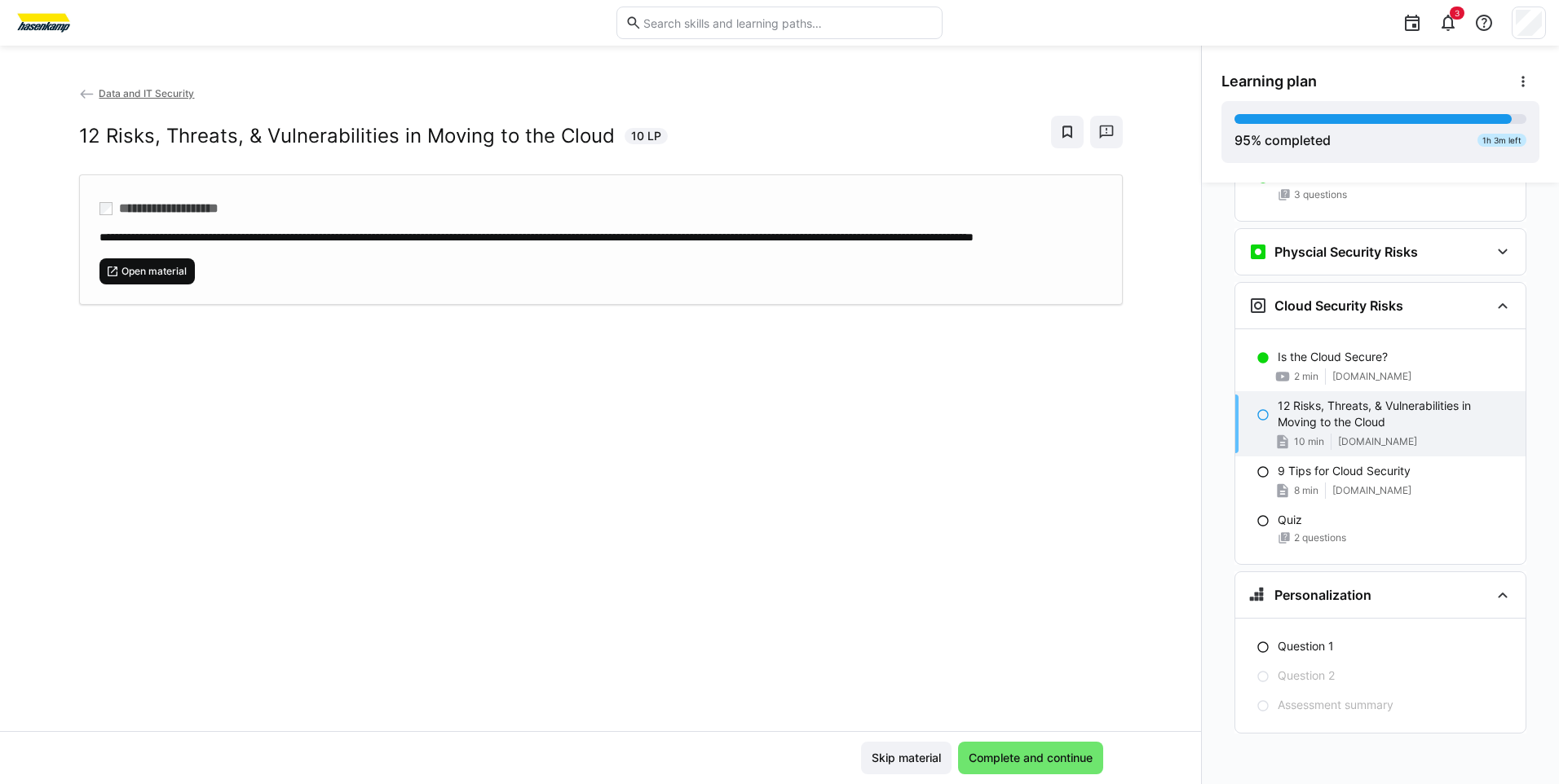
click at [129, 285] on span "Open material" at bounding box center [147, 271] width 96 height 26
click at [987, 757] on span "Complete and continue" at bounding box center [1030, 758] width 129 height 16
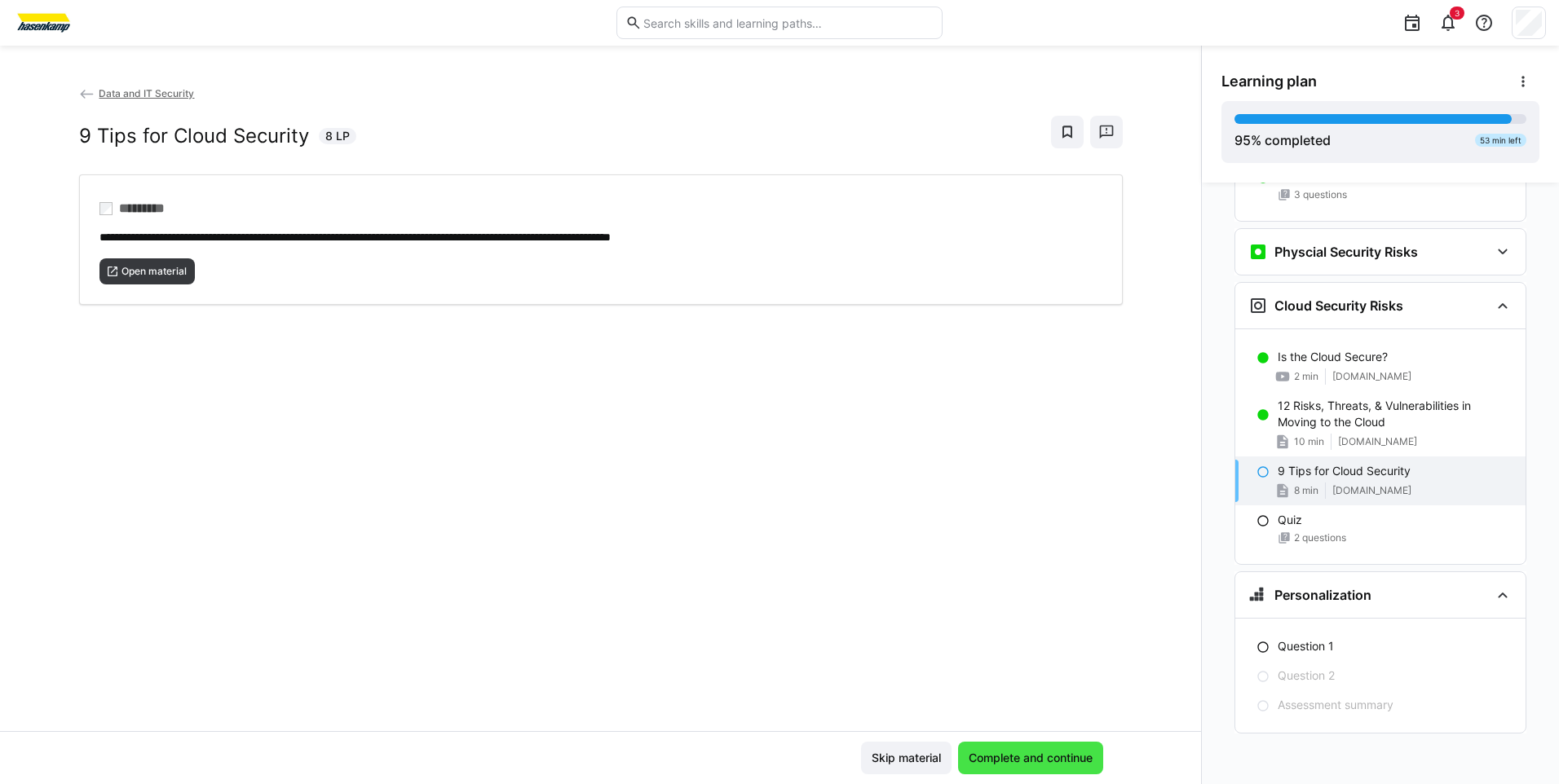
click at [999, 763] on span "Complete and continue" at bounding box center [1030, 758] width 129 height 16
click at [1019, 750] on span "Complete and continue" at bounding box center [1030, 758] width 129 height 16
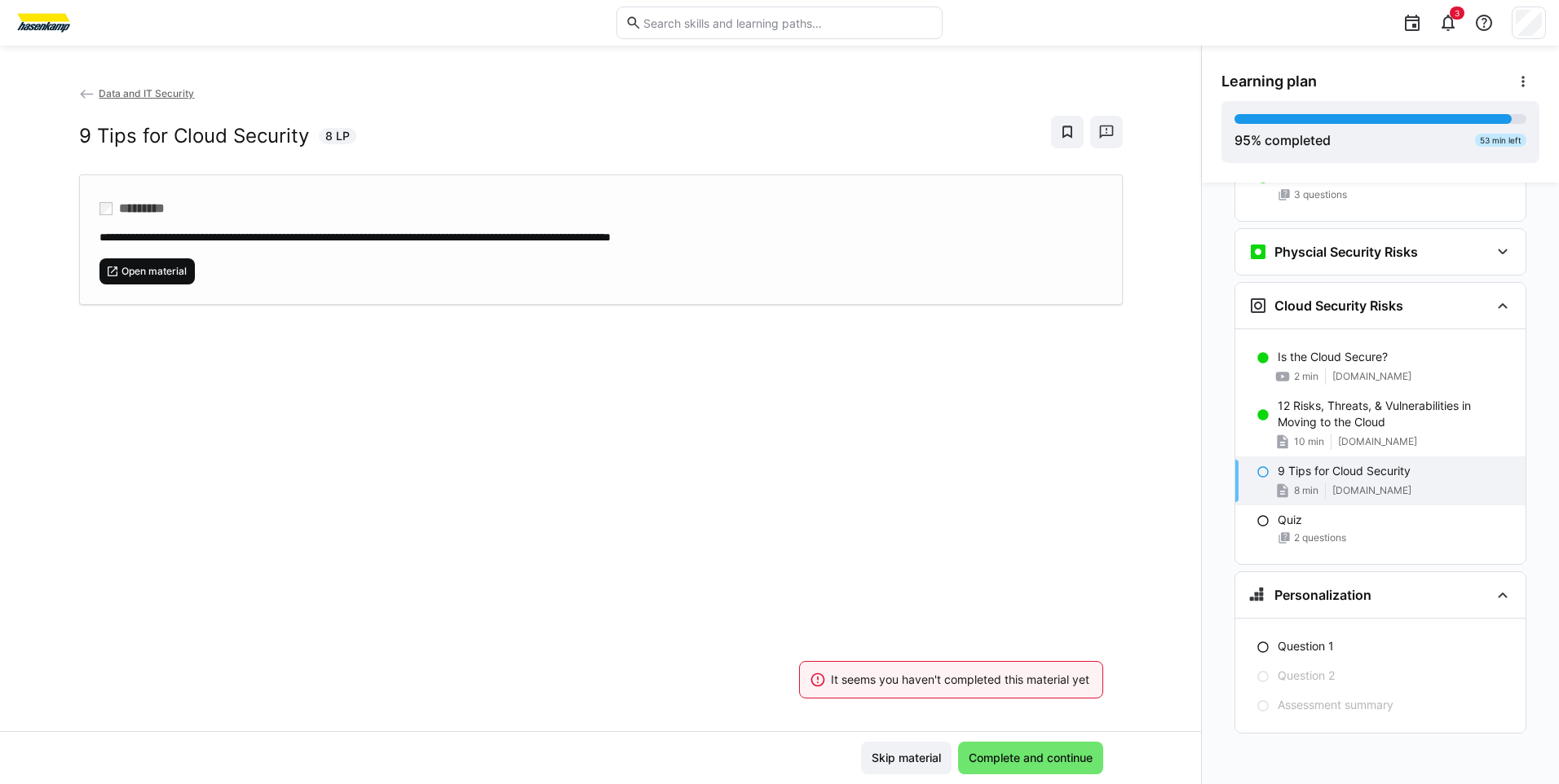
click at [154, 262] on span "Open material" at bounding box center [147, 271] width 96 height 26
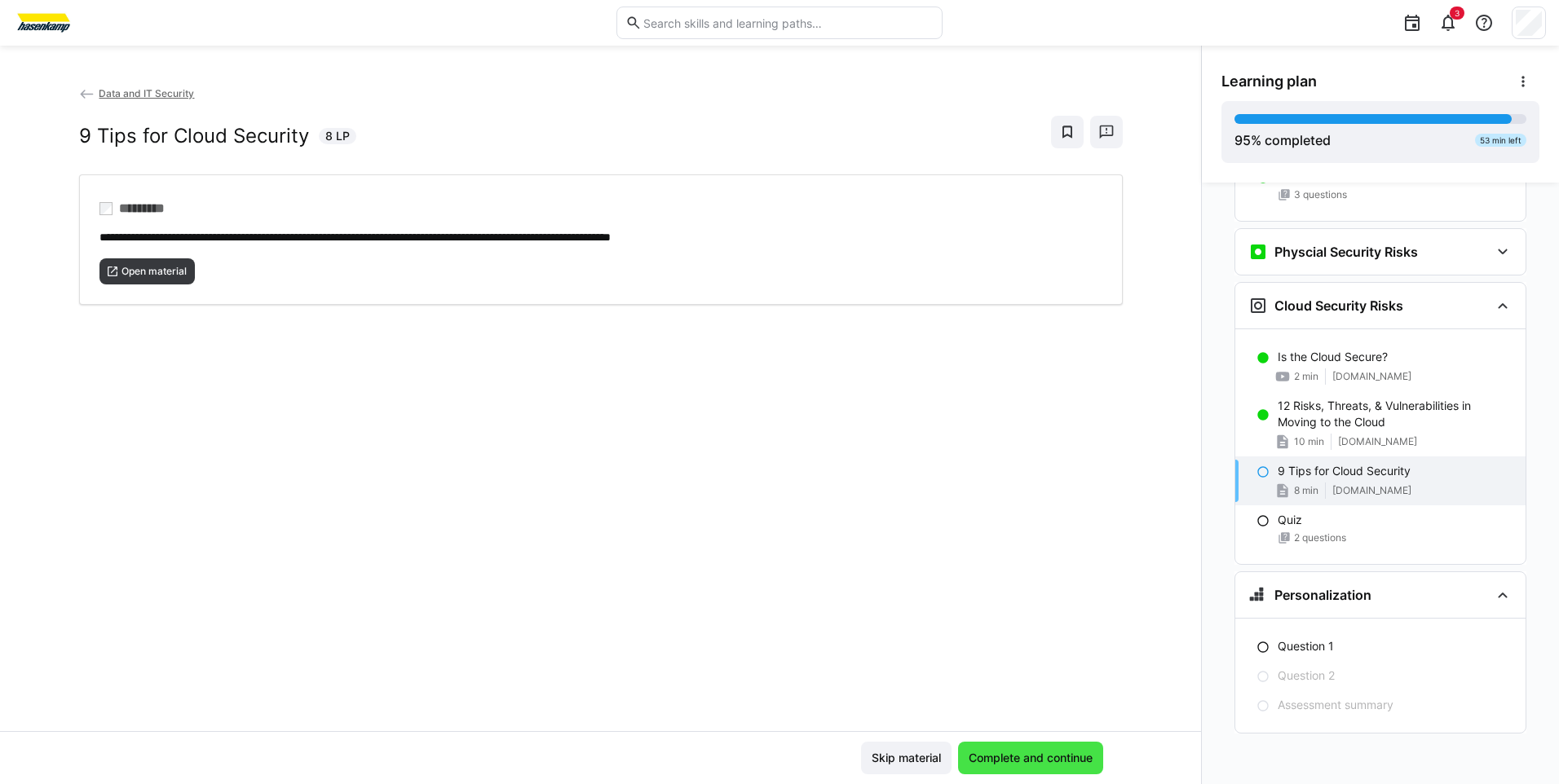
click at [1019, 770] on span "Complete and continue" at bounding box center [1030, 758] width 146 height 33
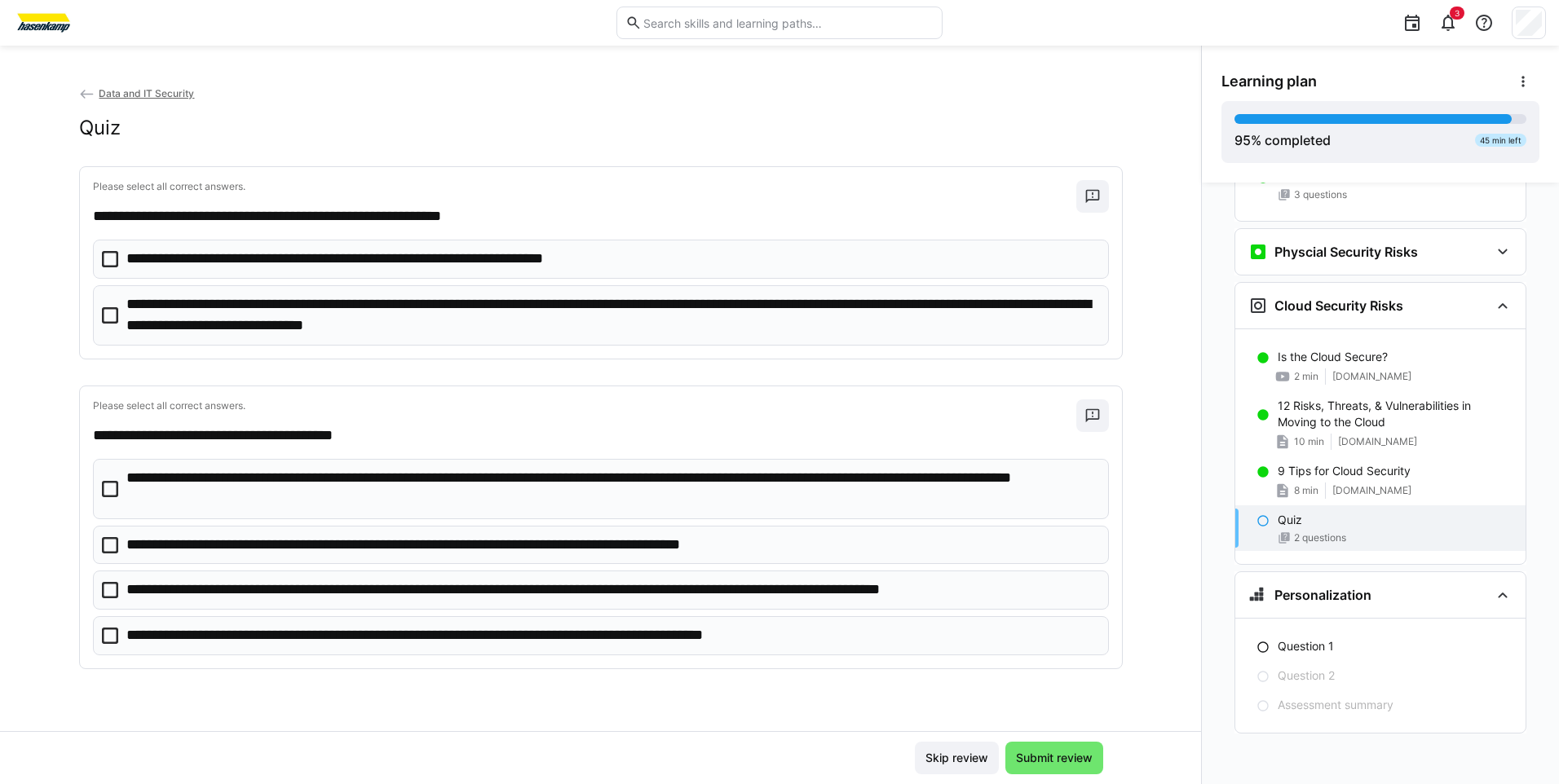
click at [149, 320] on p "**********" at bounding box center [612, 315] width 971 height 42
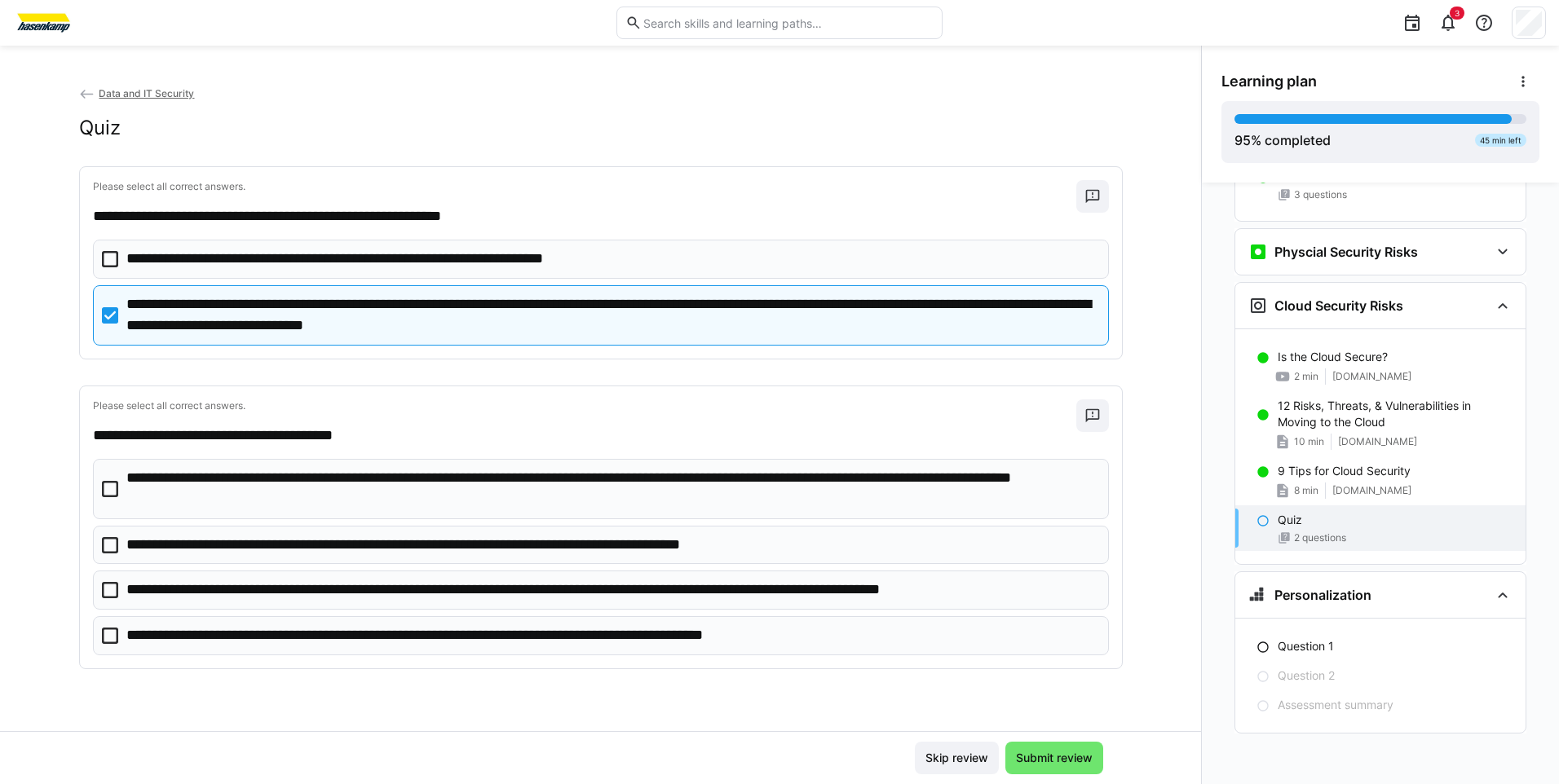
click at [276, 486] on p "**********" at bounding box center [612, 489] width 971 height 42
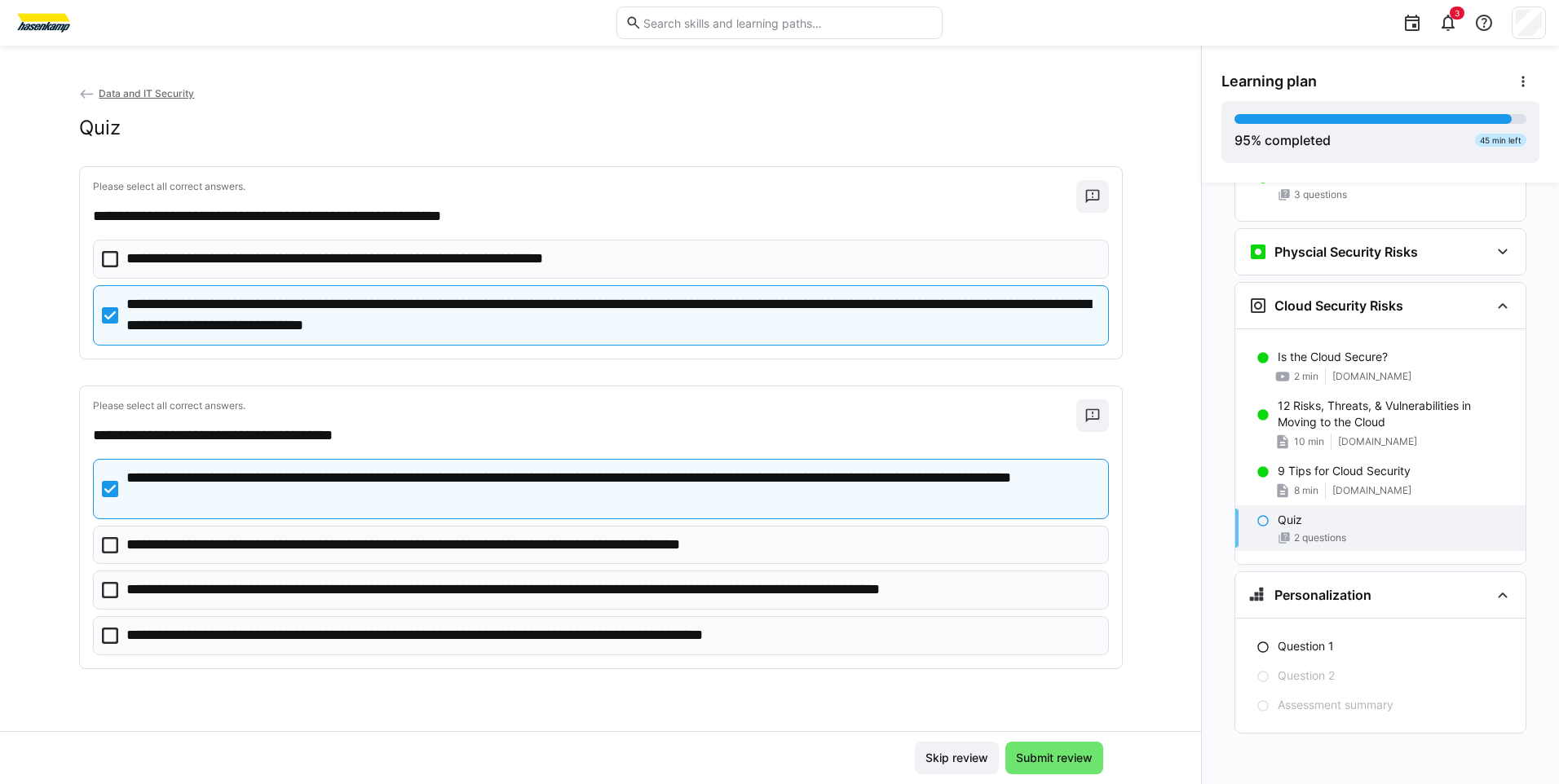
click at [399, 596] on p "**********" at bounding box center [585, 589] width 917 height 21
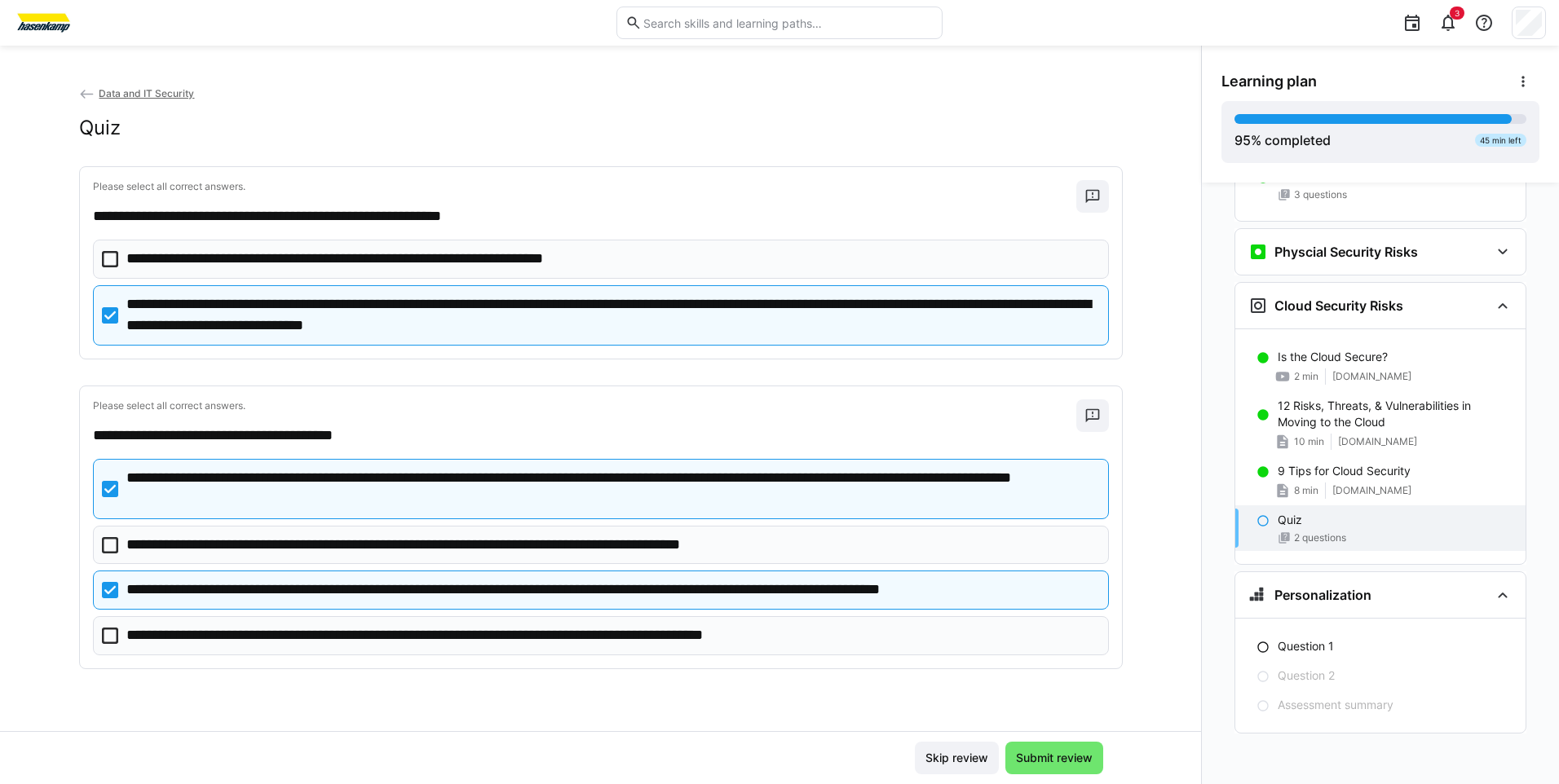
click at [400, 634] on p "**********" at bounding box center [475, 635] width 698 height 21
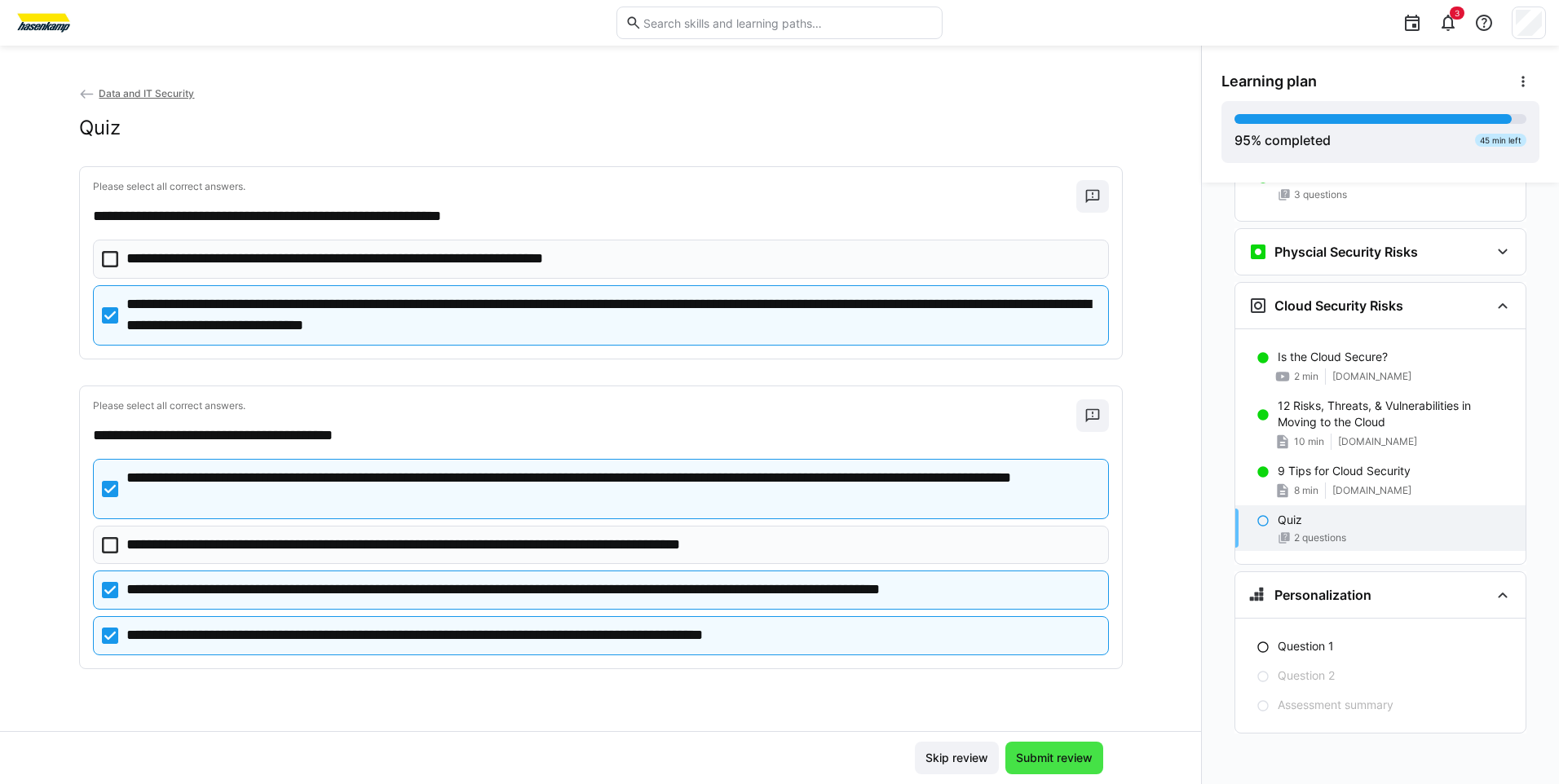
click at [1036, 771] on span "Submit review" at bounding box center [1054, 758] width 98 height 33
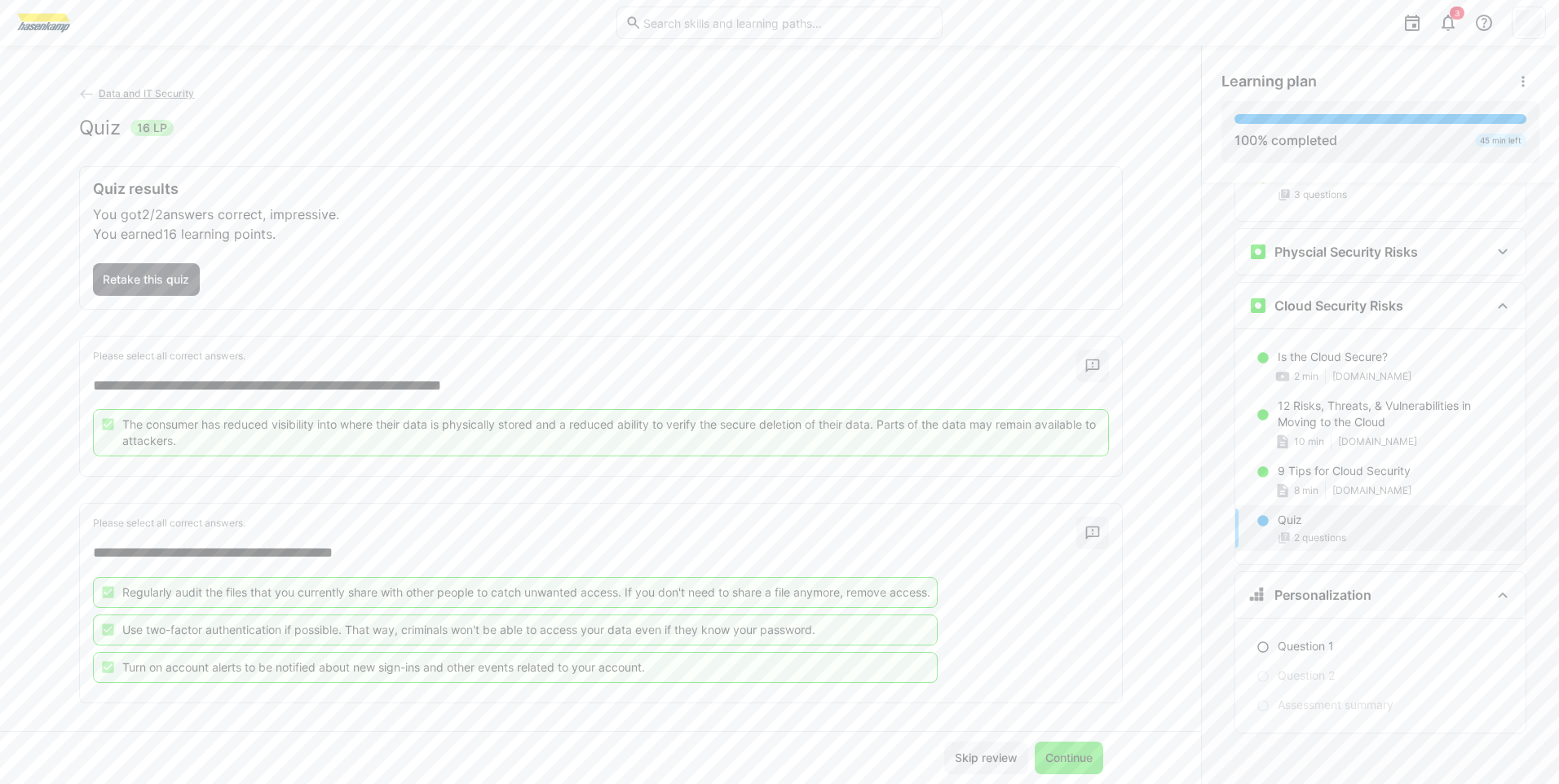
click at [1064, 758] on span "Continue" at bounding box center [1069, 758] width 52 height 16
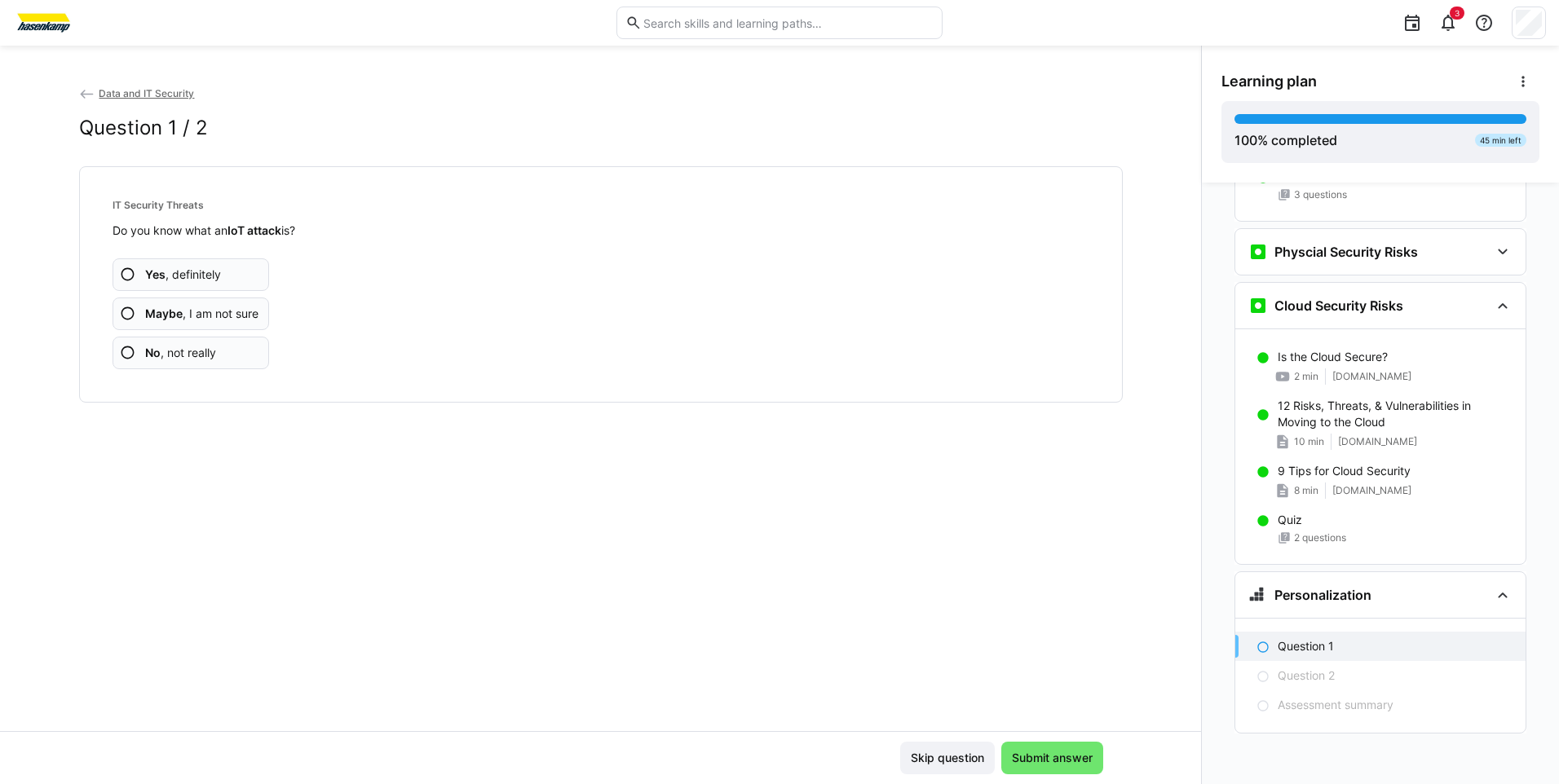
click at [196, 345] on span "No , not really" at bounding box center [181, 353] width 70 height 16
click at [230, 362] on app-assessment-question-radio "No , not really" at bounding box center [191, 353] width 157 height 33
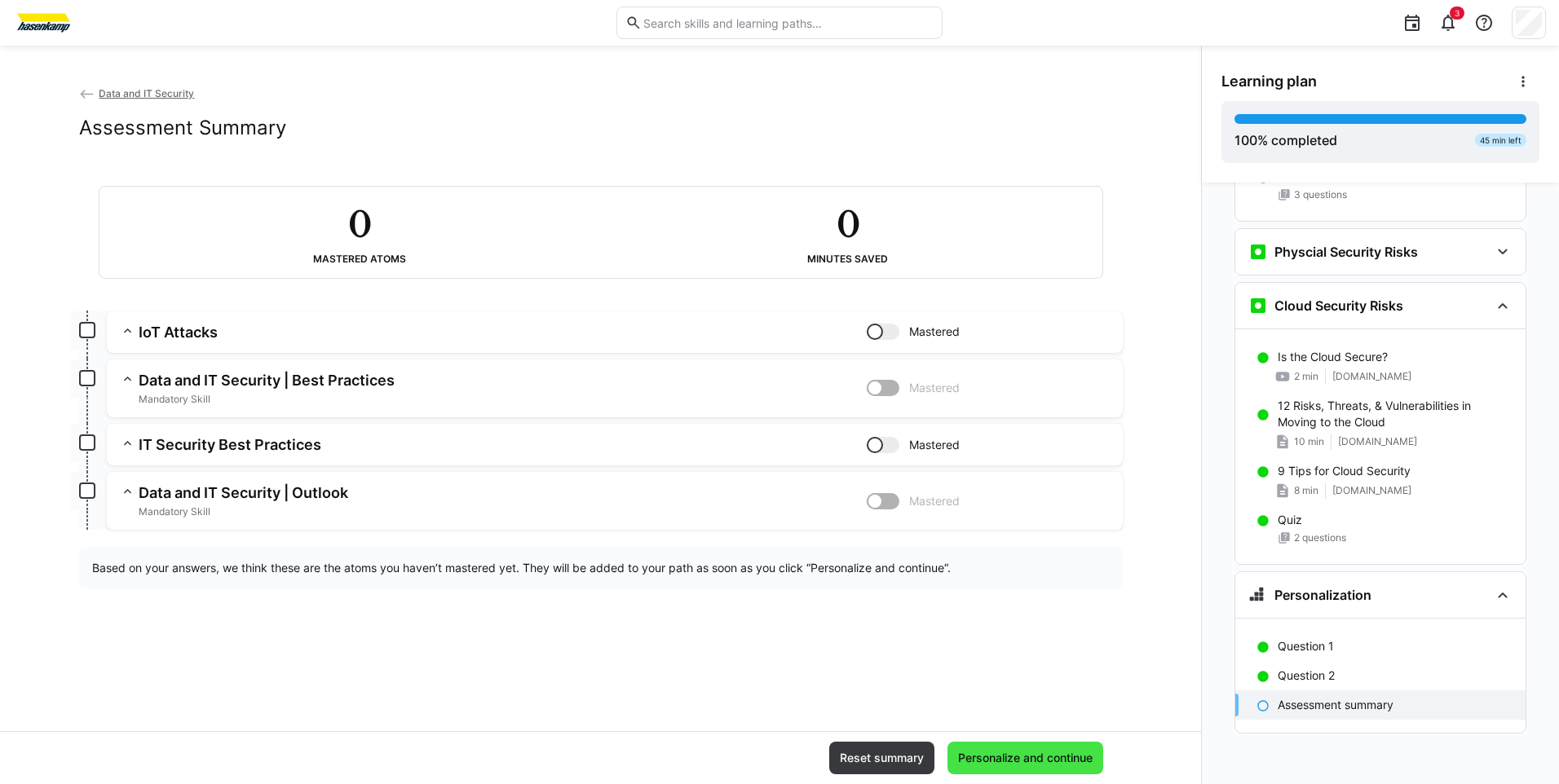
click at [1017, 764] on span "Personalize and continue" at bounding box center [1025, 758] width 139 height 16
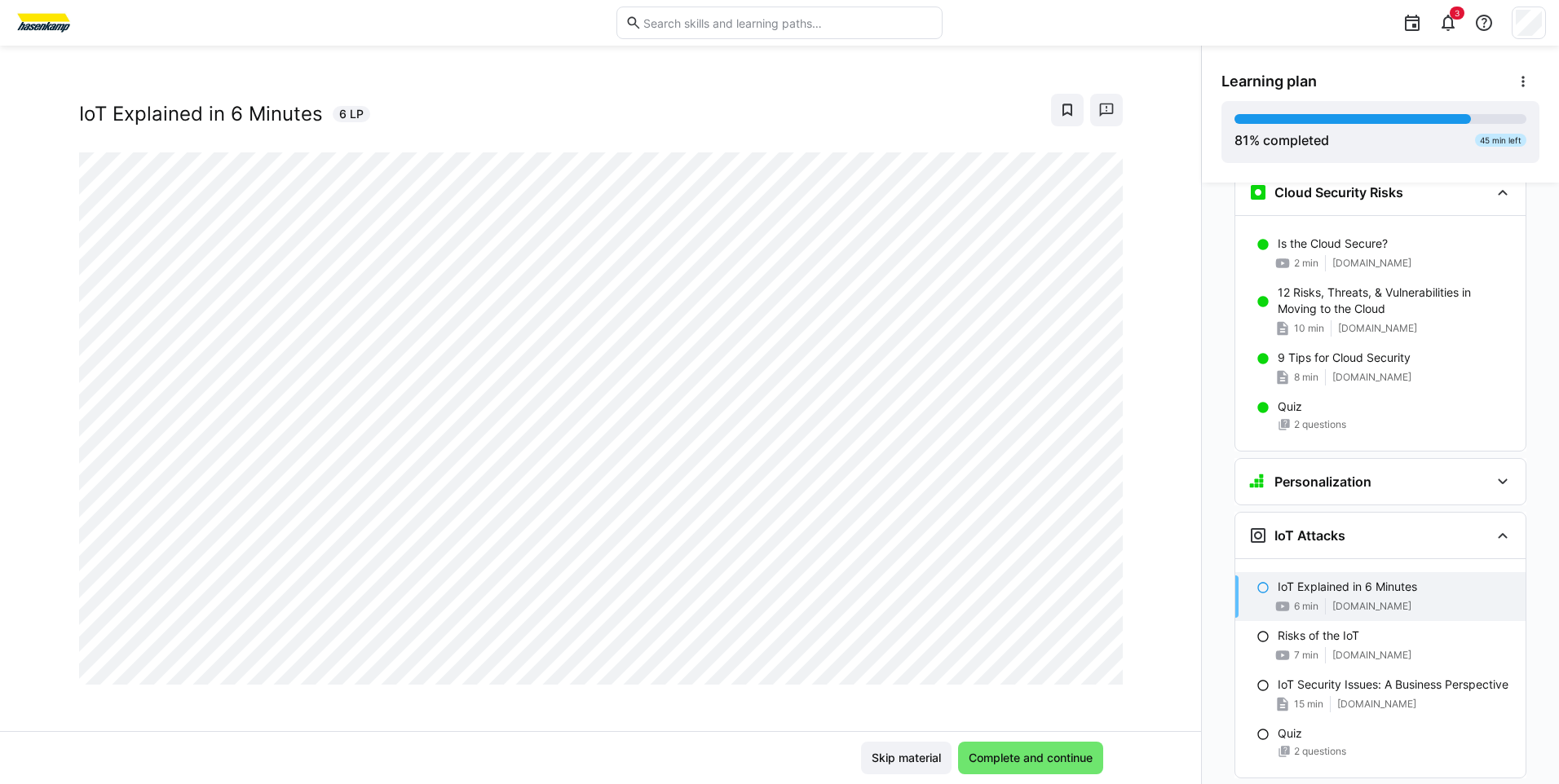
scroll to position [28, 0]
click at [741, 724] on div "Data and IT Security IoT Explained in 6 Minutes 6 LP" at bounding box center [600, 407] width 1201 height 646
click at [1008, 750] on span "Complete and continue" at bounding box center [1030, 758] width 129 height 16
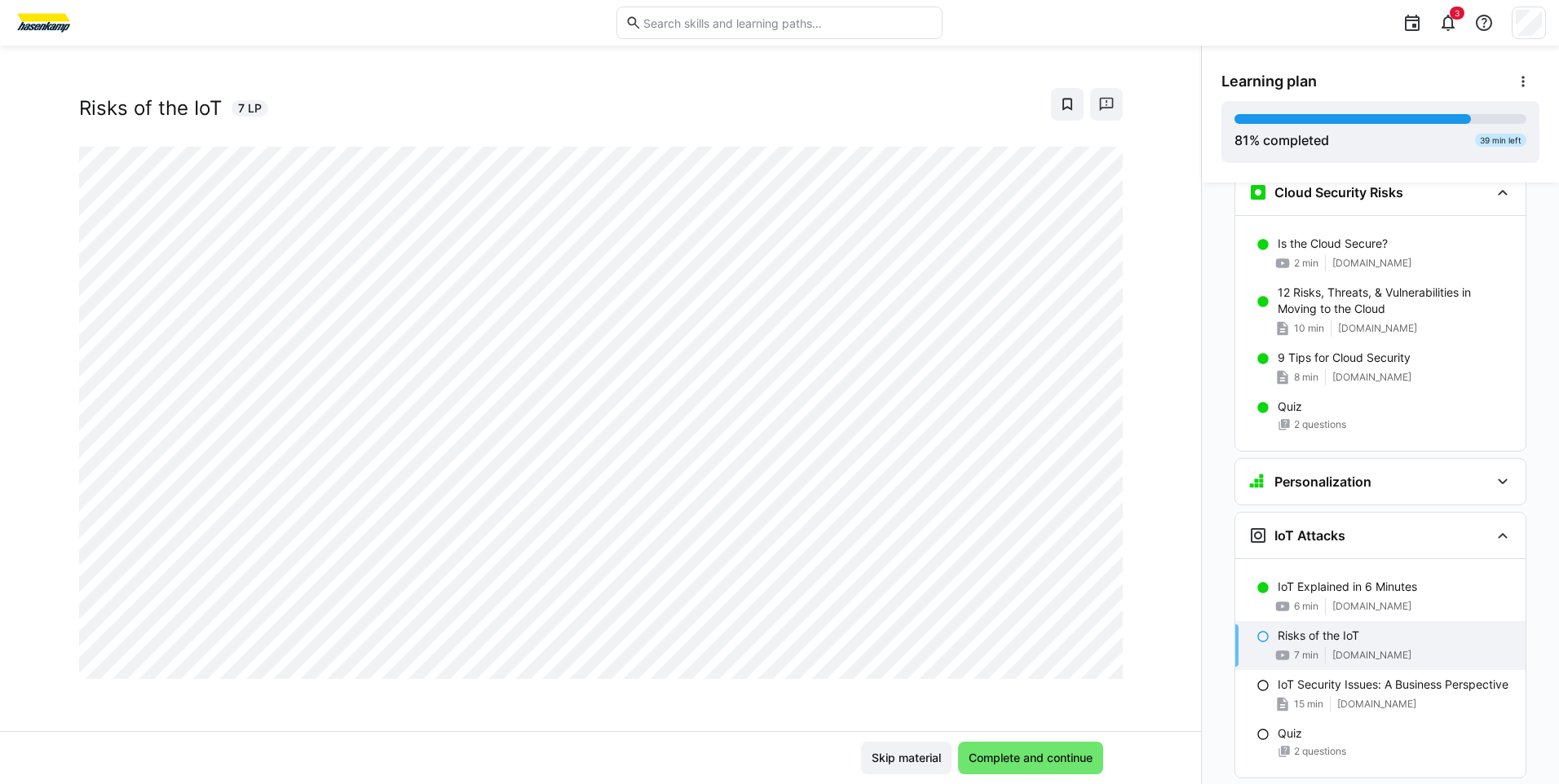
click at [674, 696] on div "Data and IT Security Risks of the IoT 7 LP" at bounding box center [600, 407] width 1201 height 646
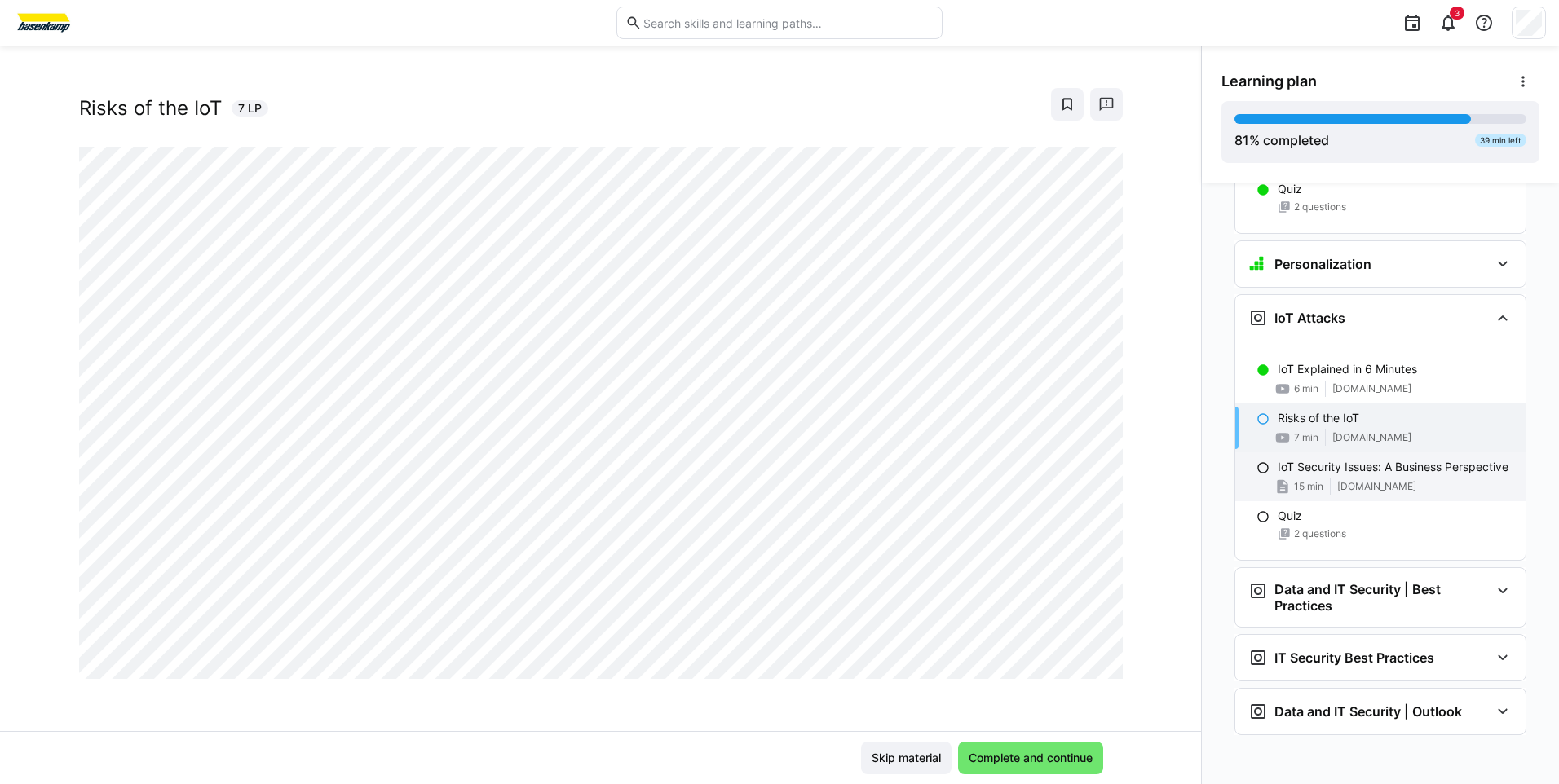
scroll to position [3128, 0]
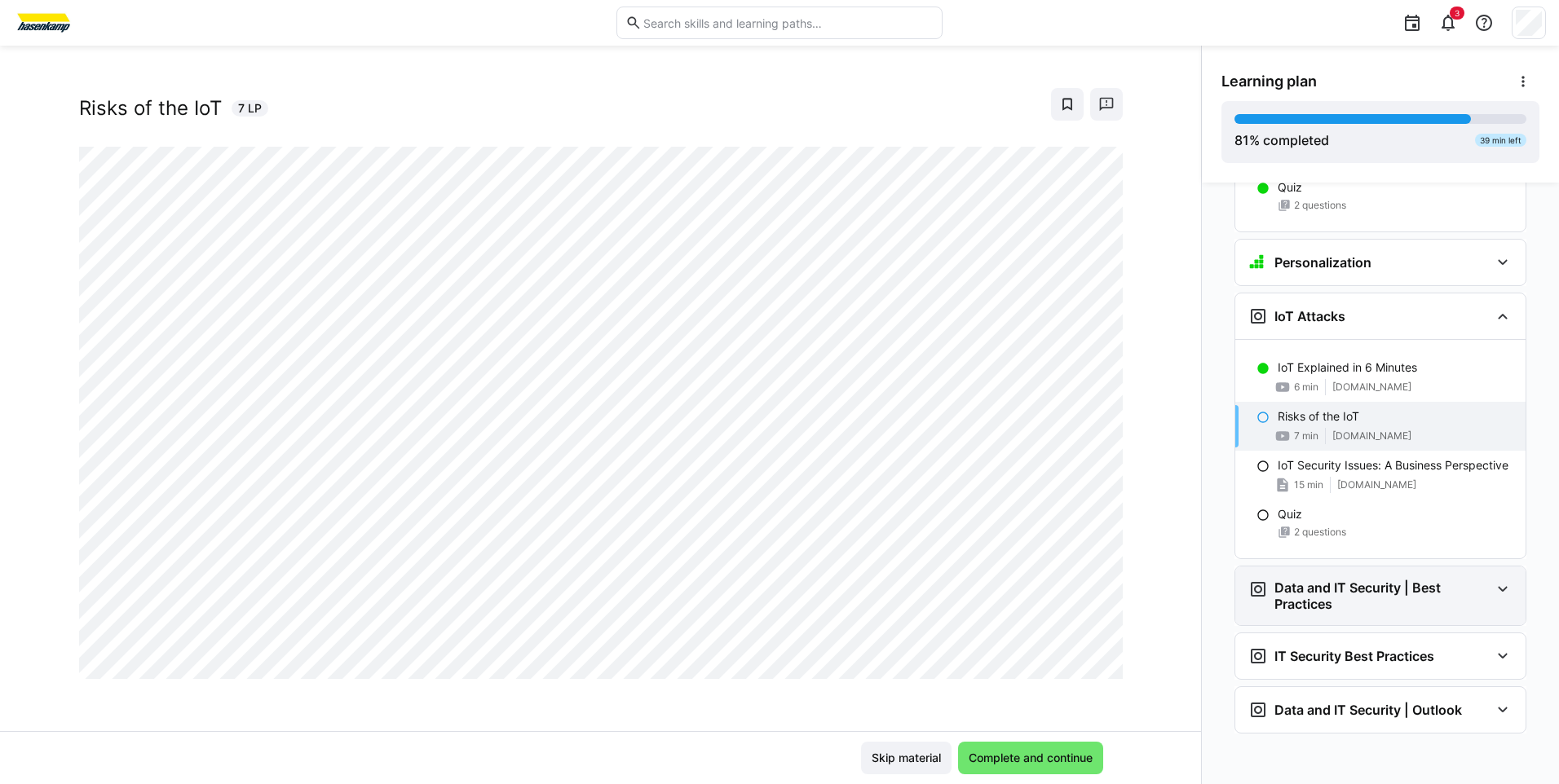
click at [1497, 579] on eds-icon at bounding box center [1503, 589] width 20 height 20
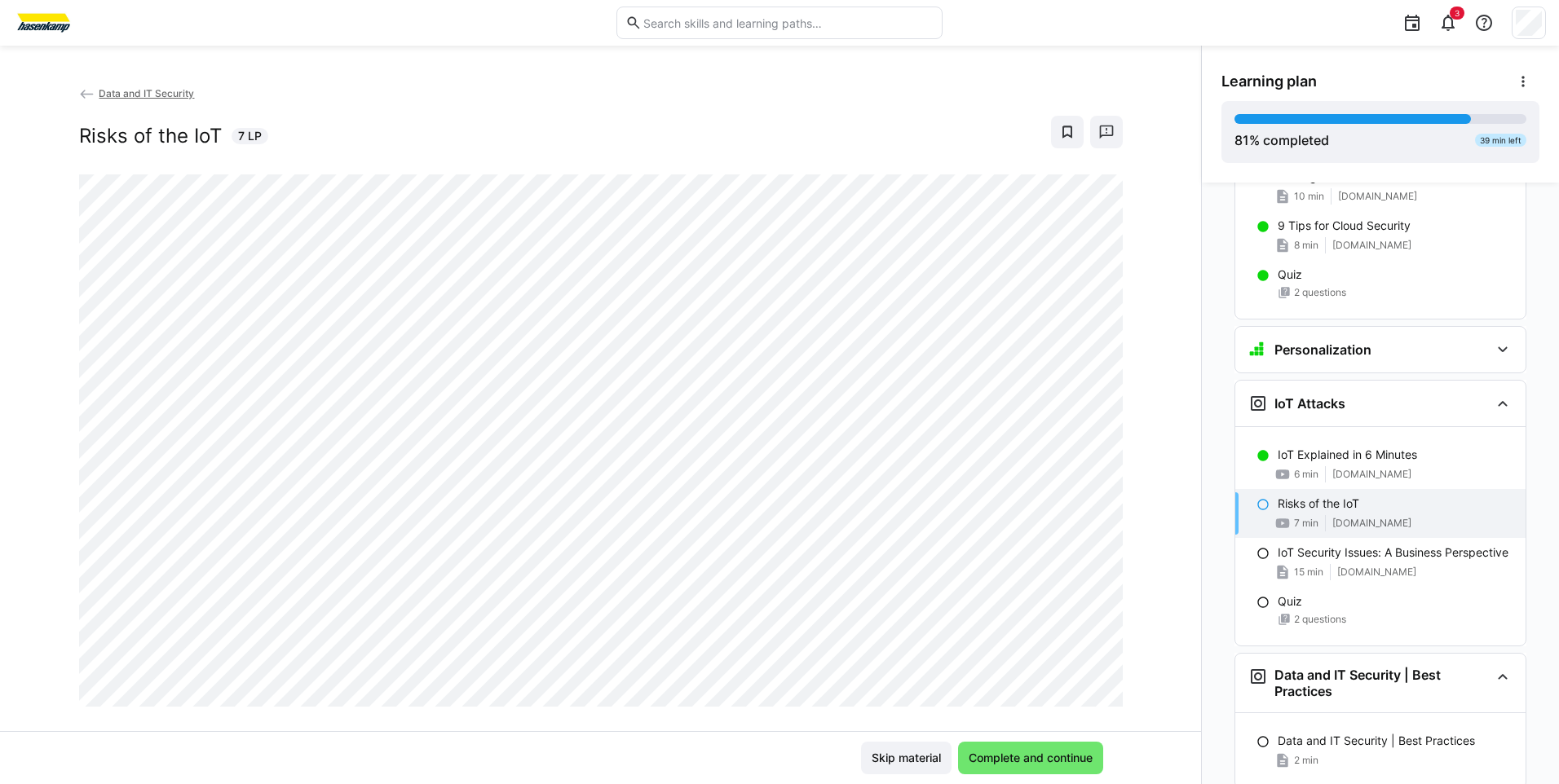
scroll to position [28, 0]
